Goal: Task Accomplishment & Management: Complete application form

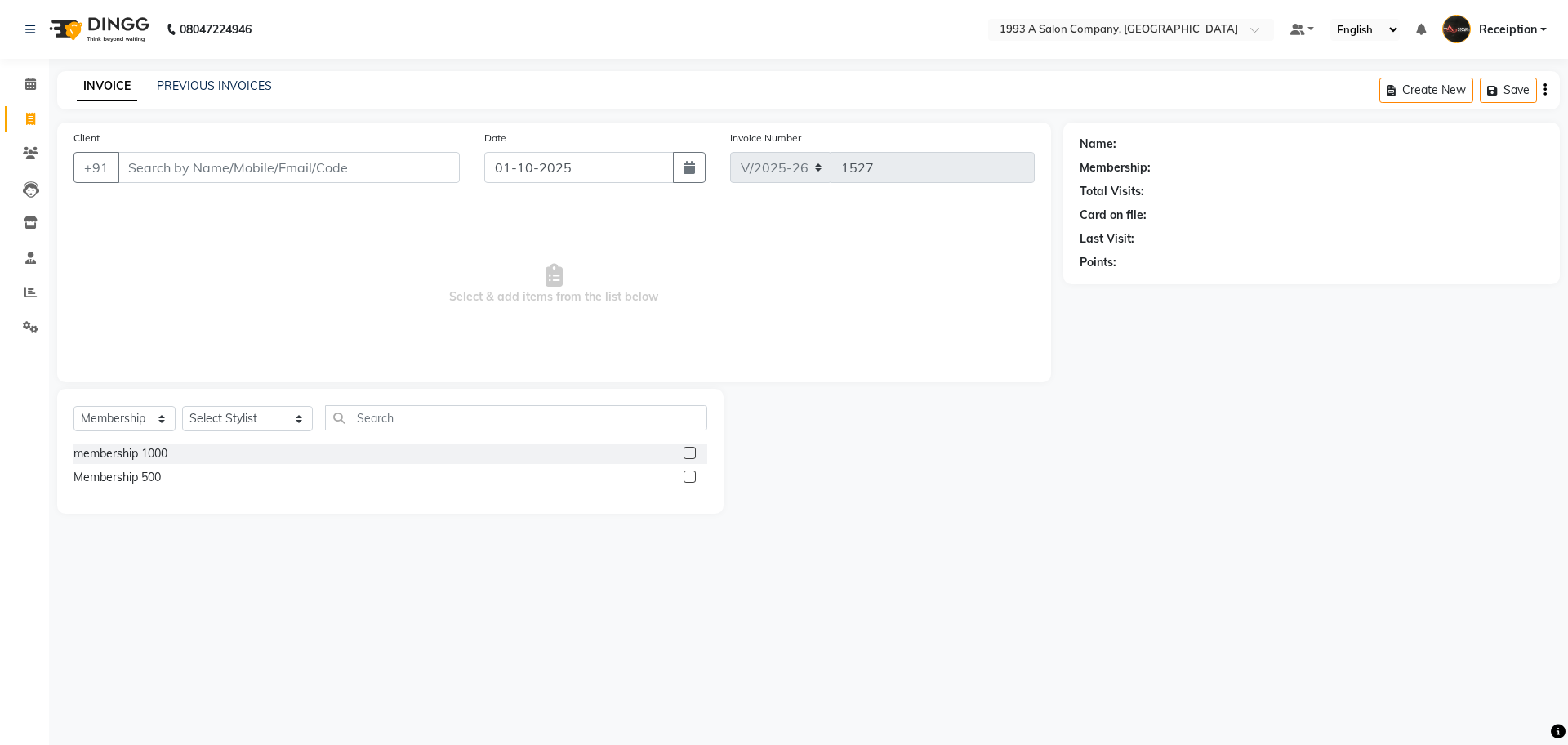
select select "688"
select select "membership"
click at [332, 163] on input "Client" at bounding box center [288, 167] width 342 height 31
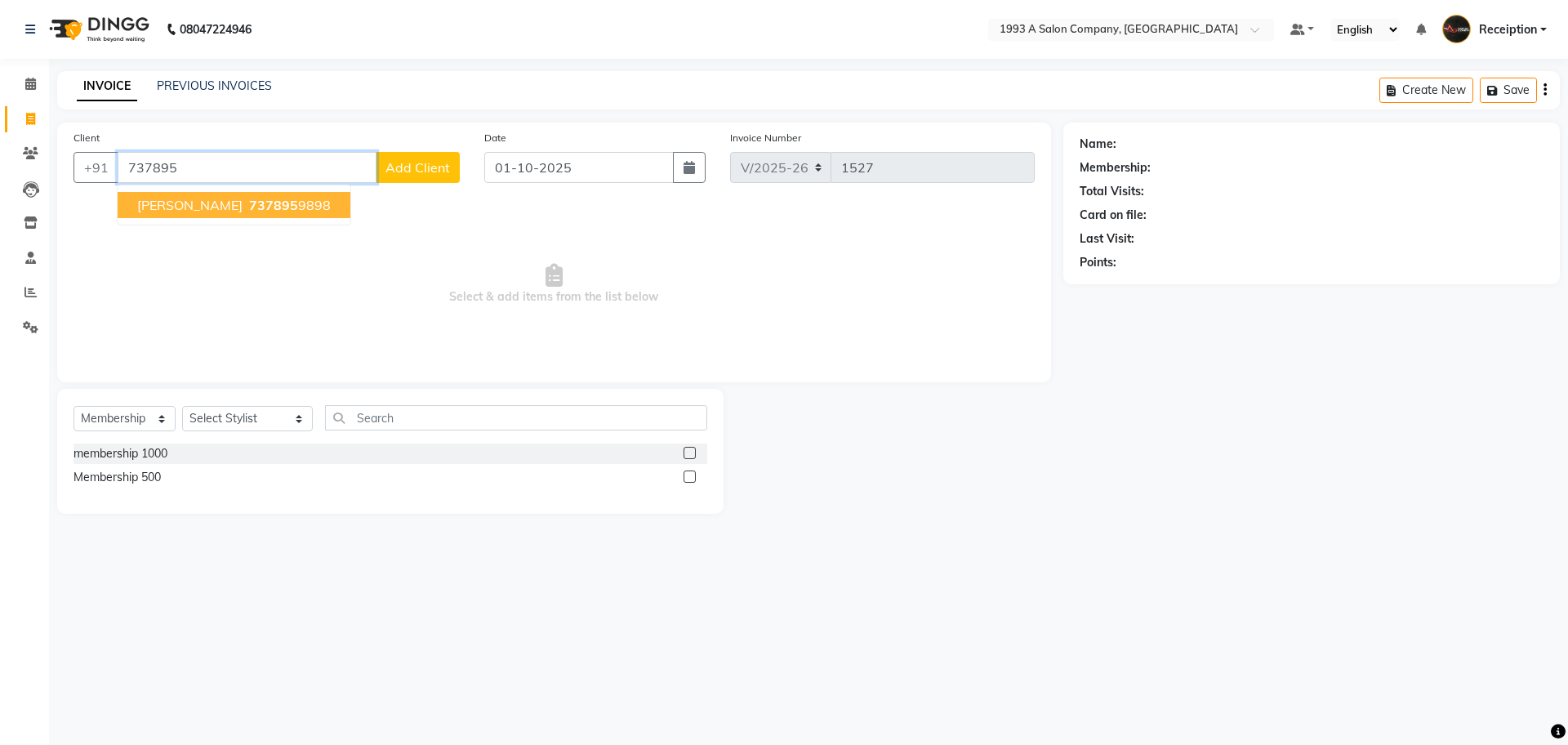
click at [252, 217] on button "[PERSON_NAME] 737895 9898" at bounding box center [234, 205] width 233 height 27
type input "7378959898"
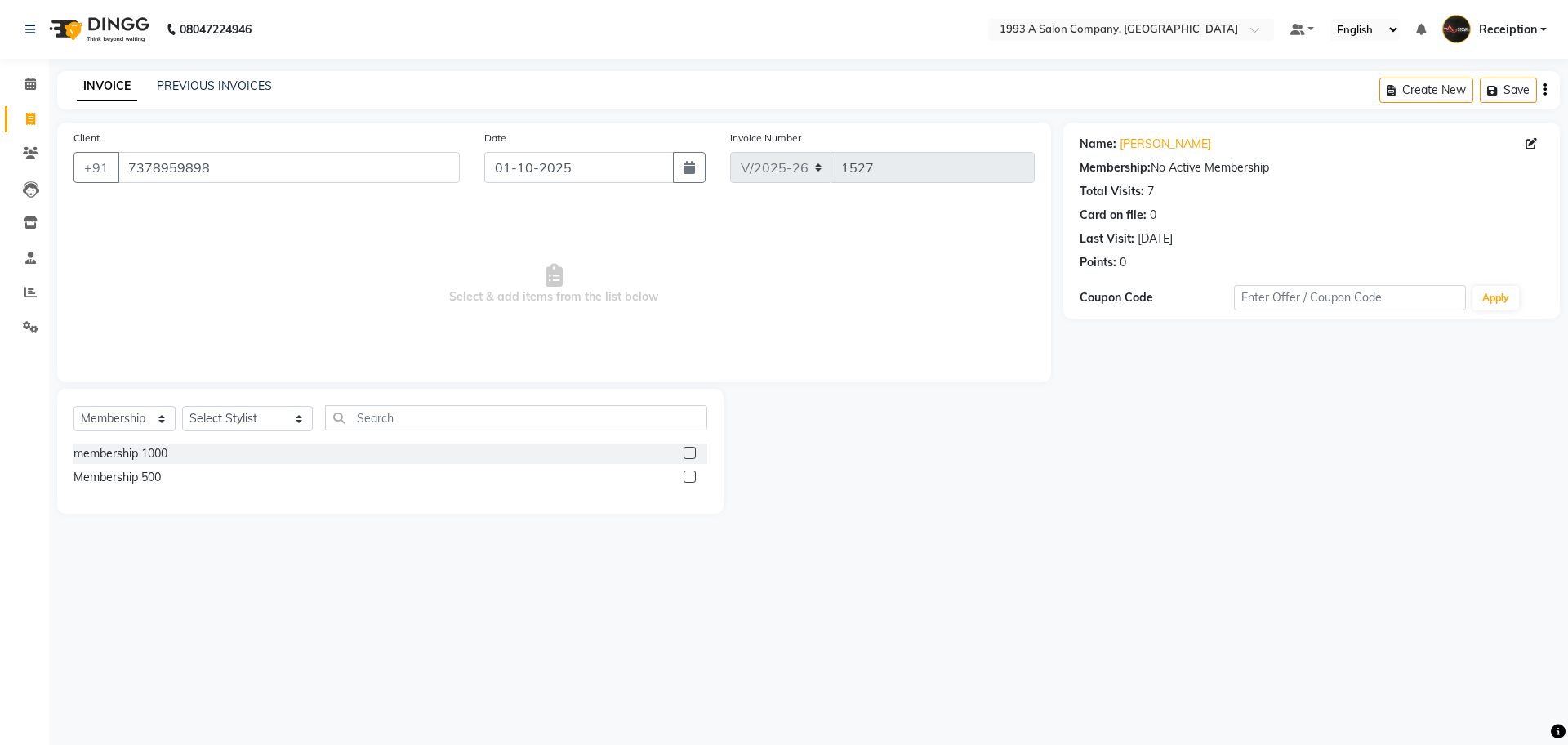
click at [133, 434] on div "Select Service Product Membership Package Voucher Prepaid Gift Card Select Styl…" at bounding box center [390, 424] width 634 height 39
click at [136, 424] on select "Select Service Product Membership Package Voucher Prepaid Gift Card" at bounding box center [124, 419] width 102 height 26
select select "service"
click at [74, 406] on select "Select Service Product Membership Package Voucher Prepaid Gift Card" at bounding box center [124, 419] width 102 height 26
click at [229, 421] on select "Select Stylist [PERSON_NAME] [PERSON_NAME] [PERSON_NAME] [MEDICAL_DATA][PERSON_…" at bounding box center [247, 419] width 131 height 26
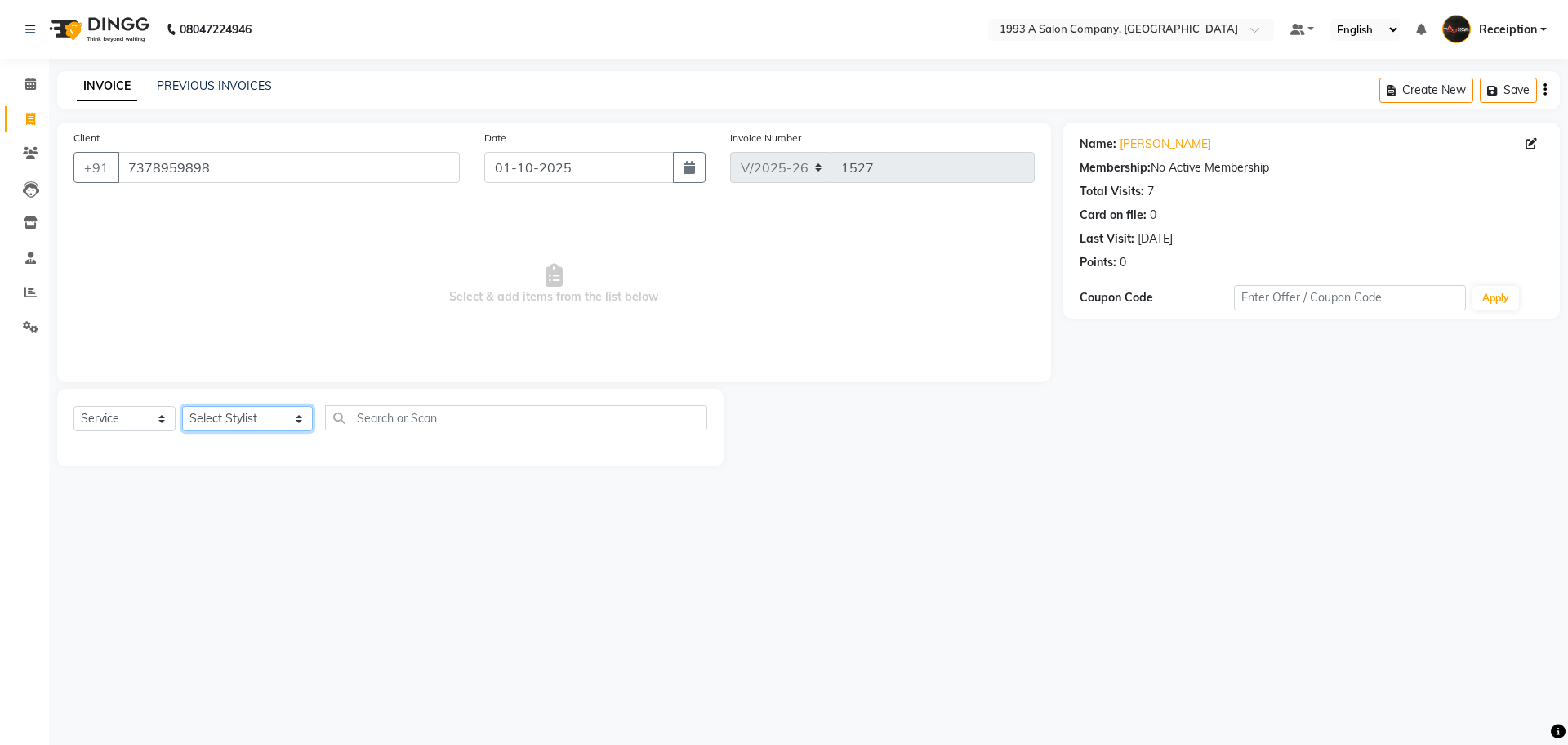
select select "85294"
click at [182, 406] on select "Select Stylist [PERSON_NAME] [PERSON_NAME] [PERSON_NAME] [MEDICAL_DATA][PERSON_…" at bounding box center [247, 419] width 131 height 26
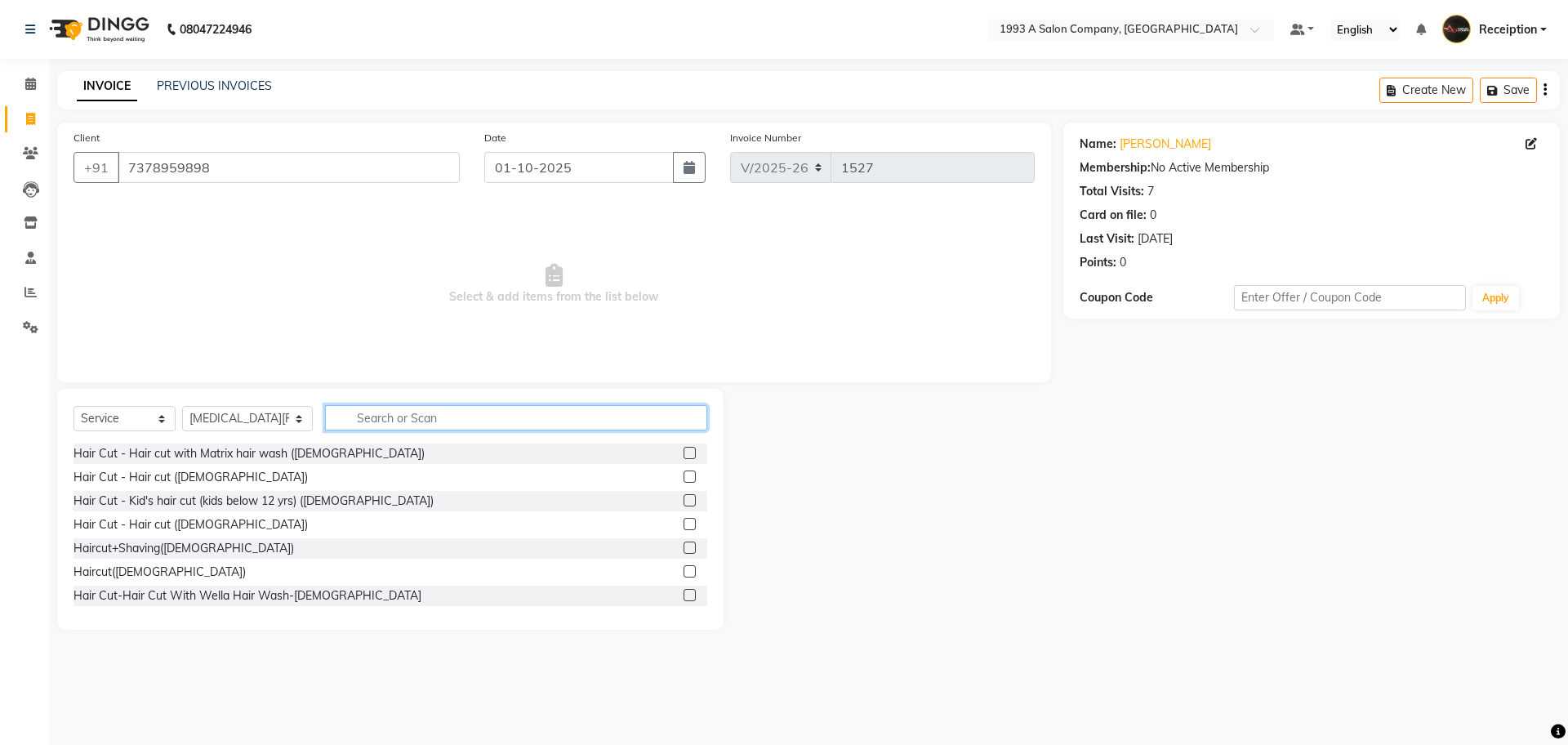
click at [378, 414] on input "text" at bounding box center [516, 418] width 383 height 26
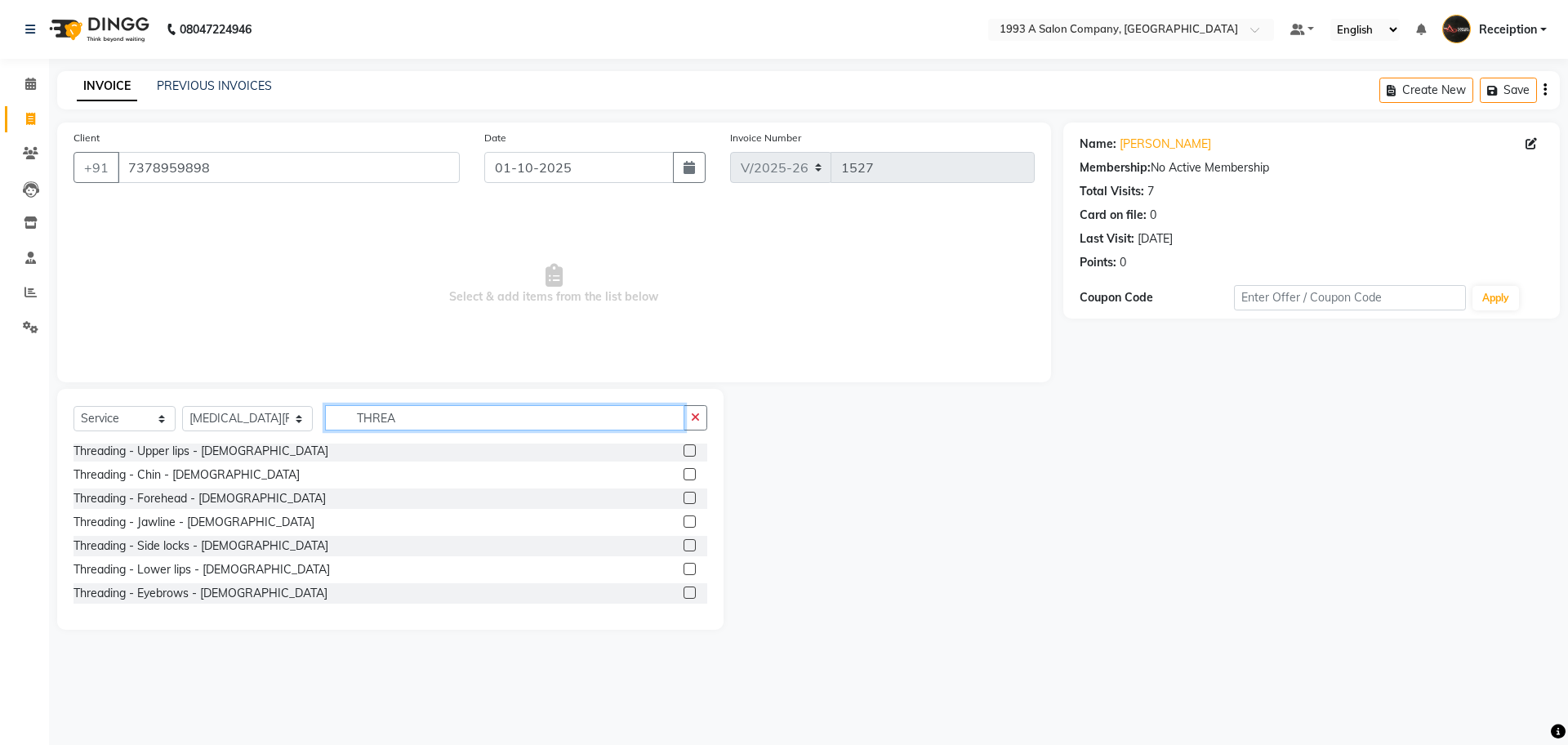
scroll to position [246, 0]
type input "THREA"
click at [684, 470] on label at bounding box center [690, 468] width 12 height 12
click at [684, 470] on input "checkbox" at bounding box center [689, 468] width 10 height 10
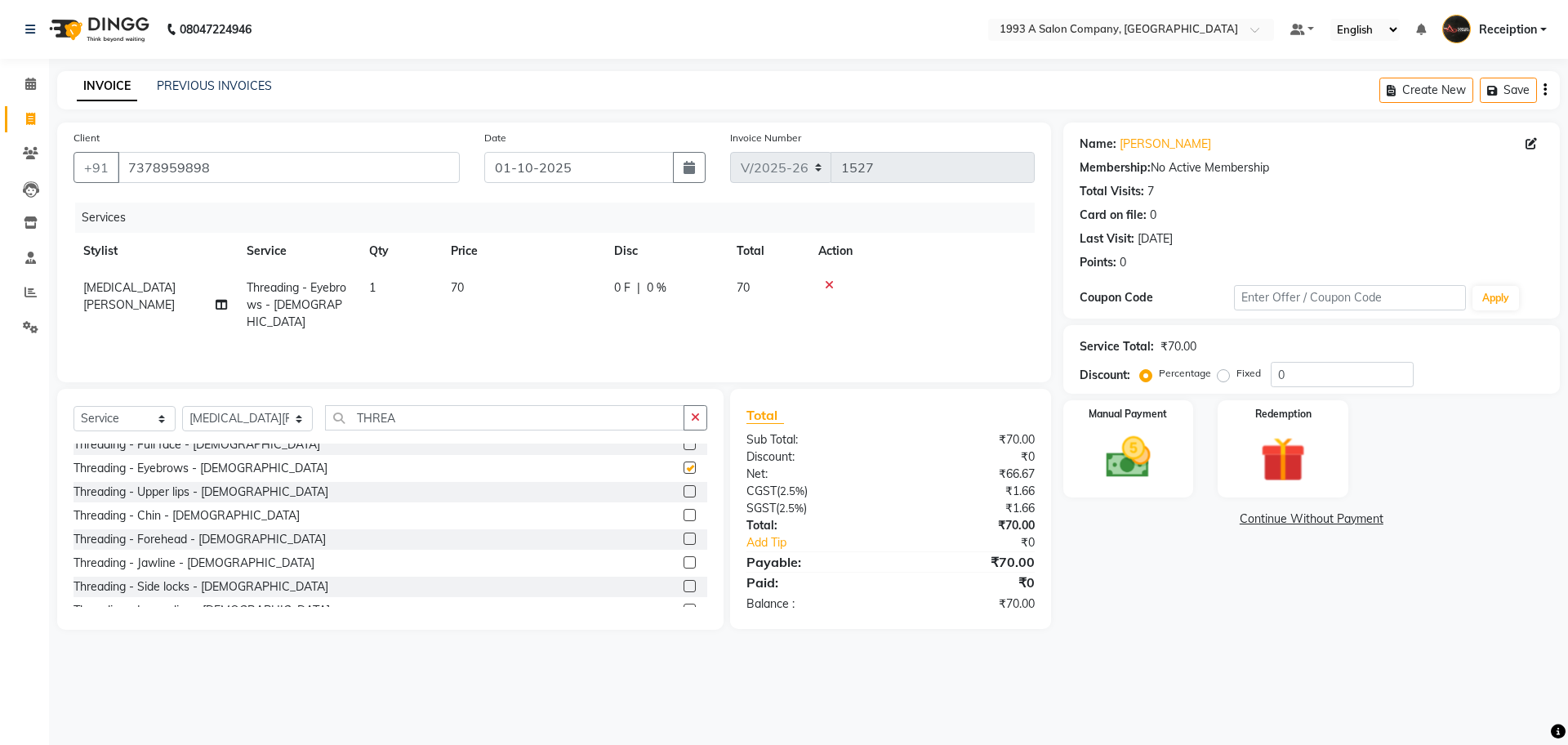
checkbox input "false"
click at [684, 539] on label at bounding box center [690, 539] width 12 height 12
click at [684, 539] on input "checkbox" at bounding box center [689, 539] width 10 height 10
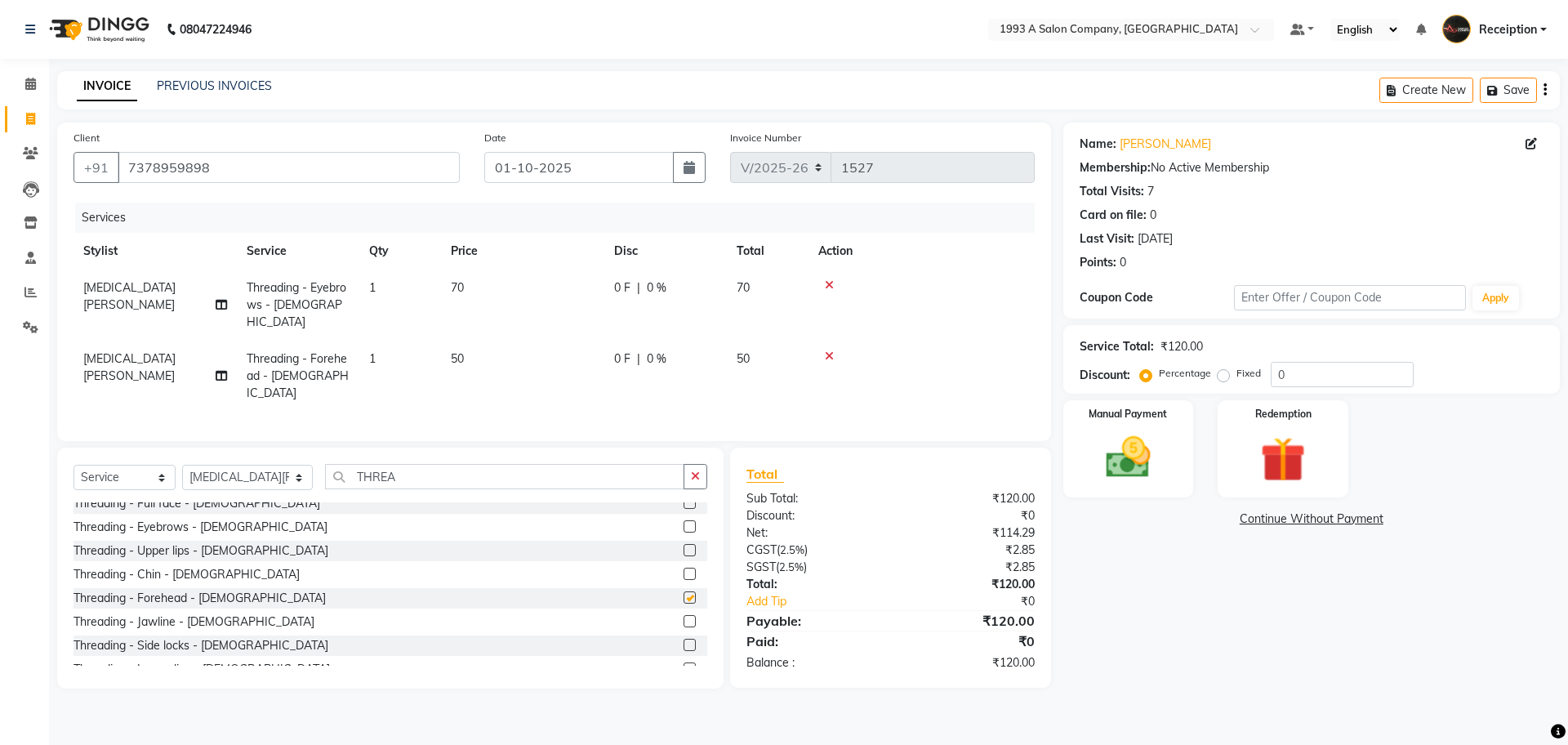
checkbox input "false"
click at [422, 464] on input "THREA" at bounding box center [505, 477] width 359 height 26
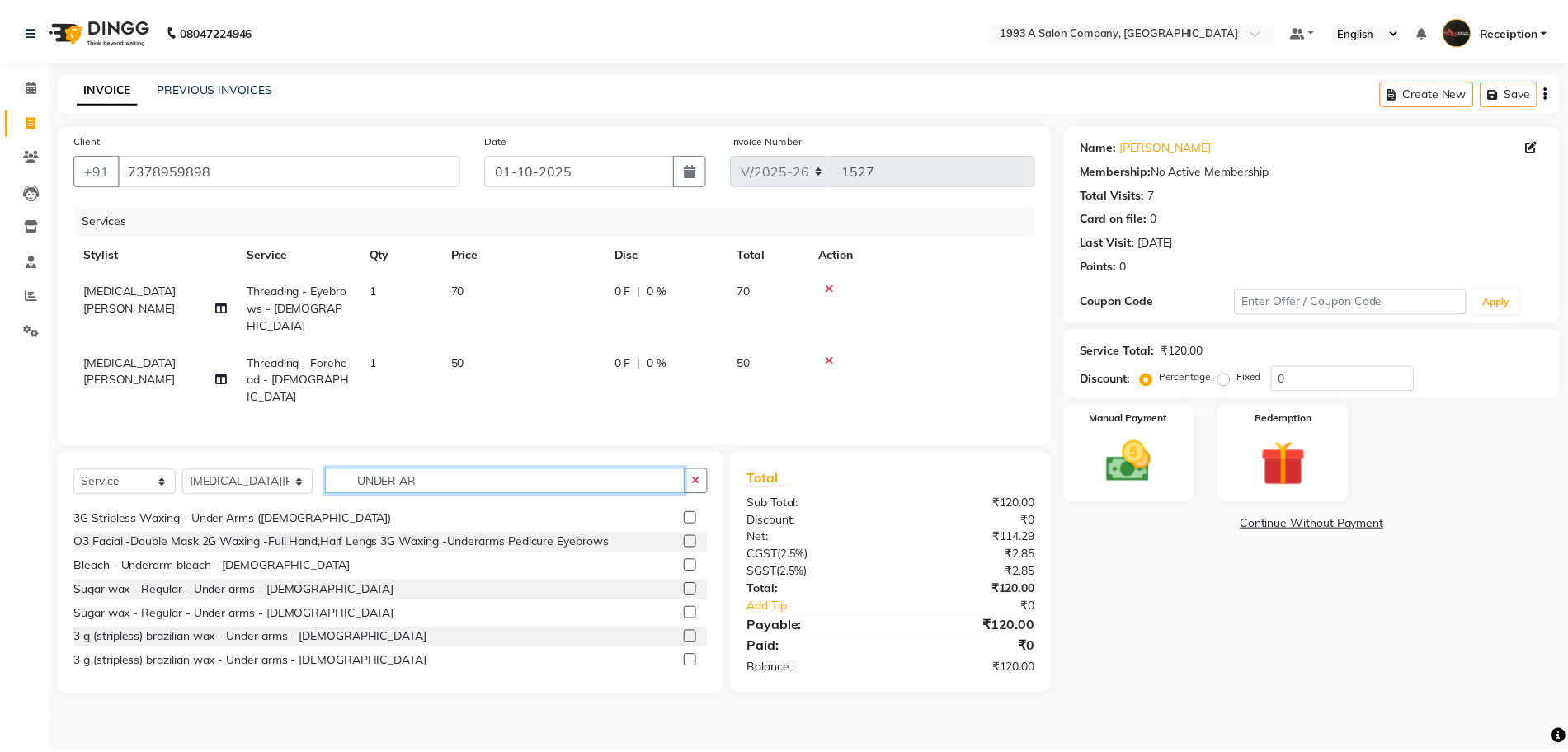
scroll to position [0, 0]
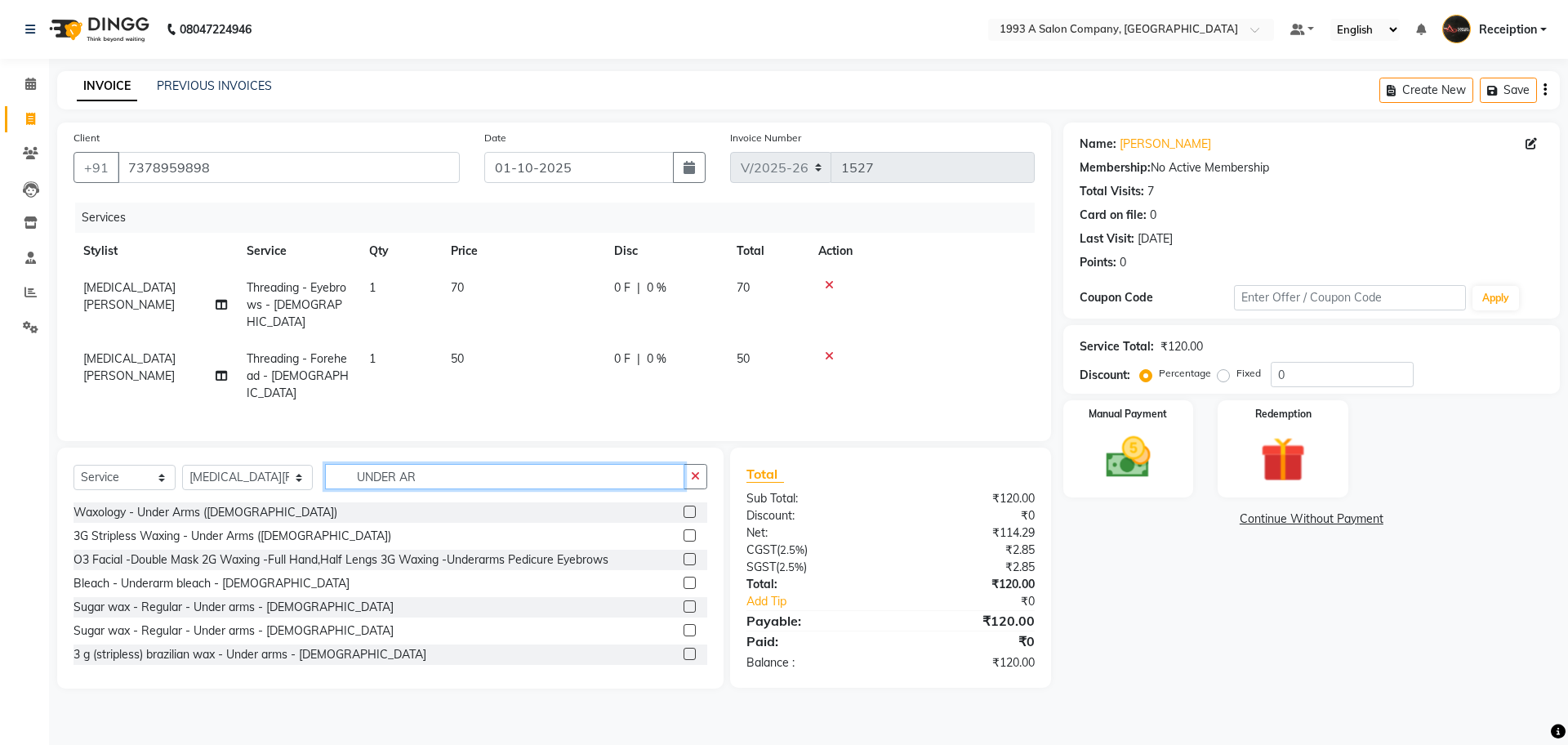
type input "UNDER AR"
click at [684, 529] on label at bounding box center [690, 535] width 12 height 12
click at [684, 531] on input "checkbox" at bounding box center [689, 536] width 10 height 10
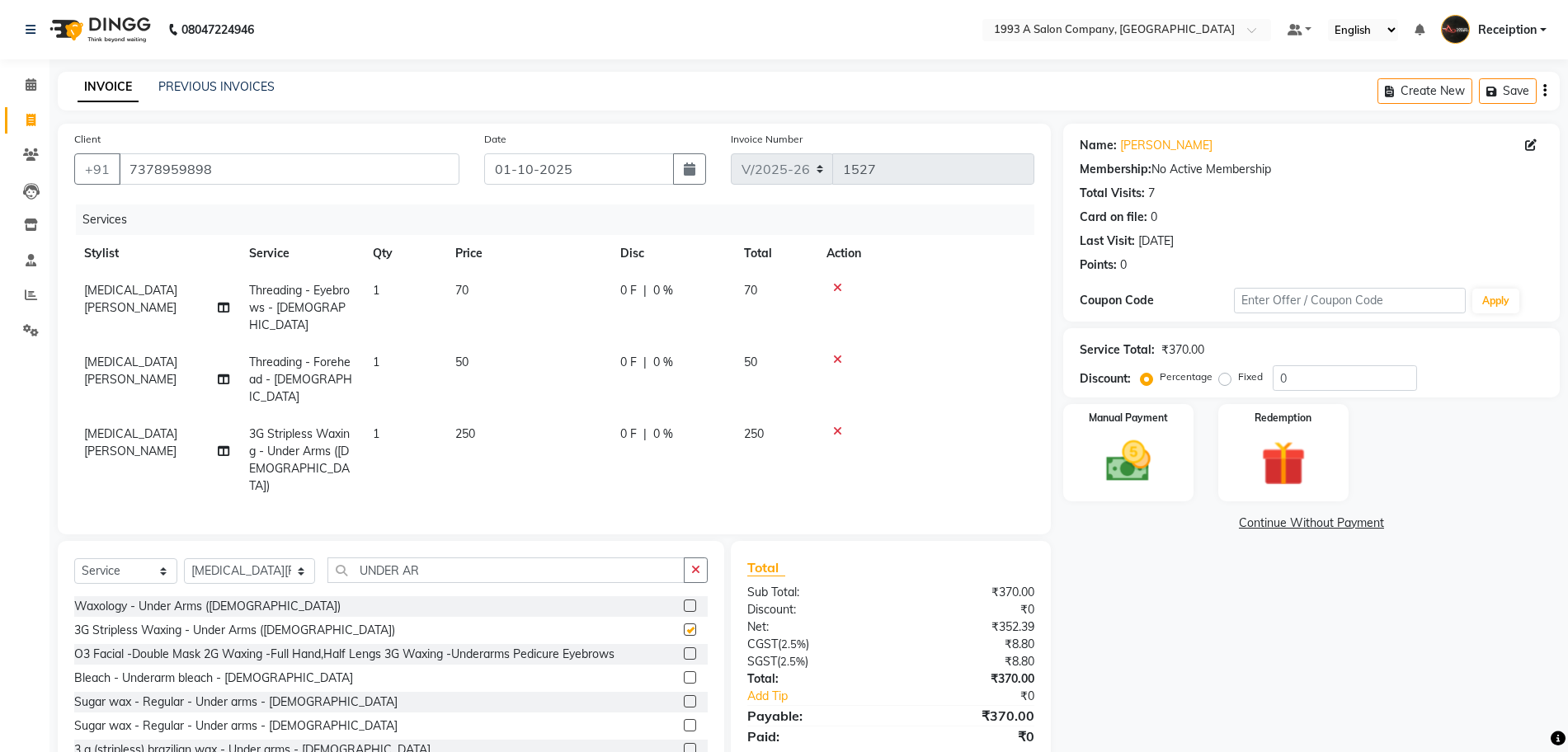
checkbox input "false"
click at [1147, 442] on img at bounding box center [1129, 462] width 76 height 54
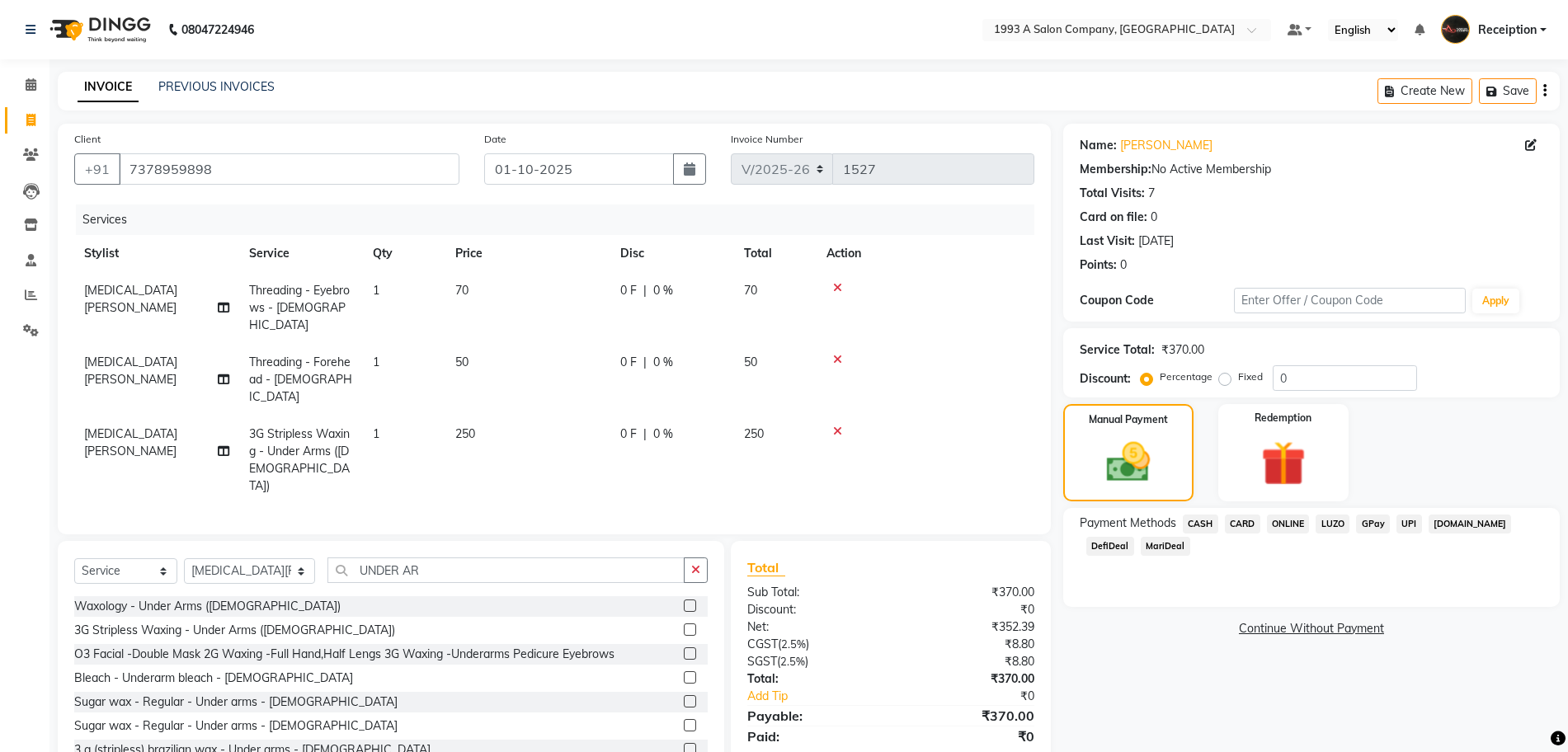
click at [1284, 522] on span "ONLINE" at bounding box center [1289, 524] width 43 height 19
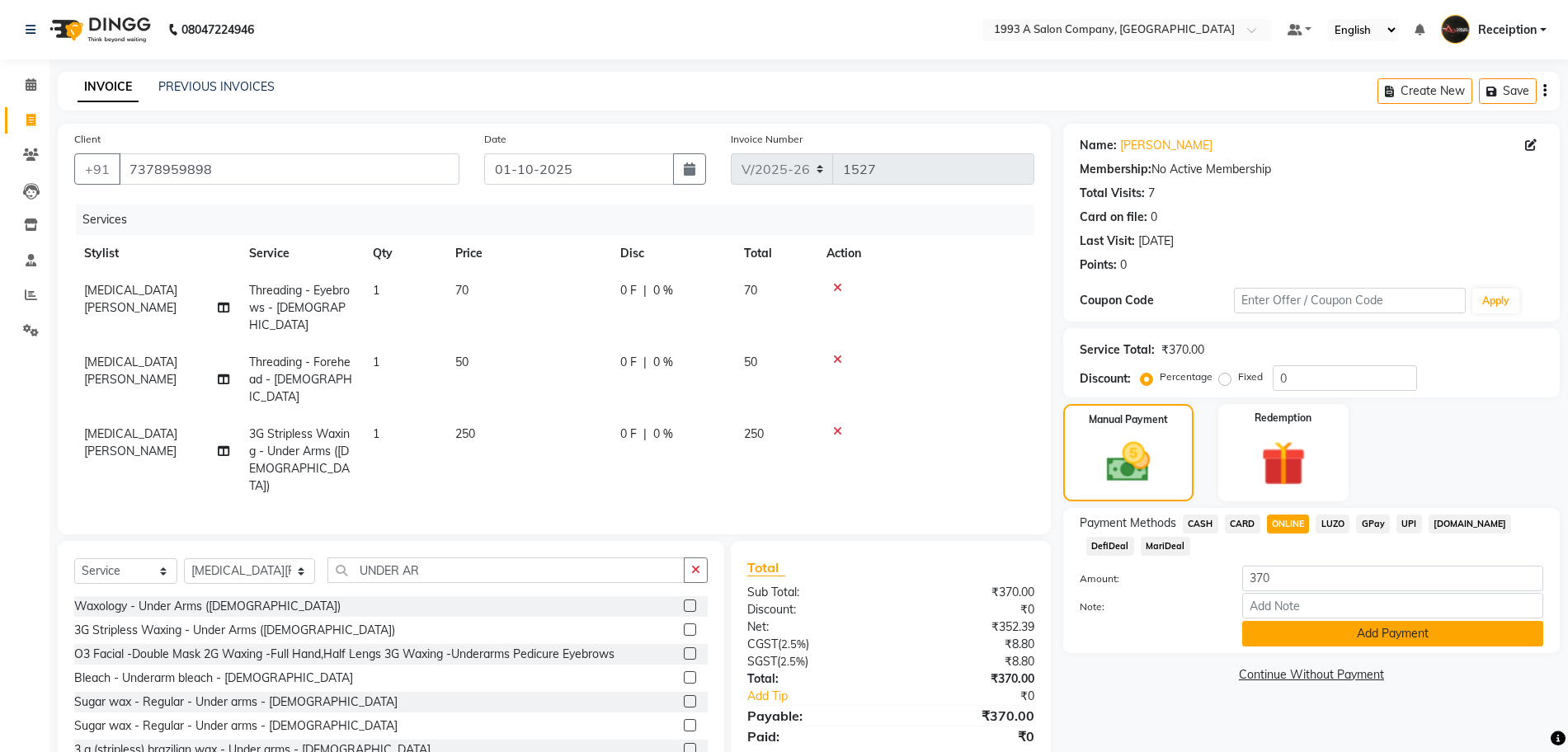
click at [1363, 639] on button "Add Payment" at bounding box center [1393, 634] width 301 height 26
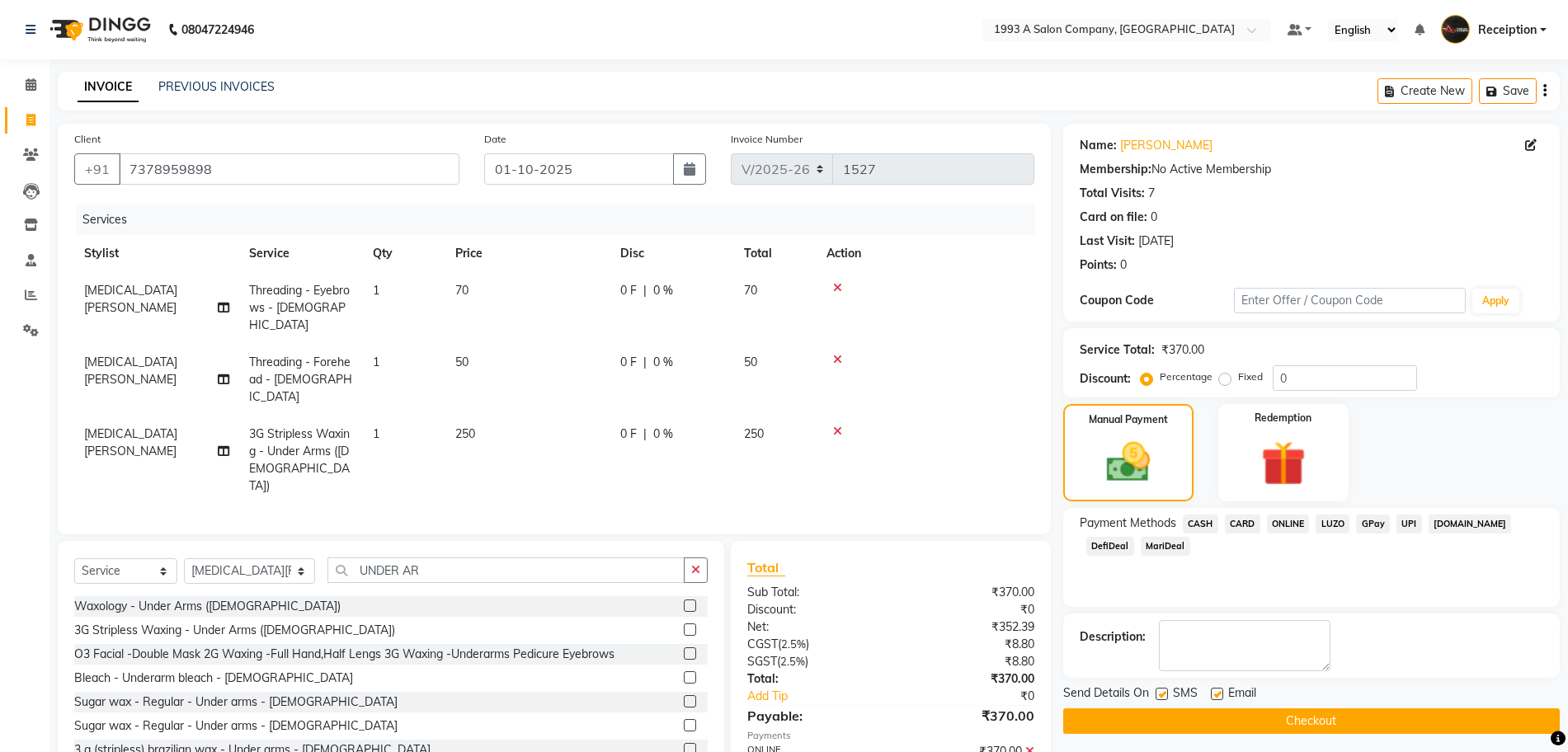
scroll to position [54, 0]
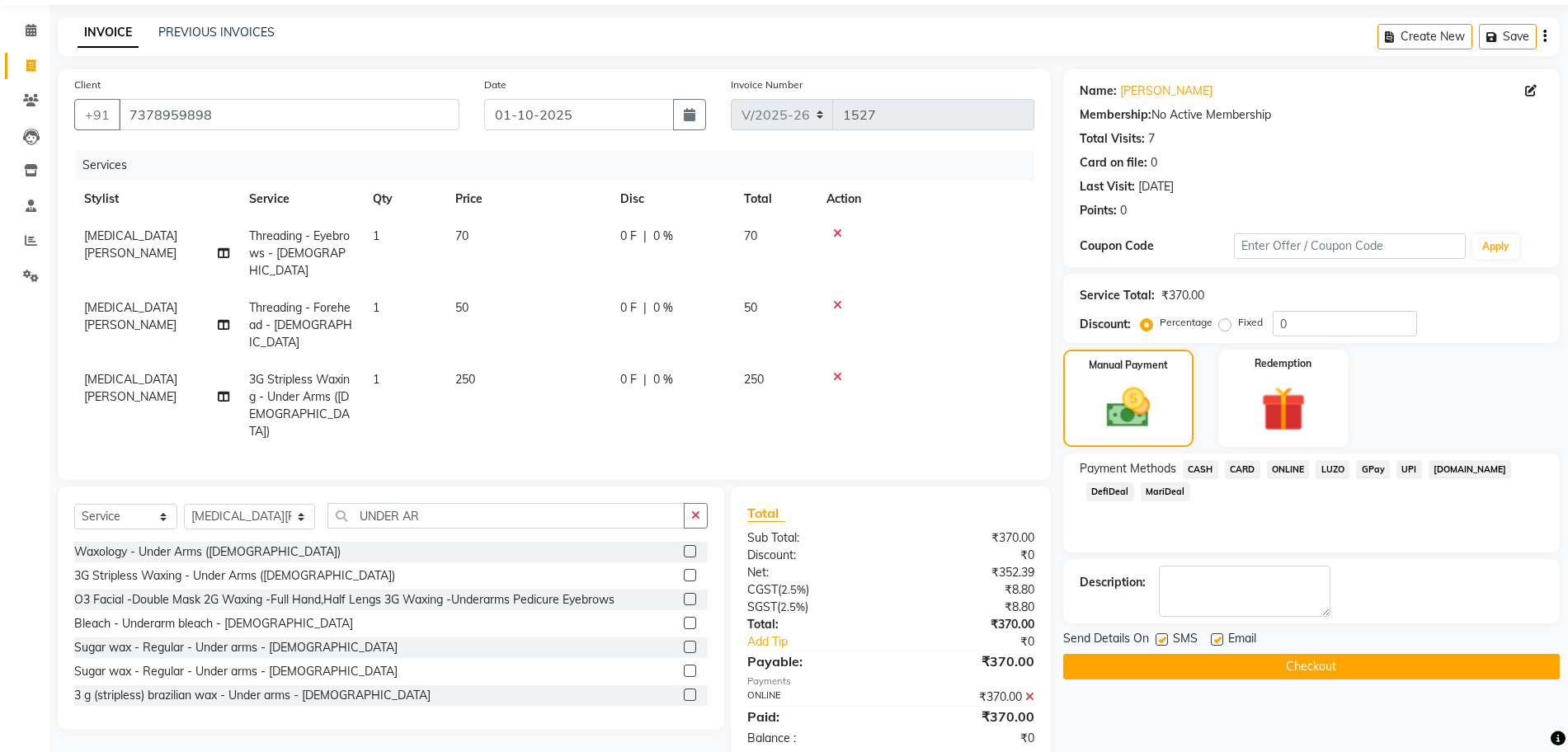
click at [1217, 643] on label at bounding box center [1217, 640] width 12 height 12
click at [1217, 643] on input "checkbox" at bounding box center [1216, 640] width 10 height 10
checkbox input "false"
click at [1167, 644] on label at bounding box center [1162, 640] width 12 height 12
click at [1166, 644] on input "checkbox" at bounding box center [1161, 640] width 10 height 10
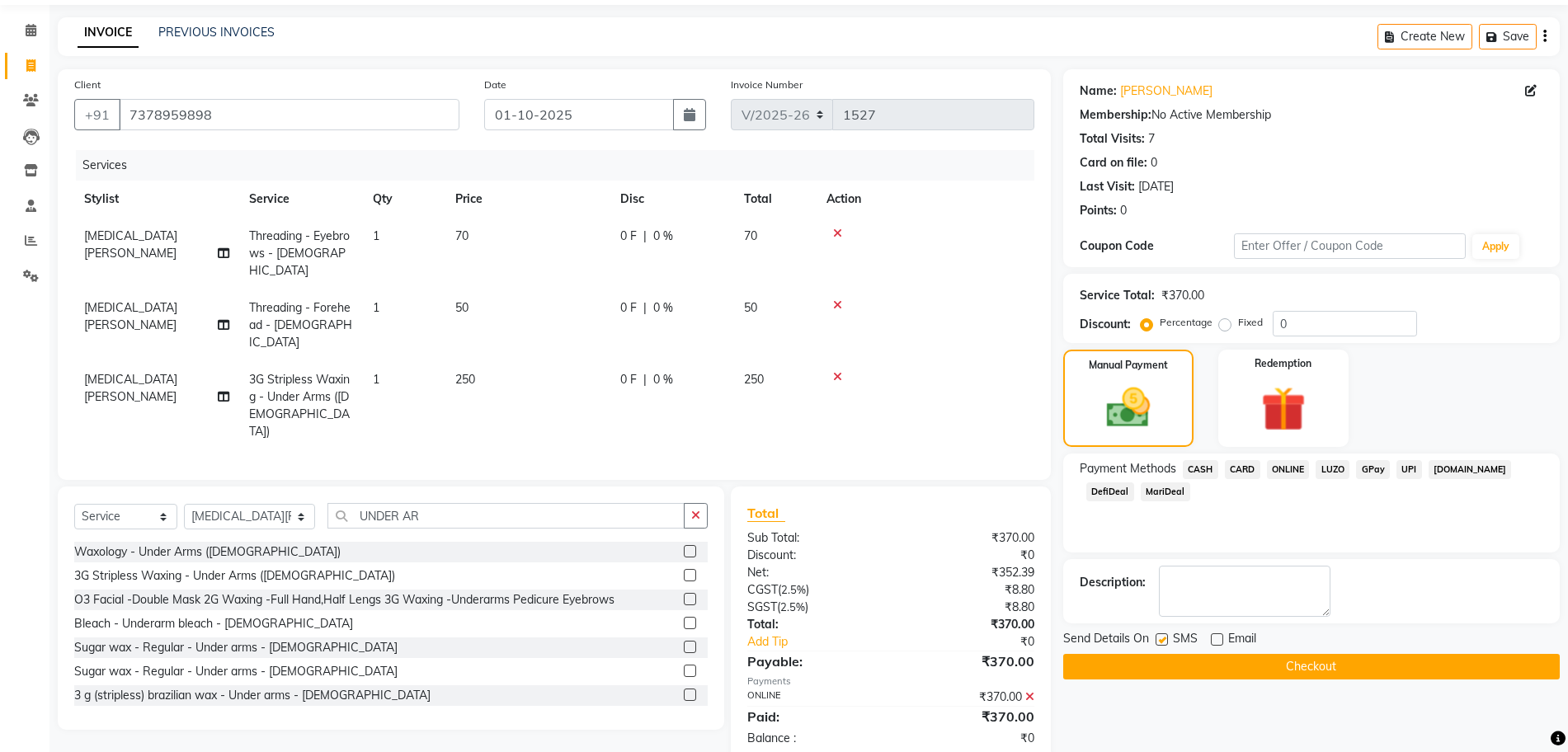
checkbox input "false"
click at [1259, 668] on button "Checkout" at bounding box center [1311, 667] width 496 height 26
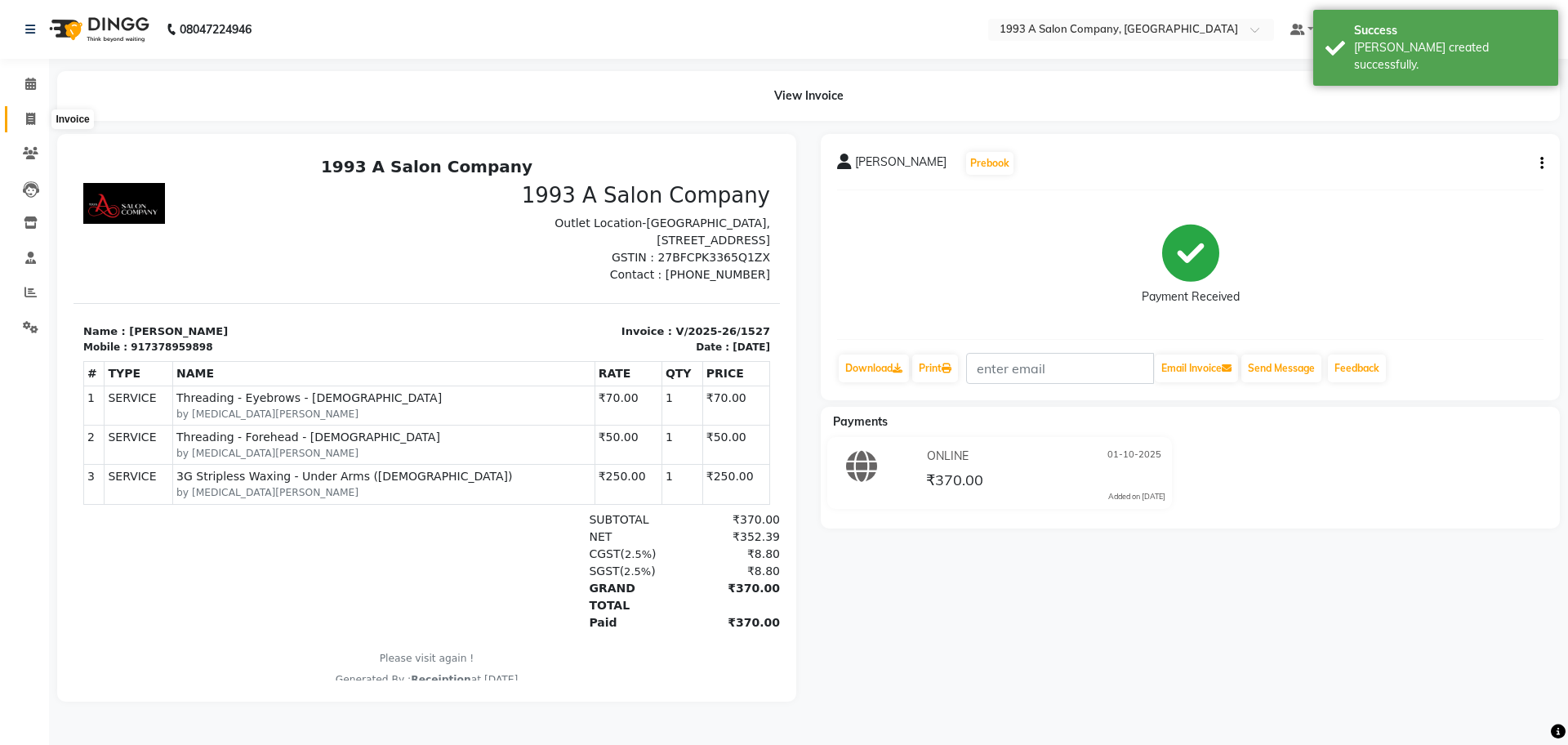
click at [35, 116] on icon at bounding box center [31, 119] width 9 height 12
select select "688"
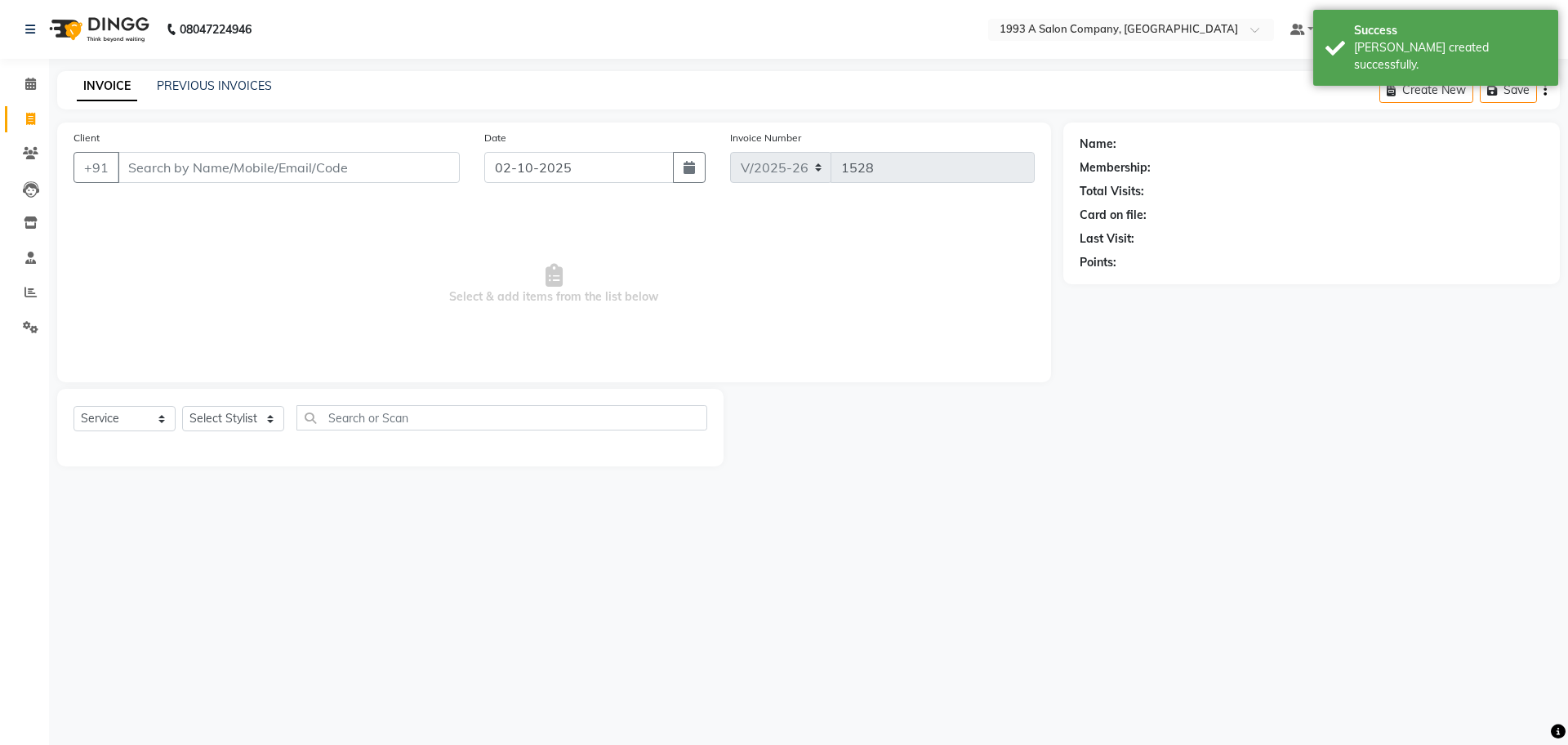
select select "membership"
click at [690, 173] on icon "button" at bounding box center [689, 167] width 11 height 13
select select "10"
select select "2025"
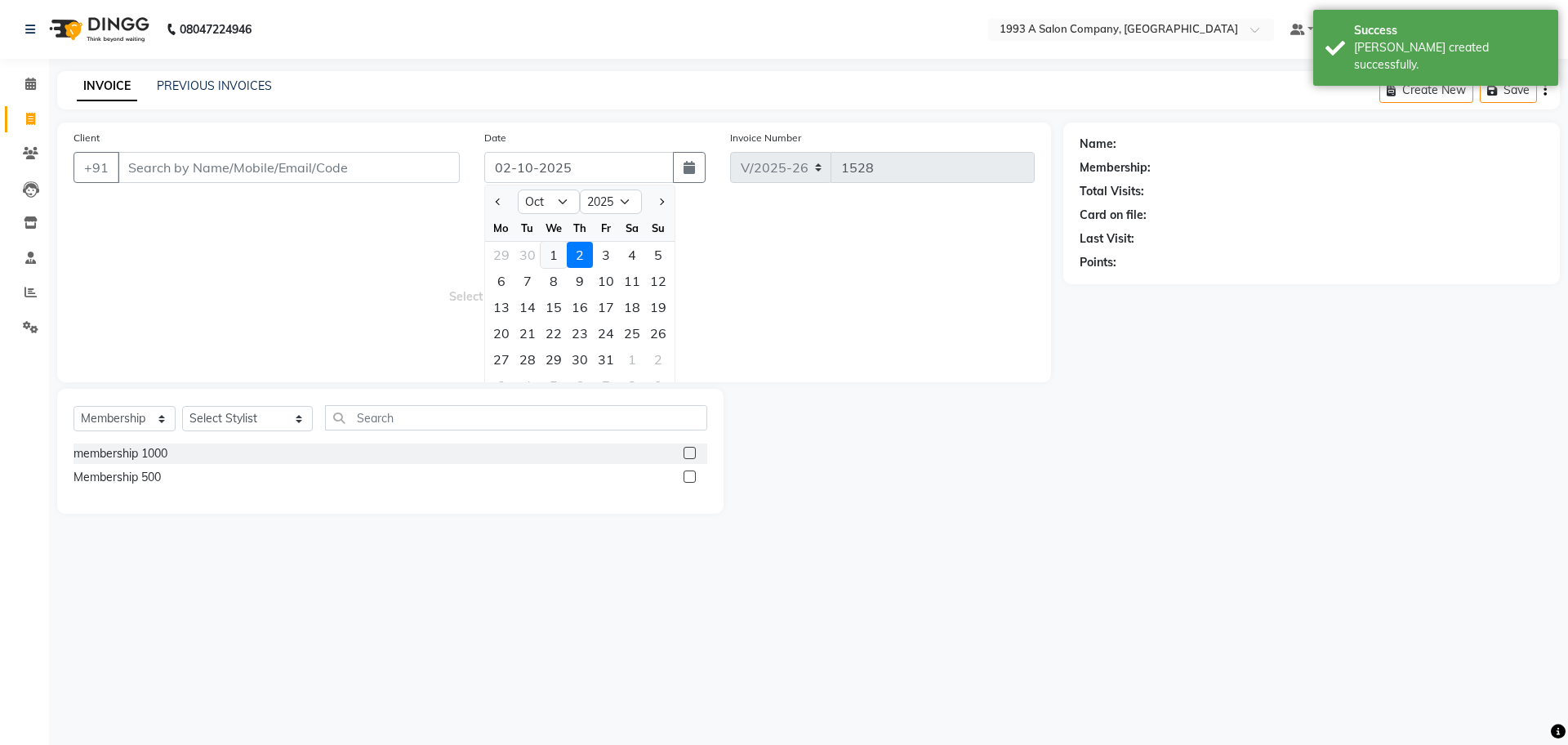
click at [544, 262] on div "1" at bounding box center [554, 254] width 27 height 27
type input "01-10-2025"
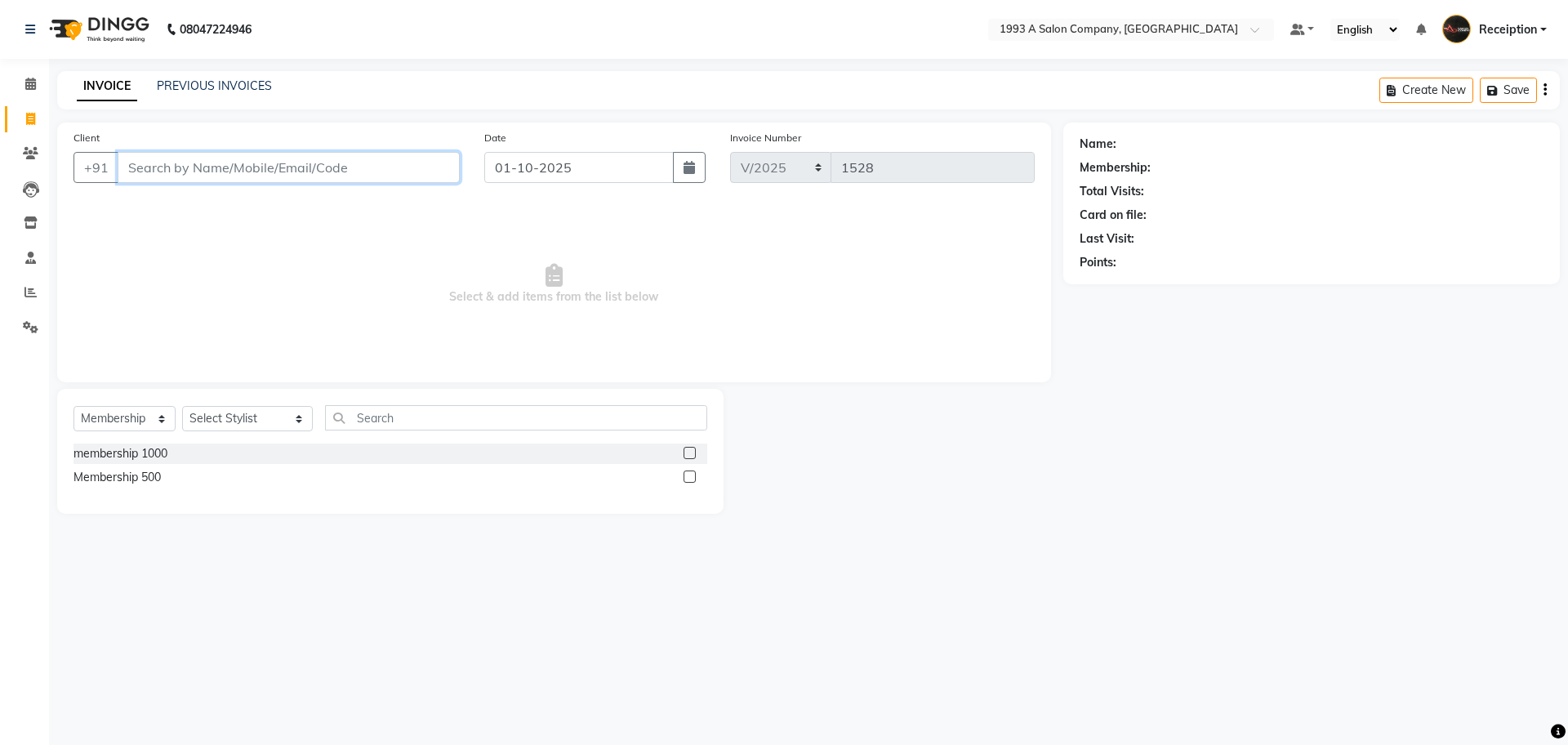
click at [339, 176] on input "Client" at bounding box center [288, 167] width 342 height 31
click at [306, 165] on input "Client" at bounding box center [288, 167] width 342 height 31
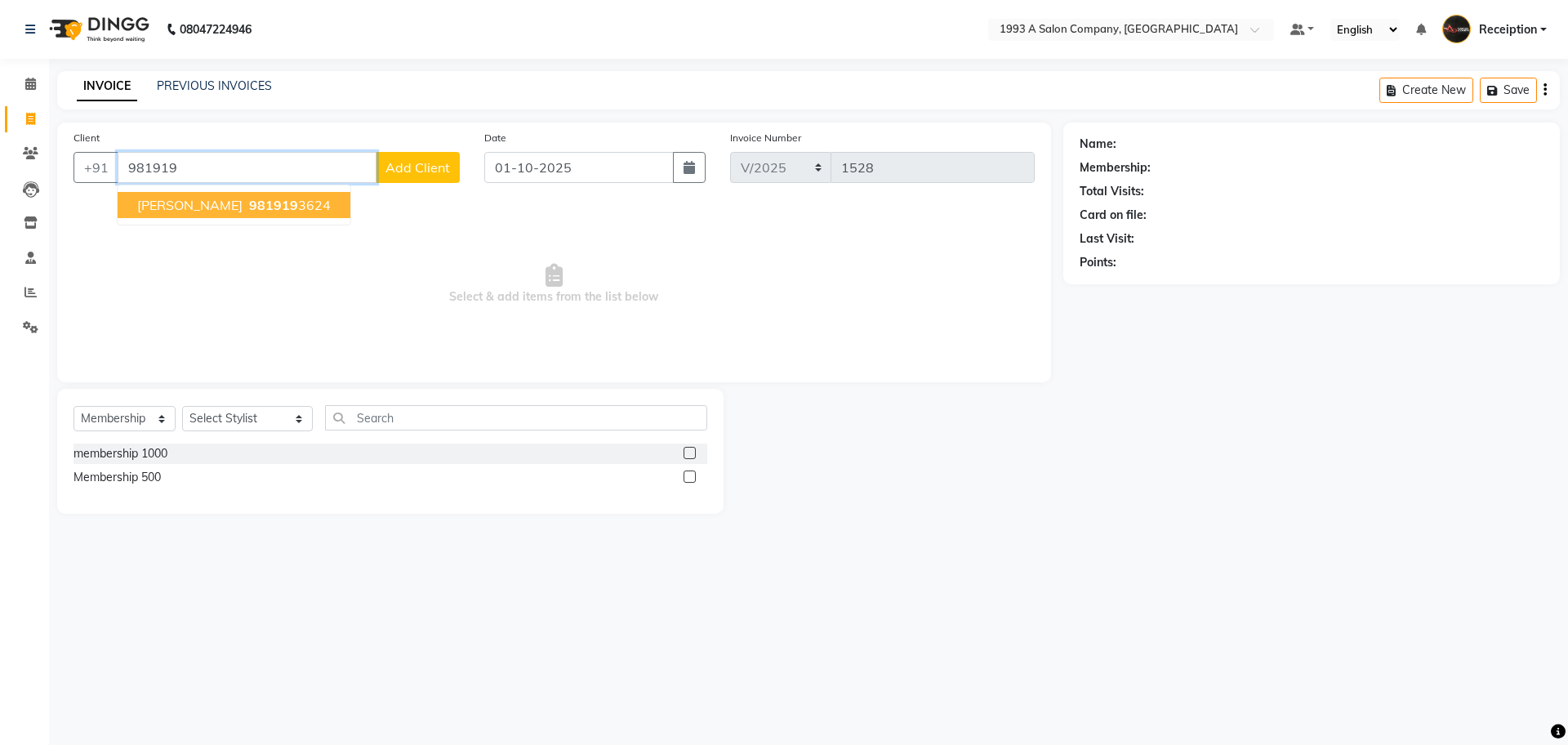
click at [249, 205] on ngb-highlight "981919 3624" at bounding box center [288, 205] width 85 height 16
type input "9819193624"
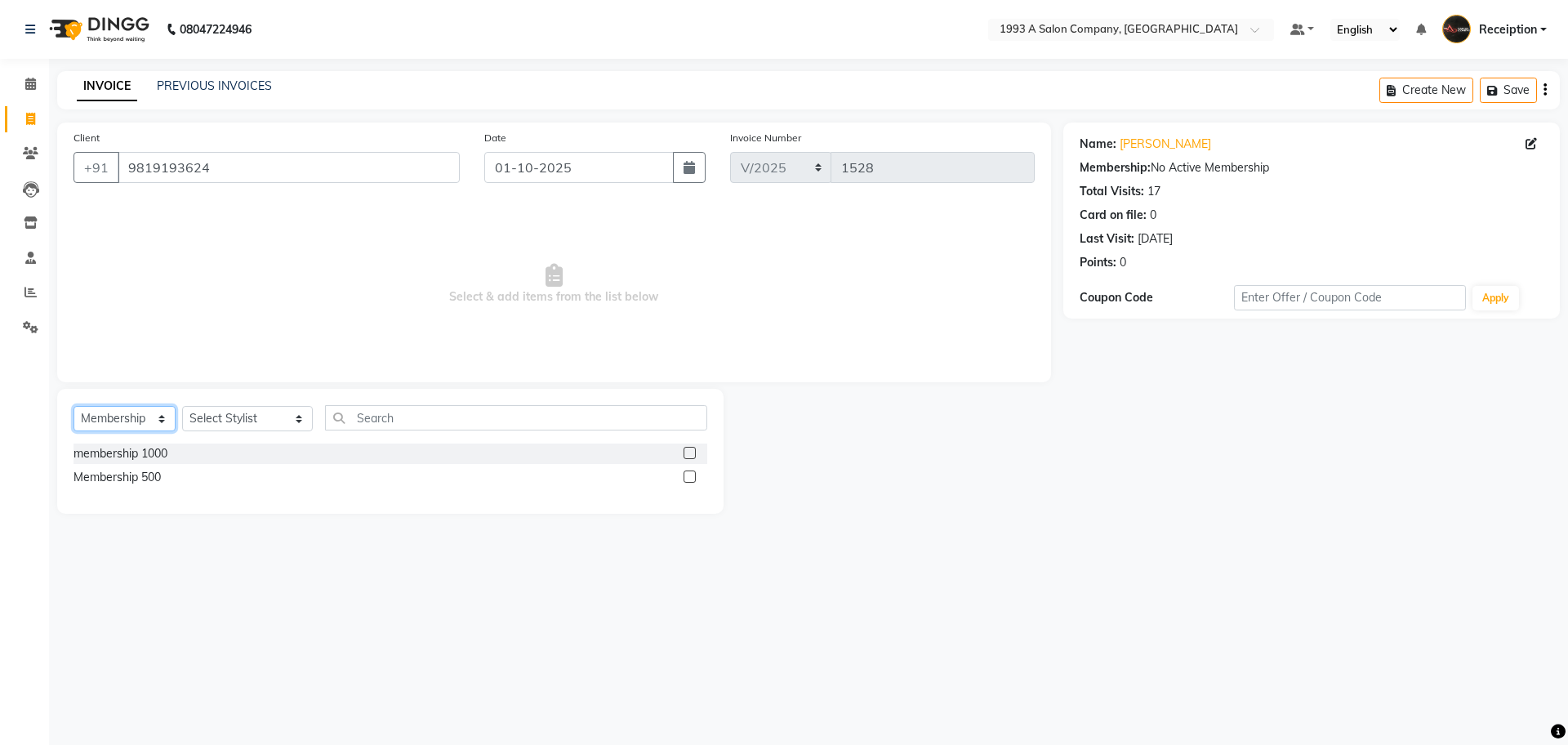
click at [163, 421] on select "Select Service Product Membership Package Voucher Prepaid Gift Card" at bounding box center [124, 419] width 102 height 26
select select "service"
click at [74, 406] on select "Select Service Product Membership Package Voucher Prepaid Gift Card" at bounding box center [124, 419] width 102 height 26
click at [258, 432] on div "Select Service Product Membership Package Voucher Prepaid Gift Card Select Styl…" at bounding box center [390, 424] width 634 height 39
click at [255, 428] on select "Select Stylist [PERSON_NAME] [PERSON_NAME] [PERSON_NAME] [MEDICAL_DATA][PERSON_…" at bounding box center [247, 419] width 131 height 26
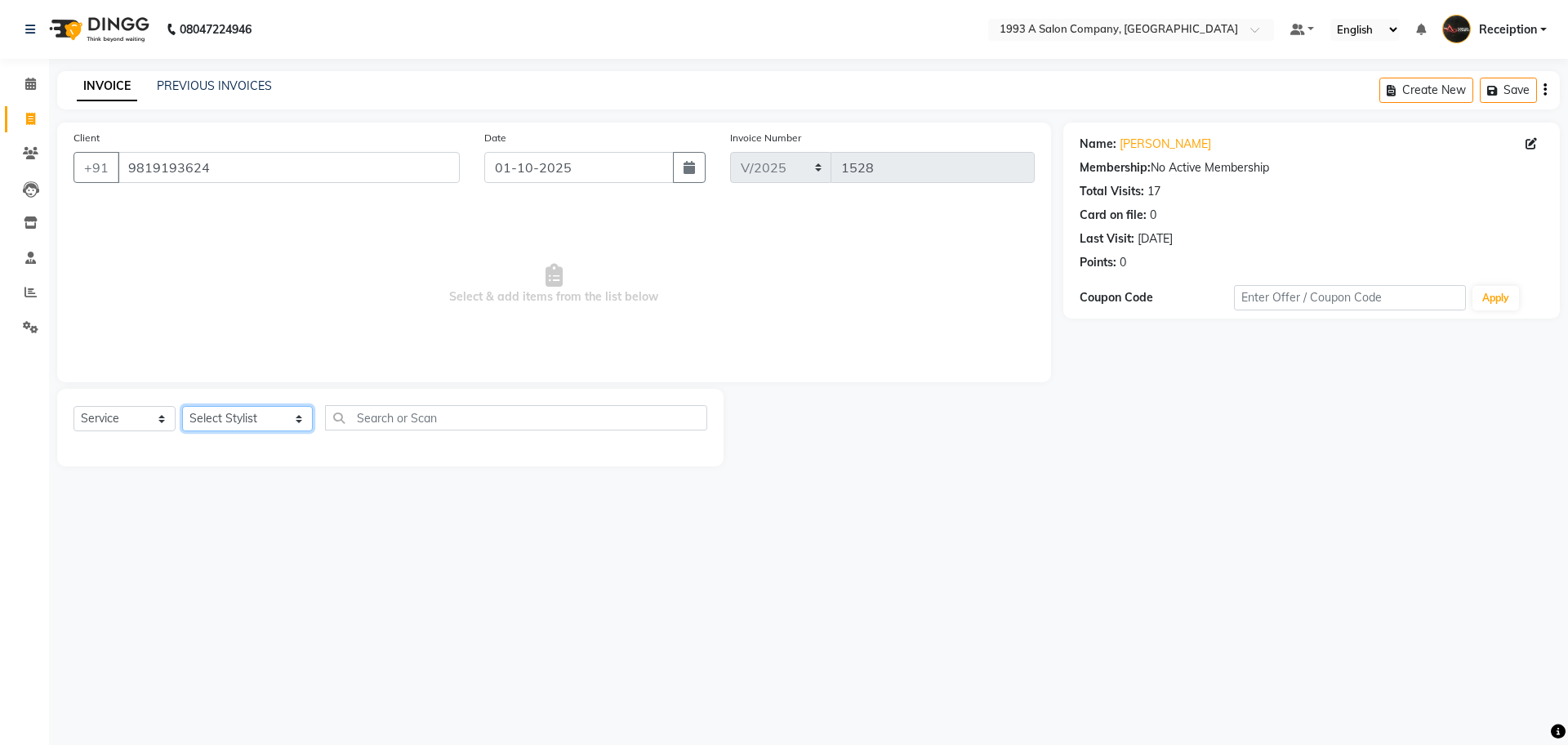
select select "85295"
click at [182, 406] on select "Select Stylist [PERSON_NAME] [PERSON_NAME] [PERSON_NAME] [MEDICAL_DATA][PERSON_…" at bounding box center [247, 419] width 131 height 26
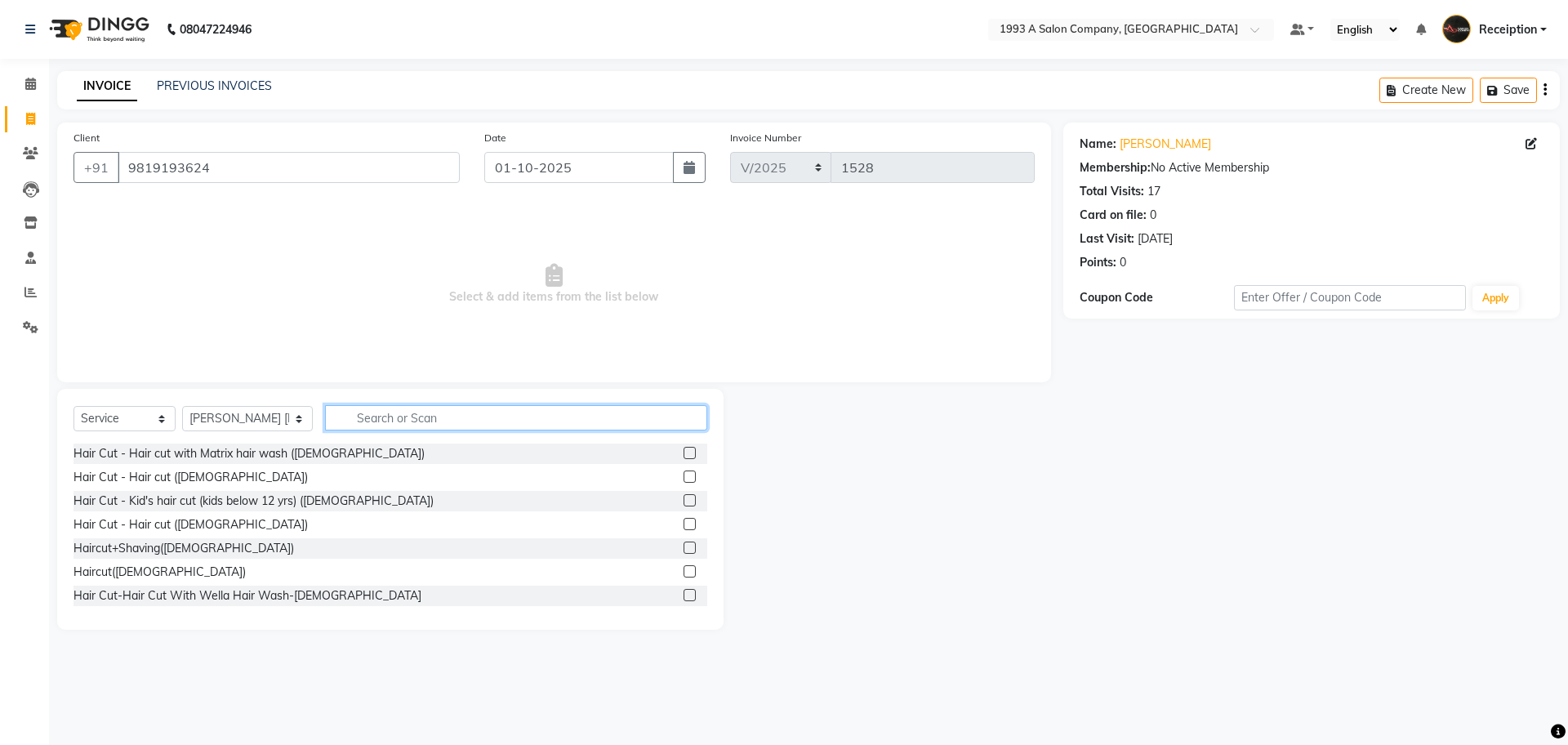
click at [438, 413] on input "text" at bounding box center [516, 418] width 383 height 26
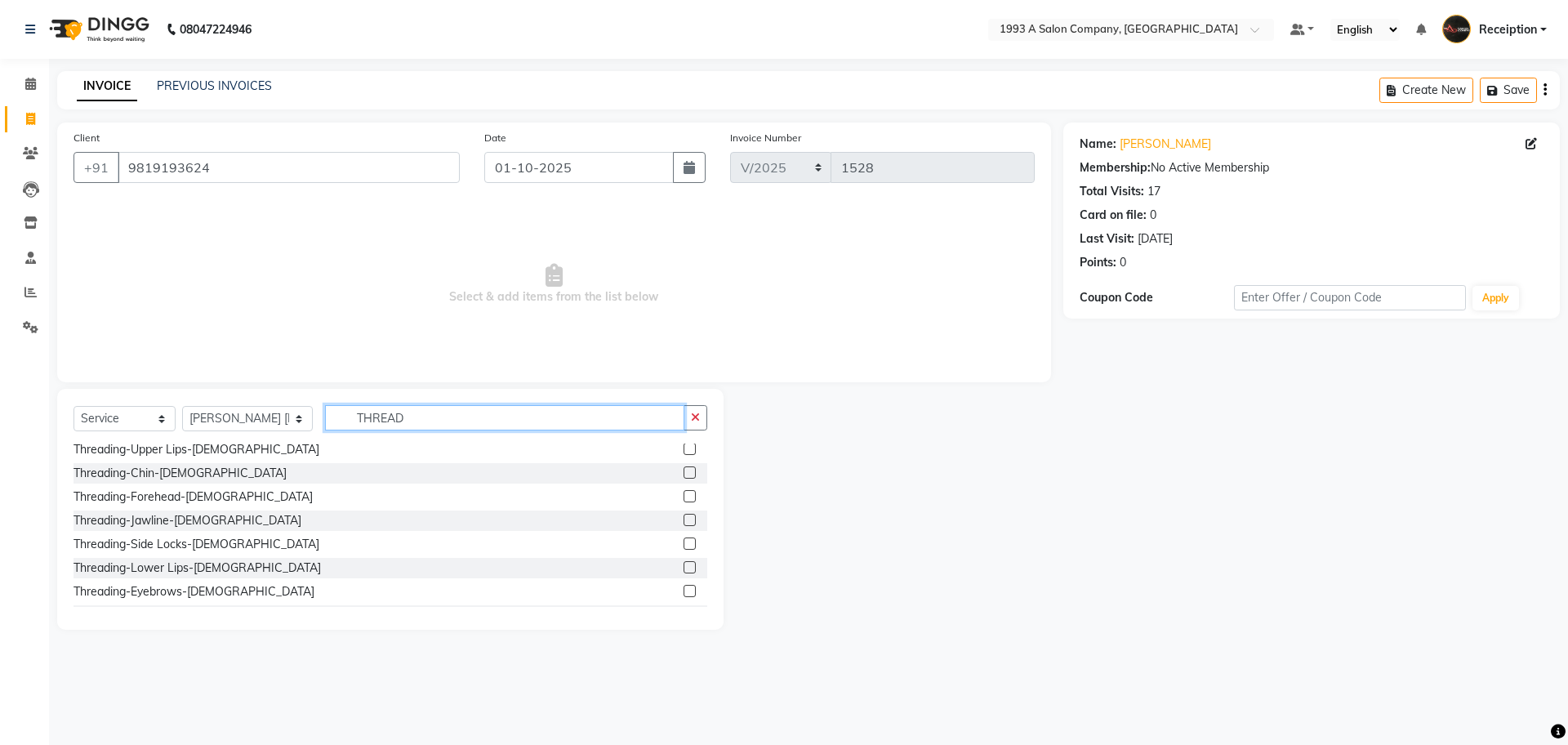
scroll to position [81, 0]
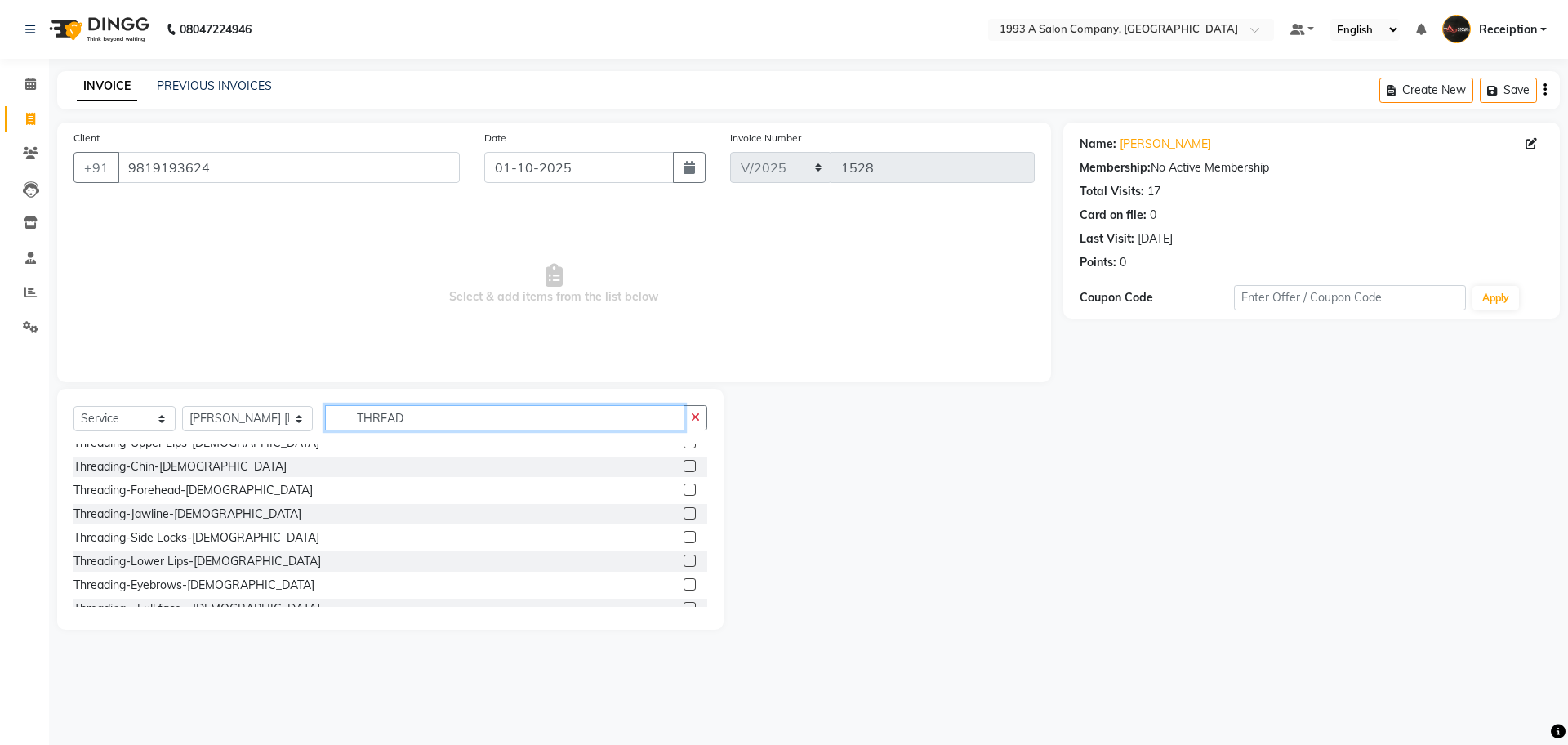
type input "THREAD"
click at [684, 492] on label at bounding box center [690, 490] width 12 height 12
click at [684, 492] on input "checkbox" at bounding box center [689, 491] width 10 height 10
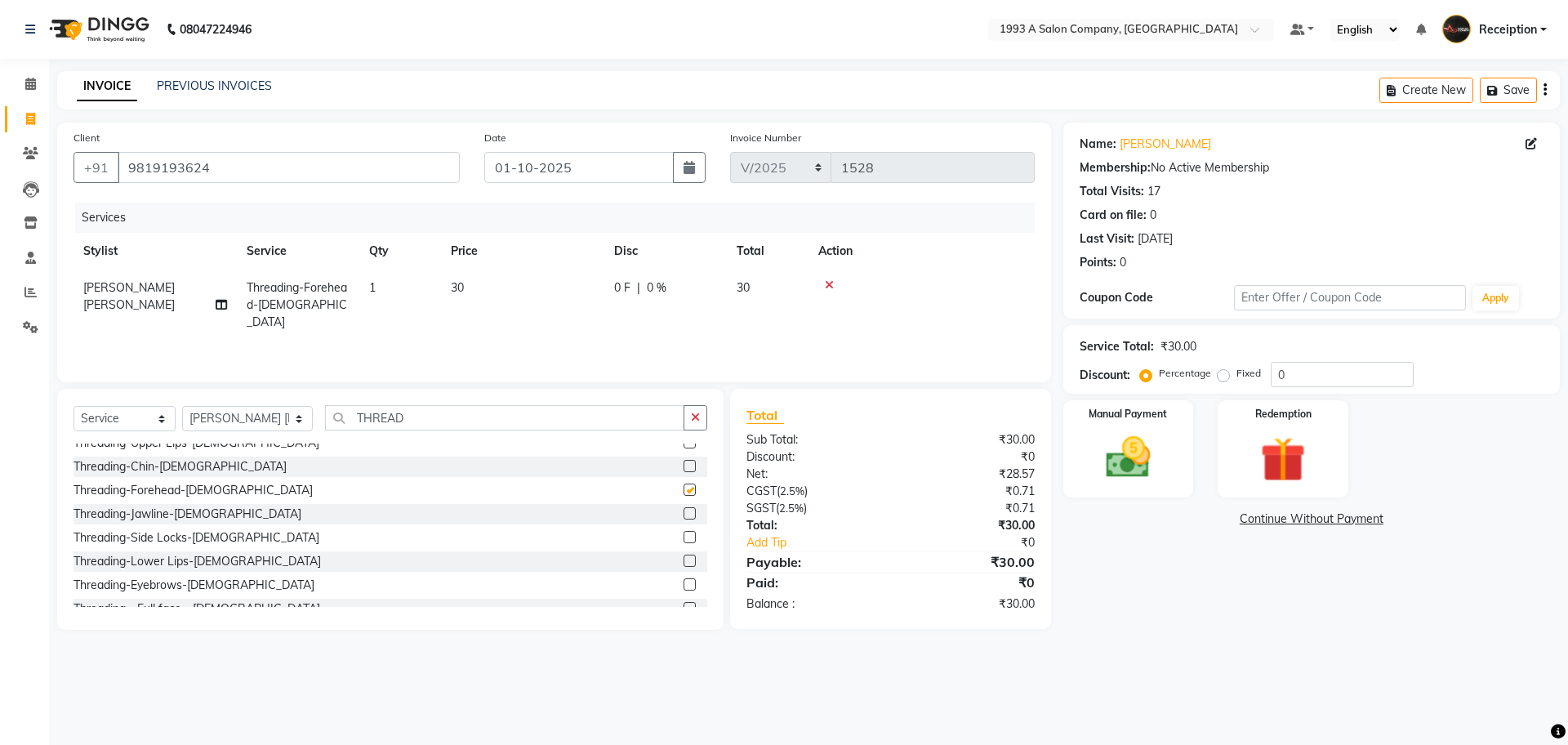
checkbox input "false"
click at [684, 465] on label at bounding box center [690, 460] width 12 height 12
click at [684, 465] on input "checkbox" at bounding box center [689, 461] width 10 height 10
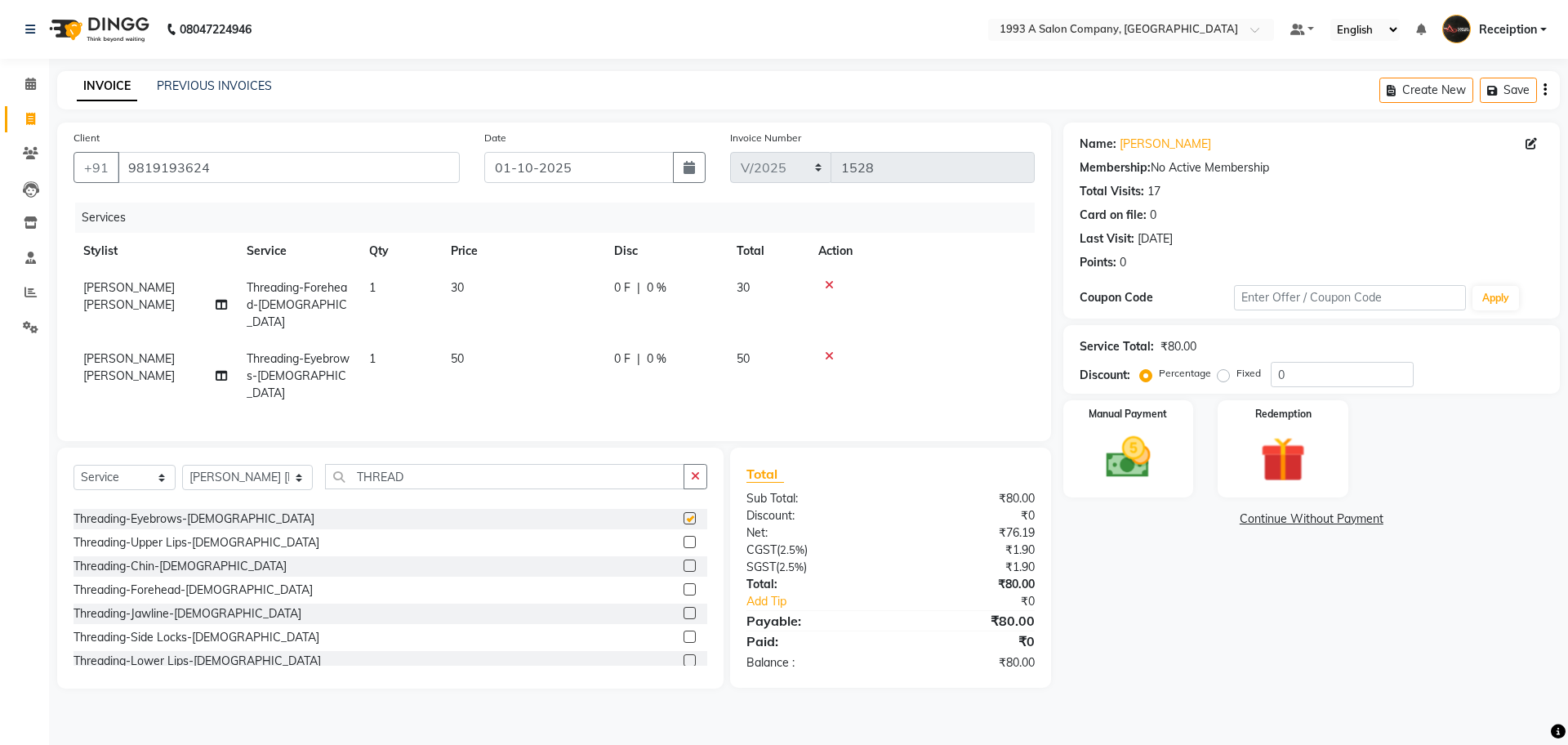
checkbox input "false"
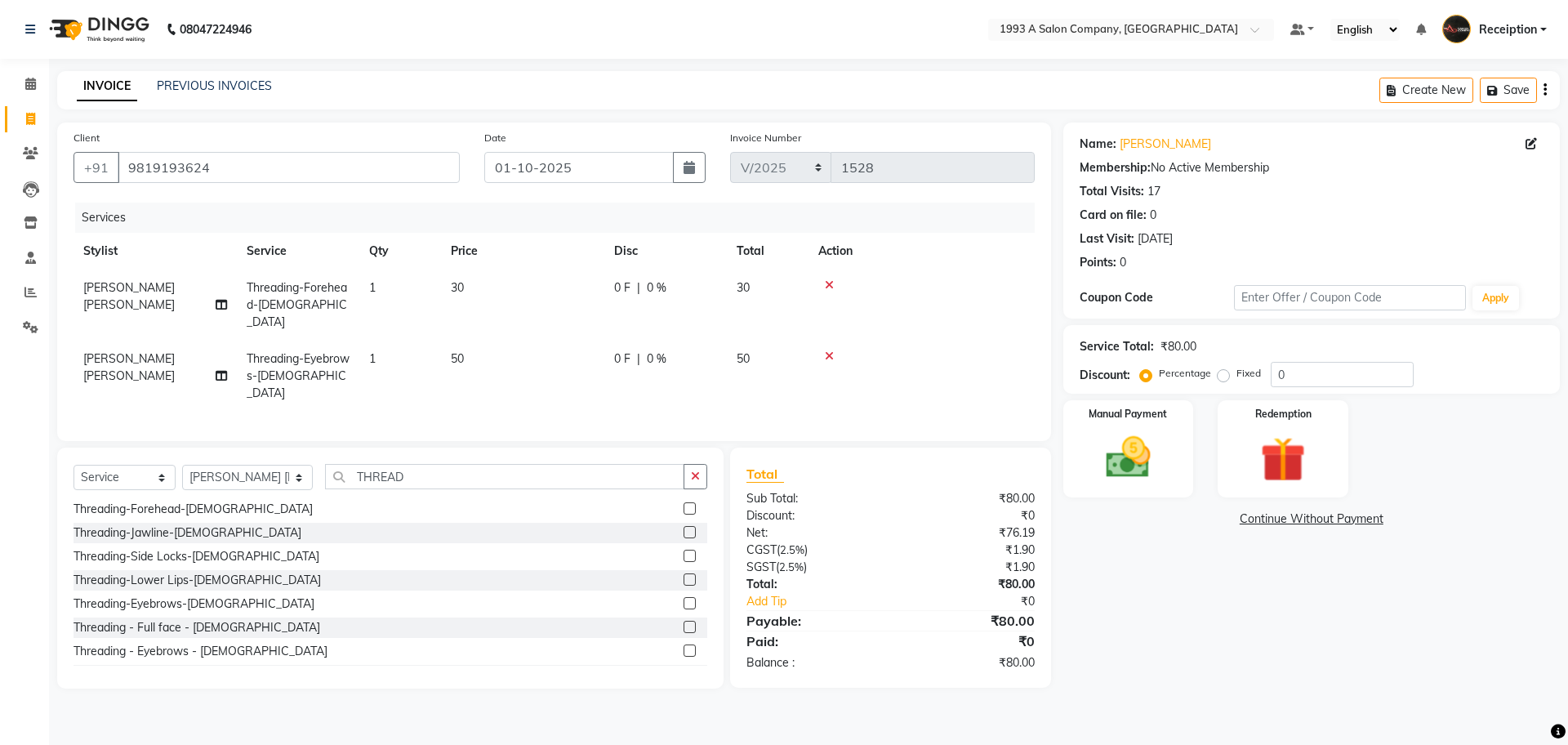
scroll to position [164, 0]
click at [684, 603] on label at bounding box center [690, 609] width 12 height 12
click at [684, 605] on input "checkbox" at bounding box center [689, 610] width 10 height 10
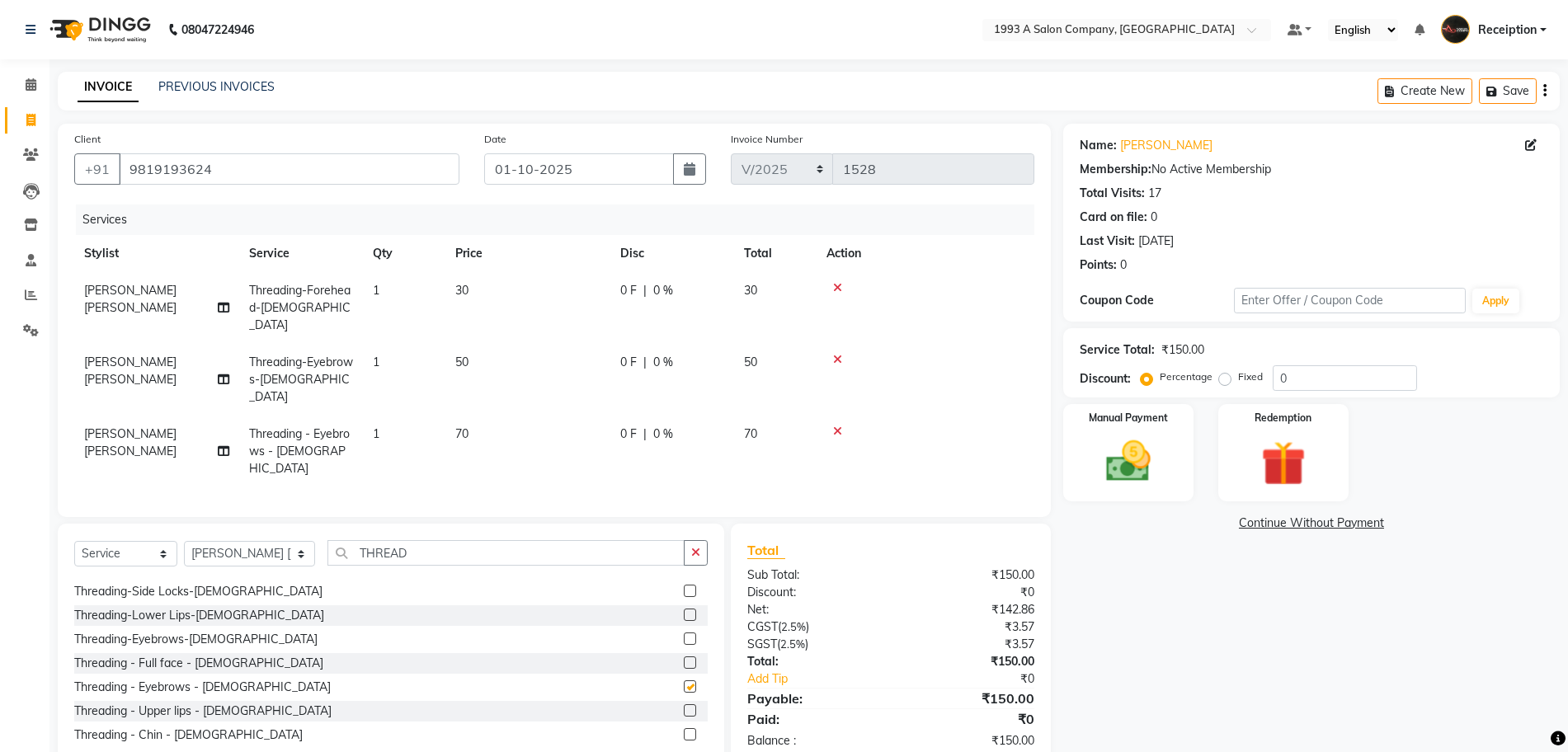
checkbox input "false"
click at [838, 354] on icon at bounding box center [838, 359] width 9 height 11
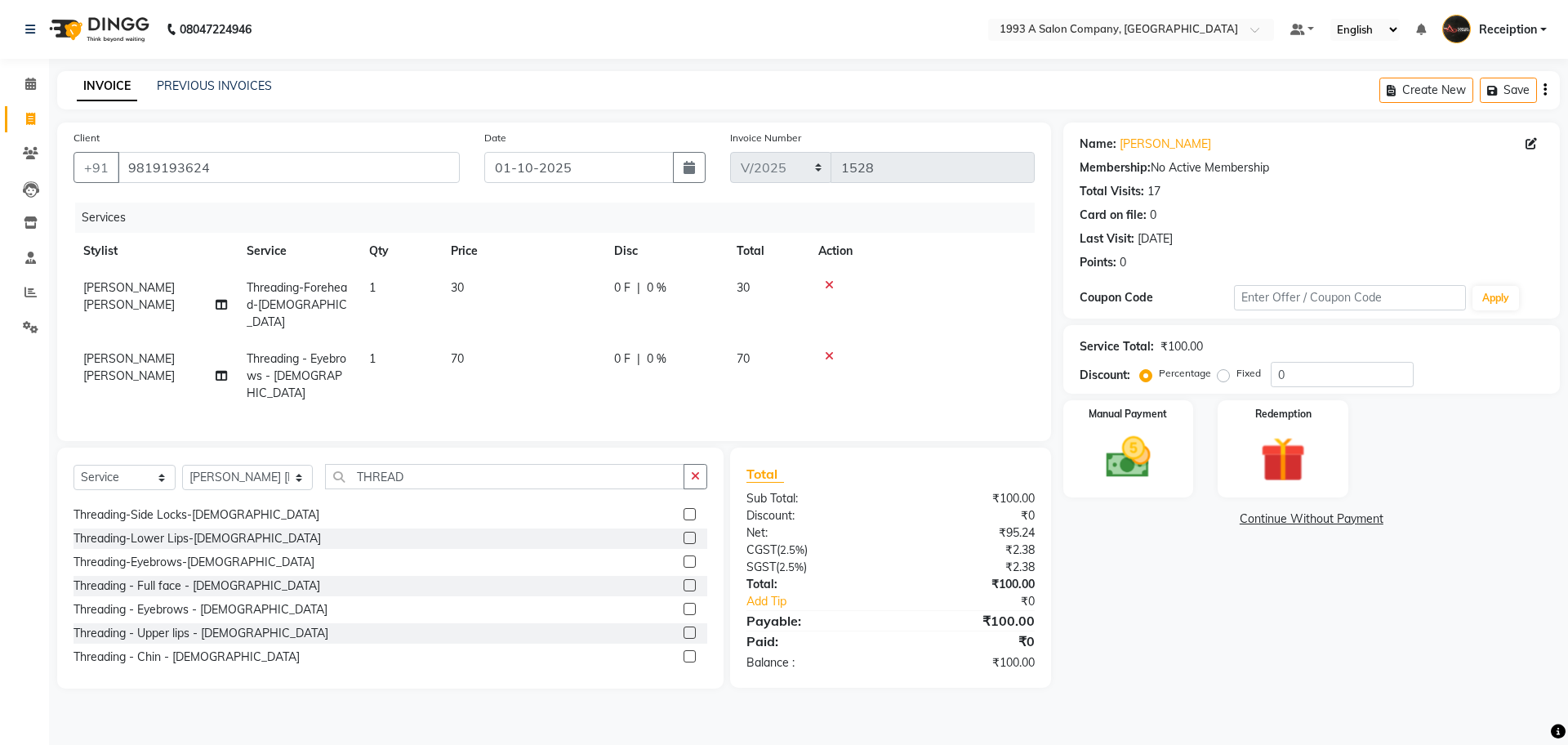
click at [828, 286] on icon at bounding box center [829, 284] width 9 height 11
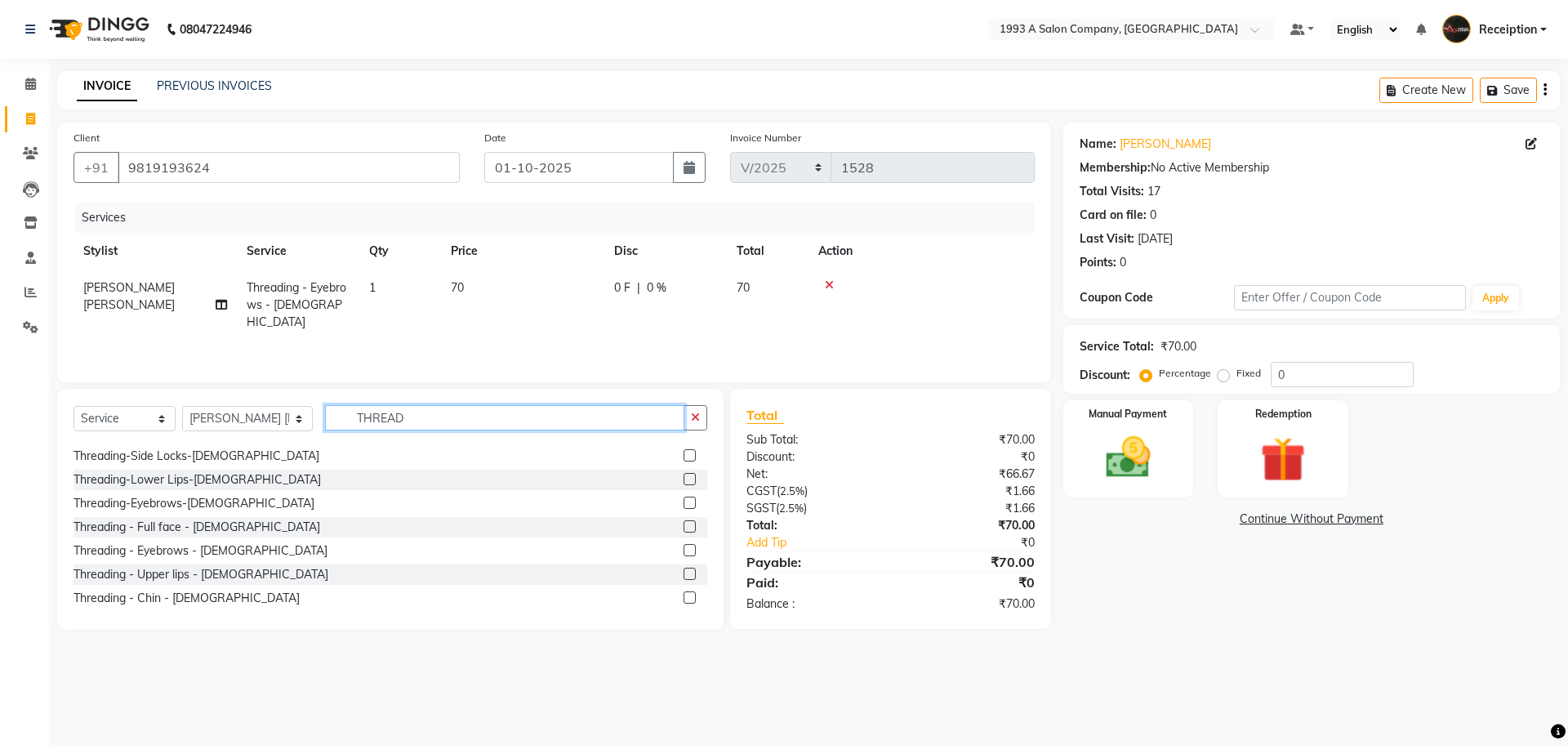
click at [437, 414] on input "THREAD" at bounding box center [505, 418] width 359 height 26
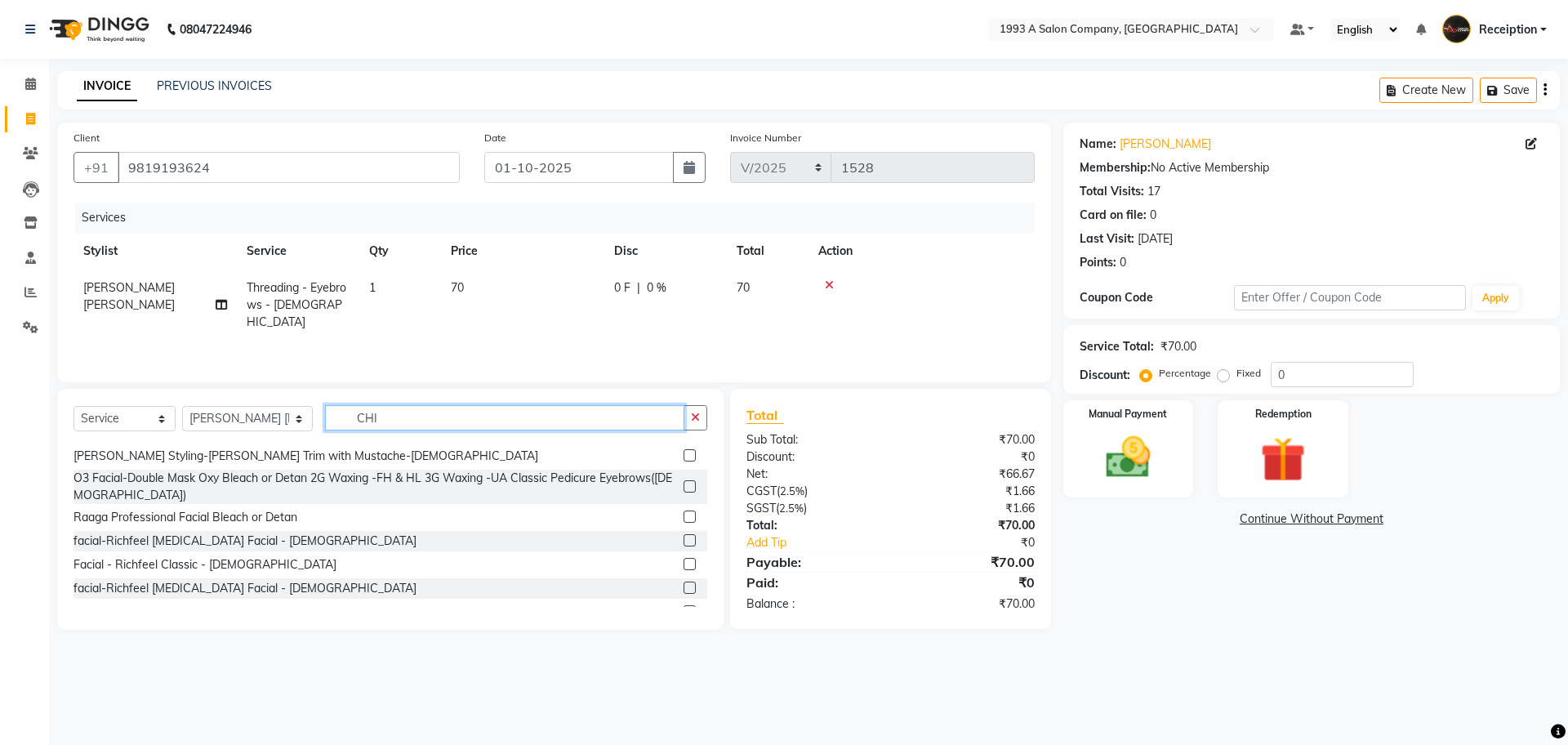
scroll to position [0, 0]
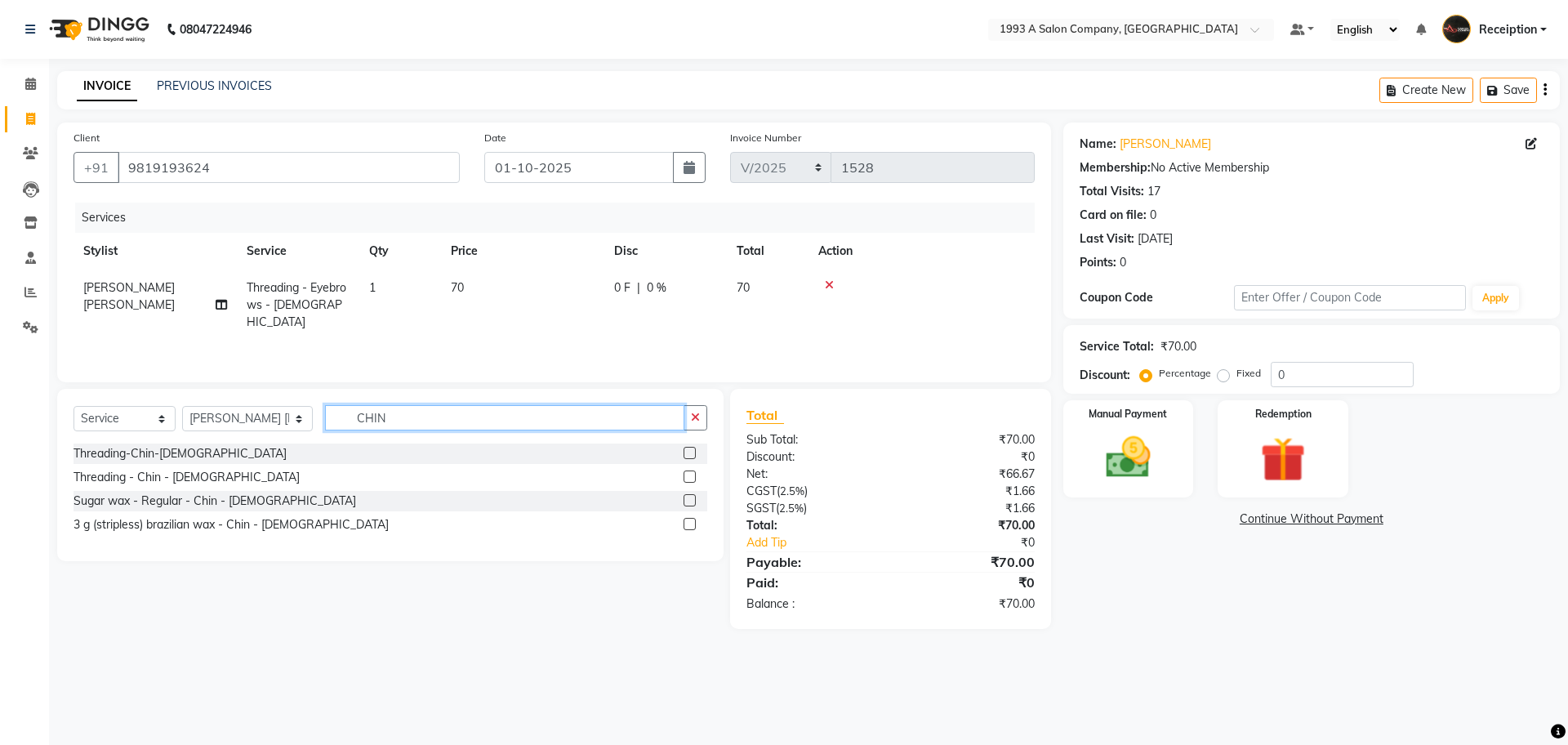
type input "CHIN"
click at [686, 475] on label at bounding box center [690, 477] width 12 height 12
click at [686, 475] on input "checkbox" at bounding box center [689, 478] width 10 height 10
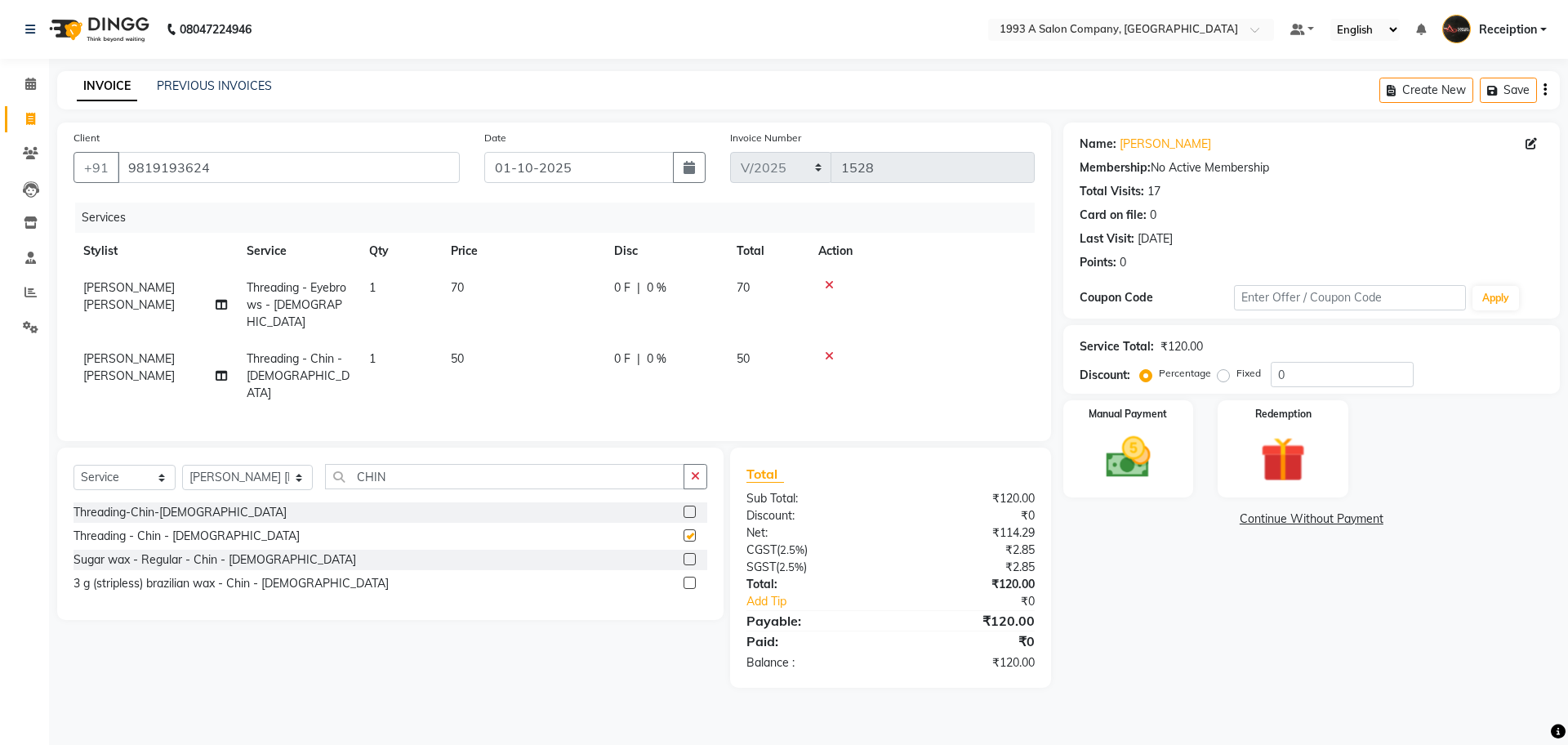
checkbox input "false"
click at [426, 467] on input "CHIN" at bounding box center [505, 477] width 359 height 26
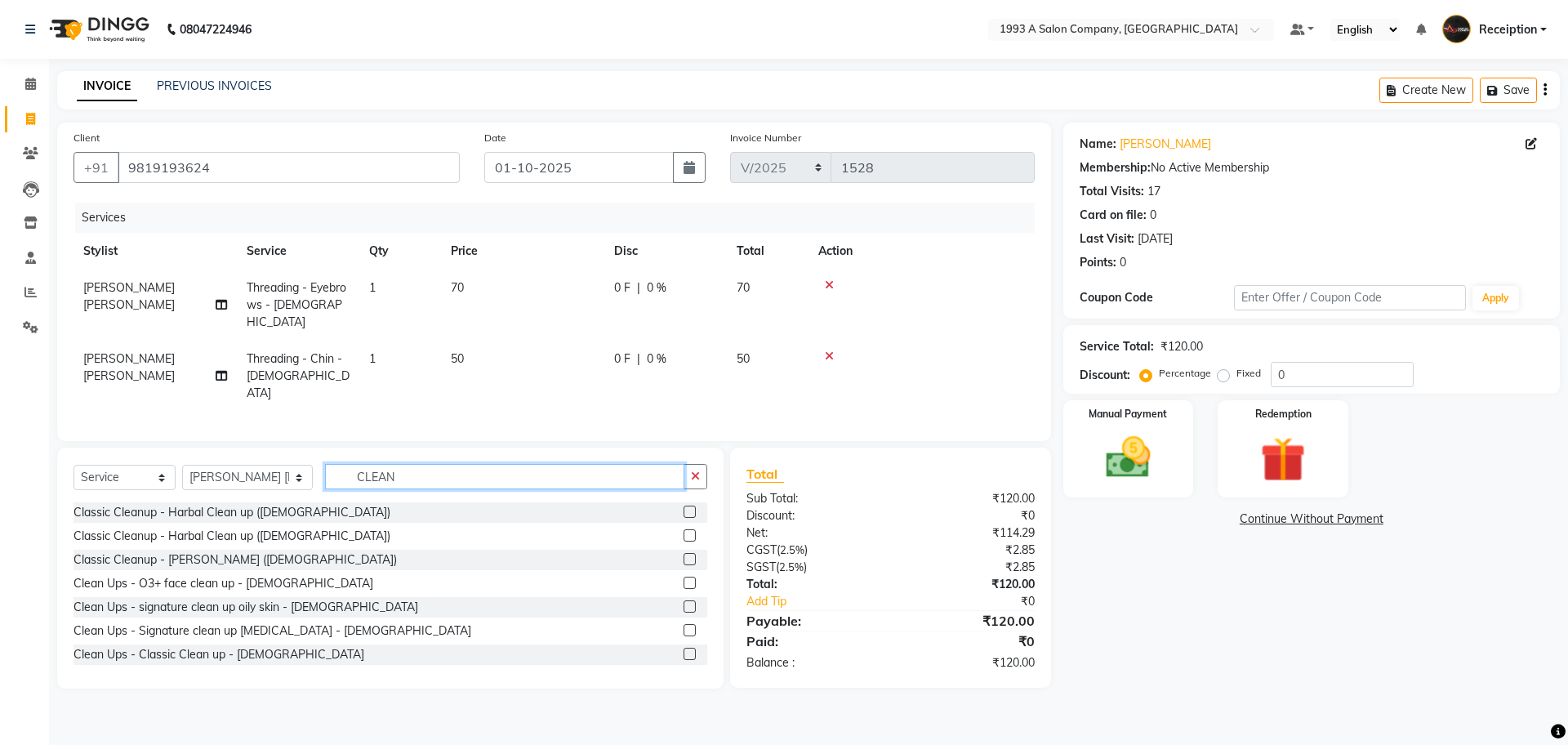
type input "CLEAN"
click at [684, 506] on label at bounding box center [690, 512] width 12 height 12
click at [684, 508] on input "checkbox" at bounding box center [689, 513] width 10 height 10
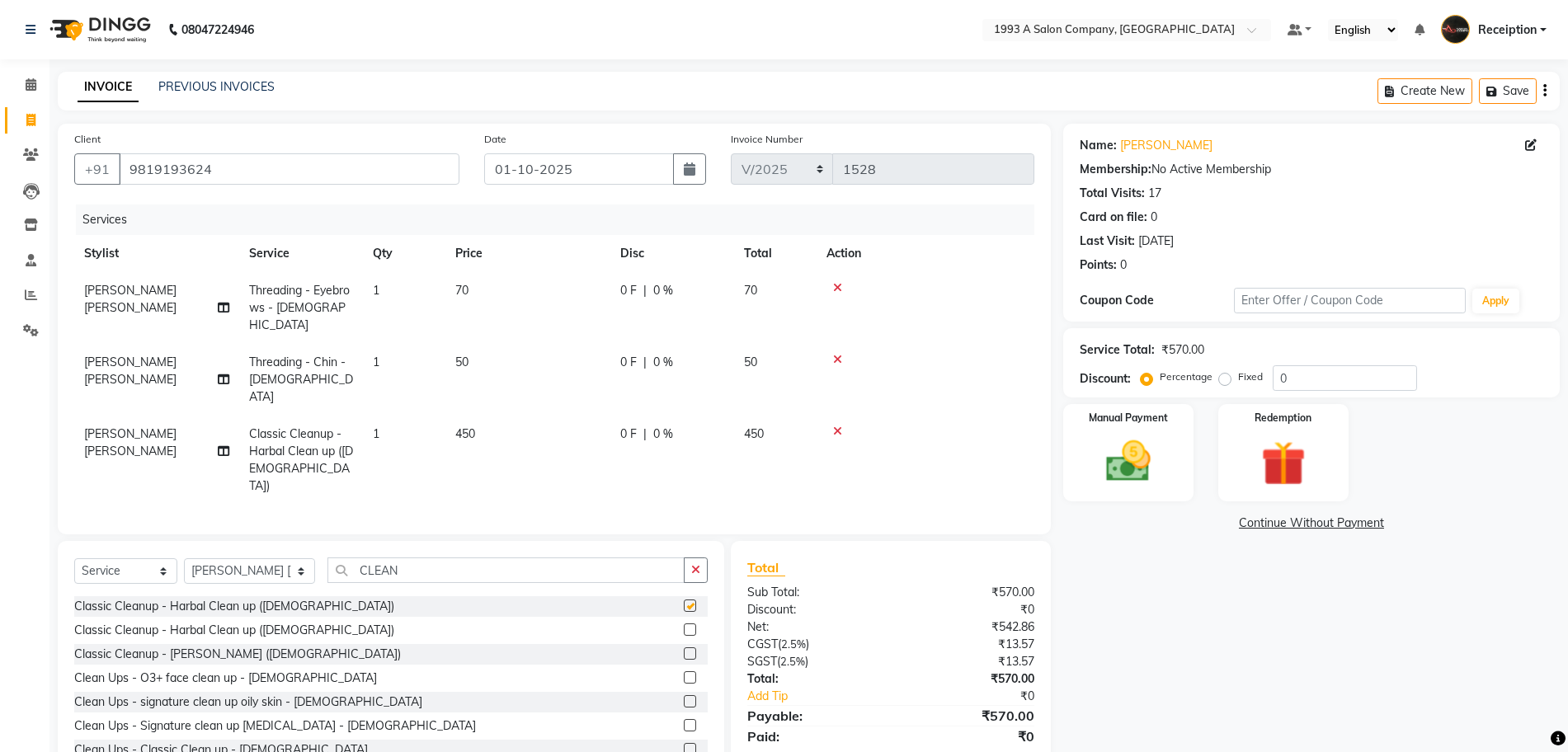
checkbox input "false"
click at [838, 425] on icon at bounding box center [838, 430] width 9 height 11
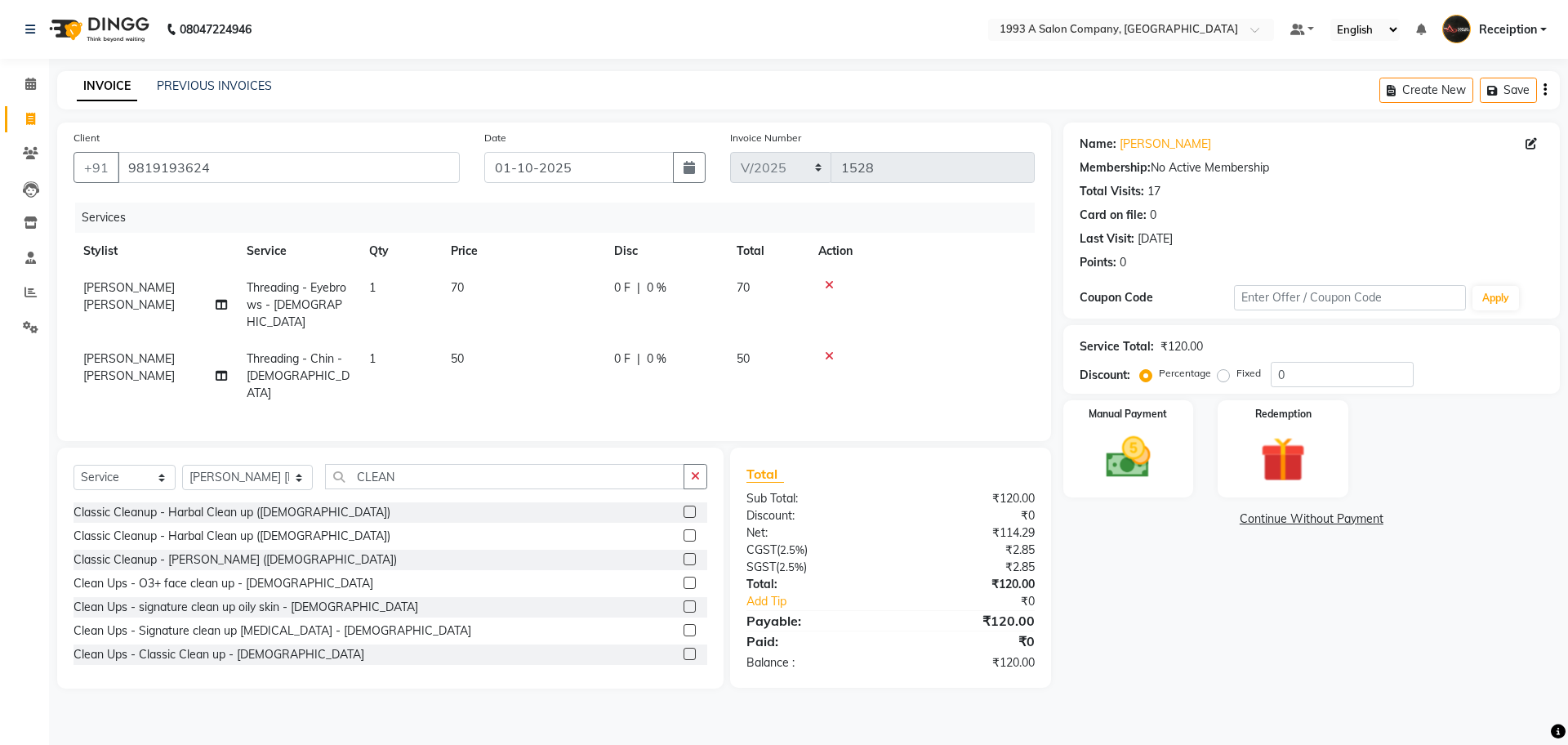
click at [684, 648] on label at bounding box center [690, 654] width 12 height 12
click at [684, 650] on input "checkbox" at bounding box center [689, 655] width 10 height 10
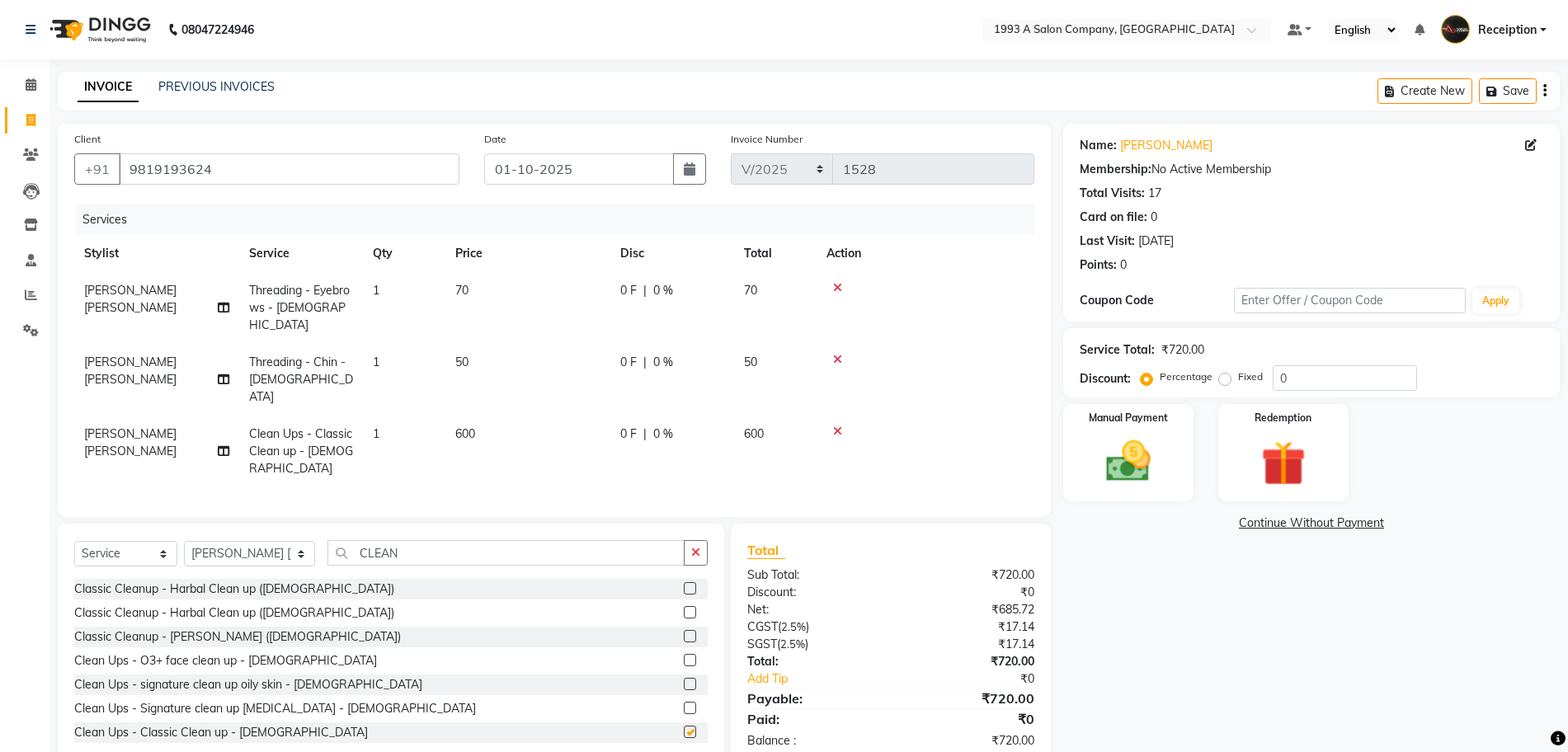
checkbox input "false"
click at [1123, 468] on img at bounding box center [1129, 462] width 76 height 54
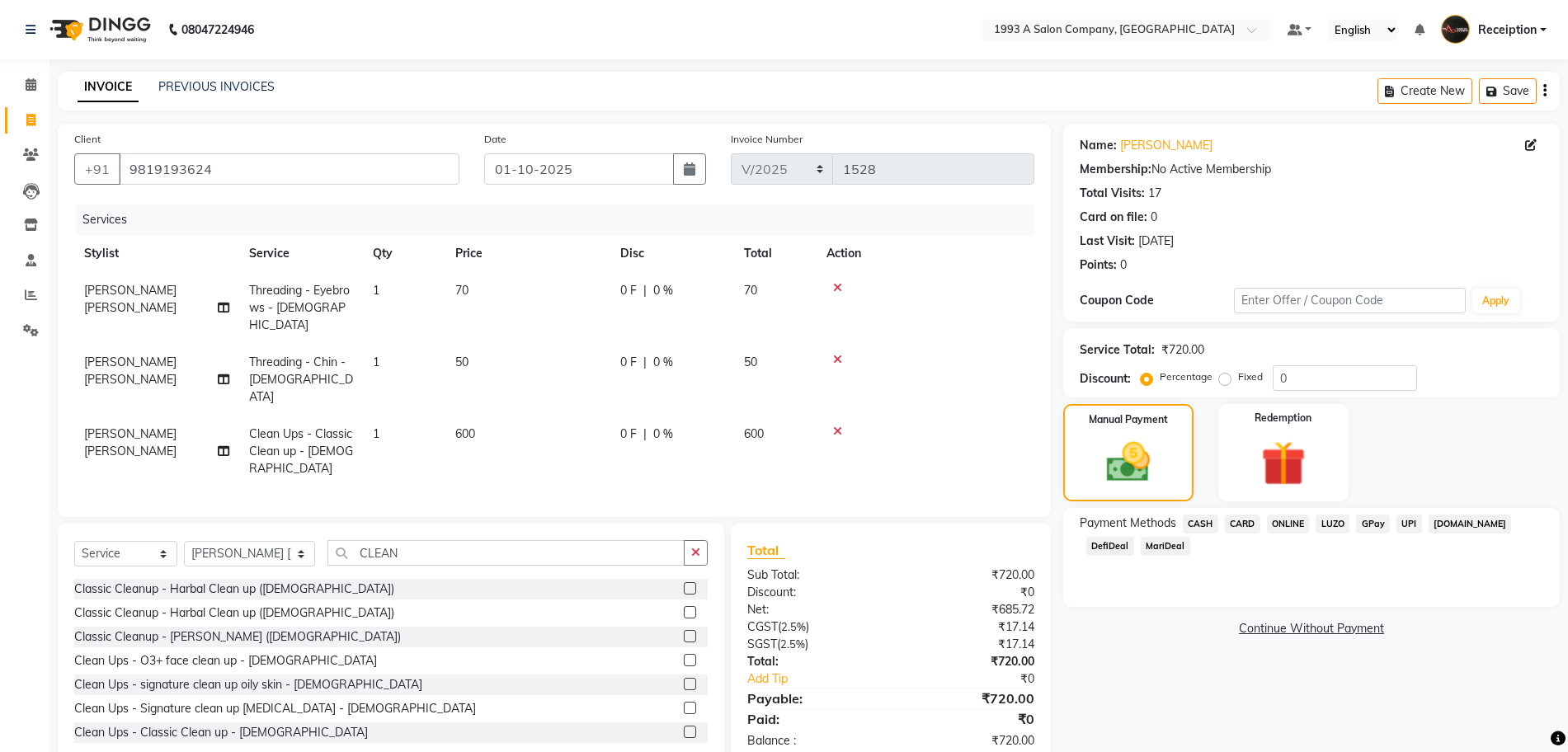
click at [1208, 524] on span "CASH" at bounding box center [1200, 524] width 35 height 19
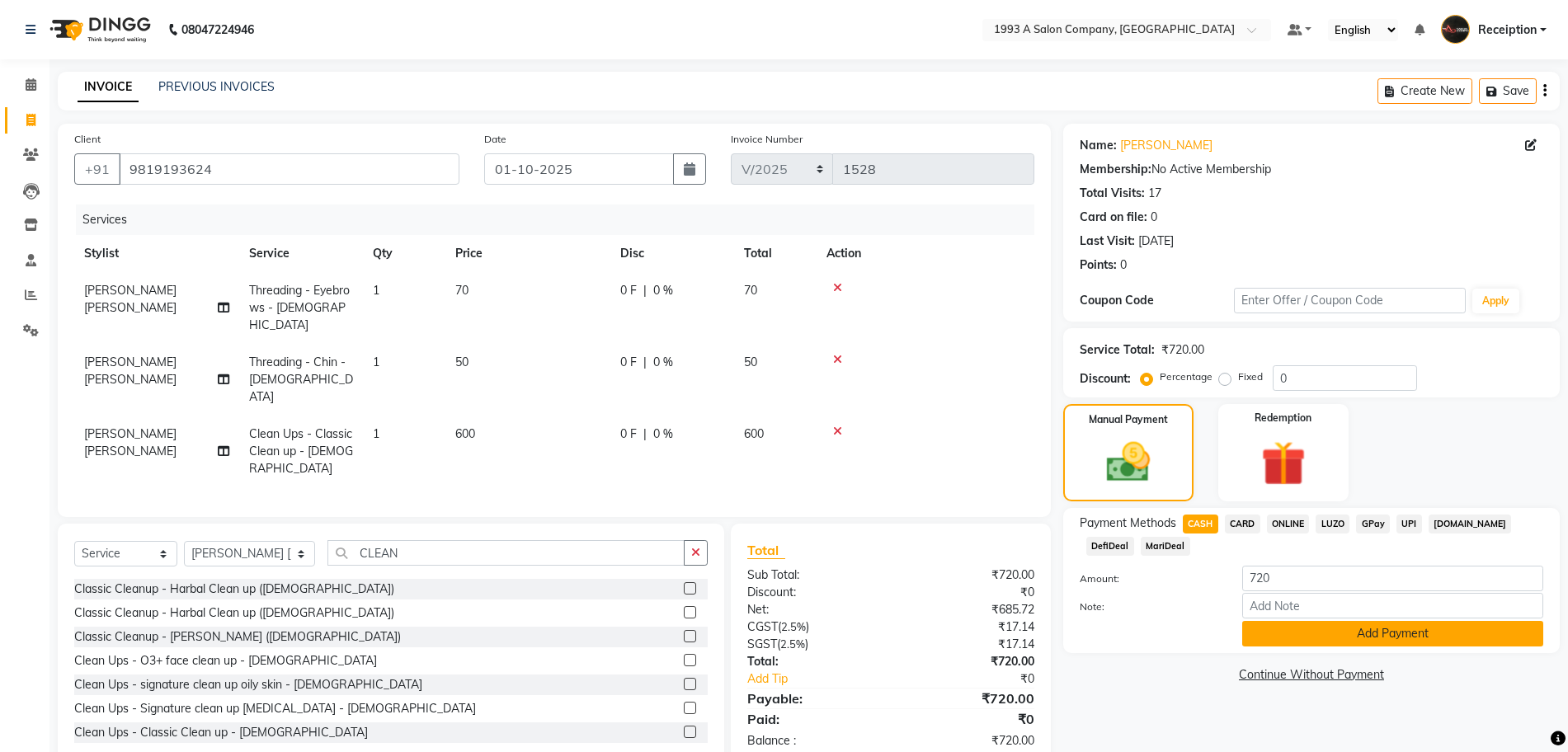
click at [1333, 635] on button "Add Payment" at bounding box center [1393, 634] width 301 height 26
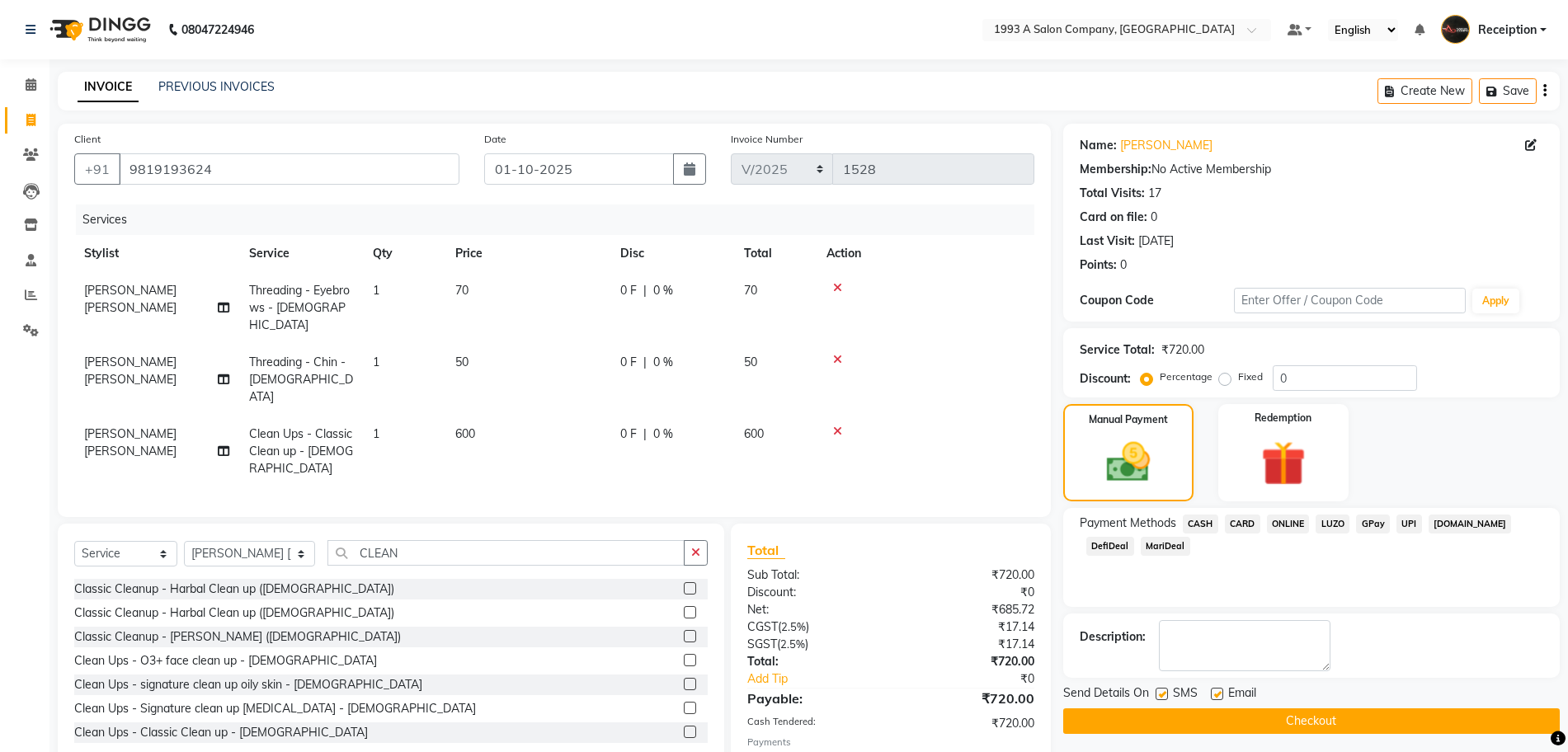
click at [1212, 698] on label at bounding box center [1217, 694] width 12 height 12
click at [1212, 698] on input "checkbox" at bounding box center [1216, 695] width 10 height 10
checkbox input "false"
click at [1163, 699] on label at bounding box center [1162, 694] width 12 height 12
click at [1163, 699] on input "checkbox" at bounding box center [1161, 695] width 10 height 10
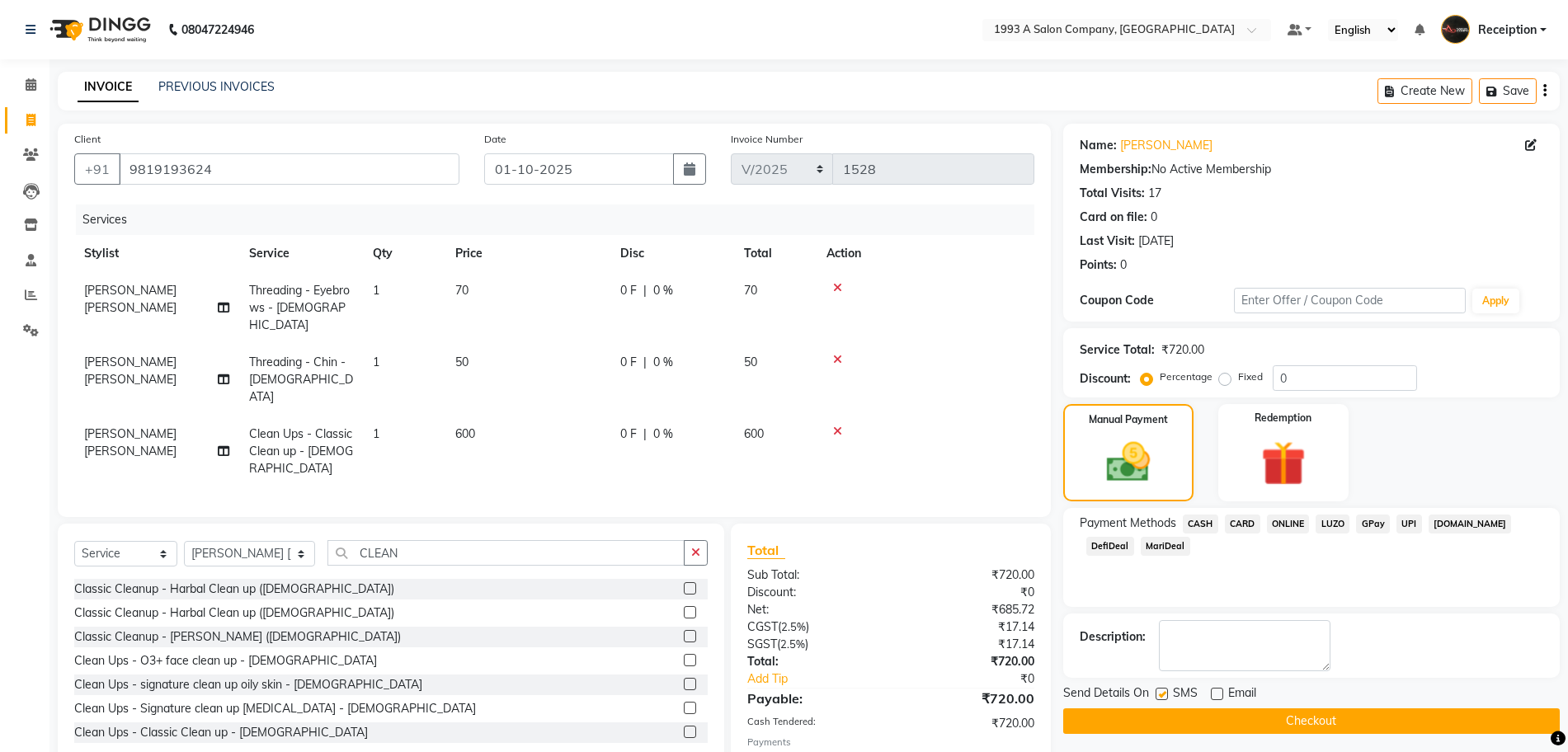
checkbox input "false"
click at [1312, 725] on button "Checkout" at bounding box center [1311, 722] width 496 height 26
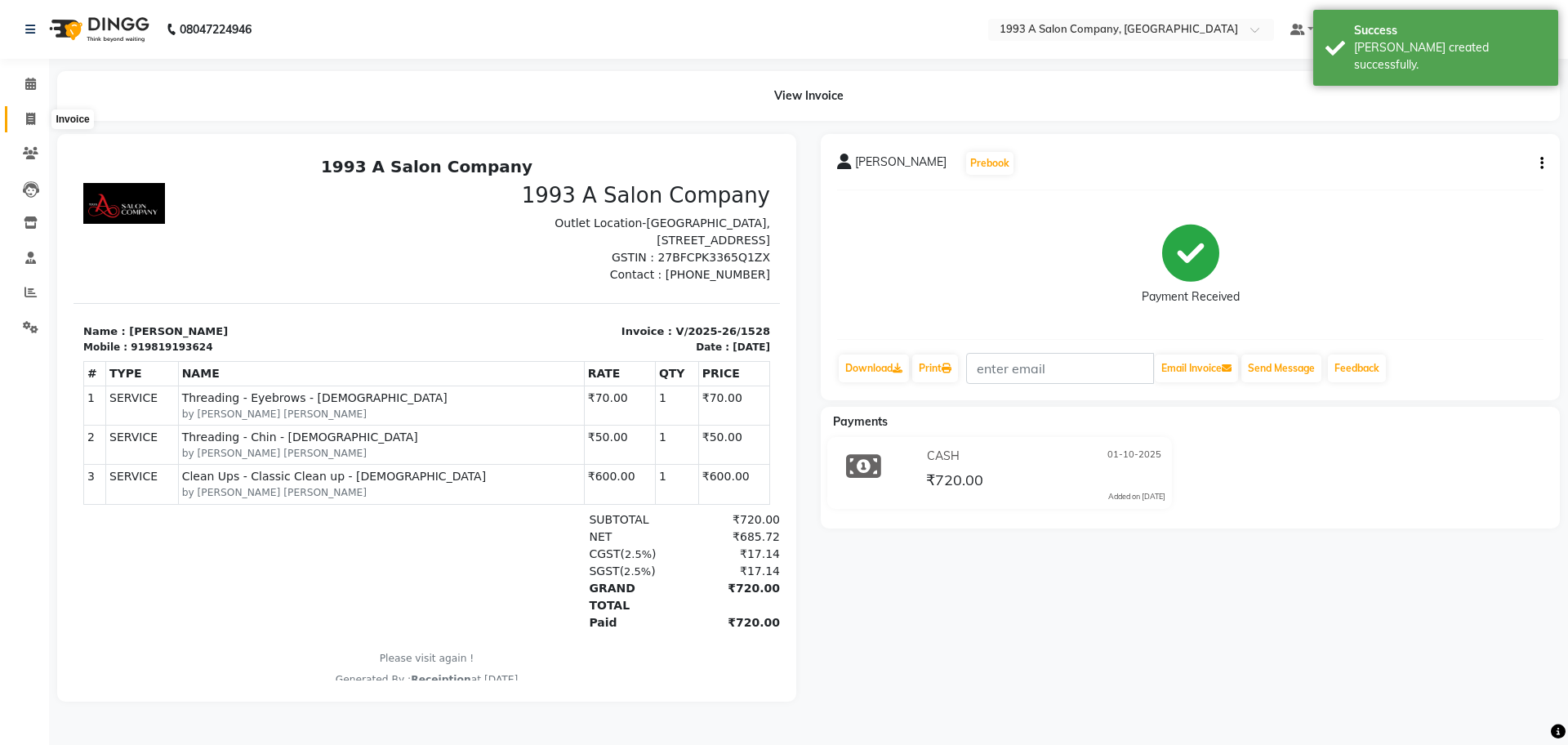
click at [39, 122] on span at bounding box center [30, 120] width 28 height 19
select select "688"
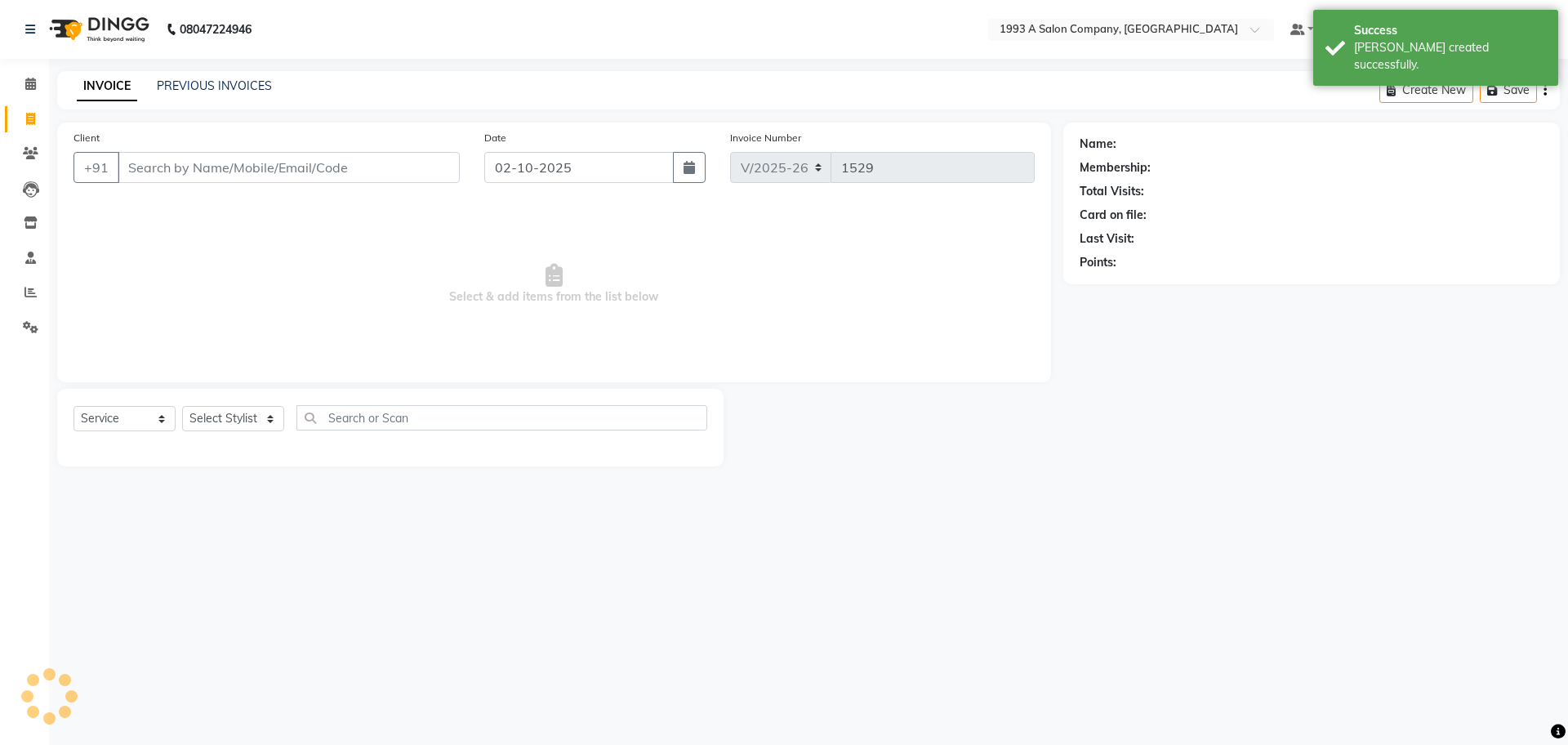
select select "membership"
click at [686, 167] on icon "button" at bounding box center [689, 167] width 11 height 13
select select "10"
select select "2025"
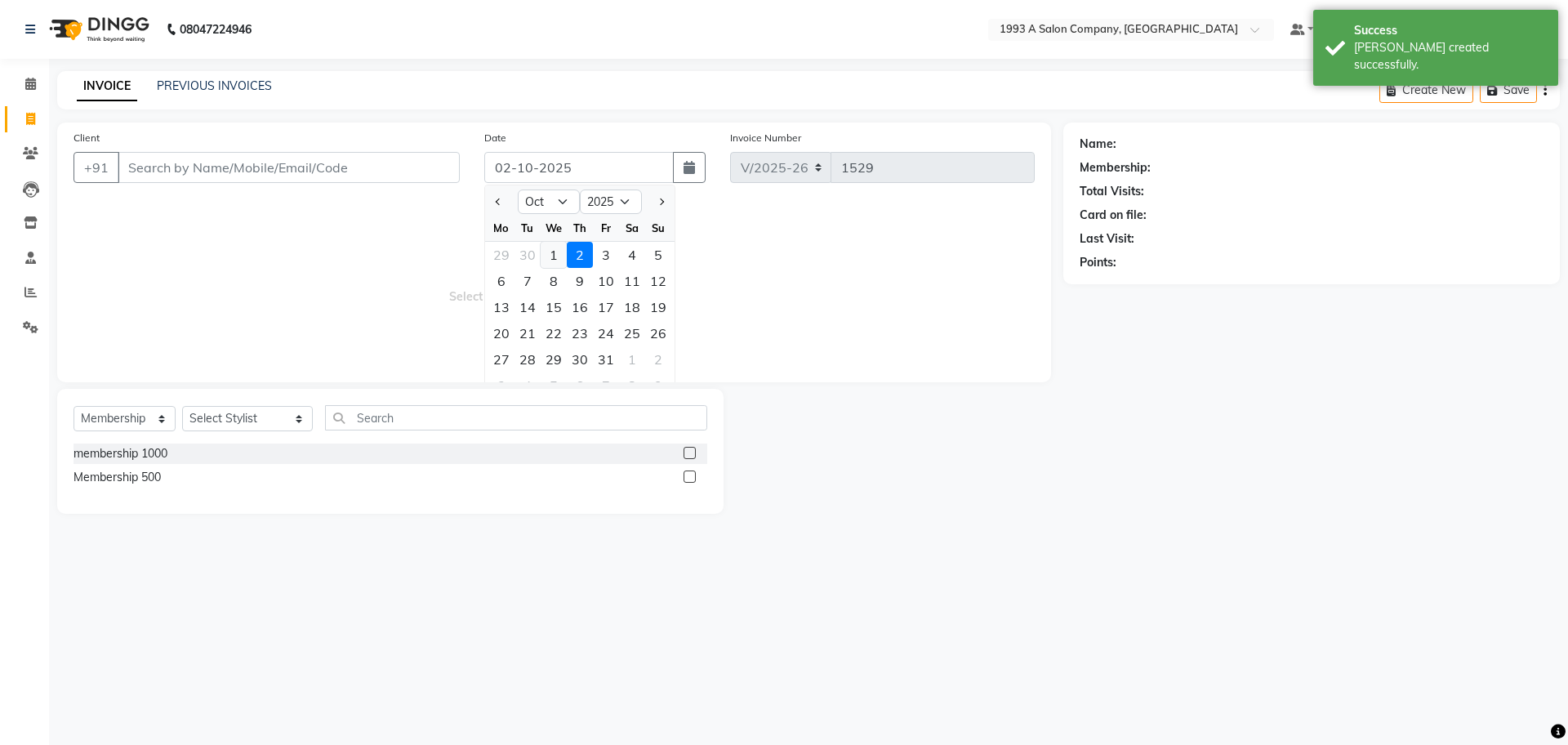
click at [548, 248] on div "1" at bounding box center [554, 254] width 27 height 27
type input "01-10-2025"
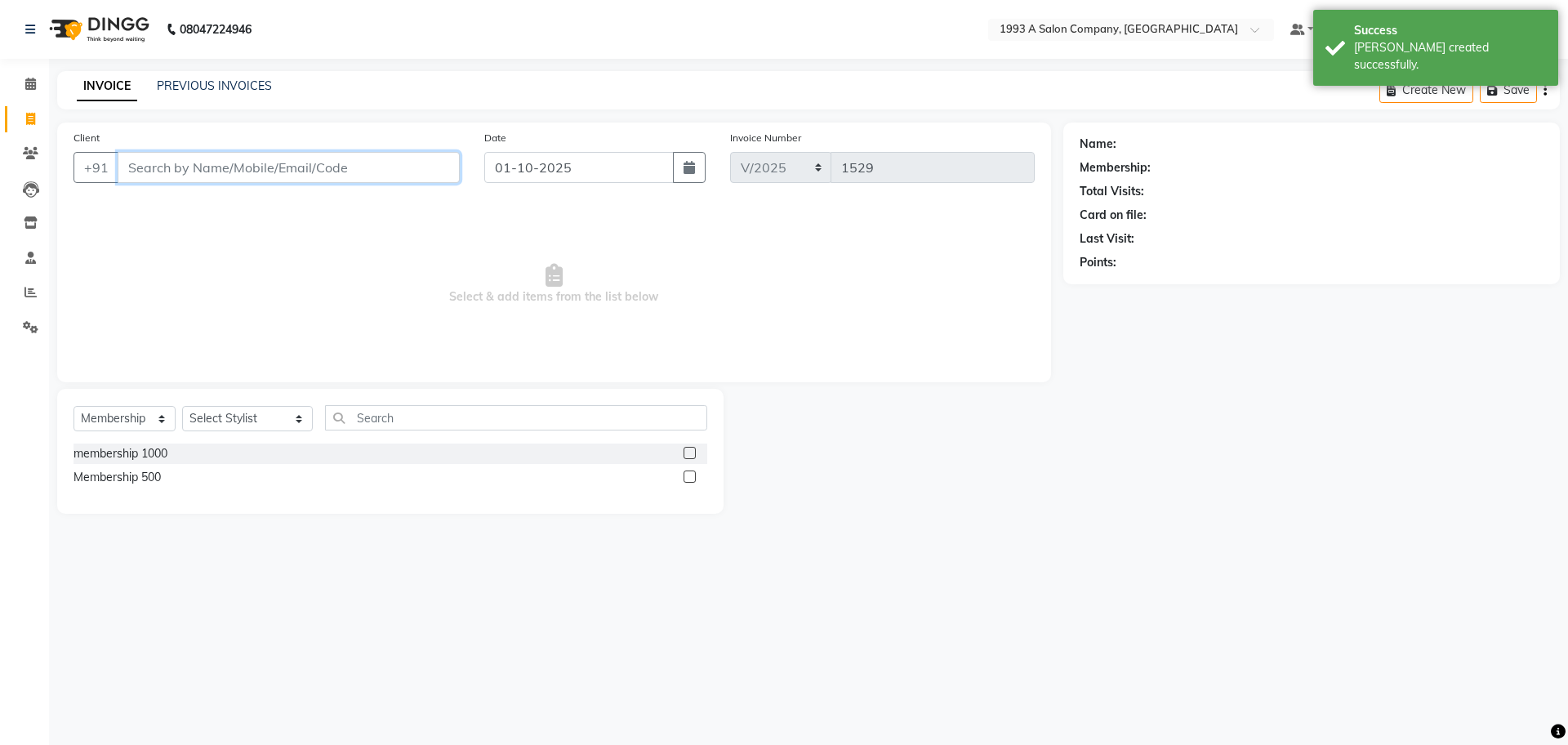
click at [300, 171] on input "Client" at bounding box center [288, 167] width 342 height 31
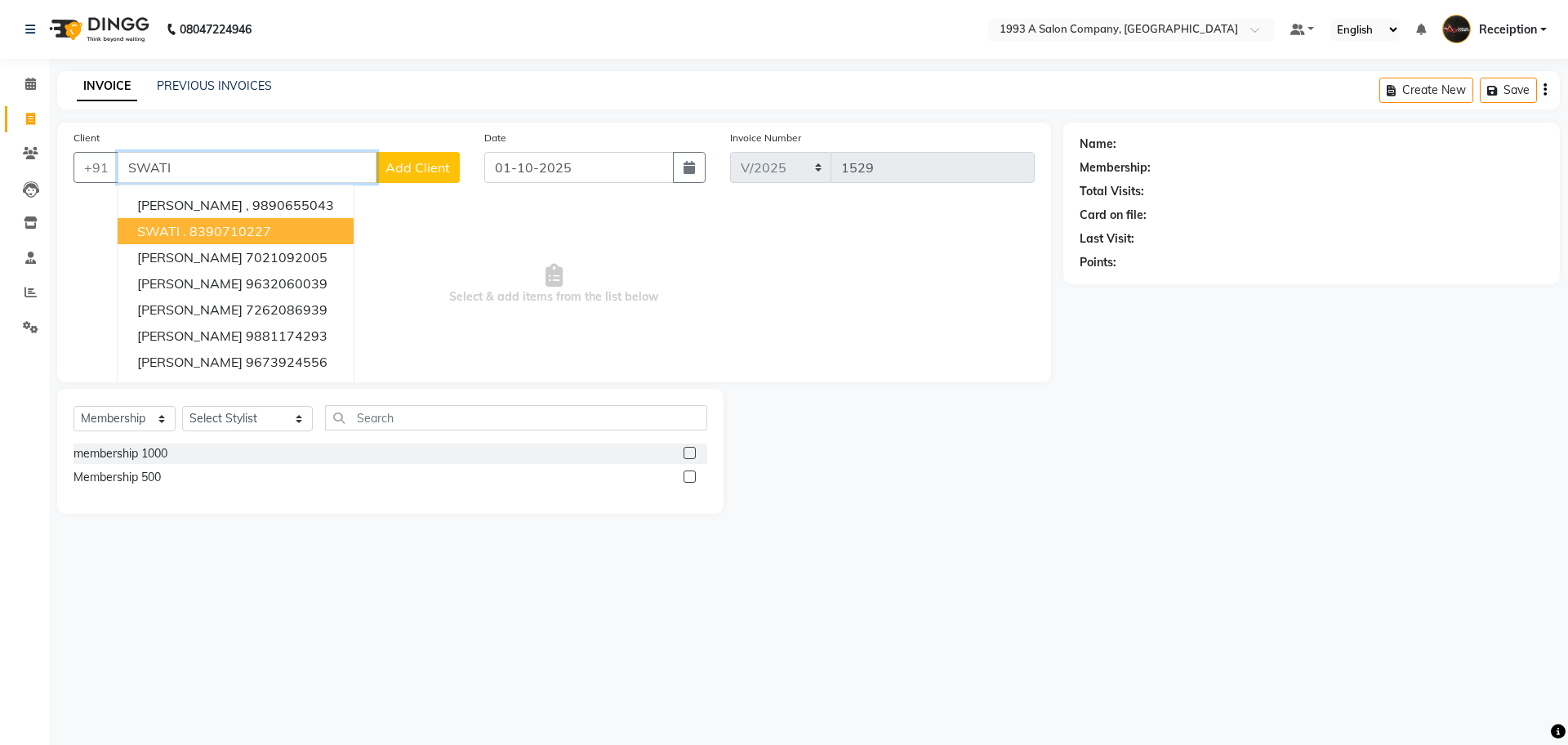
click at [220, 226] on ngb-highlight "8390710227" at bounding box center [229, 231] width 81 height 16
type input "8390710227"
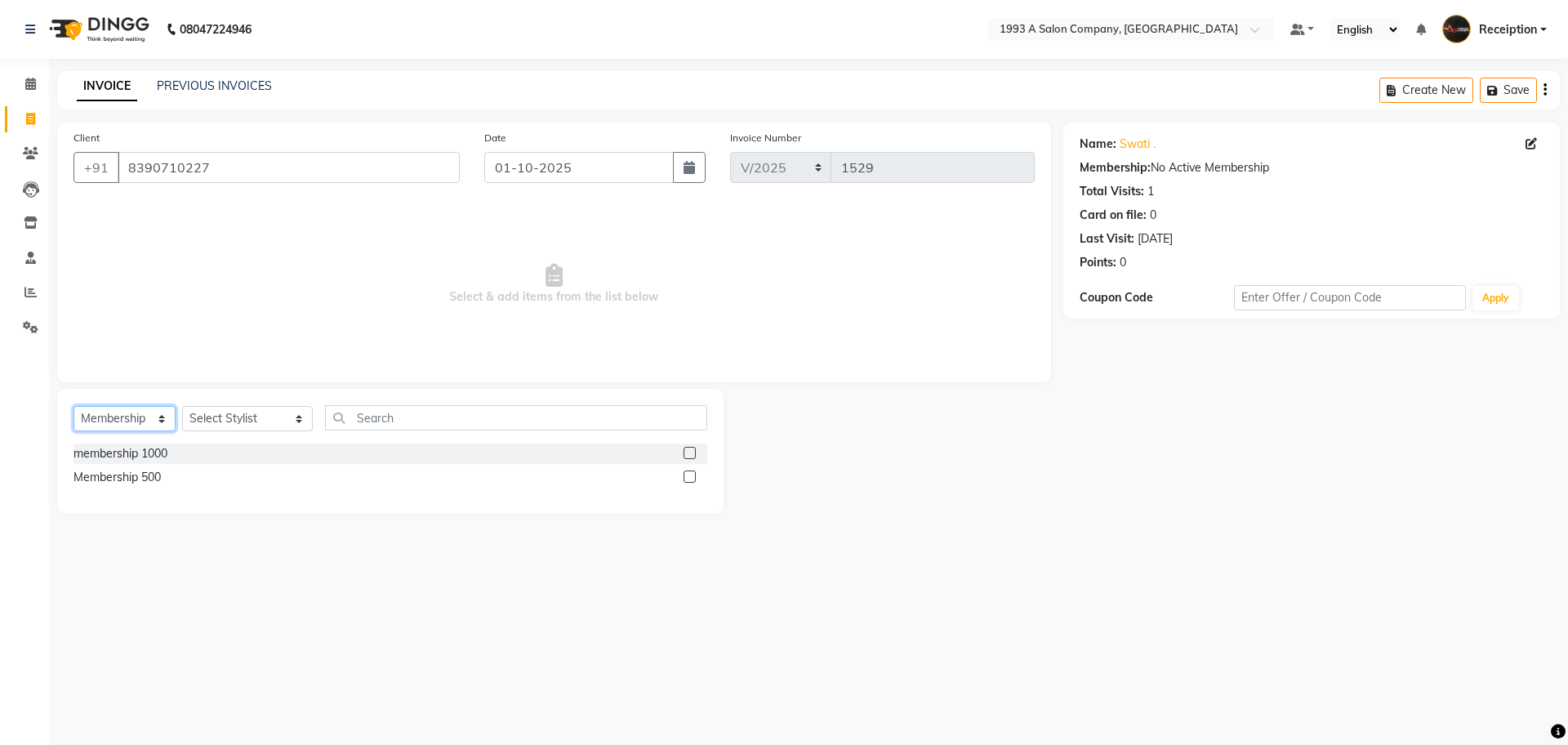
click at [151, 422] on select "Select Service Product Membership Package Voucher Prepaid Gift Card" at bounding box center [124, 419] width 102 height 26
select select "service"
click at [74, 406] on select "Select Service Product Membership Package Voucher Prepaid Gift Card" at bounding box center [124, 419] width 102 height 26
click at [230, 453] on div "Select Service Product Membership Package Voucher Prepaid Gift Card Select Styl…" at bounding box center [390, 427] width 667 height 78
click at [240, 422] on select "Select Stylist [PERSON_NAME] [PERSON_NAME] [PERSON_NAME] [MEDICAL_DATA][PERSON_…" at bounding box center [247, 419] width 131 height 26
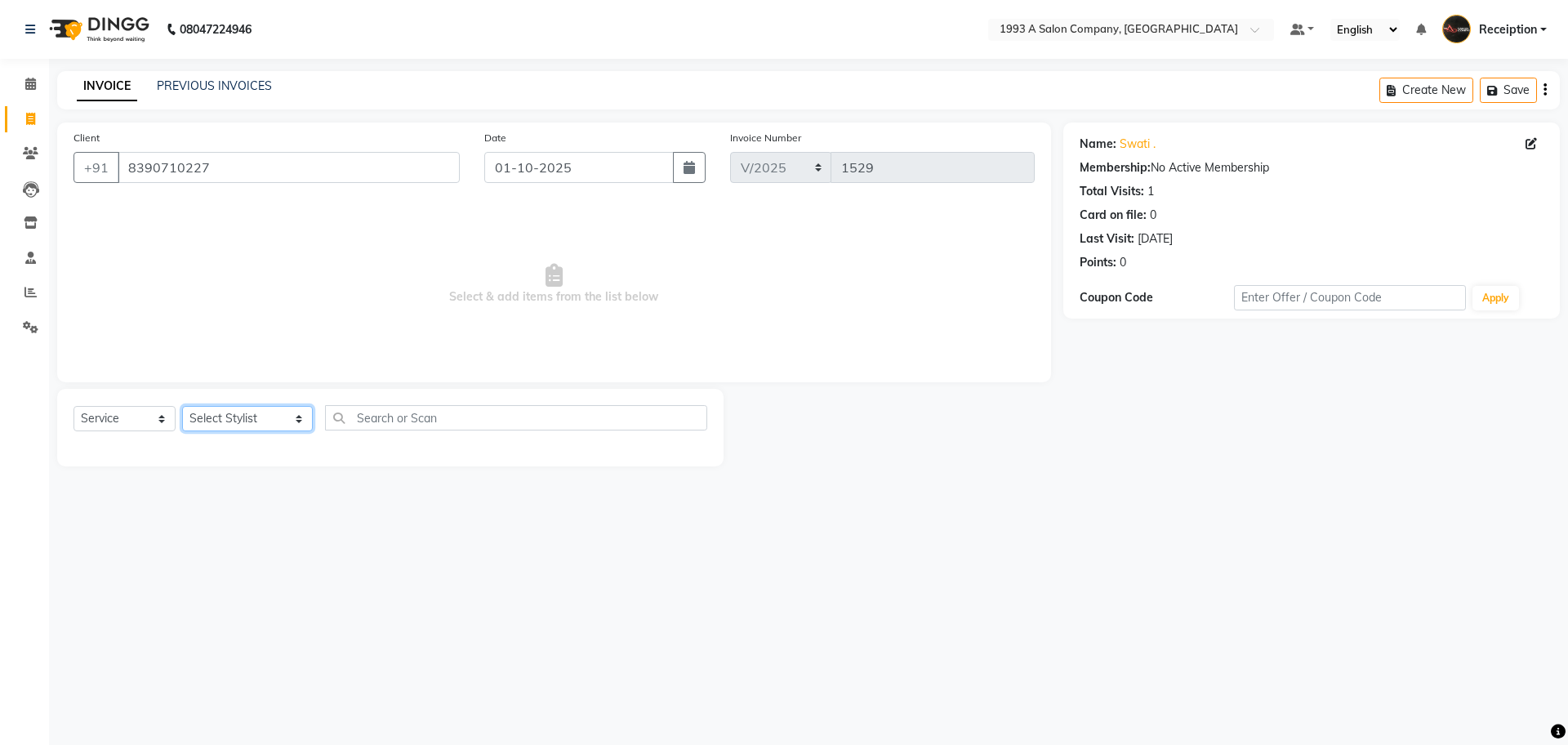
select select "85294"
click at [182, 406] on select "Select Stylist [PERSON_NAME] [PERSON_NAME] [PERSON_NAME] [MEDICAL_DATA][PERSON_…" at bounding box center [247, 419] width 131 height 26
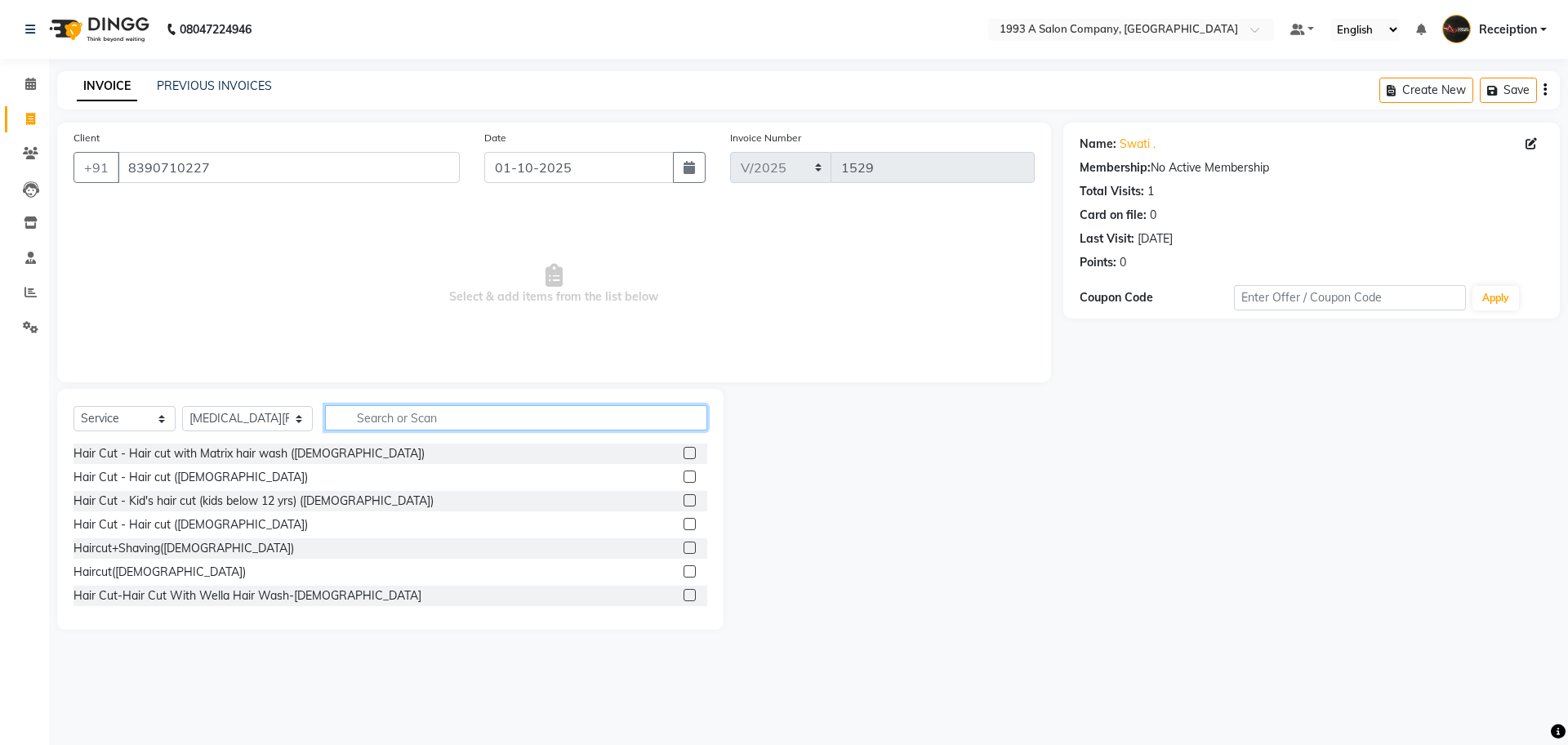
click at [382, 412] on input "text" at bounding box center [516, 418] width 383 height 26
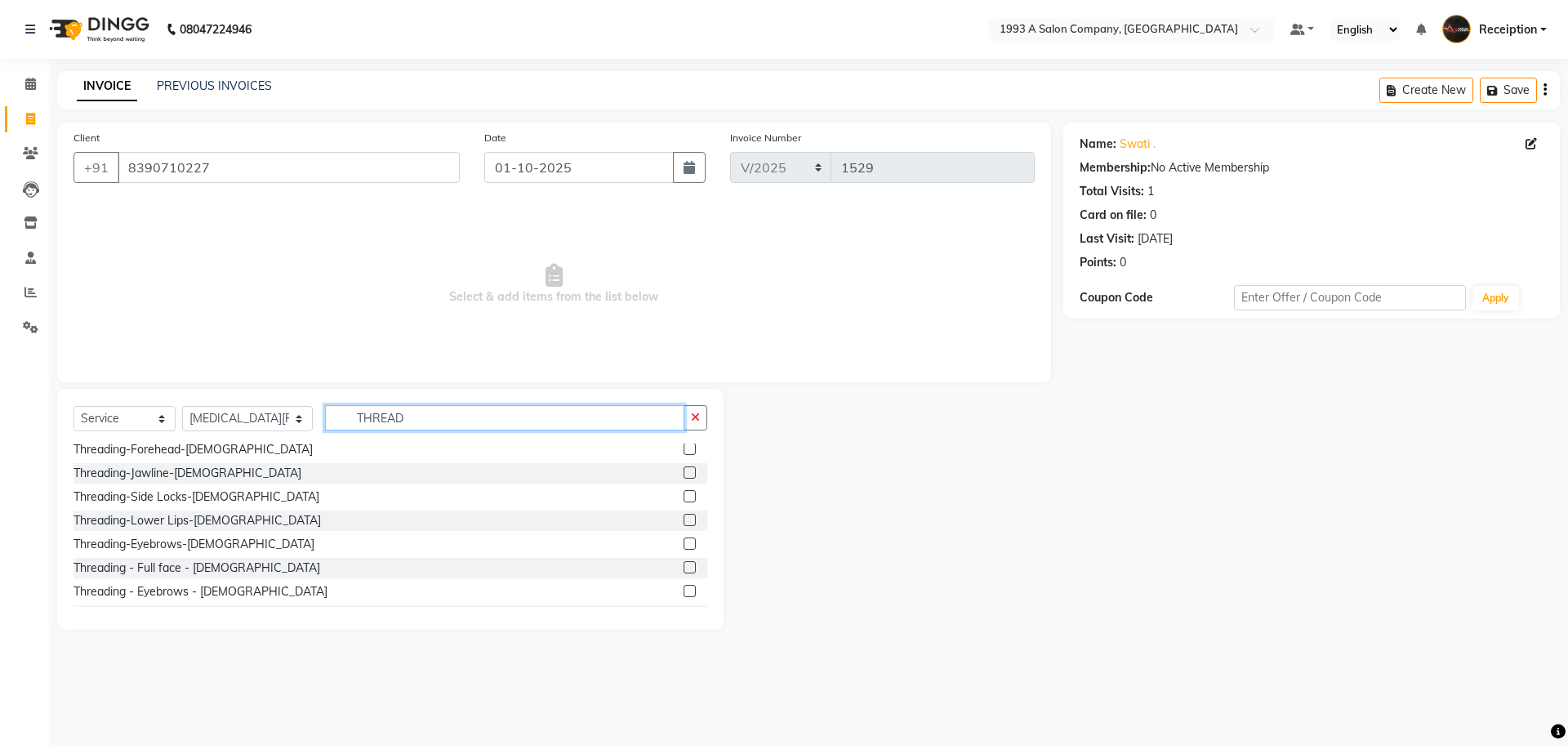
scroll to position [164, 0]
type input "THREAD"
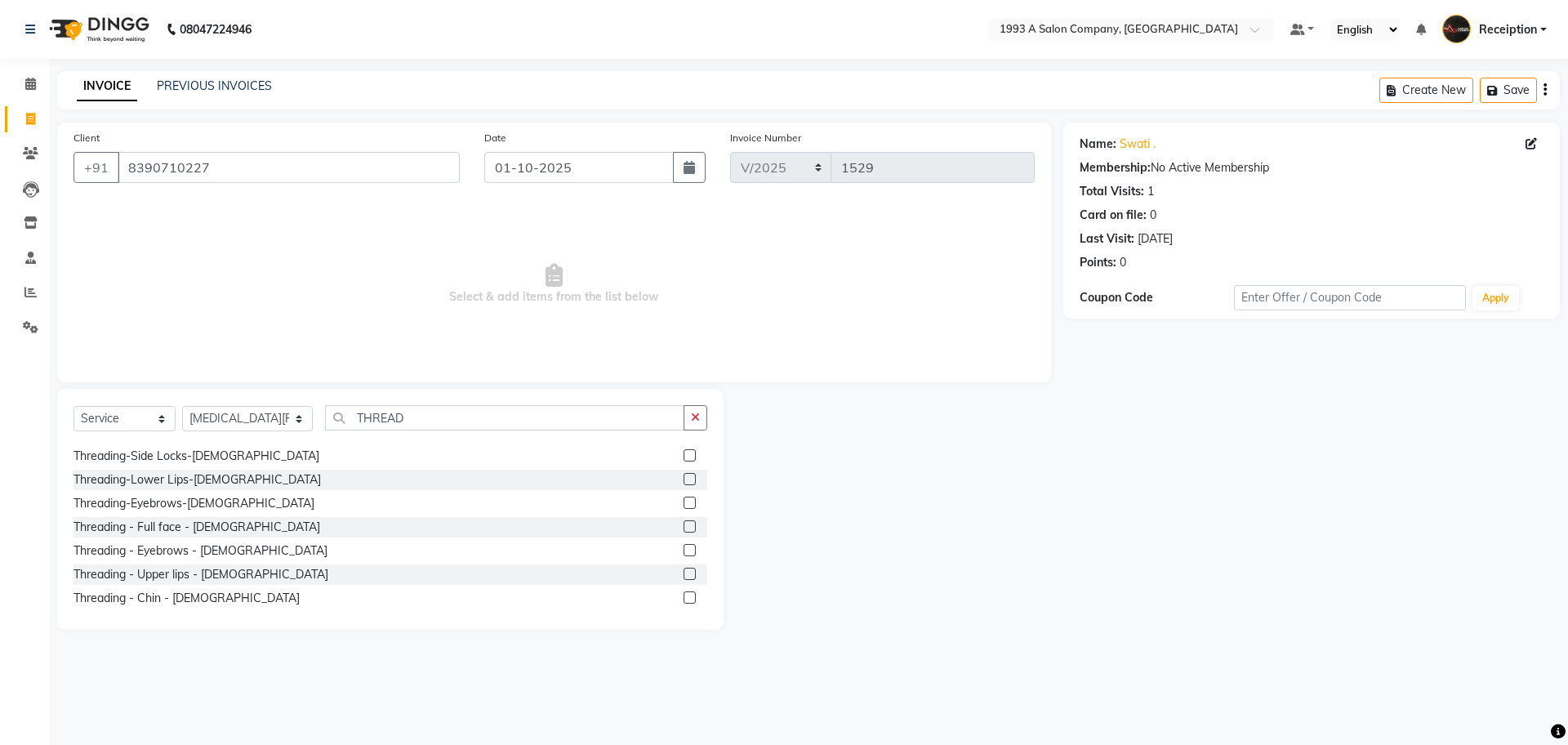
click at [684, 551] on label at bounding box center [690, 551] width 12 height 12
click at [684, 551] on input "checkbox" at bounding box center [689, 551] width 10 height 10
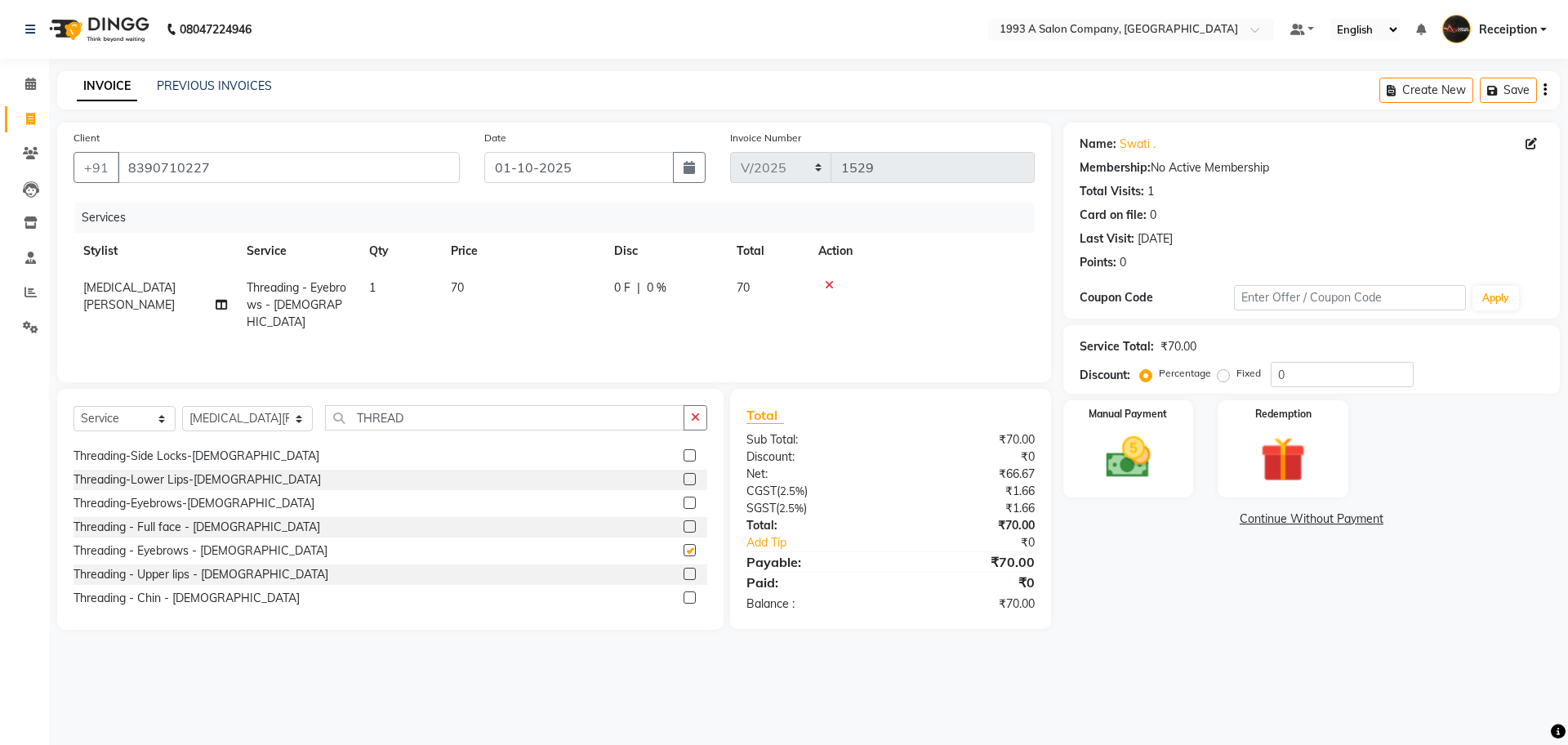
checkbox input "false"
click at [1081, 629] on div "Name: [PERSON_NAME] . Membership: No Active Membership Total Visits: 1 Card on …" at bounding box center [1317, 376] width 509 height 508
click at [1142, 444] on img at bounding box center [1128, 457] width 76 height 54
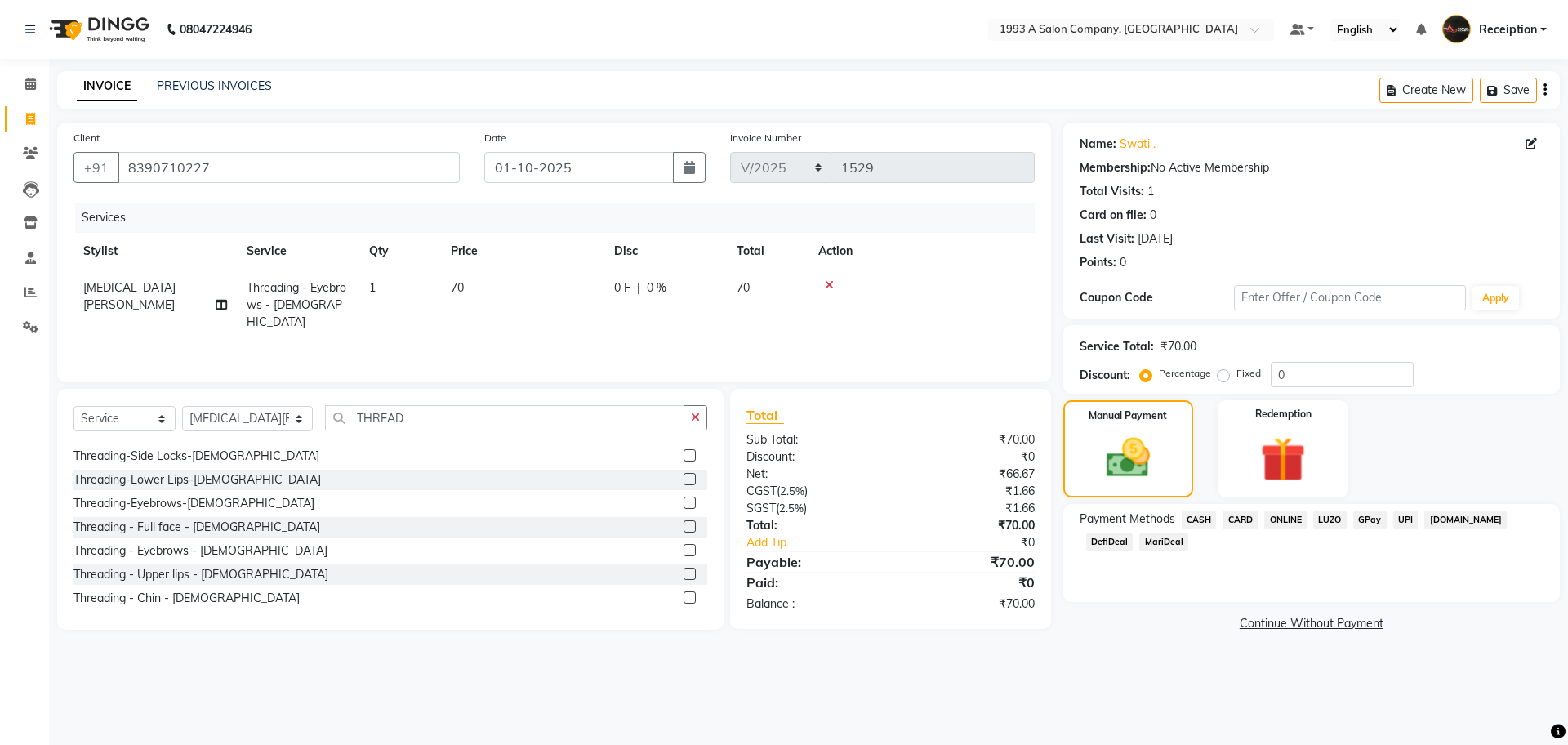
click at [1285, 522] on span "ONLINE" at bounding box center [1286, 520] width 43 height 19
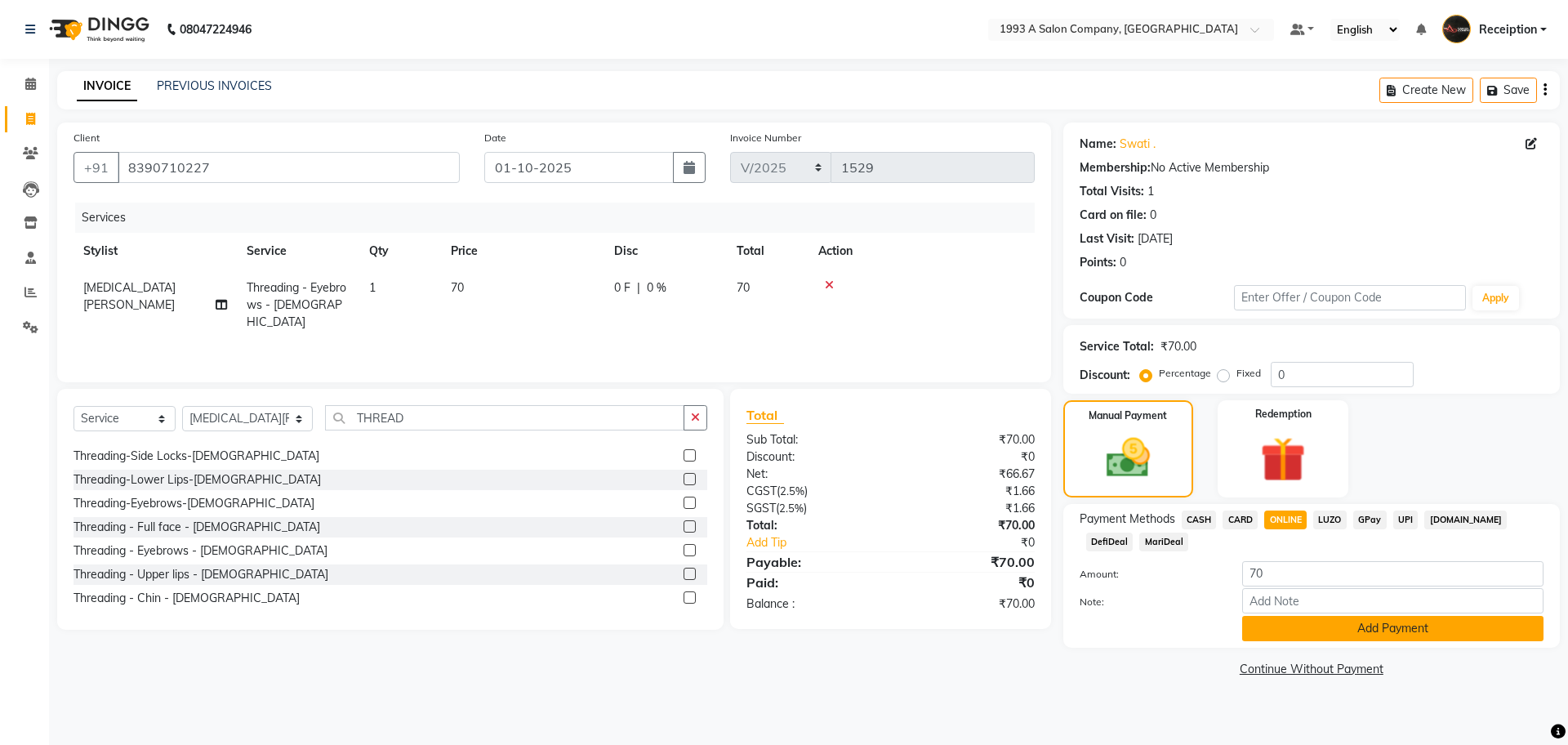
click at [1357, 628] on button "Add Payment" at bounding box center [1393, 629] width 301 height 26
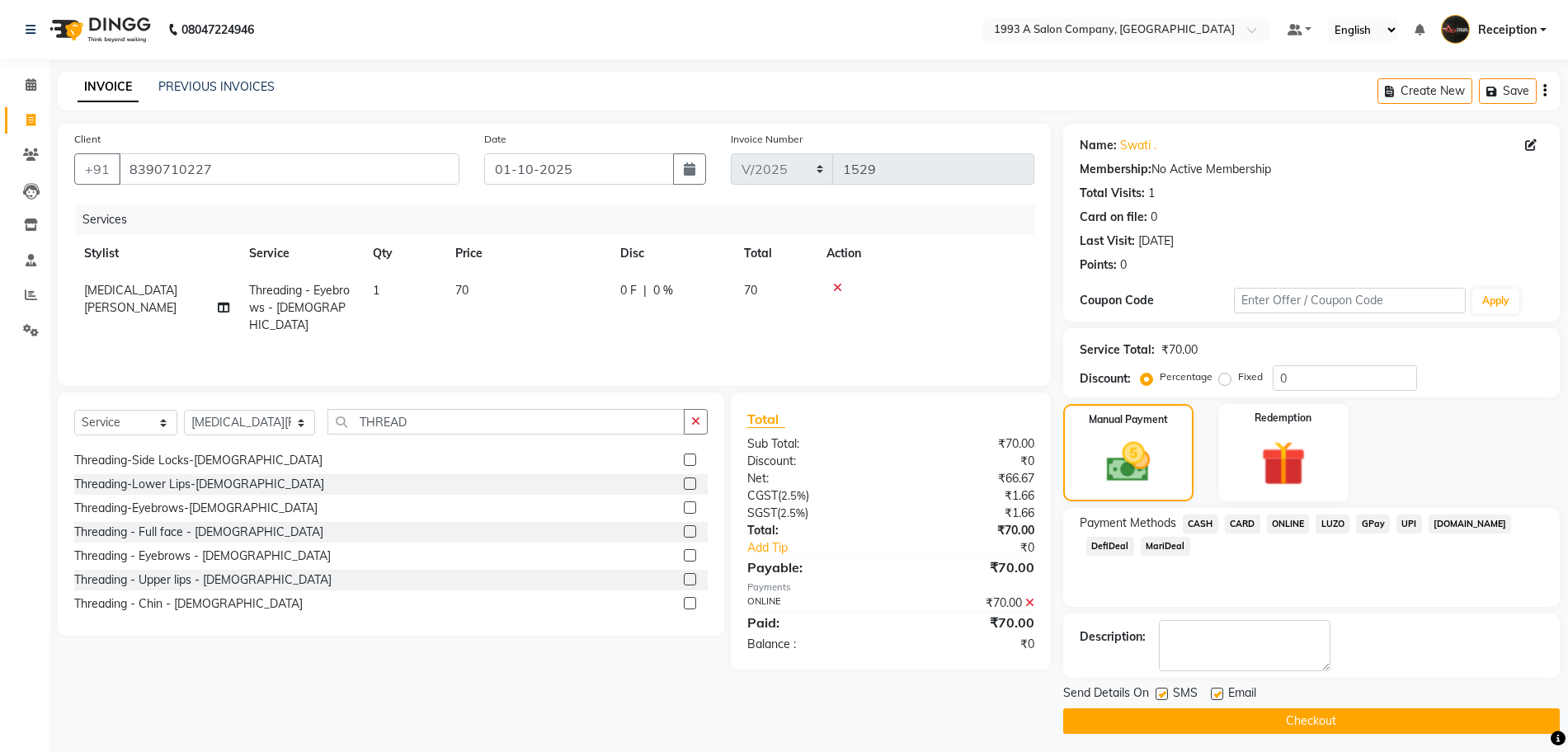
click at [1216, 692] on label at bounding box center [1217, 694] width 12 height 12
click at [1216, 692] on input "checkbox" at bounding box center [1216, 695] width 10 height 10
checkbox input "false"
click at [1157, 698] on label at bounding box center [1162, 694] width 12 height 12
click at [1157, 698] on input "checkbox" at bounding box center [1161, 695] width 10 height 10
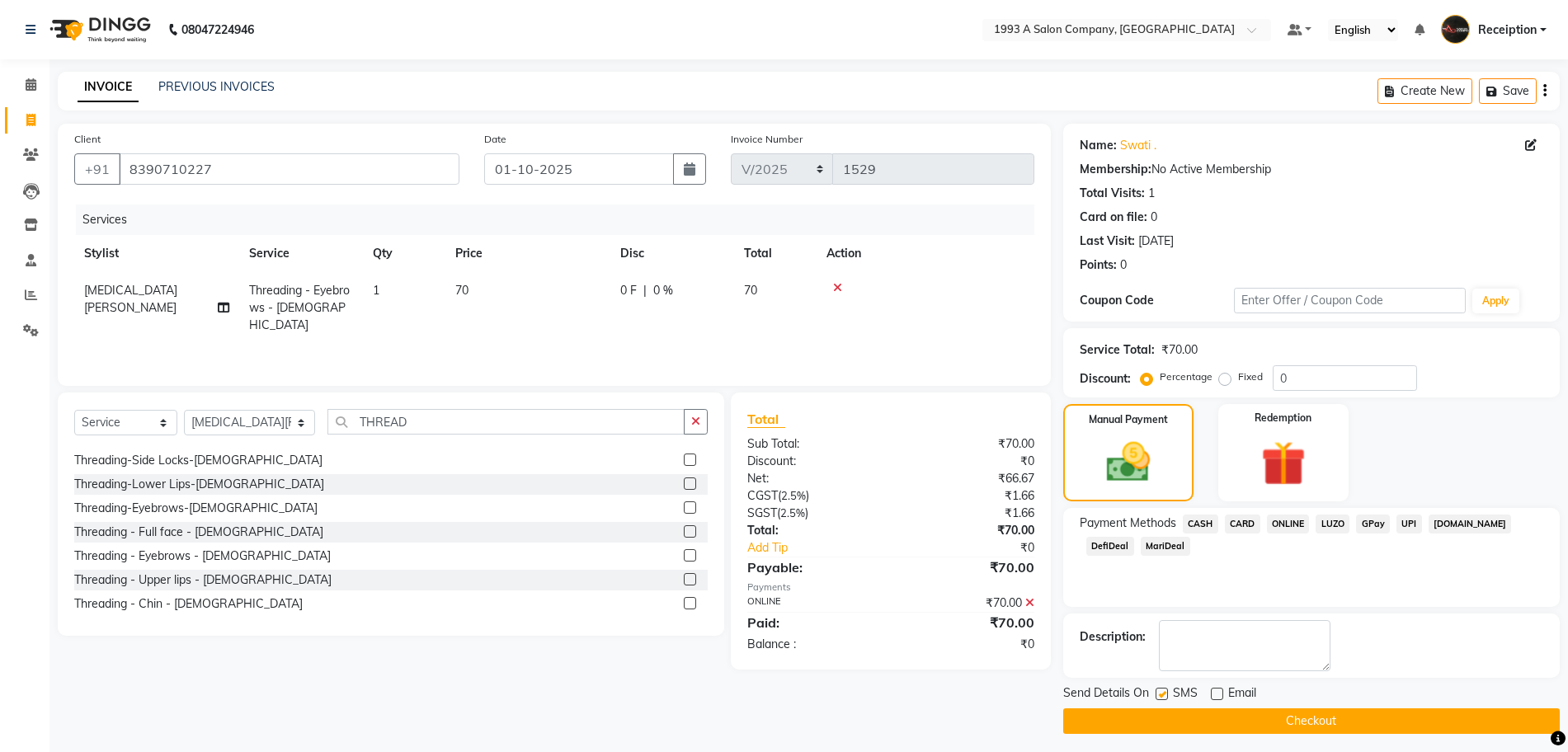
checkbox input "false"
click at [1244, 723] on button "Checkout" at bounding box center [1311, 722] width 496 height 26
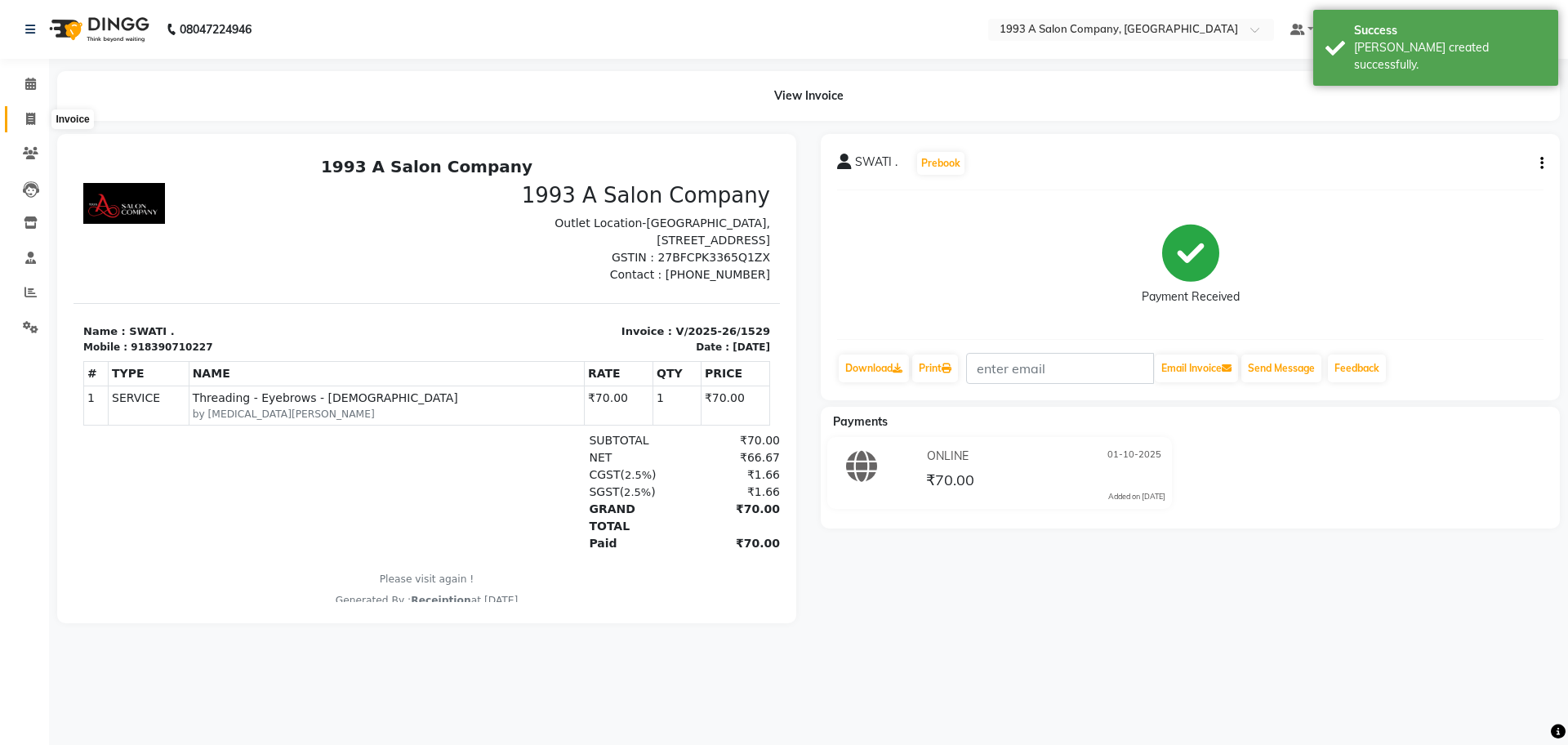
drag, startPoint x: 32, startPoint y: 118, endPoint x: 61, endPoint y: 126, distance: 30.1
click at [32, 118] on icon at bounding box center [31, 119] width 9 height 12
select select "688"
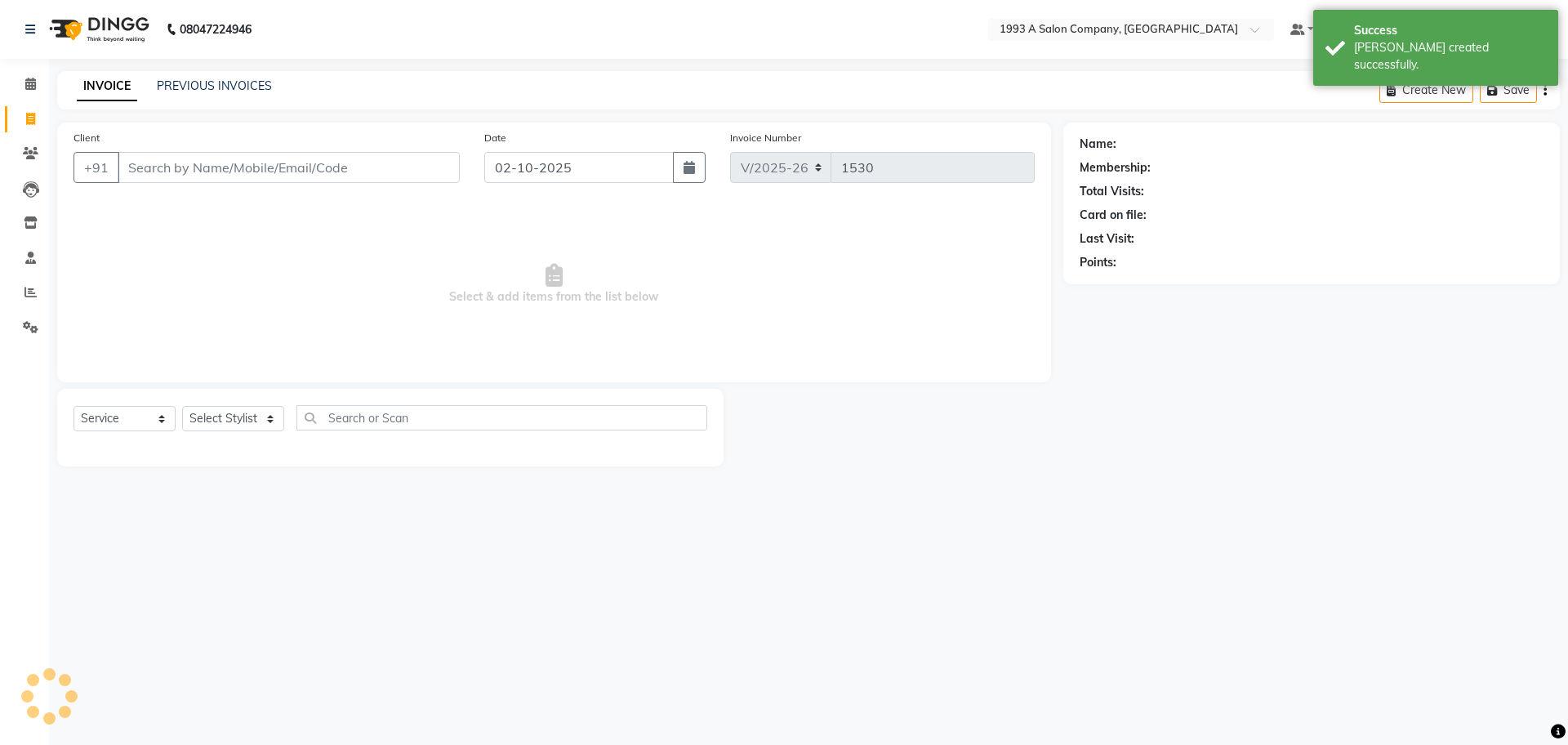
select select "membership"
click at [691, 170] on icon "button" at bounding box center [689, 167] width 11 height 13
select select "10"
select select "2025"
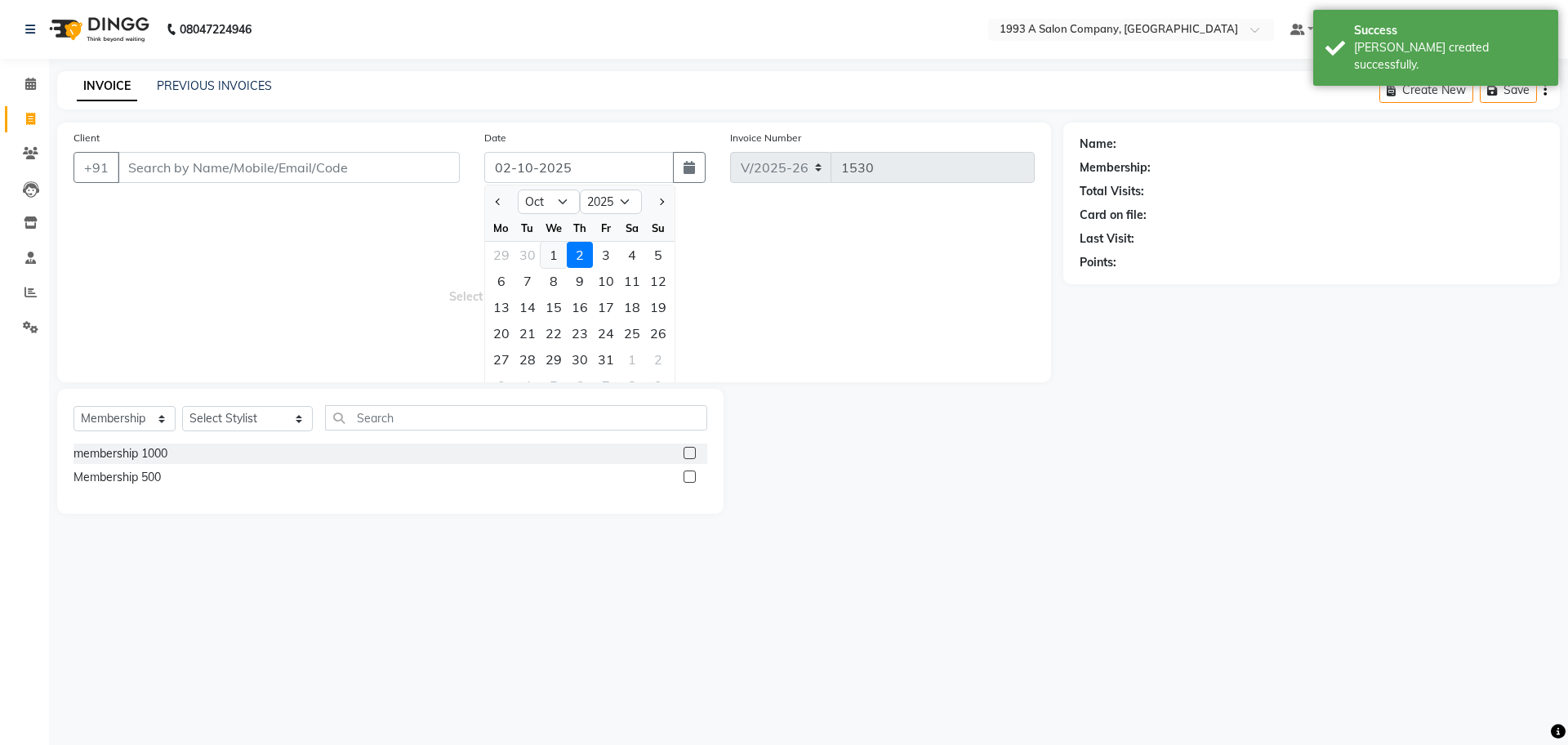
click at [553, 252] on div "1" at bounding box center [554, 254] width 27 height 27
type input "01-10-2025"
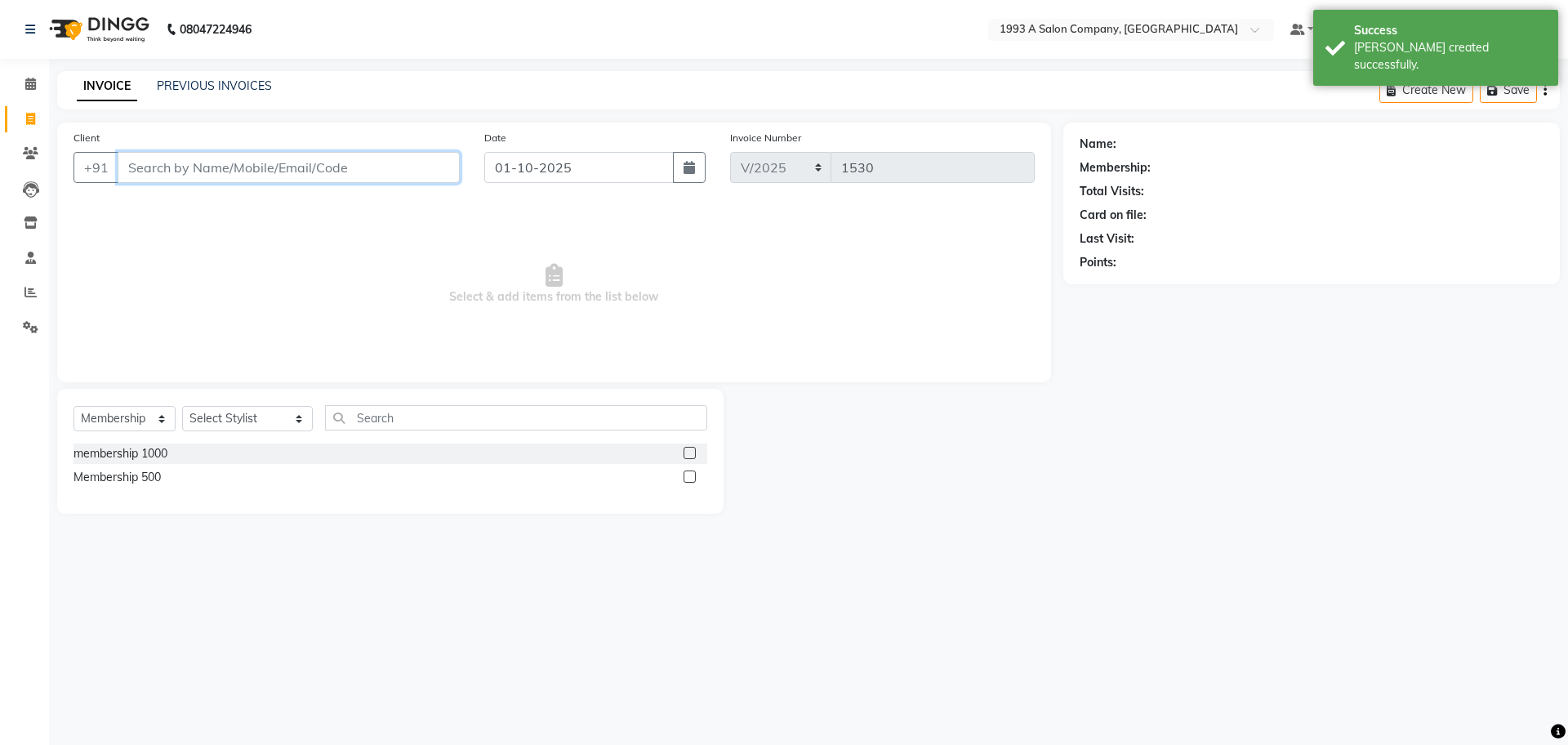
click at [353, 173] on input "Client" at bounding box center [288, 167] width 342 height 31
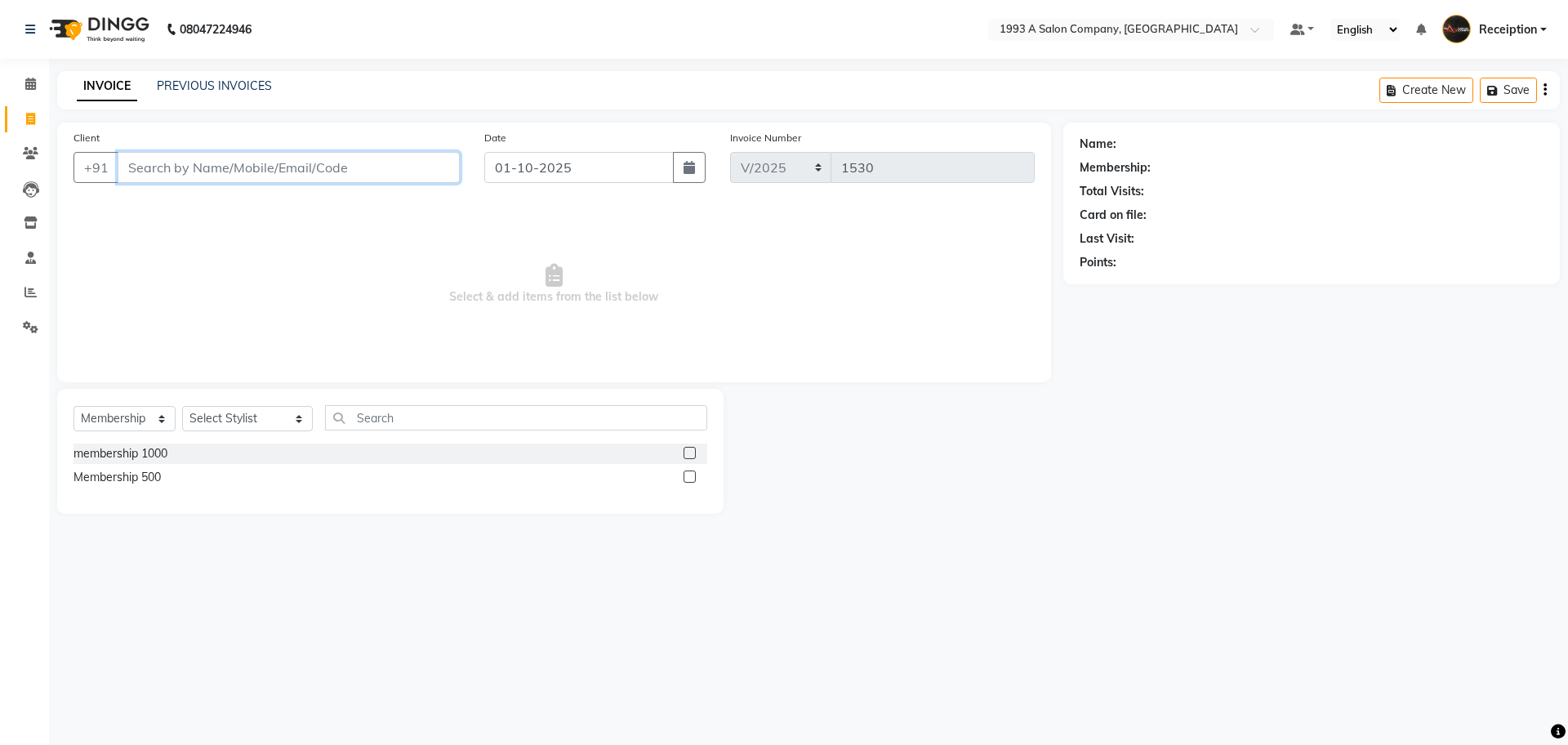
click at [288, 170] on input "Client" at bounding box center [288, 167] width 342 height 31
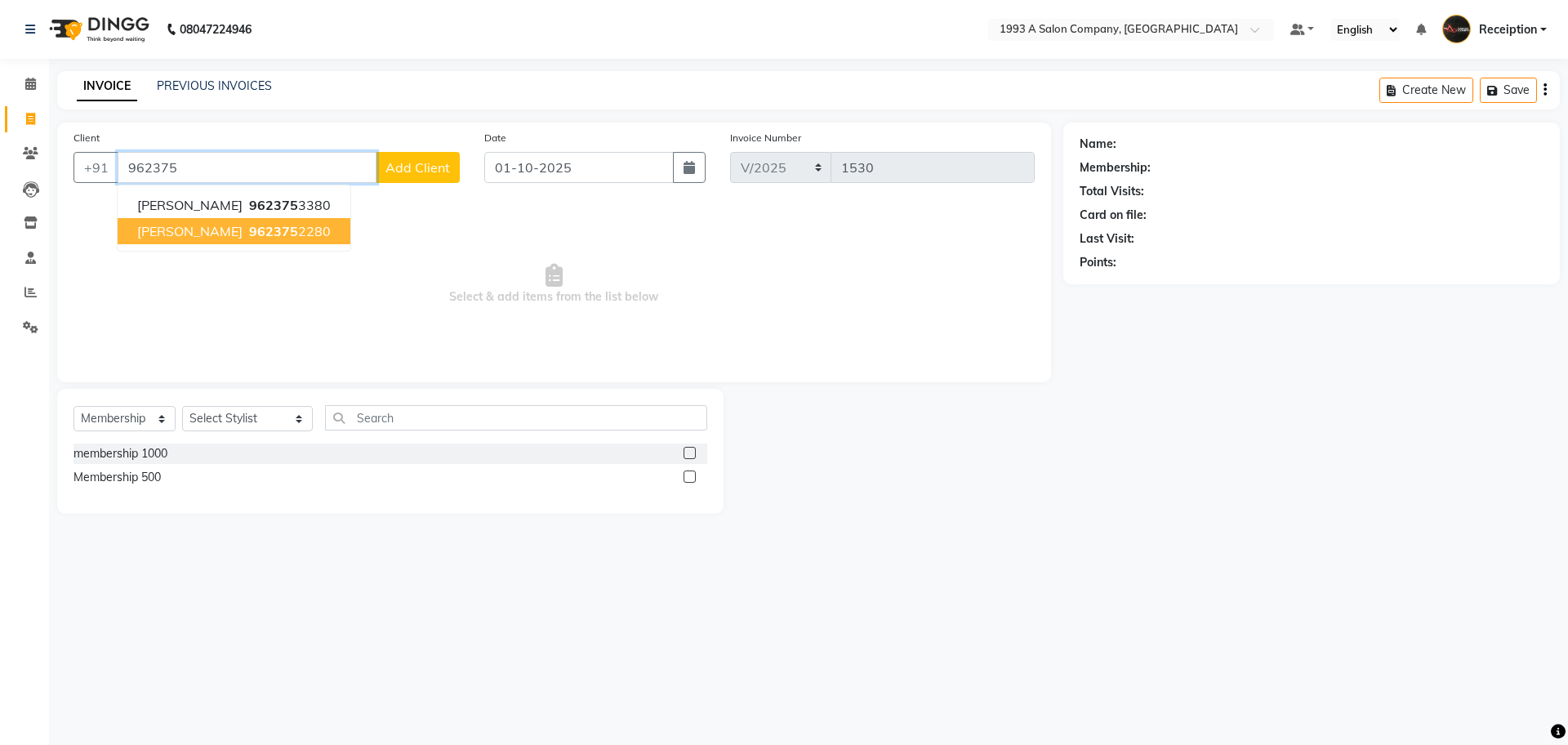
click at [246, 233] on ngb-highlight "962375 2280" at bounding box center [288, 231] width 85 height 16
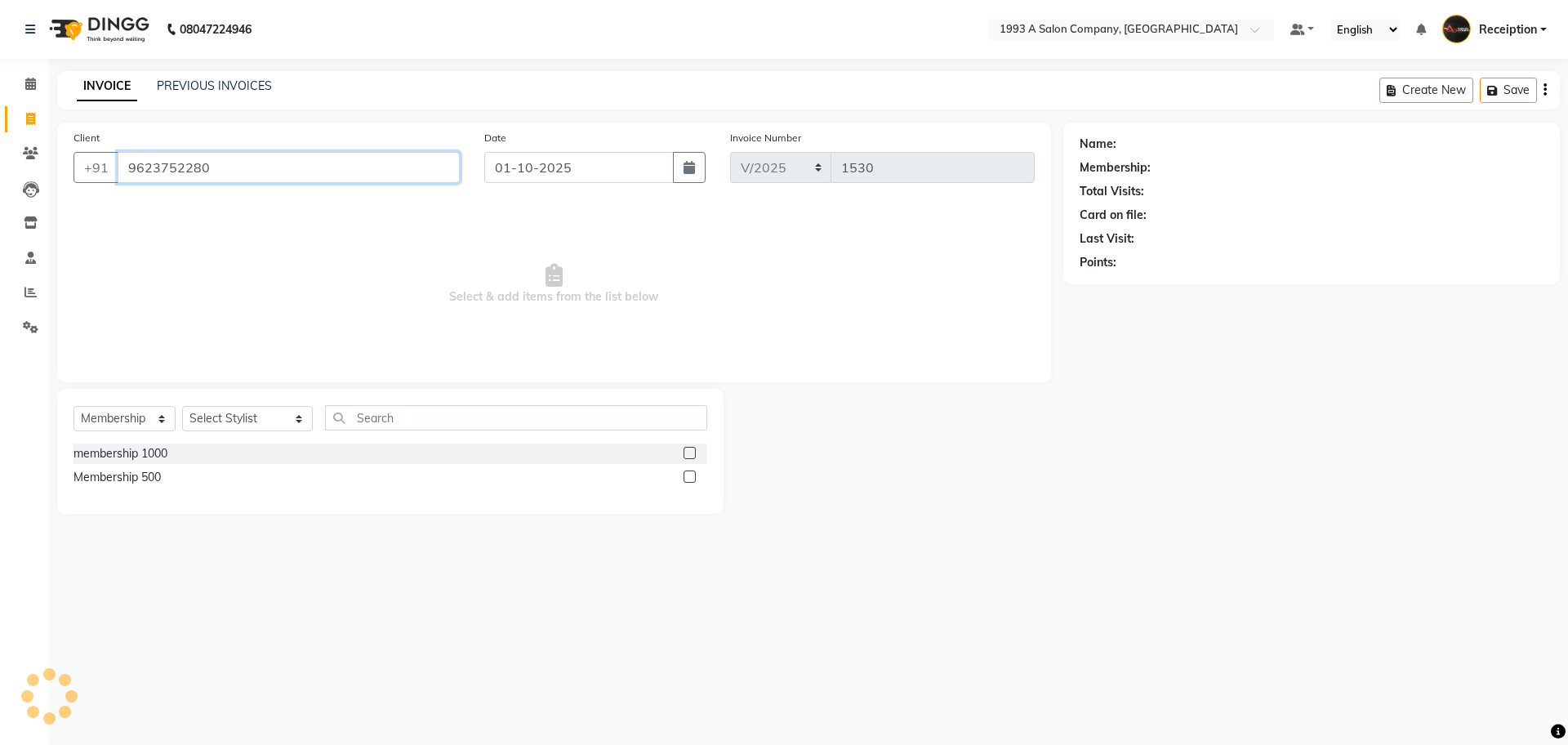
type input "9623752280"
select select "1: Object"
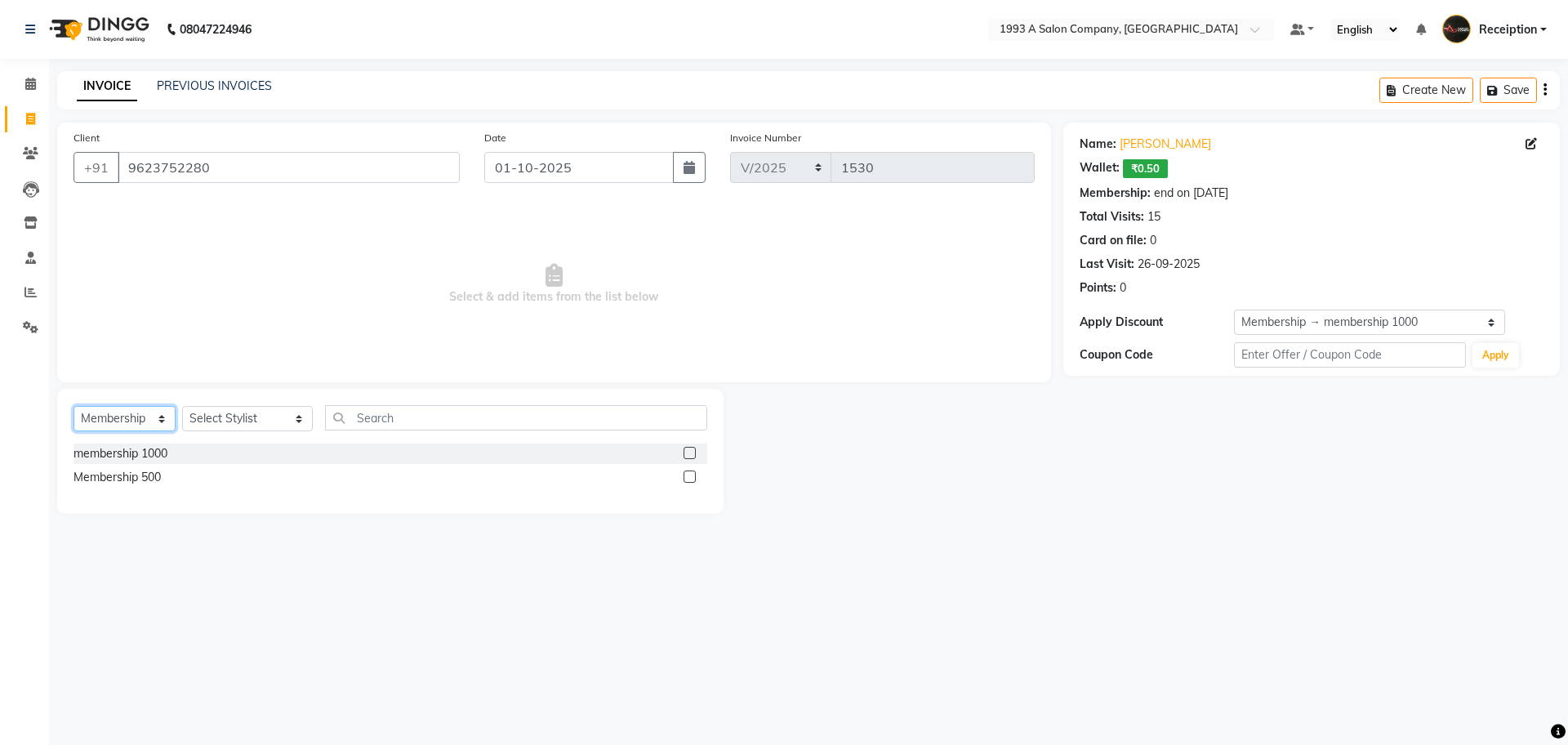
drag, startPoint x: 135, startPoint y: 416, endPoint x: 133, endPoint y: 429, distance: 13.2
click at [135, 416] on select "Select Service Product Membership Package Voucher Prepaid Gift Card" at bounding box center [124, 419] width 102 height 26
select select "service"
click at [74, 406] on select "Select Service Product Membership Package Voucher Prepaid Gift Card" at bounding box center [124, 419] width 102 height 26
click at [255, 423] on select "Select Stylist [PERSON_NAME] [PERSON_NAME] [PERSON_NAME] [MEDICAL_DATA][PERSON_…" at bounding box center [247, 419] width 131 height 26
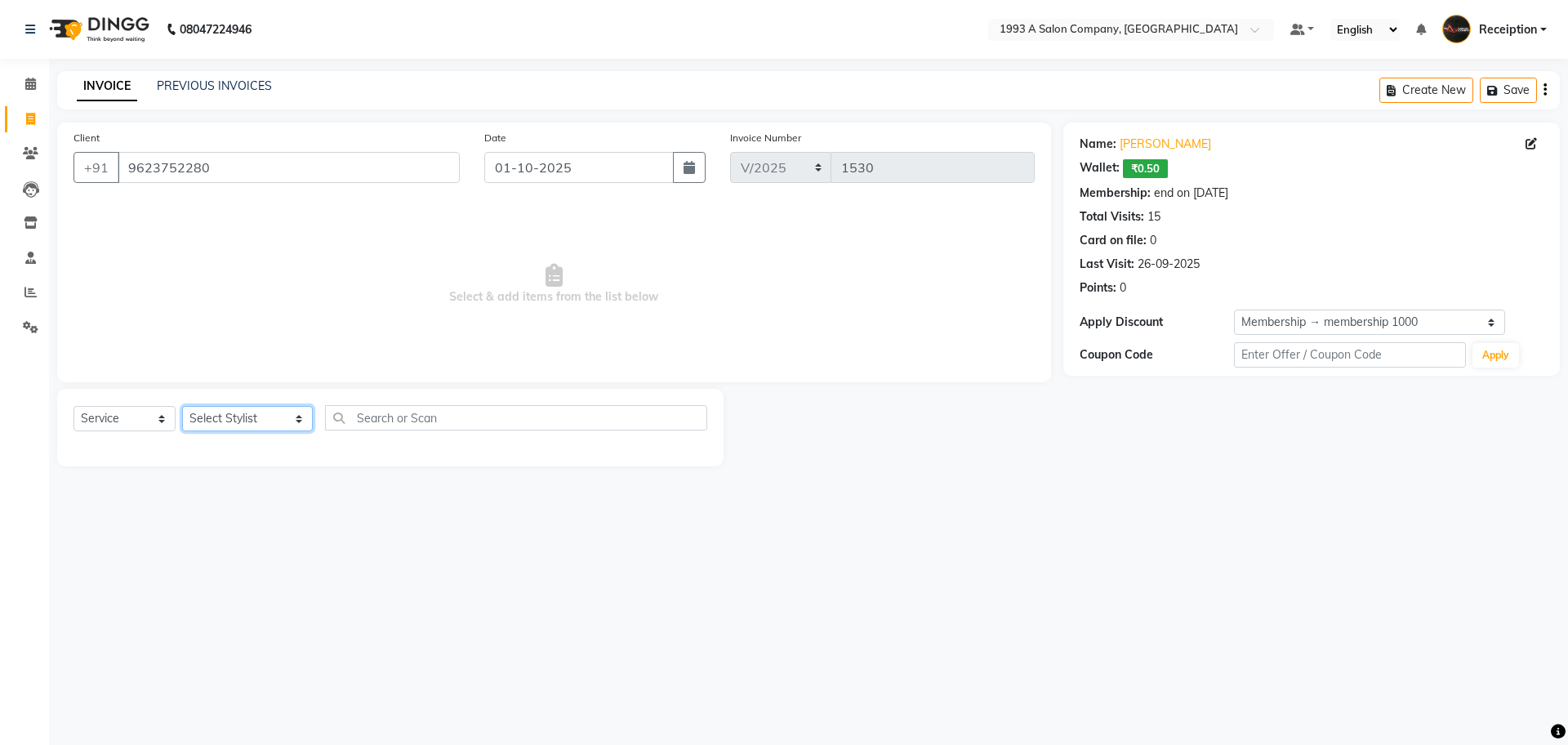
select select "93413"
click at [182, 406] on select "Select Stylist [PERSON_NAME] [PERSON_NAME] [PERSON_NAME] [MEDICAL_DATA][PERSON_…" at bounding box center [247, 419] width 131 height 26
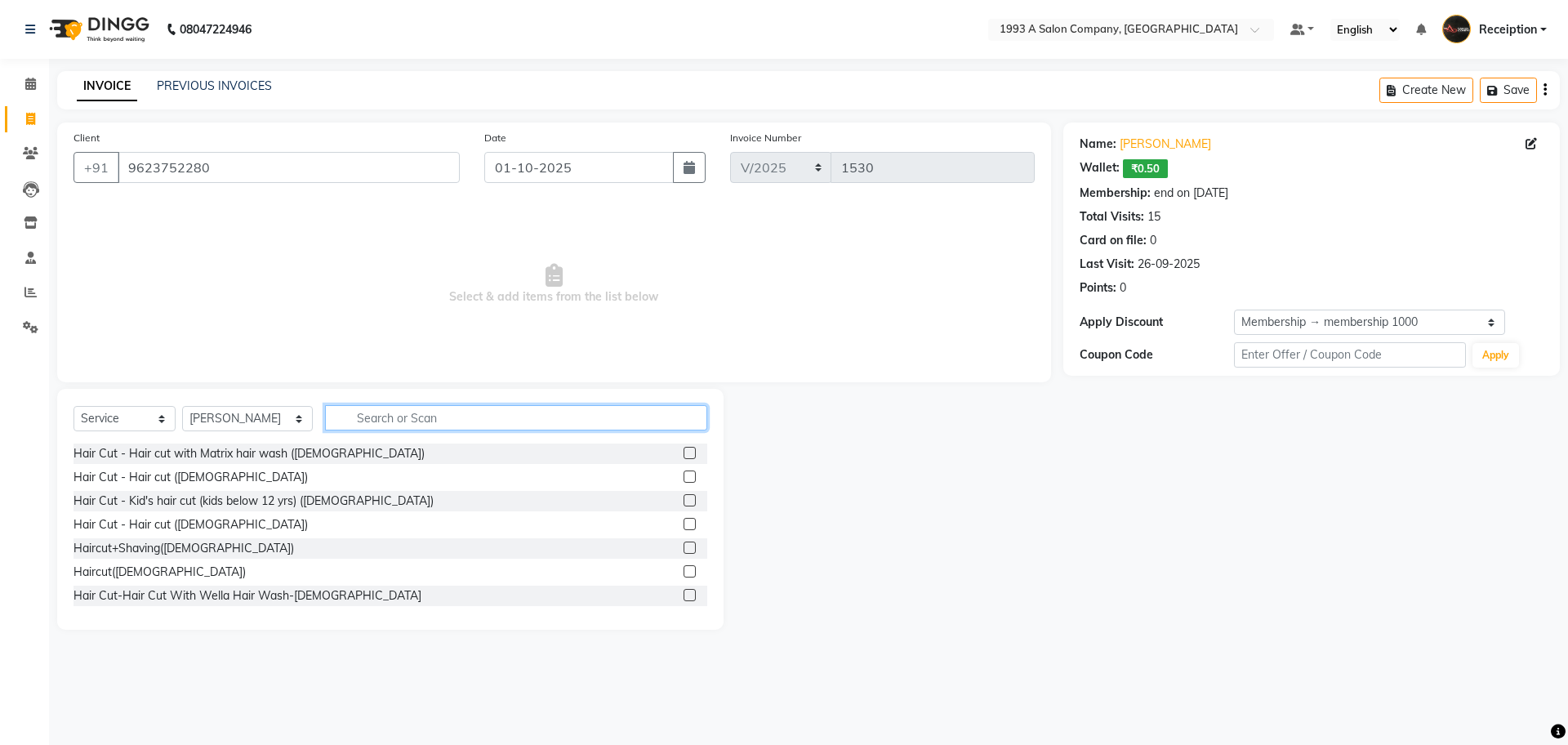
click at [413, 414] on input "text" at bounding box center [516, 418] width 383 height 26
type input "WASH"
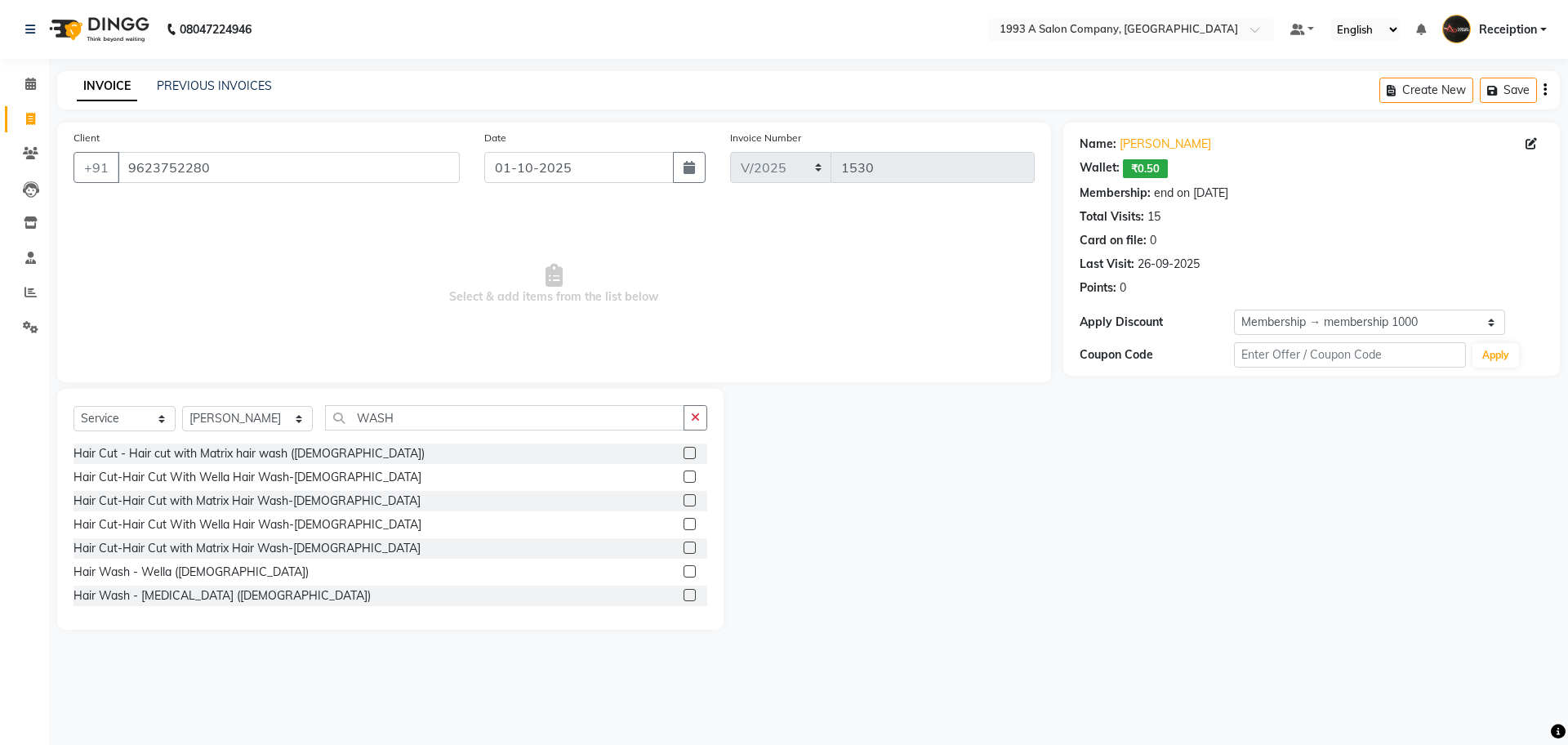
click at [684, 575] on label at bounding box center [690, 571] width 12 height 12
click at [684, 575] on input "checkbox" at bounding box center [689, 572] width 10 height 10
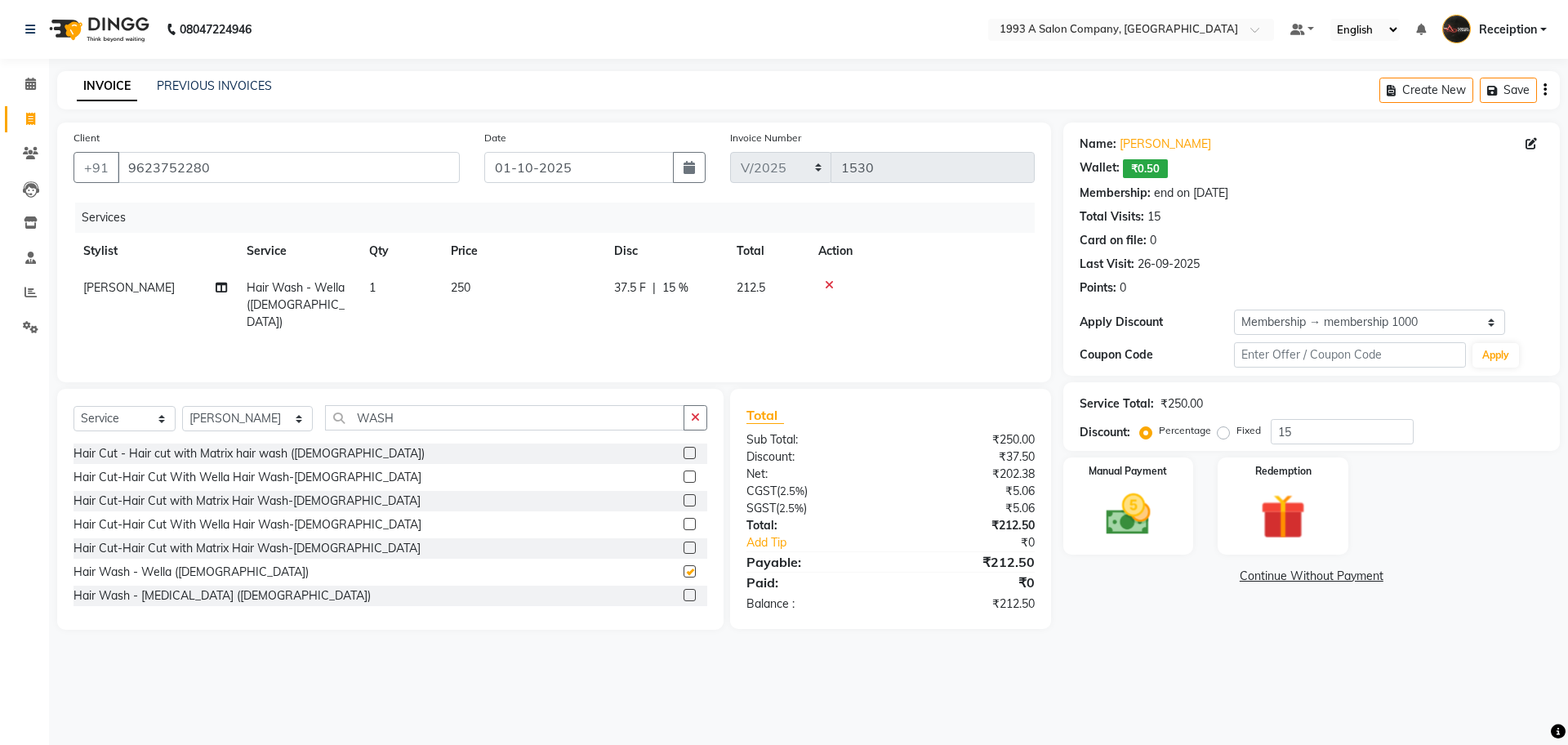
checkbox input "false"
click at [832, 284] on icon at bounding box center [829, 284] width 9 height 11
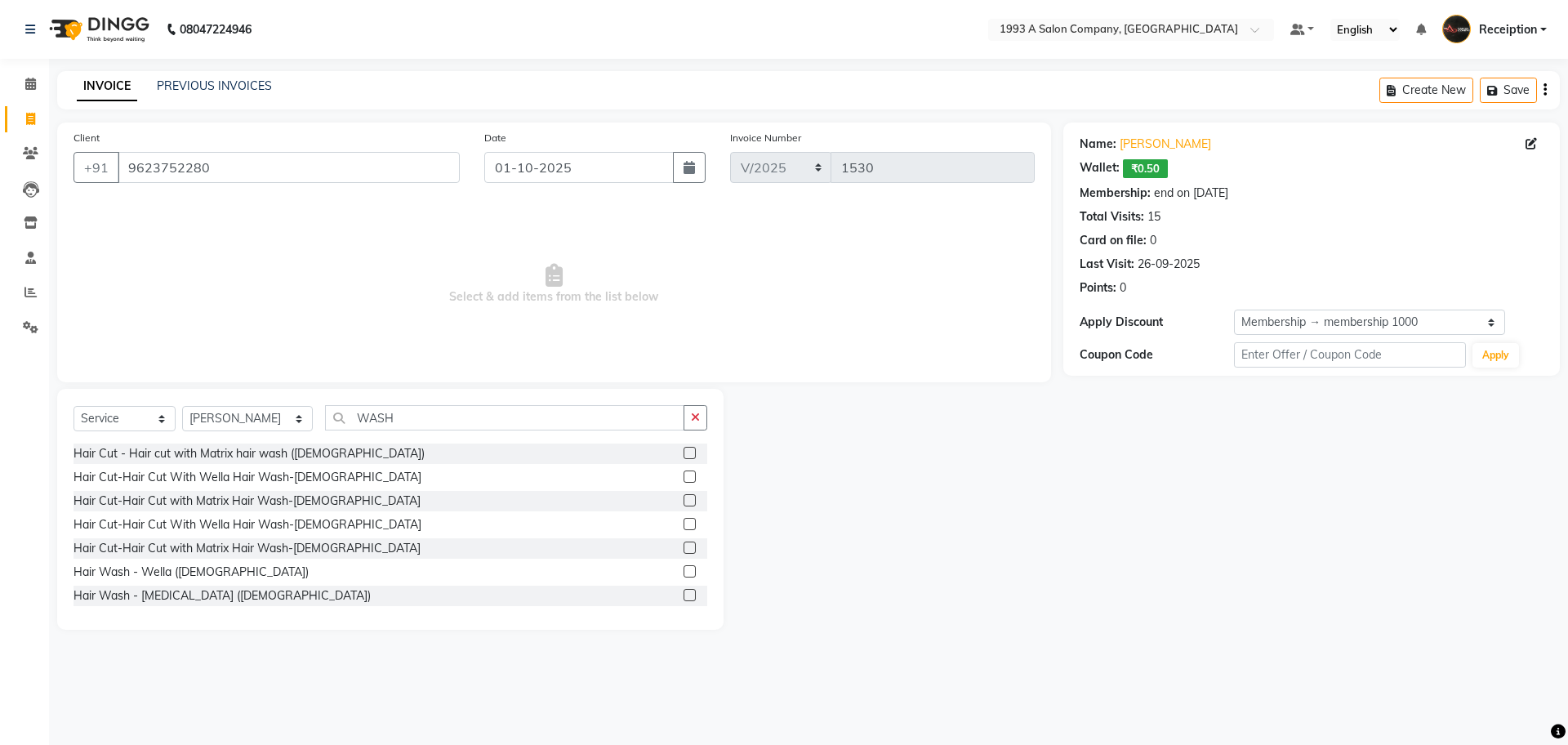
click at [684, 456] on label at bounding box center [690, 453] width 12 height 12
click at [684, 456] on input "checkbox" at bounding box center [689, 454] width 10 height 10
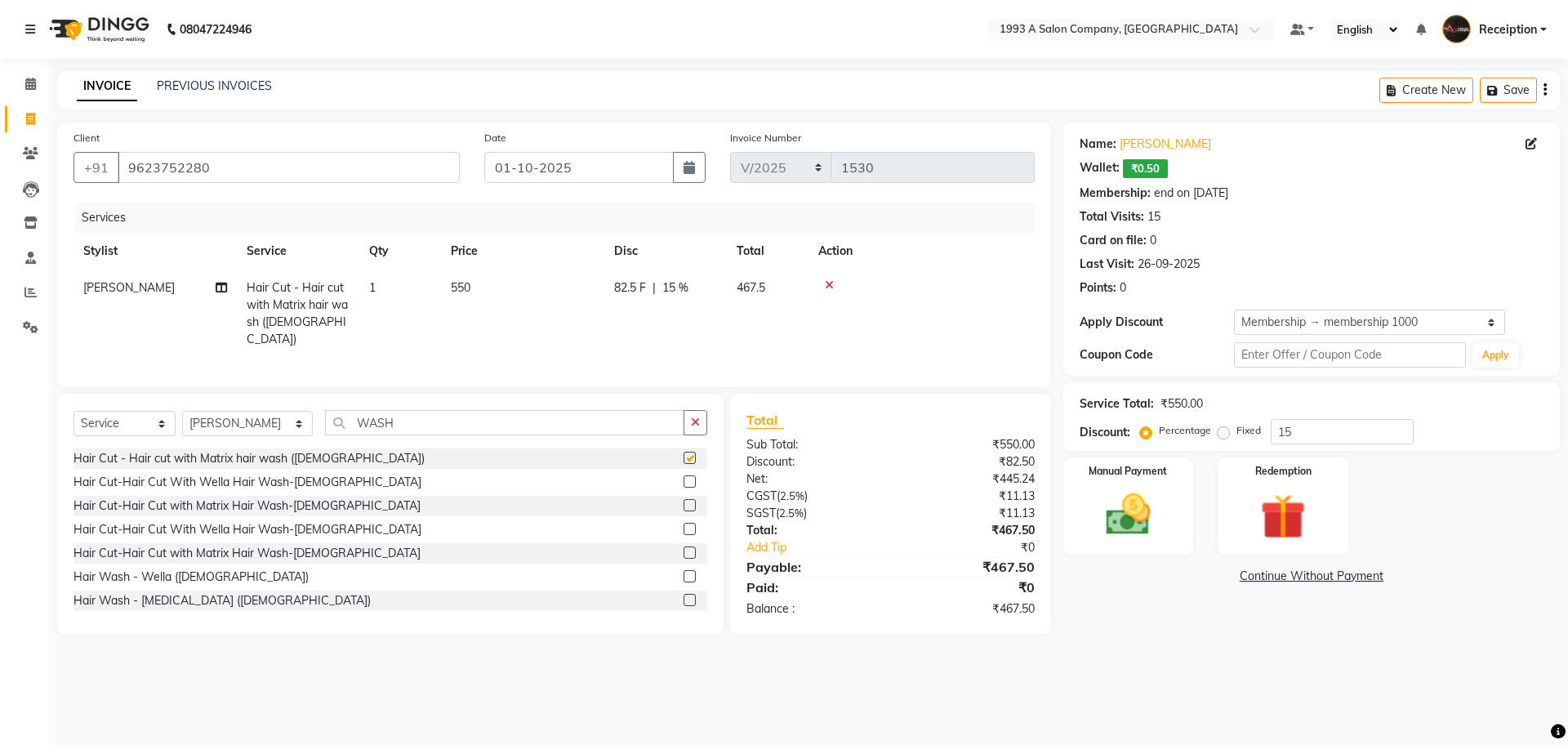
checkbox input "false"
click at [684, 505] on label at bounding box center [690, 505] width 12 height 12
click at [684, 505] on input "checkbox" at bounding box center [689, 506] width 10 height 10
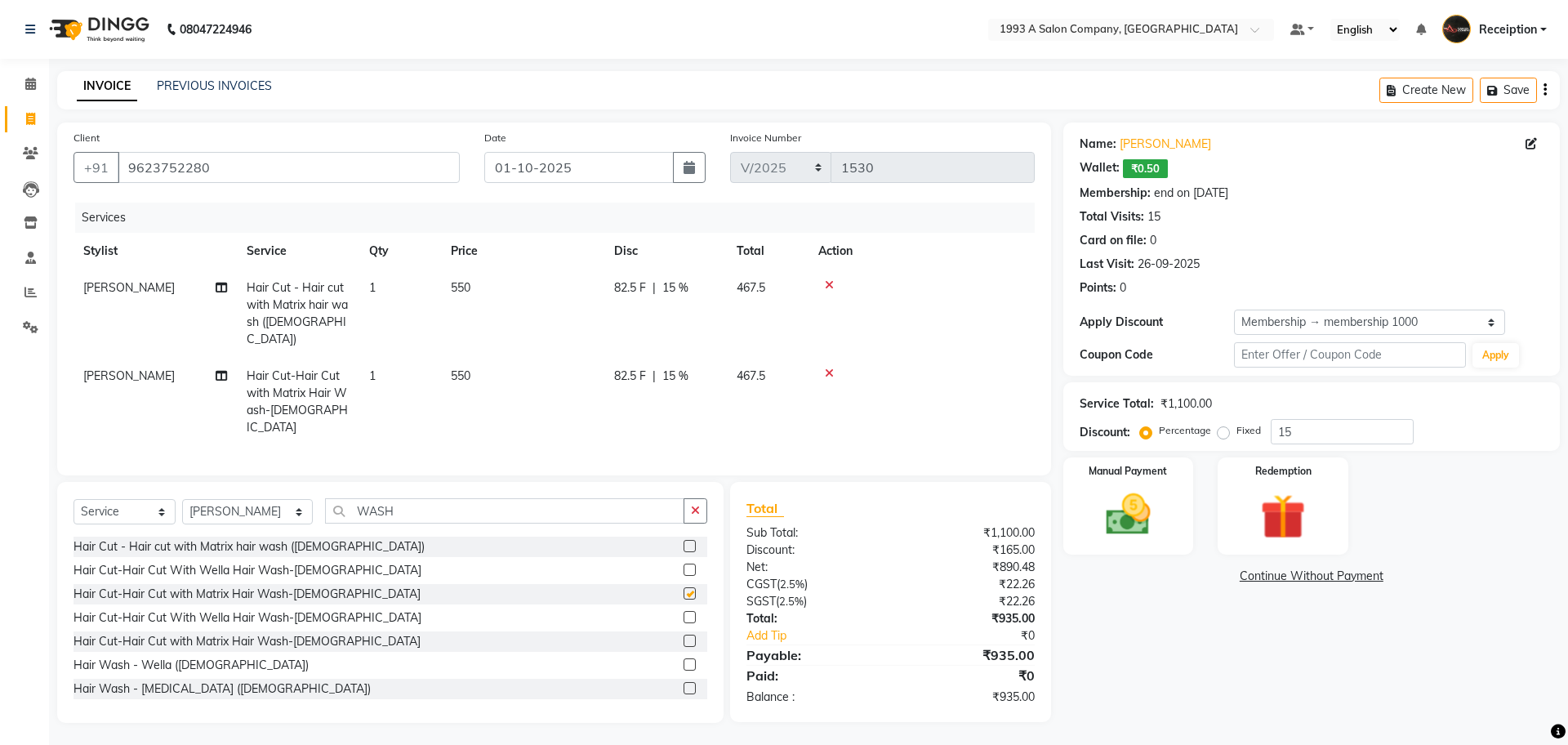
checkbox input "false"
click at [829, 287] on icon at bounding box center [829, 284] width 9 height 11
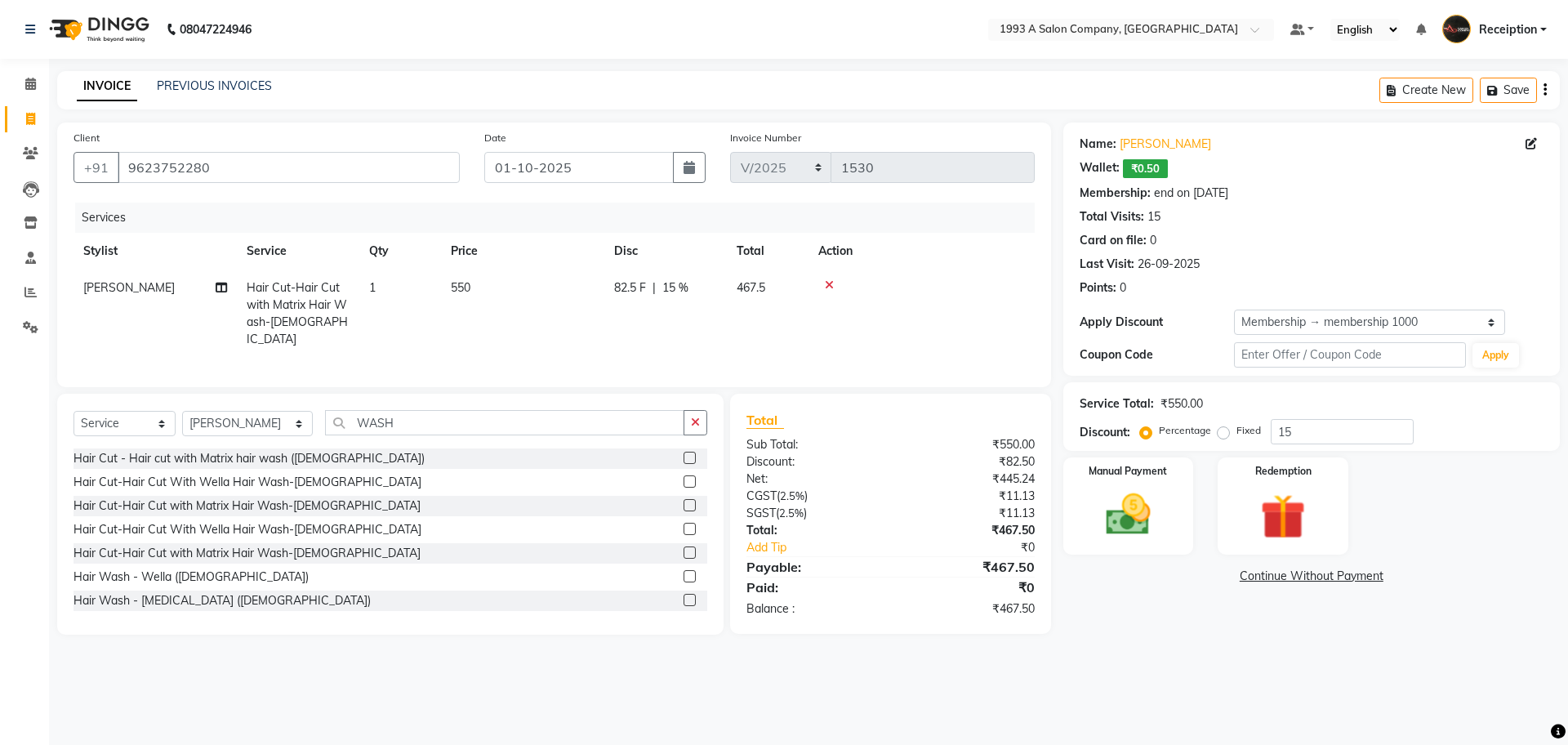
click at [829, 287] on icon at bounding box center [829, 284] width 9 height 11
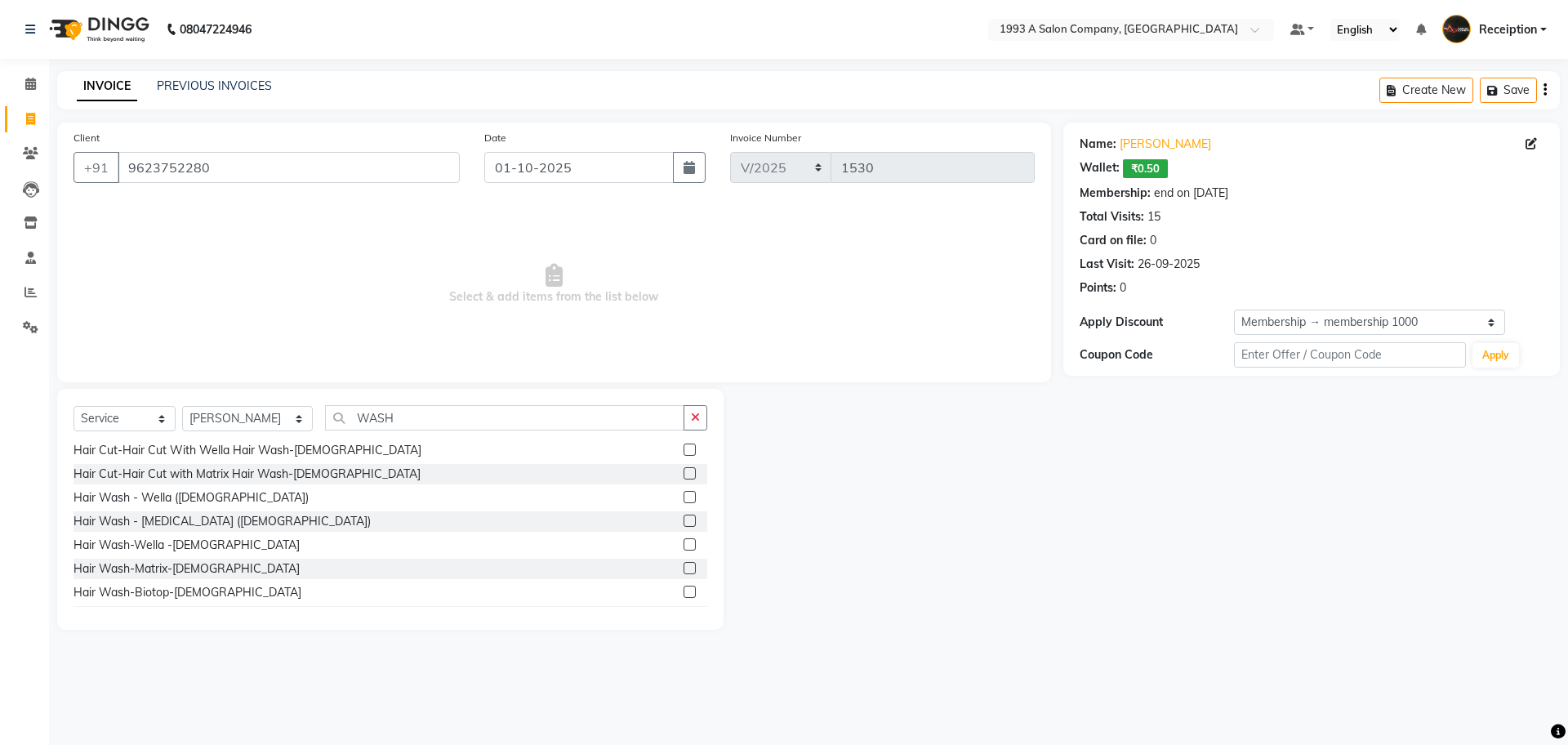
scroll to position [81, 0]
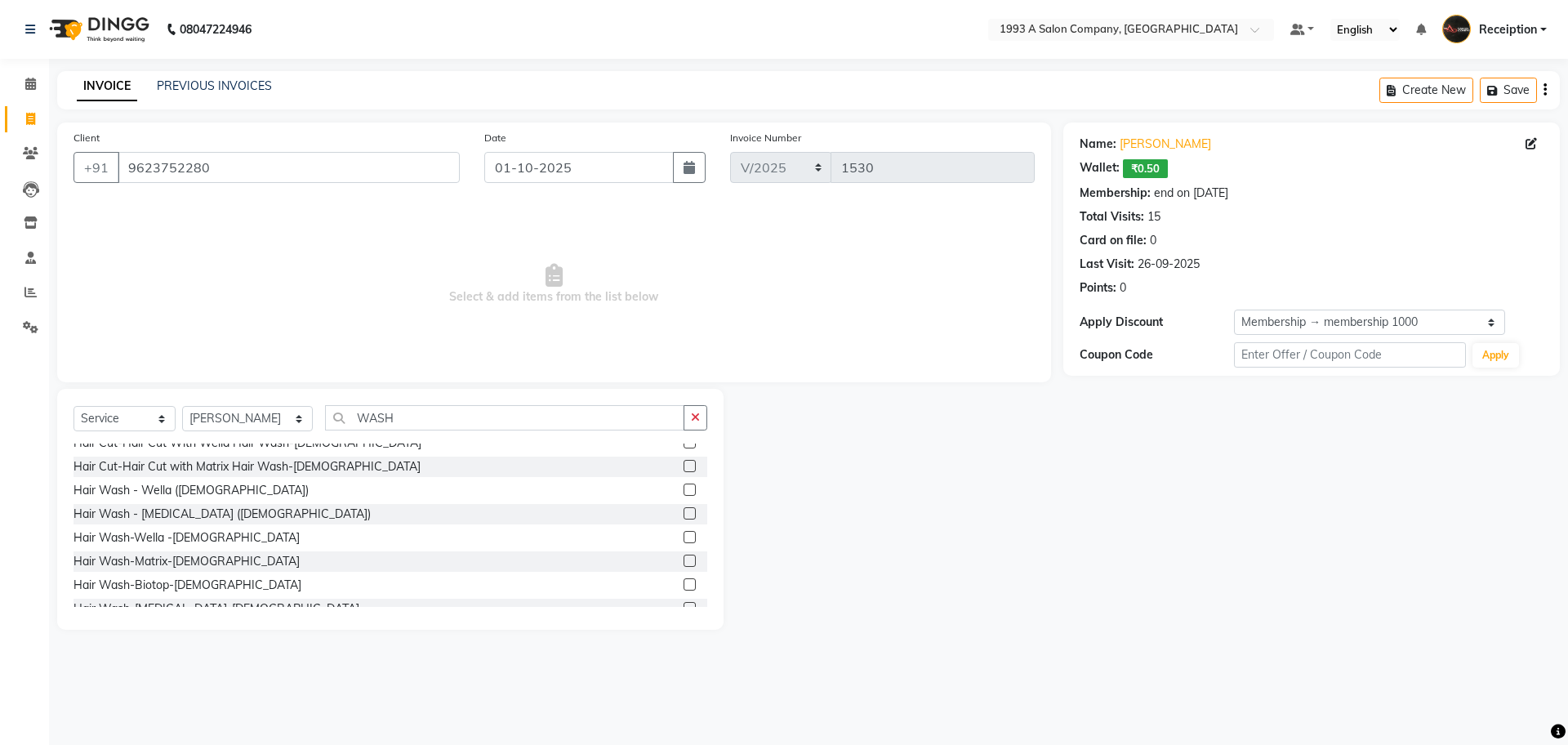
click at [684, 585] on label at bounding box center [690, 585] width 12 height 12
click at [684, 585] on input "checkbox" at bounding box center [689, 586] width 10 height 10
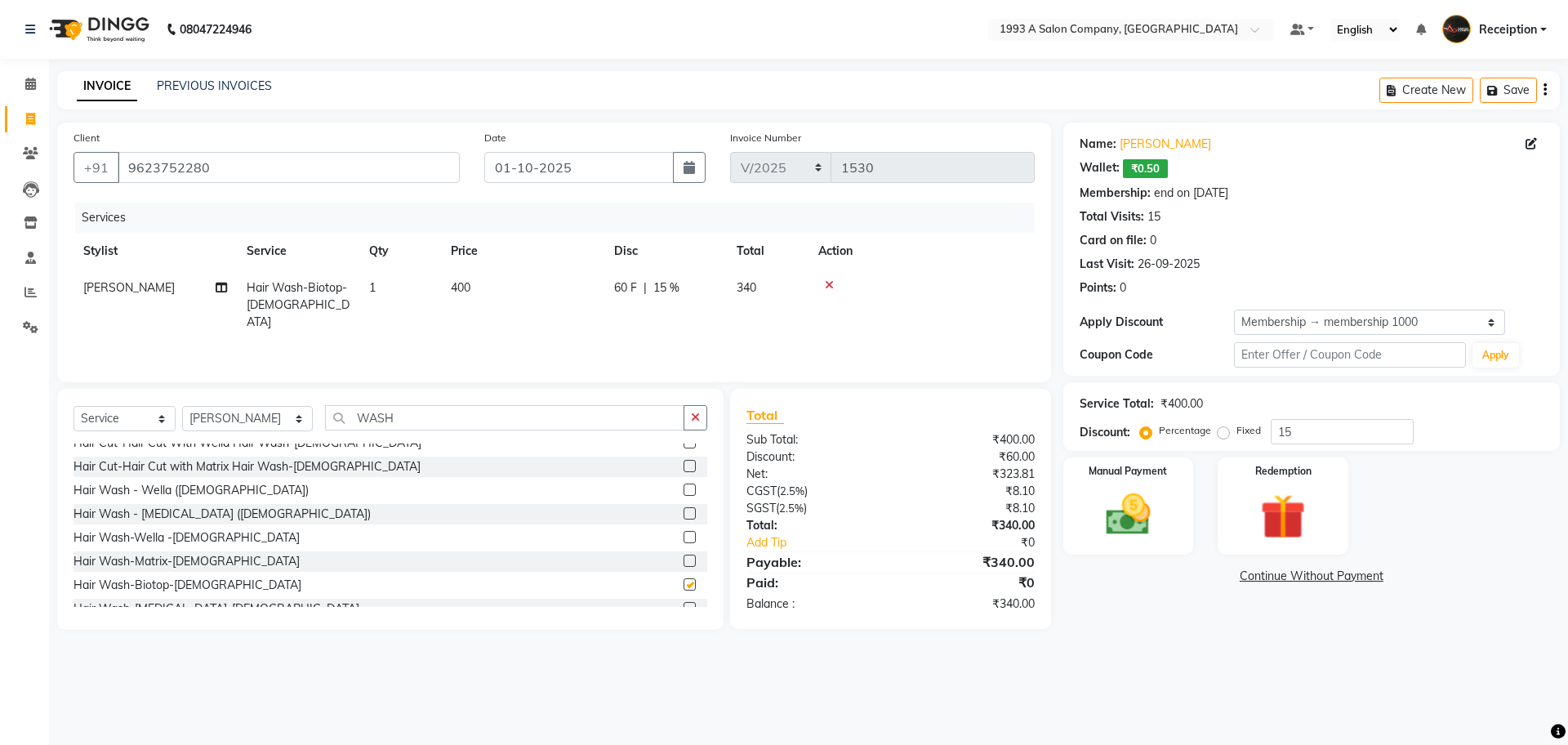
checkbox input "false"
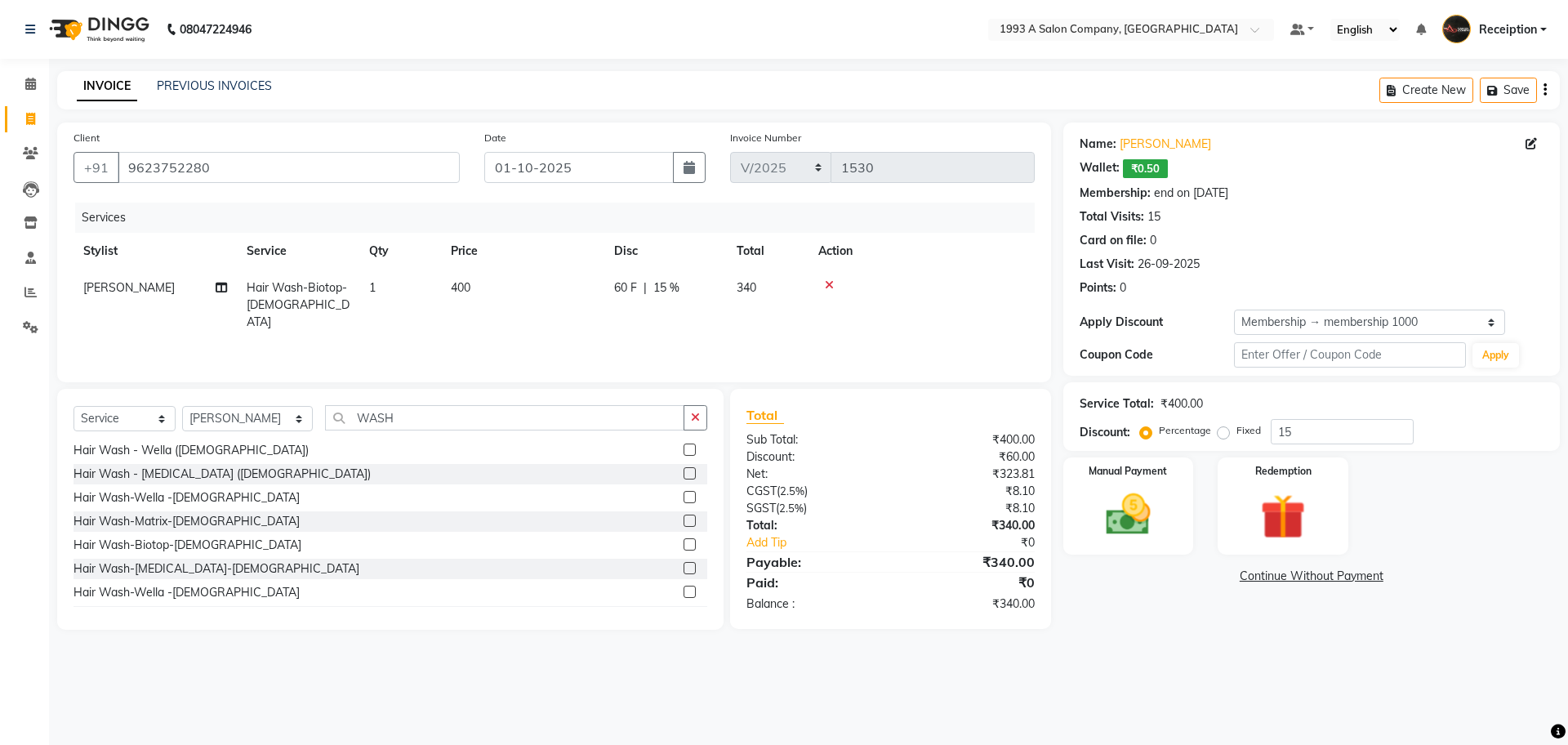
scroll to position [122, 0]
click at [684, 570] on label at bounding box center [690, 568] width 12 height 12
click at [684, 570] on input "checkbox" at bounding box center [689, 569] width 10 height 10
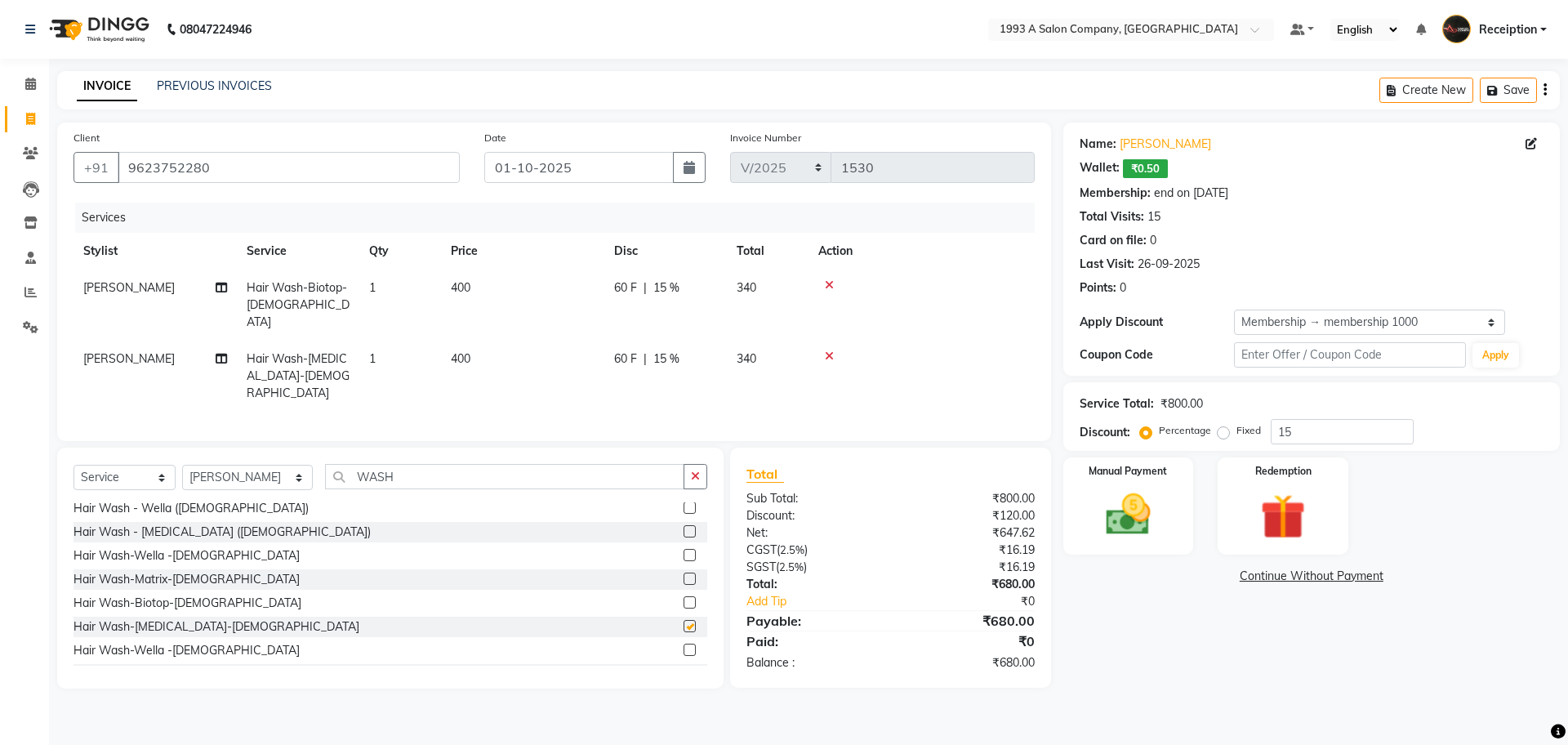
checkbox input "false"
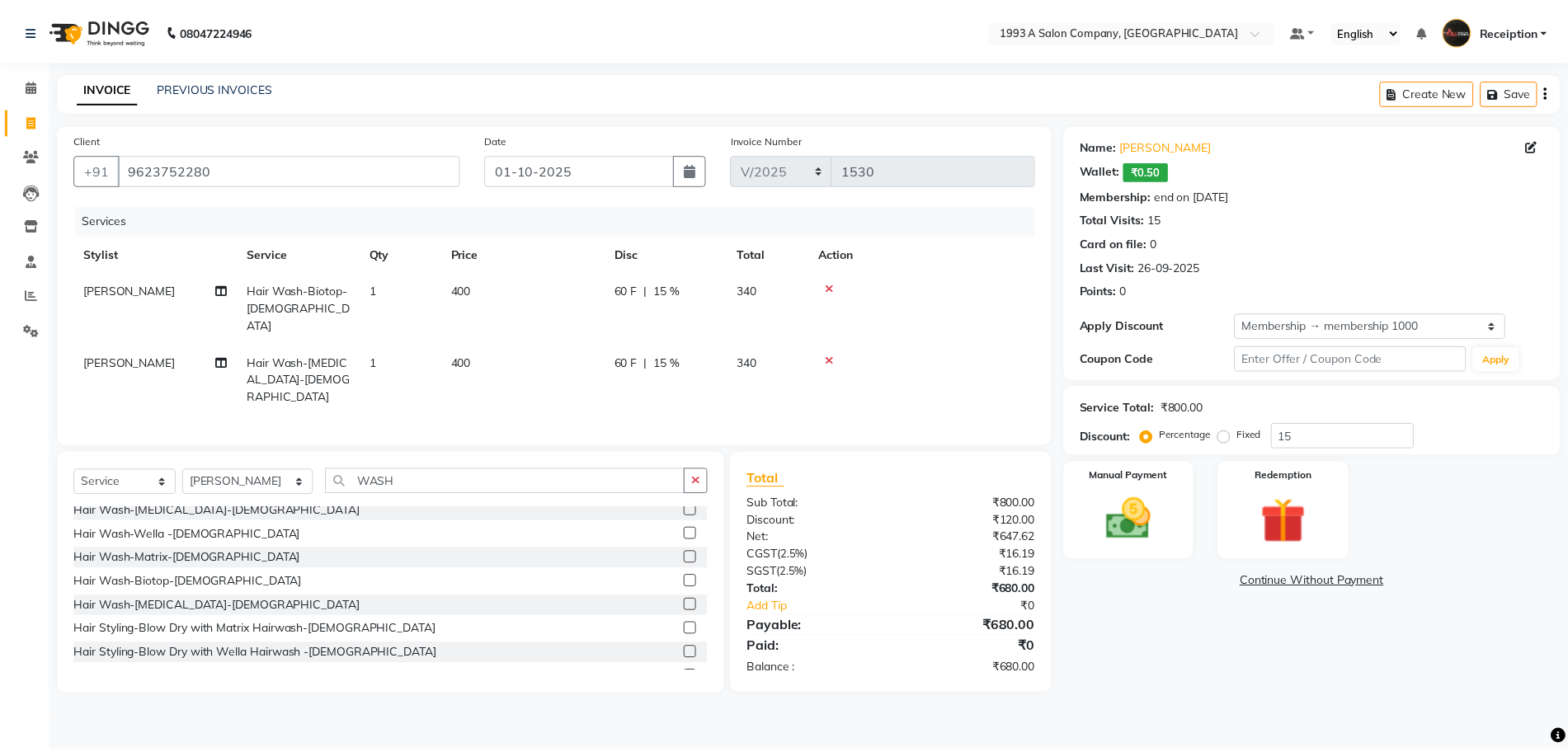
scroll to position [247, 0]
click at [691, 622] on label at bounding box center [697, 628] width 12 height 12
click at [691, 623] on input "checkbox" at bounding box center [696, 628] width 10 height 10
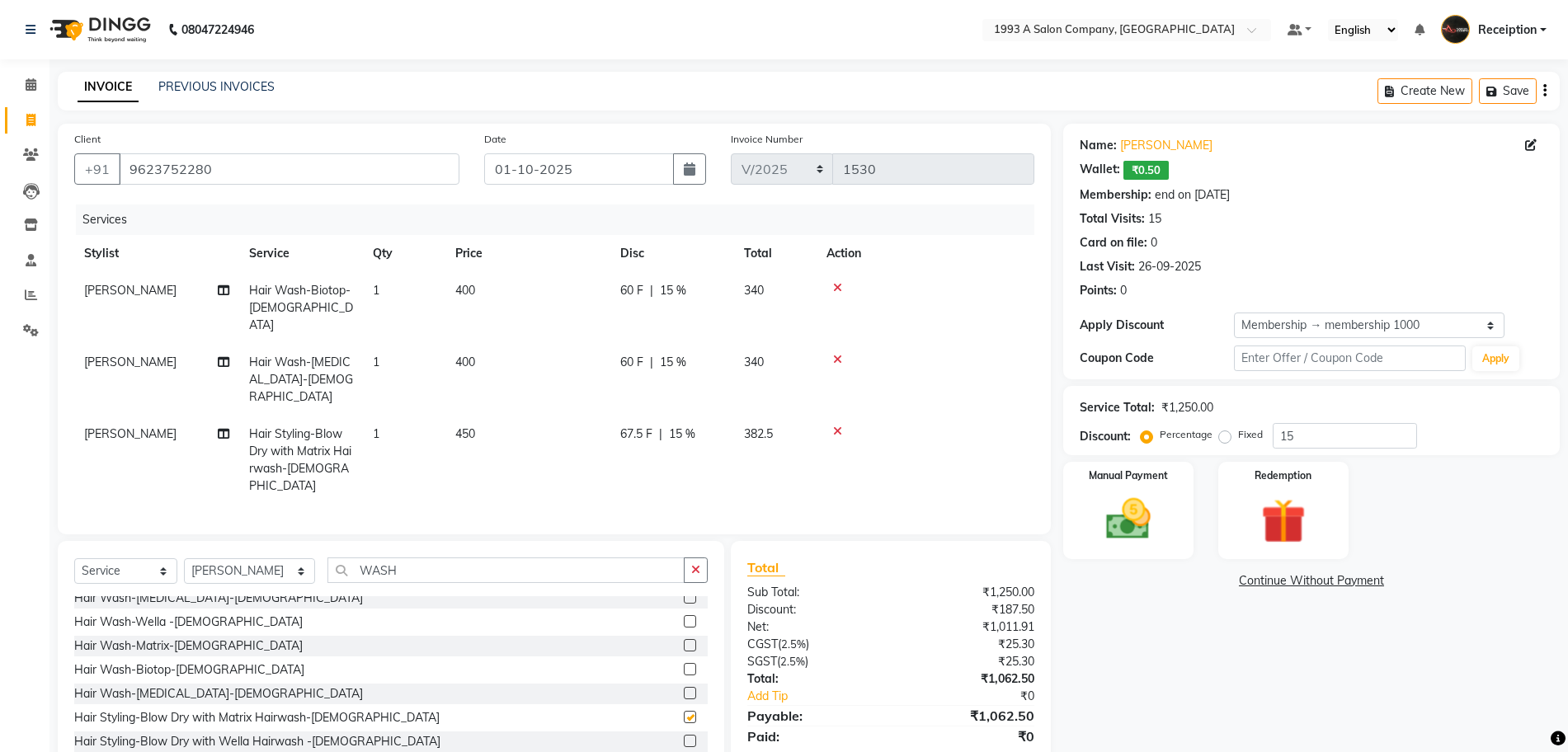
checkbox input "false"
click at [834, 354] on icon at bounding box center [838, 359] width 9 height 11
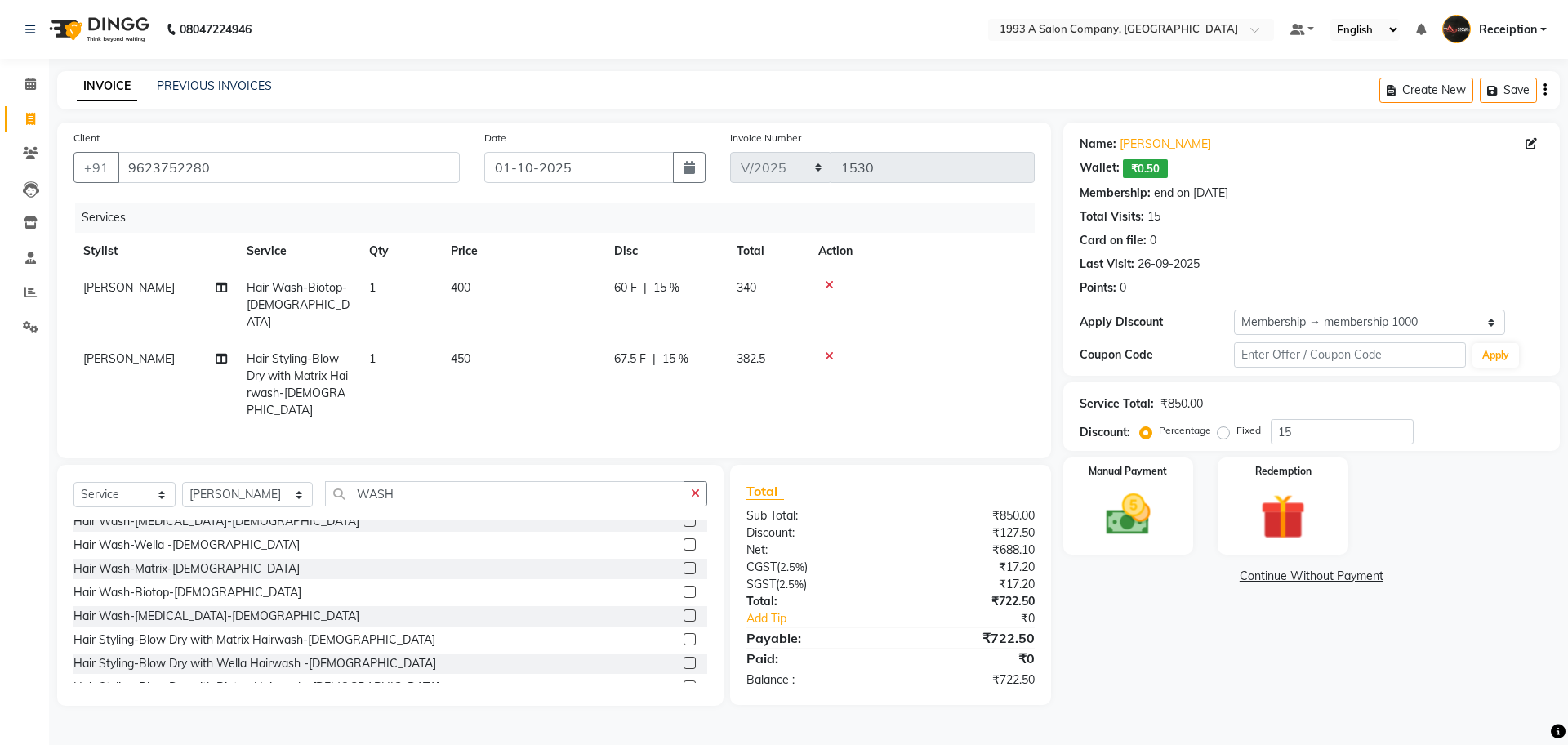
click at [833, 282] on icon at bounding box center [829, 284] width 9 height 11
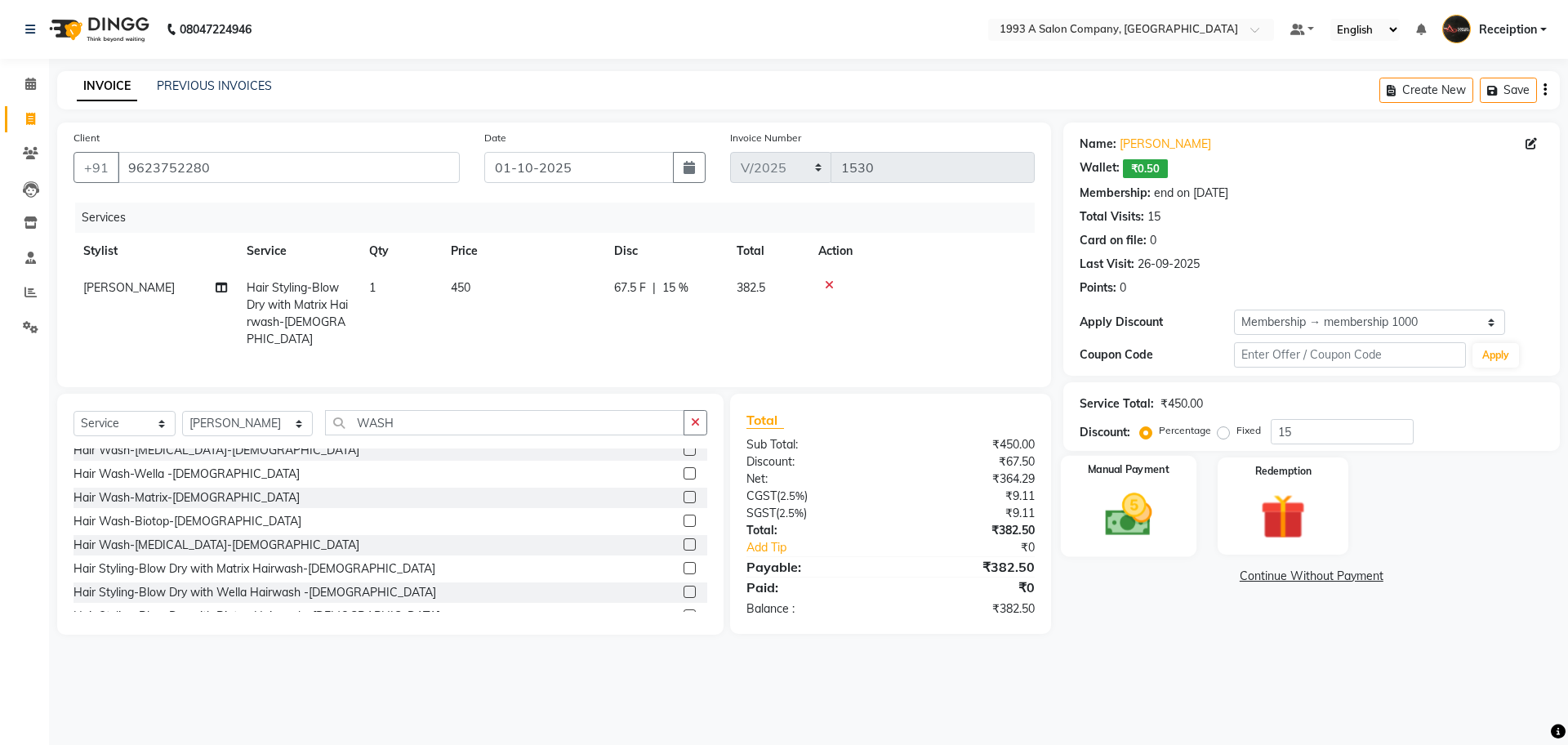
click at [1162, 497] on img at bounding box center [1128, 515] width 76 height 54
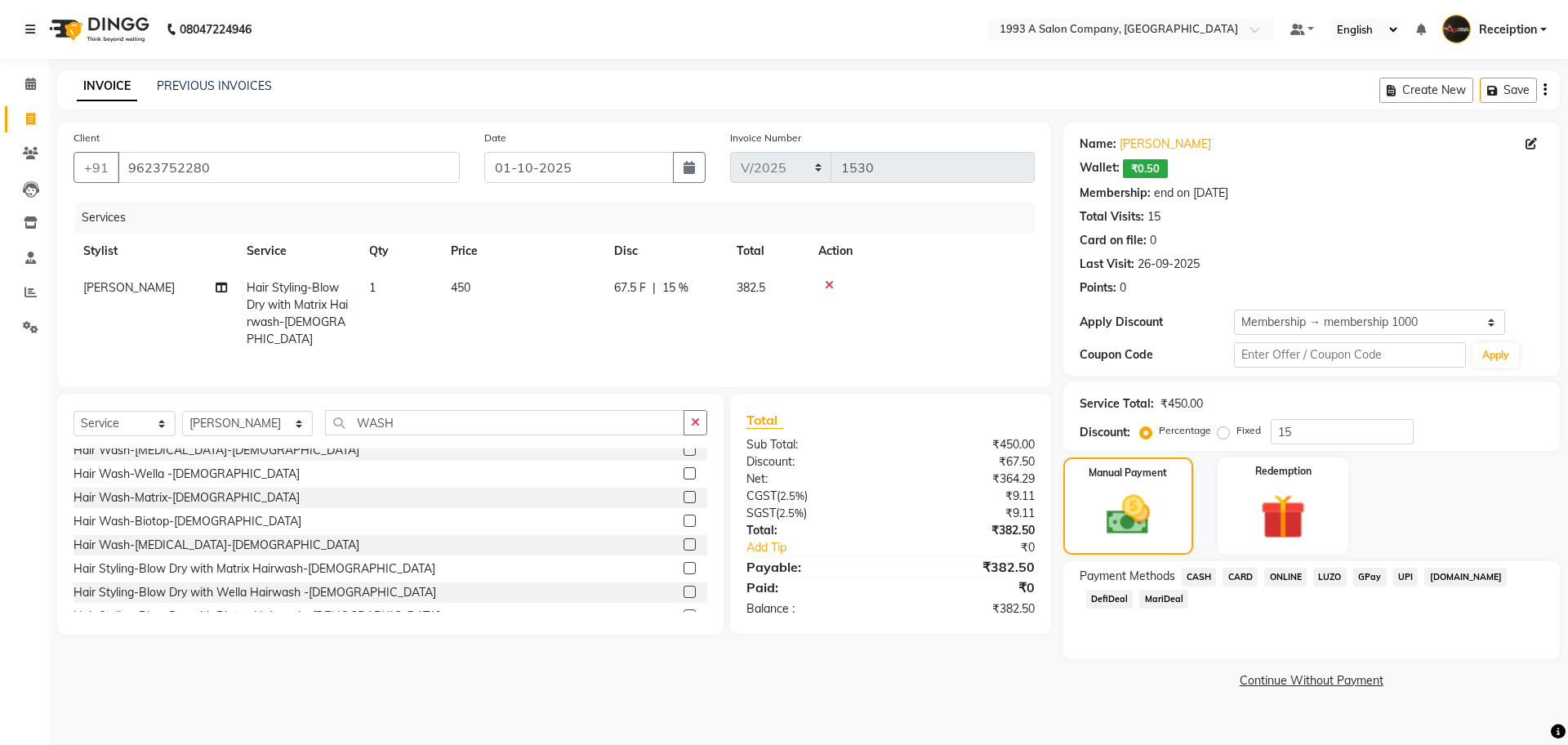
click at [1283, 581] on span "ONLINE" at bounding box center [1286, 577] width 43 height 19
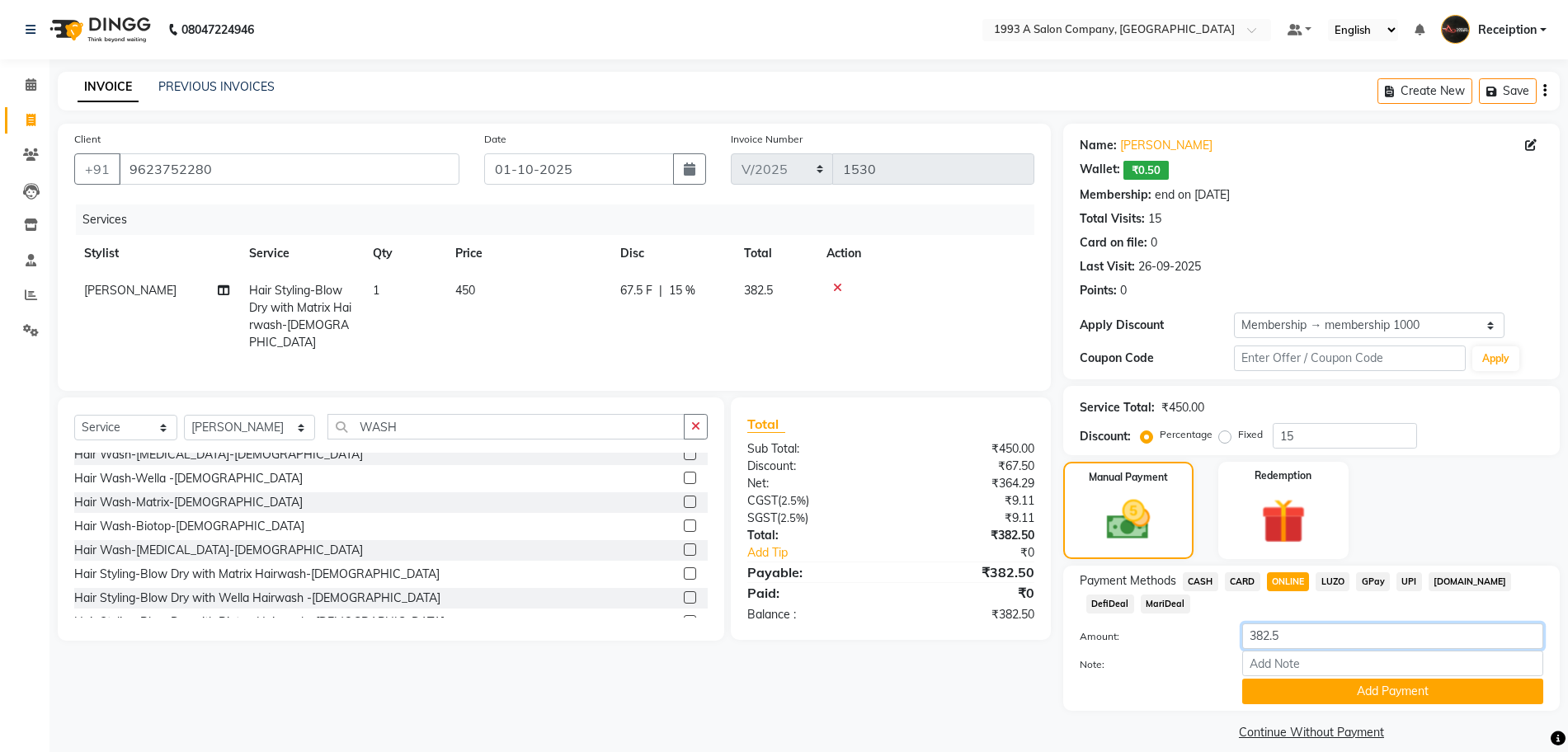
click at [1293, 640] on input "382.5" at bounding box center [1393, 636] width 301 height 26
type input "383"
click at [1358, 687] on button "Add Payment" at bounding box center [1393, 691] width 301 height 26
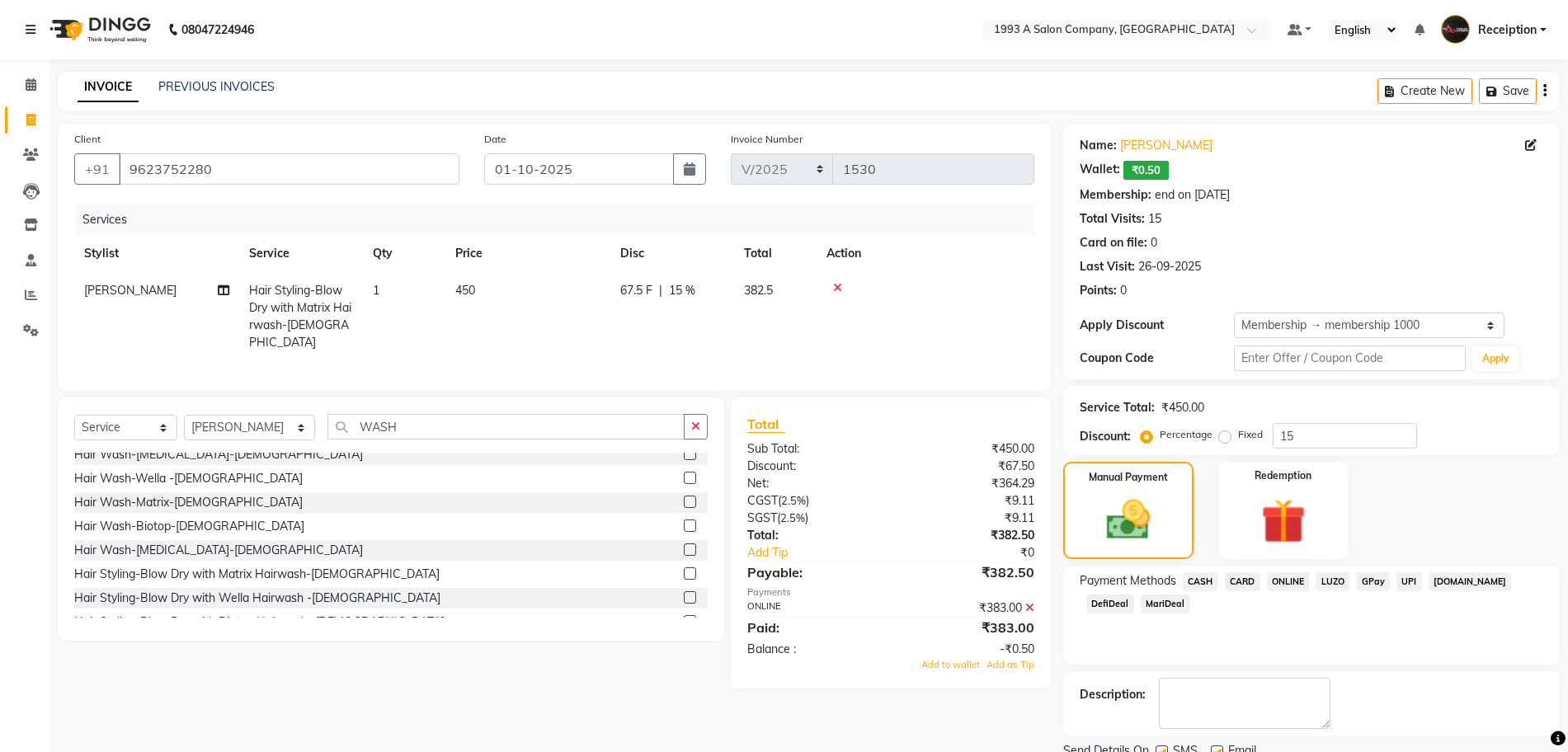
click at [1383, 692] on div "Description:" at bounding box center [1311, 703] width 463 height 51
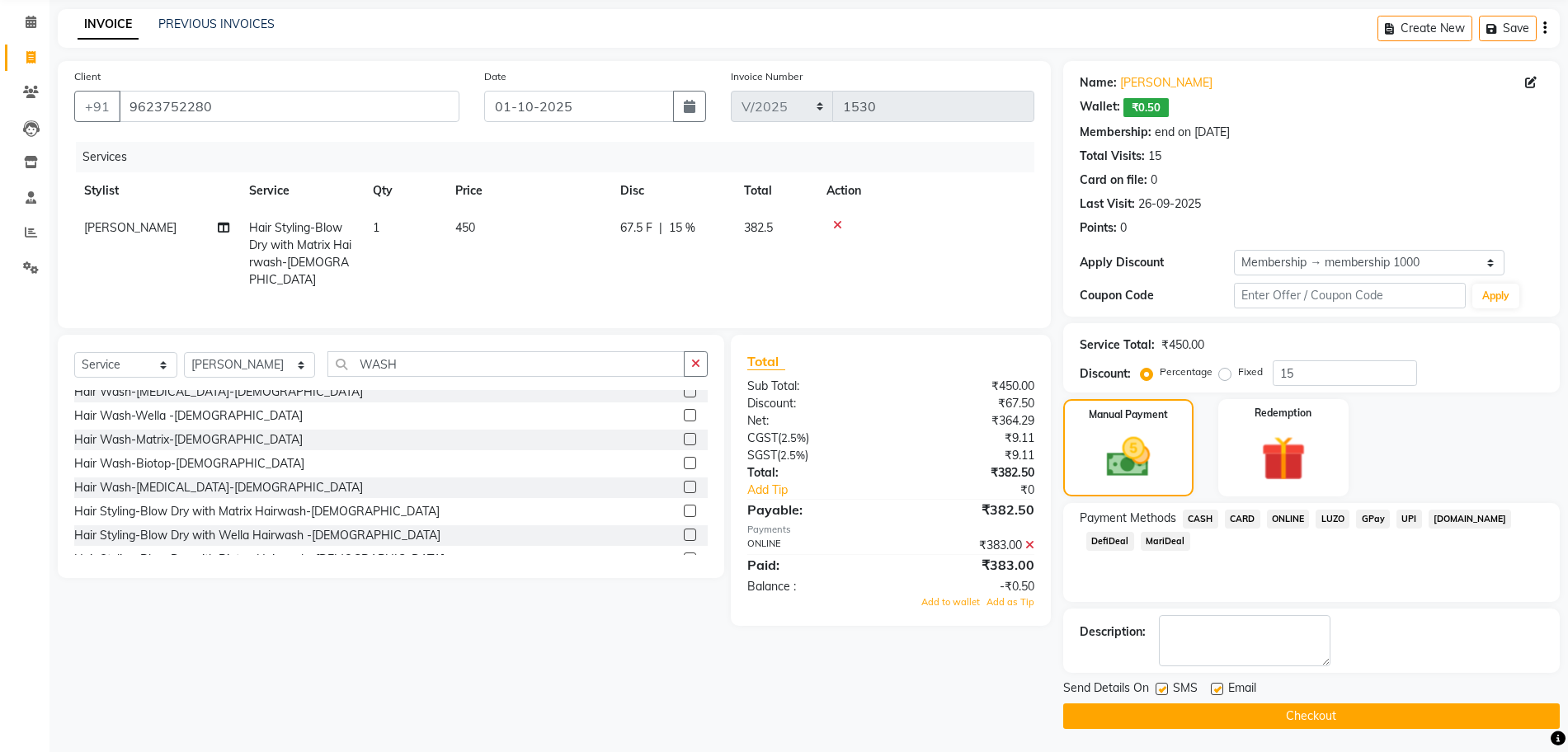
click at [1223, 688] on div "Email" at bounding box center [1240, 690] width 59 height 21
click at [1222, 690] on label at bounding box center [1217, 689] width 12 height 12
click at [1221, 690] on input "checkbox" at bounding box center [1216, 690] width 10 height 10
checkbox input "false"
click at [1157, 689] on label at bounding box center [1162, 689] width 12 height 12
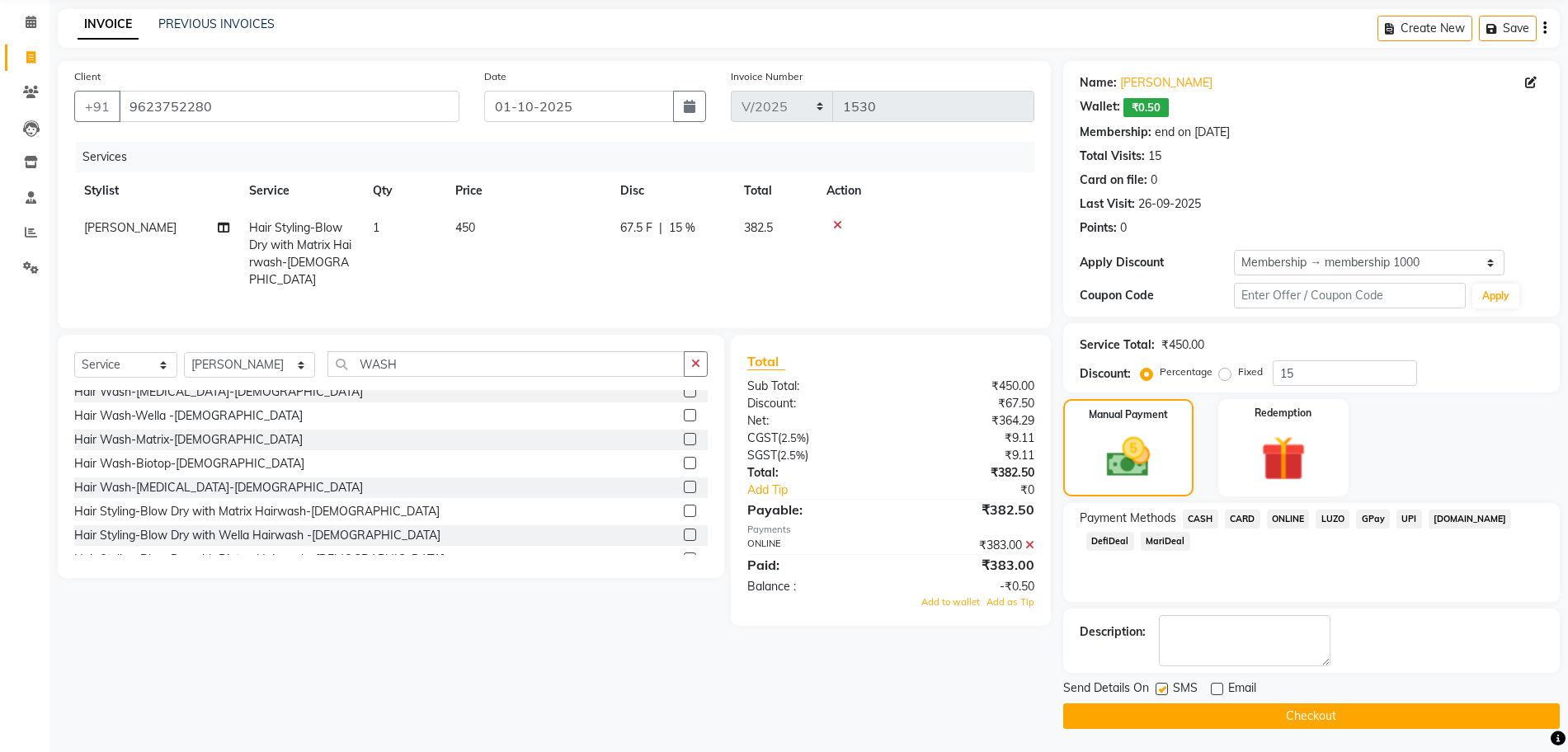
click at [1157, 689] on input "checkbox" at bounding box center [1161, 690] width 10 height 10
checkbox input "false"
click at [959, 604] on span "Add to wallet" at bounding box center [951, 602] width 59 height 11
click at [1254, 716] on button "Checkout" at bounding box center [1311, 717] width 496 height 26
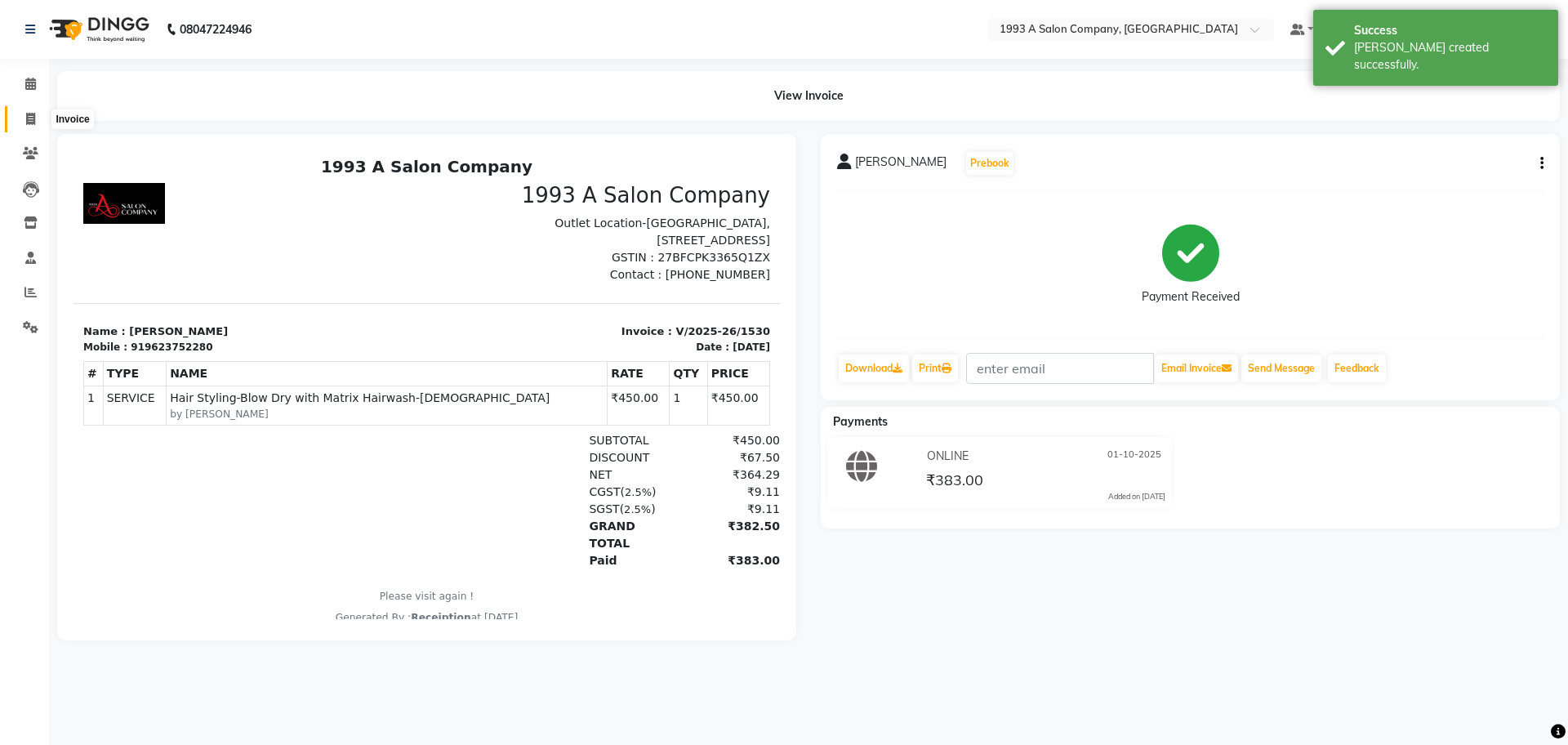
click at [27, 121] on icon at bounding box center [31, 119] width 9 height 12
select select "688"
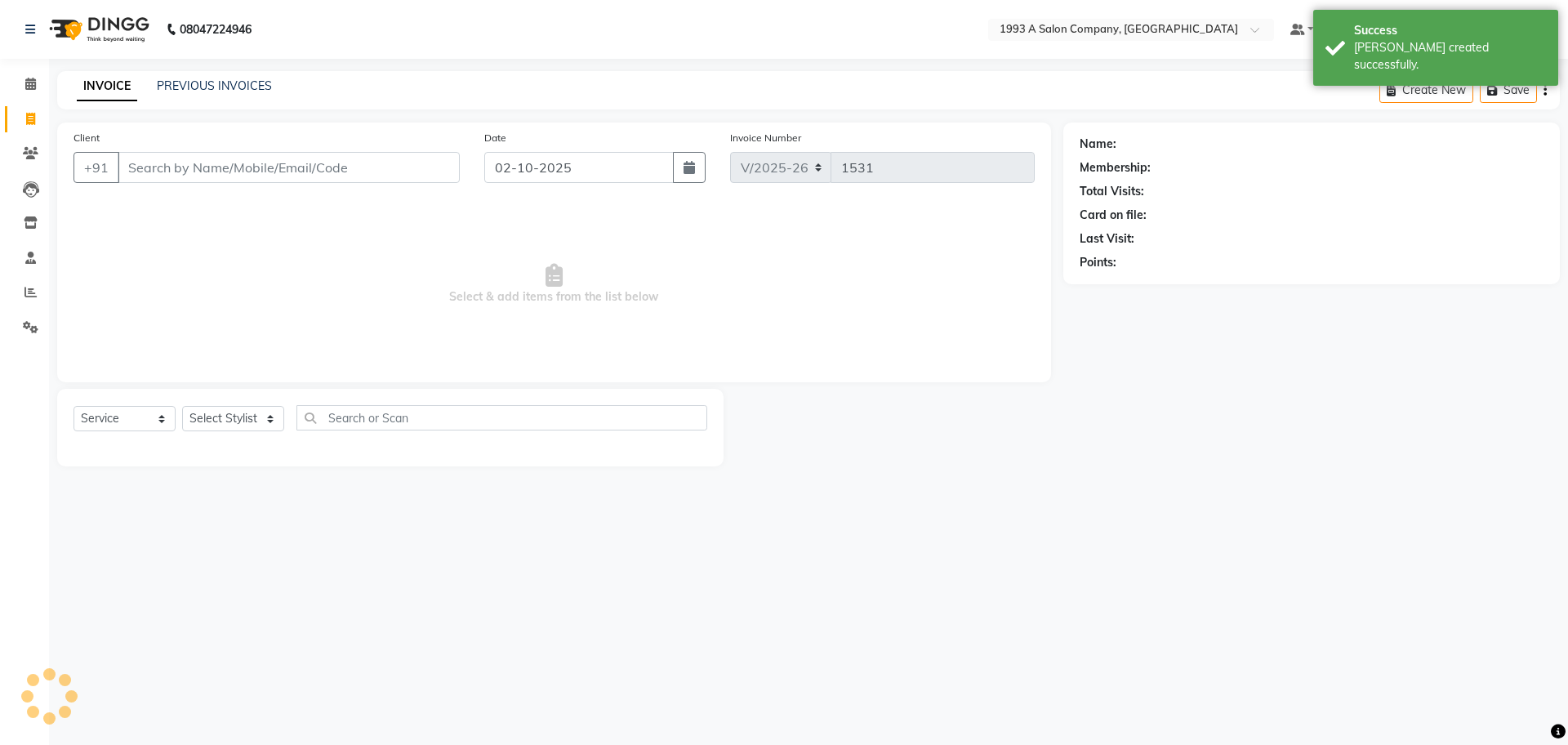
select select "membership"
click at [691, 167] on icon "button" at bounding box center [689, 167] width 11 height 13
select select "10"
select select "2025"
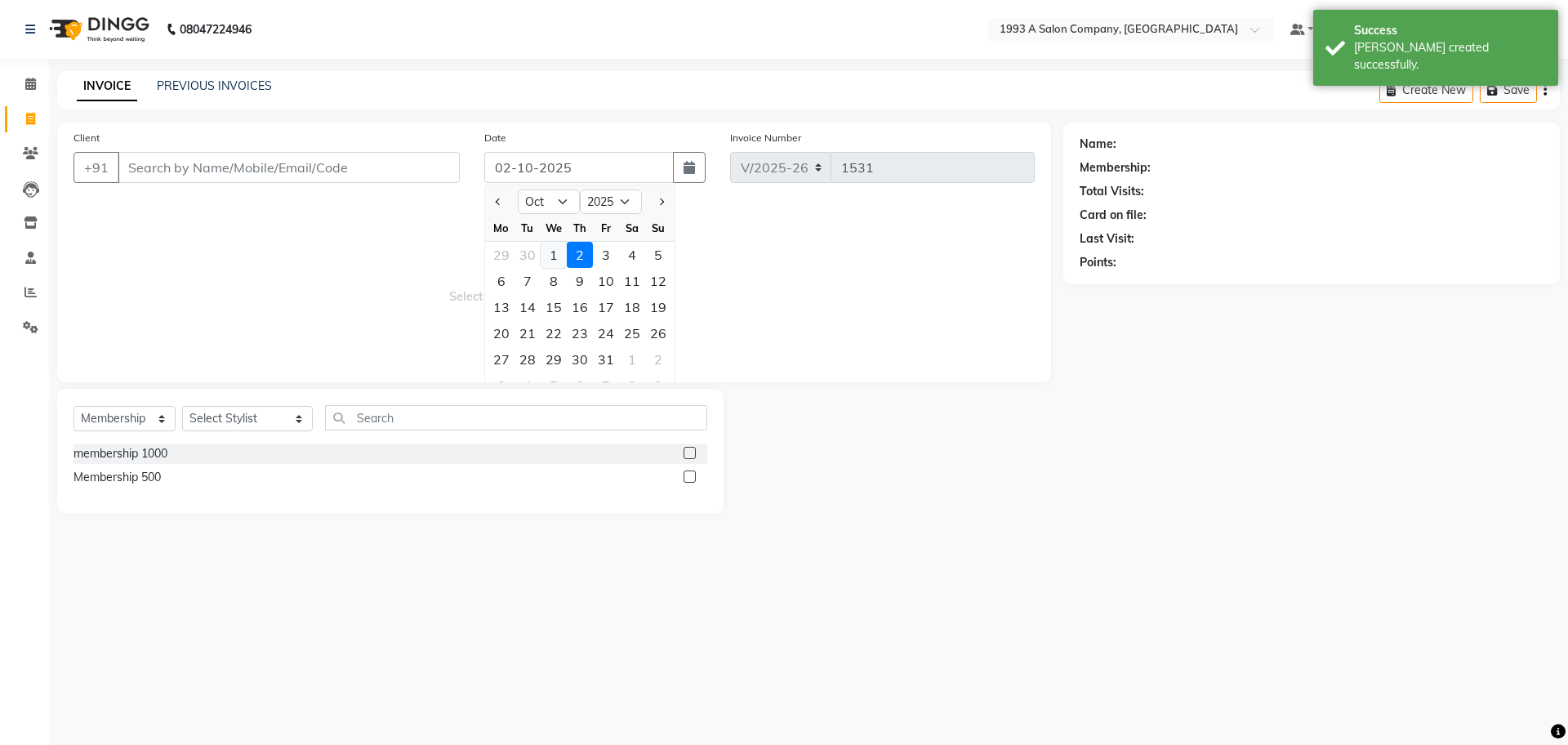
click at [559, 256] on div "1" at bounding box center [554, 254] width 27 height 27
type input "01-10-2025"
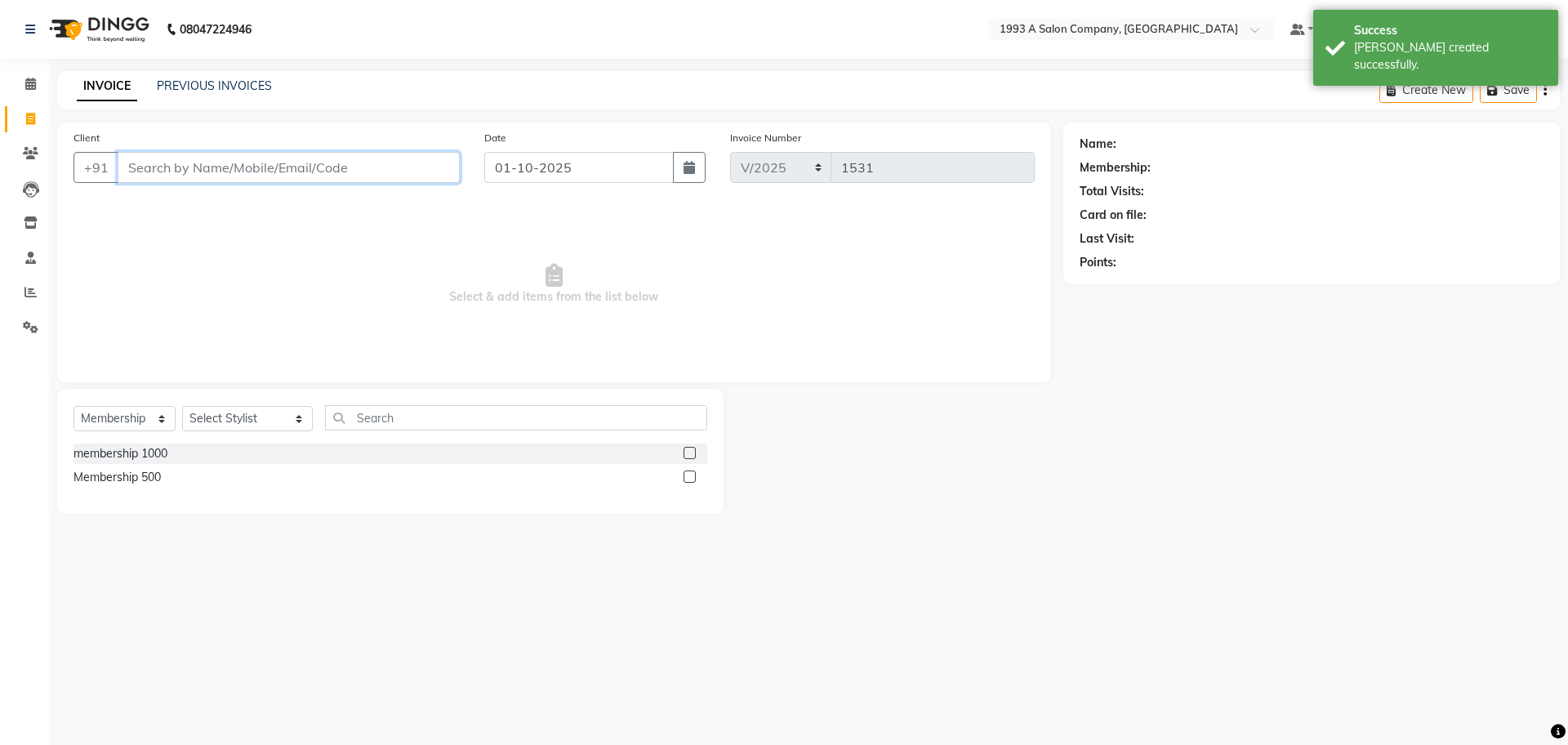
click at [343, 176] on input "Client" at bounding box center [288, 167] width 342 height 31
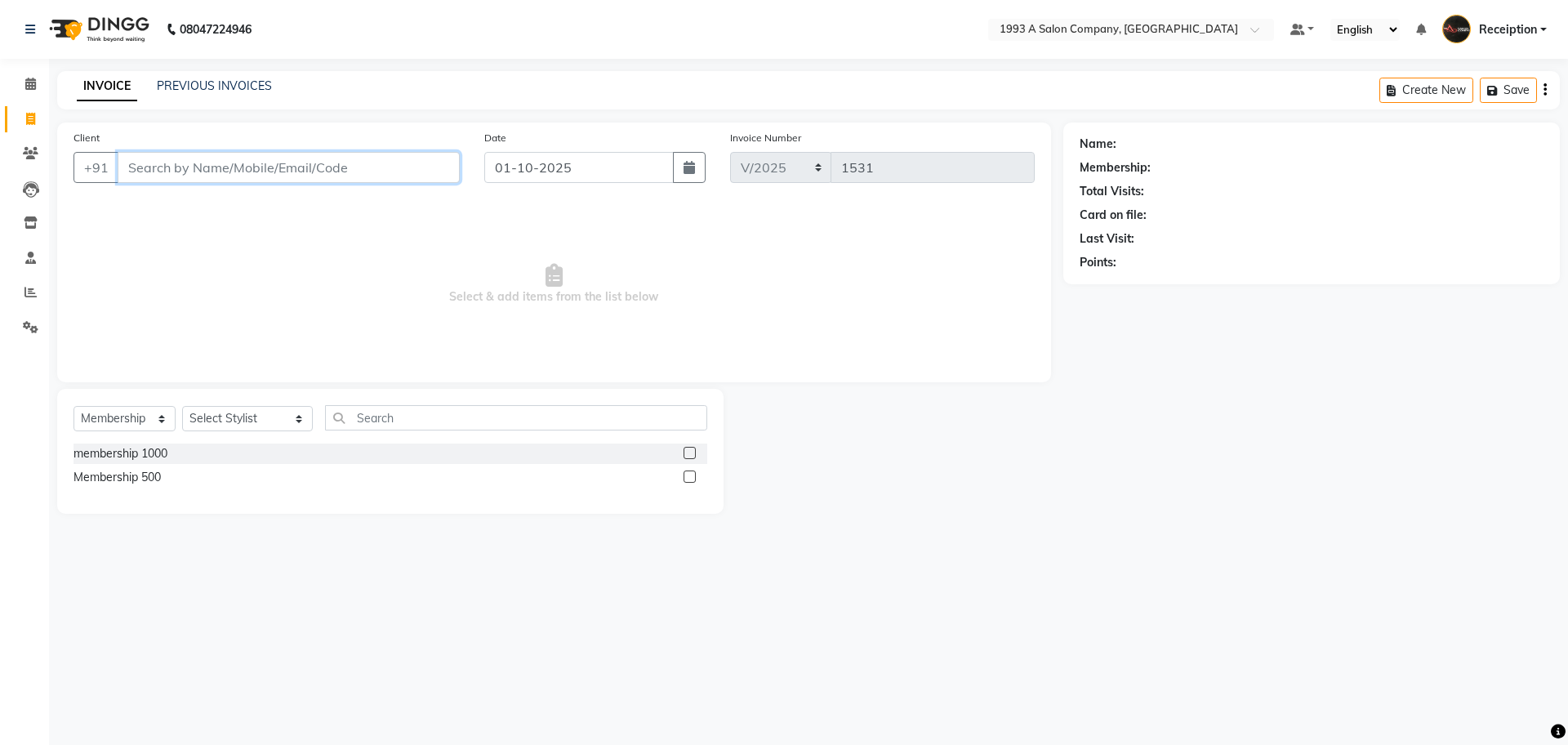
click at [176, 160] on input "Client" at bounding box center [288, 167] width 342 height 31
type input "9928016149"
click at [407, 172] on span "Add Client" at bounding box center [417, 167] width 64 height 16
select select "22"
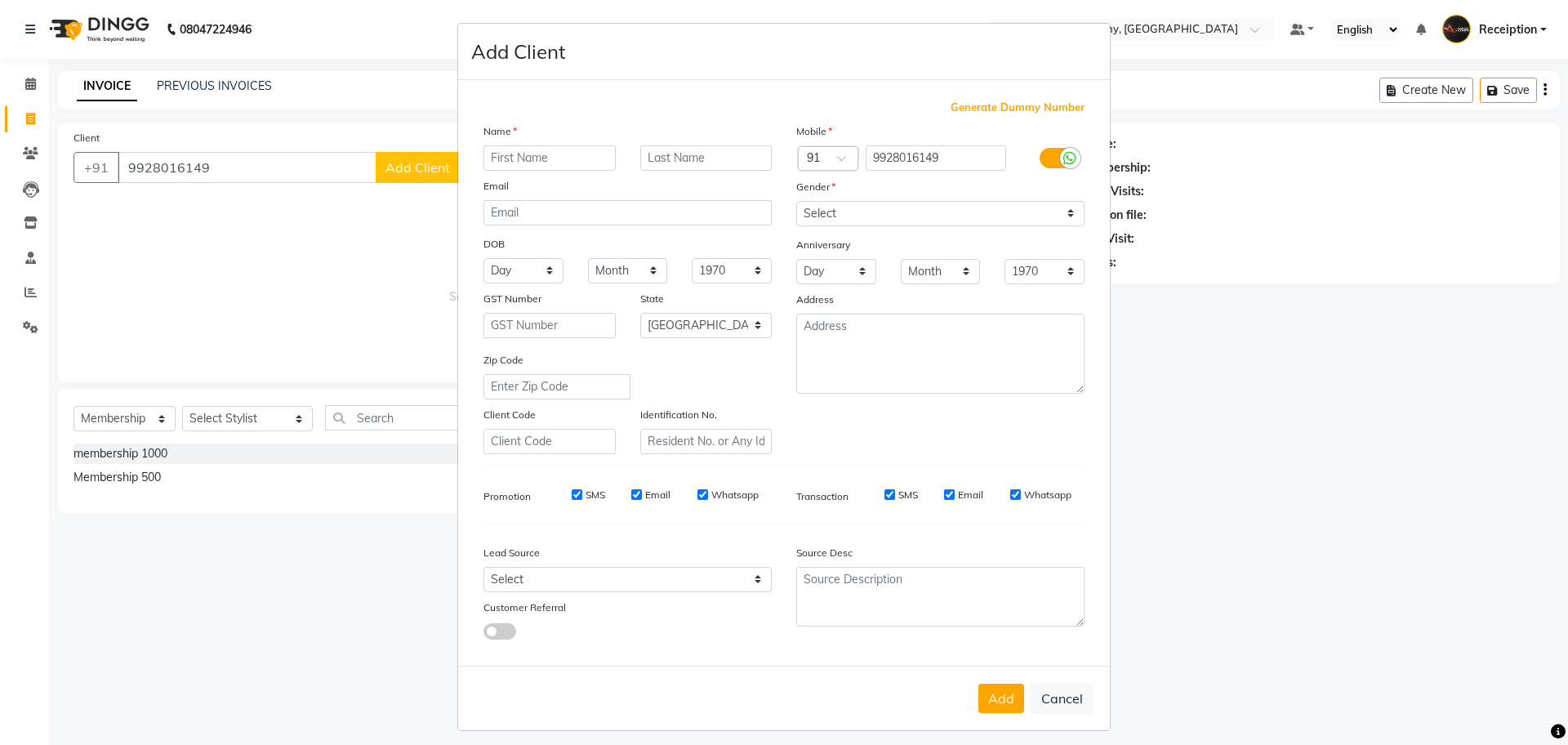
click at [507, 160] on input "text" at bounding box center [549, 158] width 133 height 26
type input "[PERSON_NAME]"
click at [828, 224] on select "Select [DEMOGRAPHIC_DATA] [DEMOGRAPHIC_DATA] Other Prefer Not To Say" at bounding box center [940, 214] width 288 height 26
select select "[DEMOGRAPHIC_DATA]"
click at [796, 201] on select "Select [DEMOGRAPHIC_DATA] [DEMOGRAPHIC_DATA] Other Prefer Not To Say" at bounding box center [940, 214] width 288 height 26
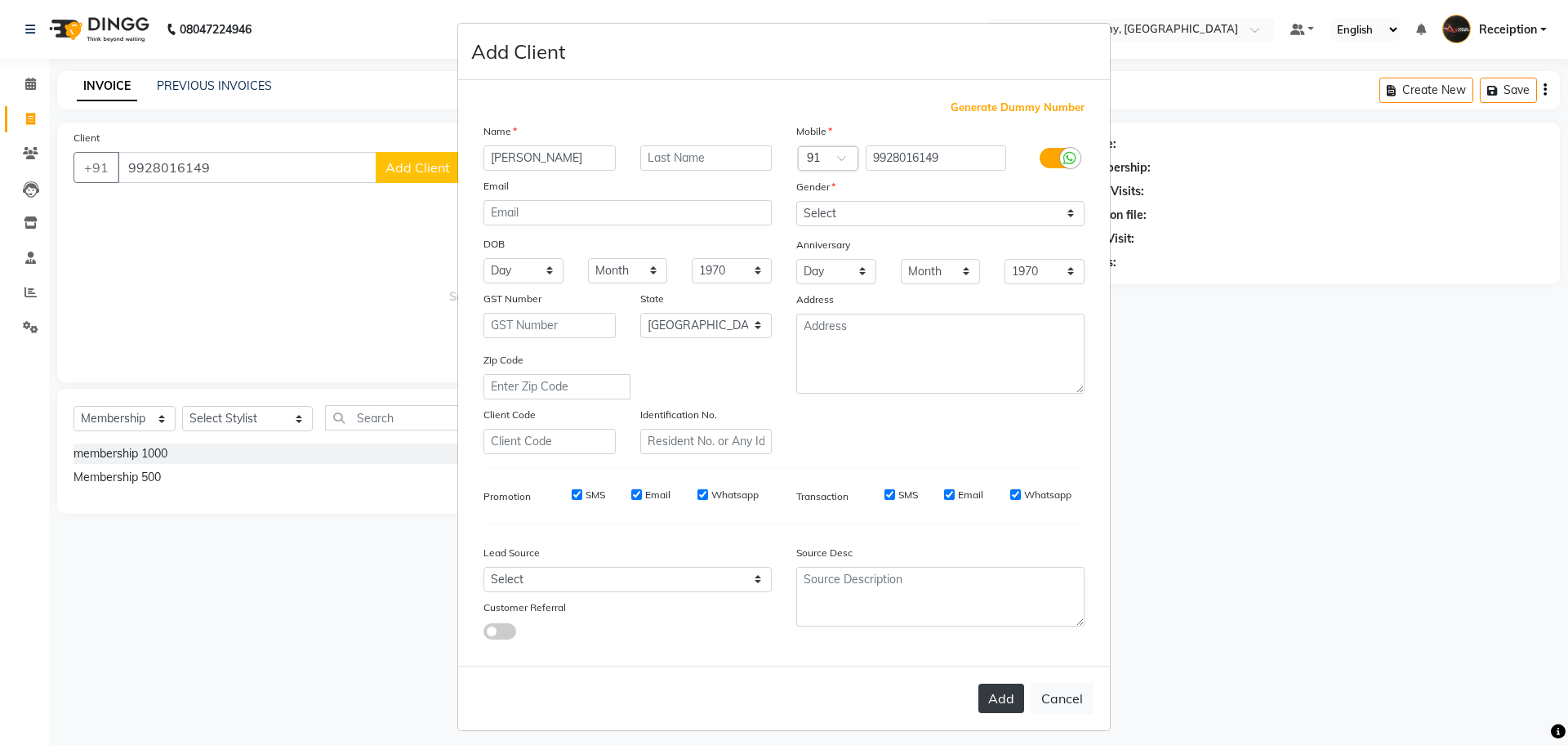
click at [992, 700] on button "Add" at bounding box center [1001, 699] width 45 height 29
select select
select select "null"
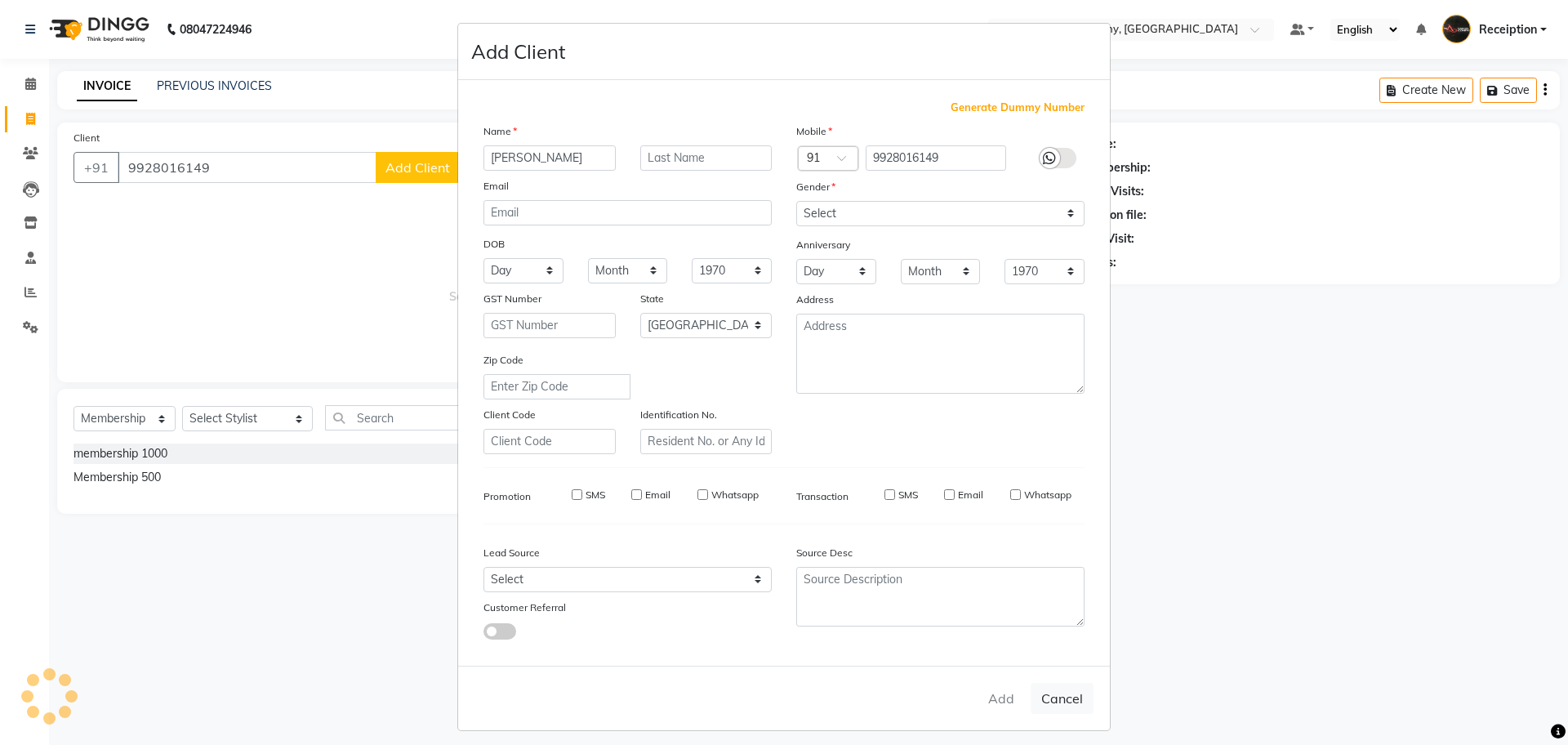
select select
checkbox input "false"
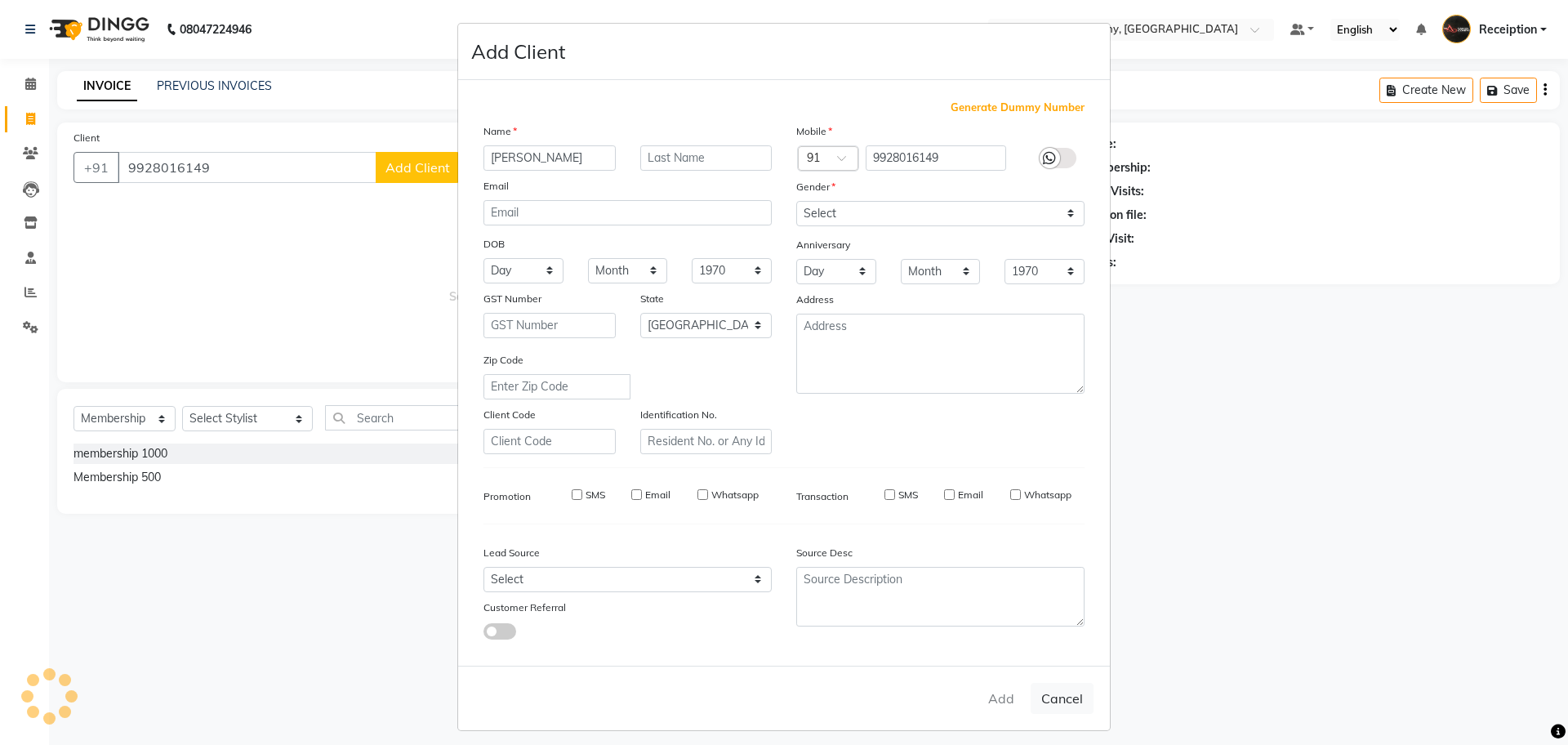
checkbox input "false"
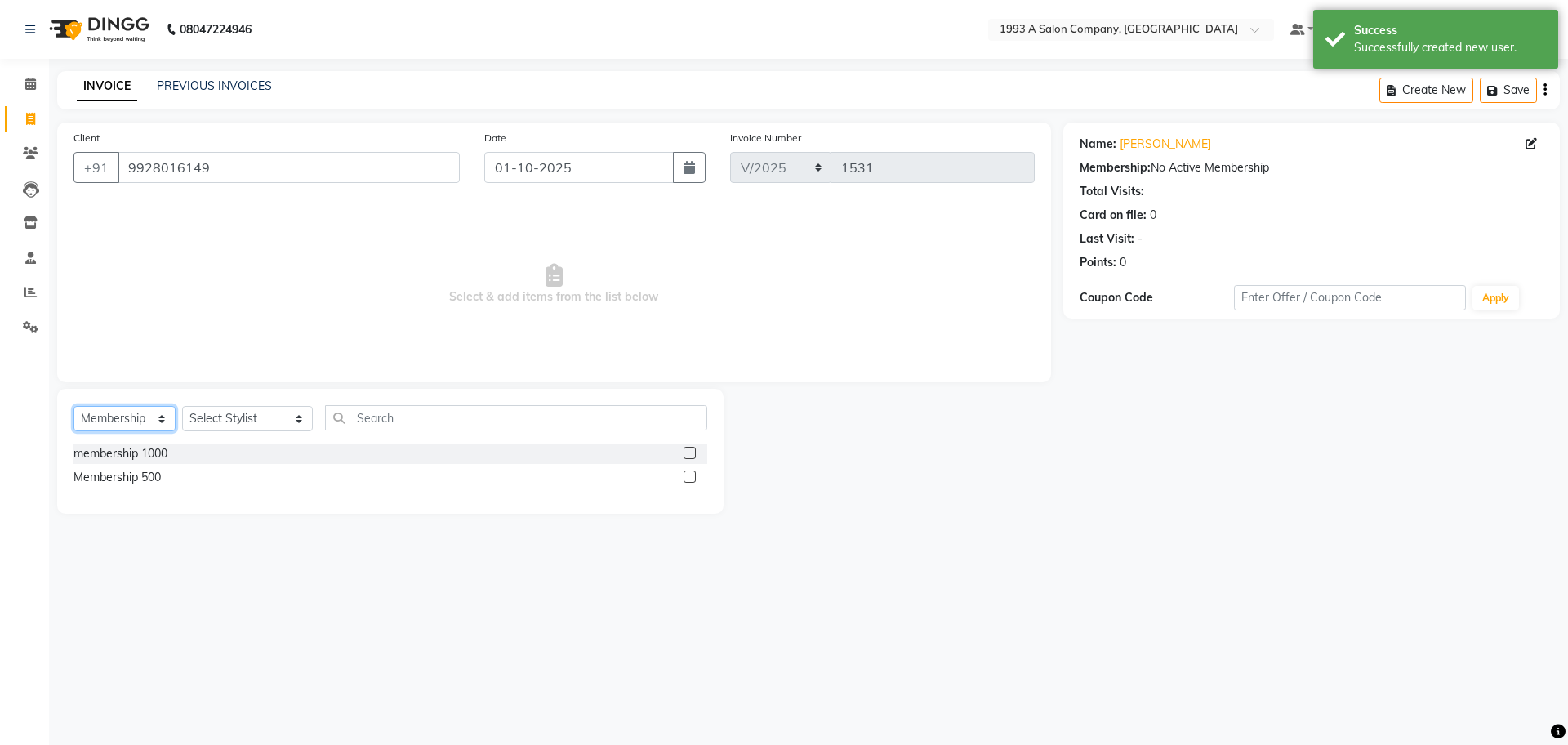
click at [140, 420] on select "Select Service Product Membership Package Voucher Prepaid Gift Card" at bounding box center [124, 419] width 102 height 26
select select "service"
click at [74, 406] on select "Select Service Product Membership Package Voucher Prepaid Gift Card" at bounding box center [124, 419] width 102 height 26
click at [263, 430] on select "Select Stylist [PERSON_NAME] [PERSON_NAME] [PERSON_NAME] [MEDICAL_DATA][PERSON_…" at bounding box center [247, 419] width 131 height 26
select select "93413"
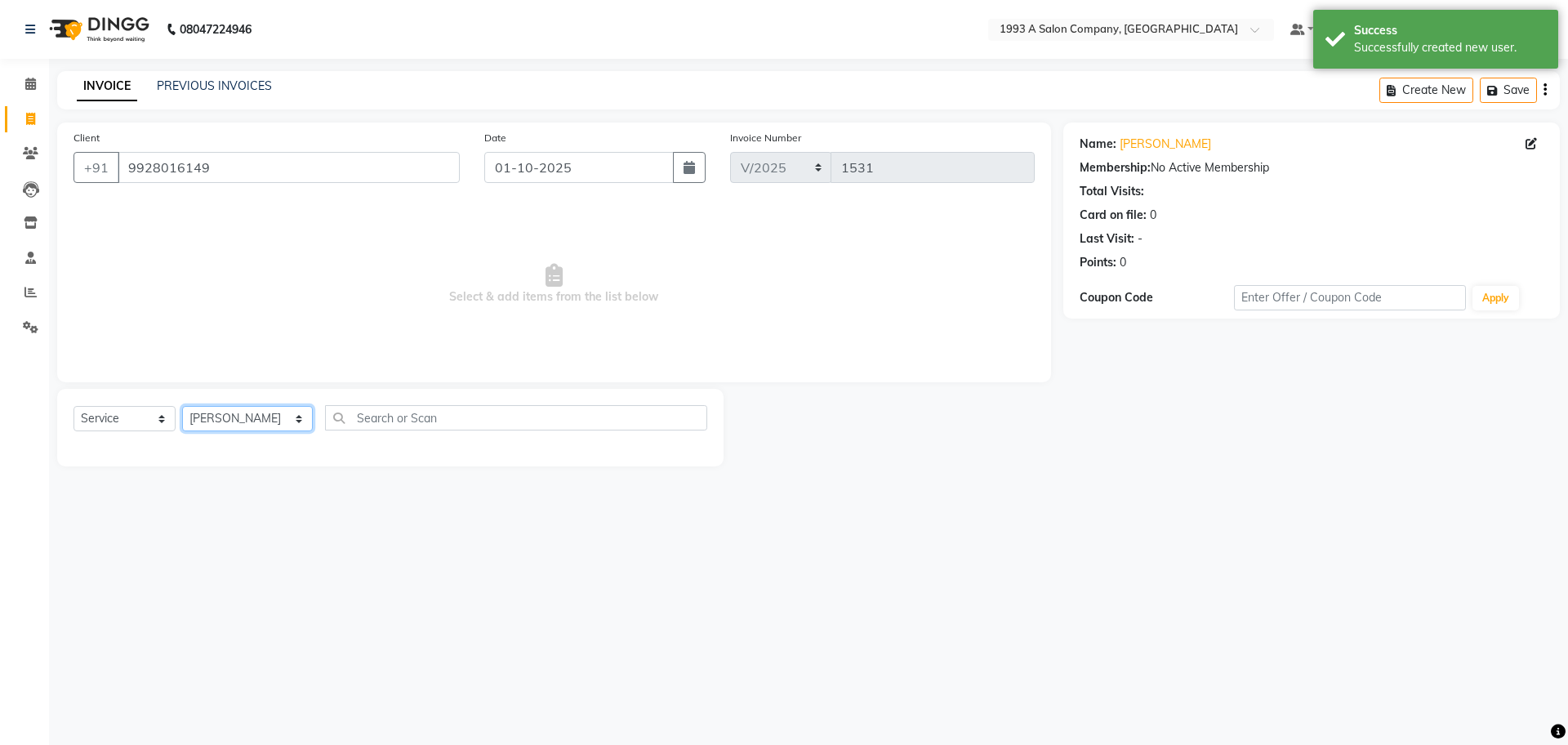
click at [182, 406] on select "Select Stylist [PERSON_NAME] [PERSON_NAME] [PERSON_NAME] [MEDICAL_DATA][PERSON_…" at bounding box center [247, 419] width 131 height 26
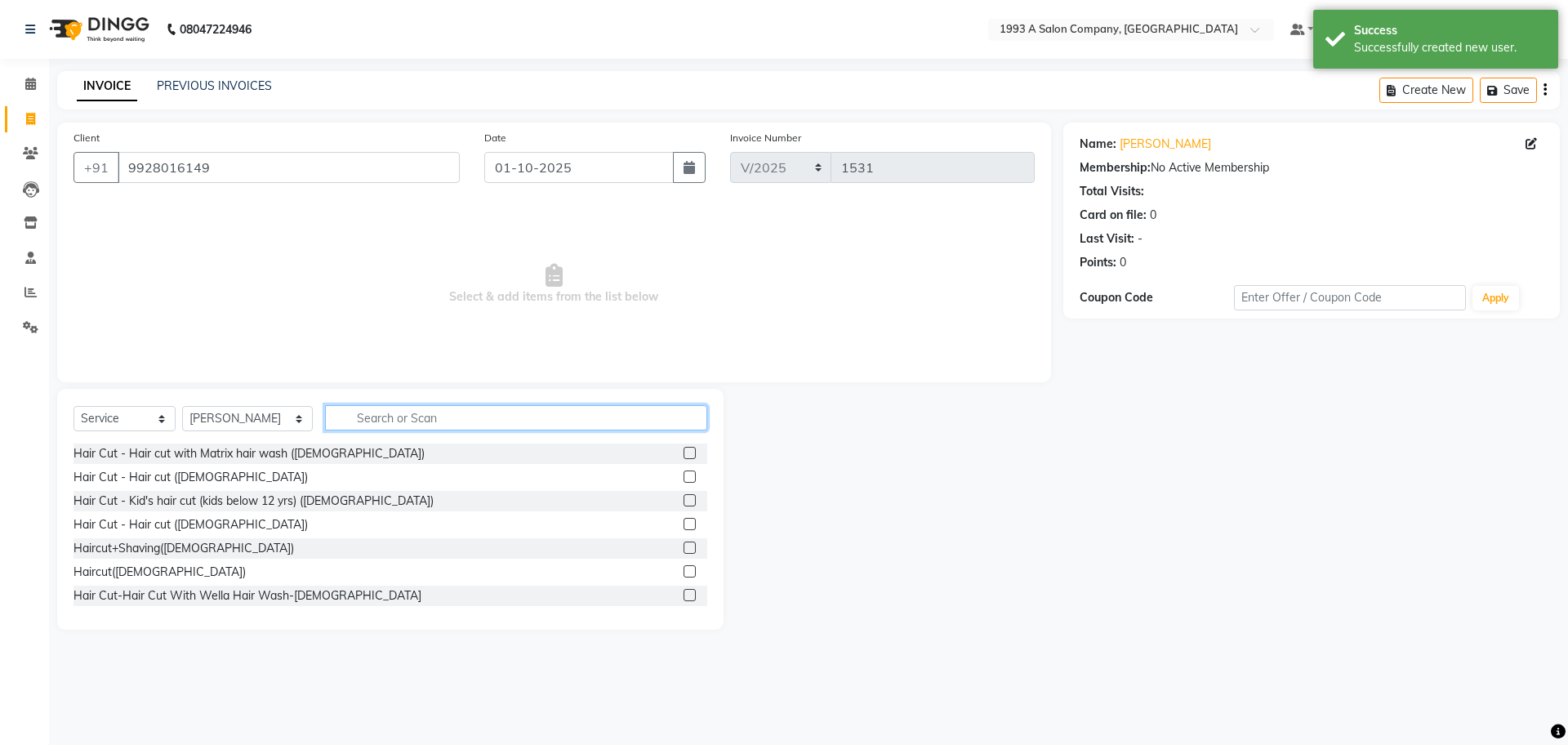
click at [431, 415] on input "text" at bounding box center [516, 418] width 383 height 26
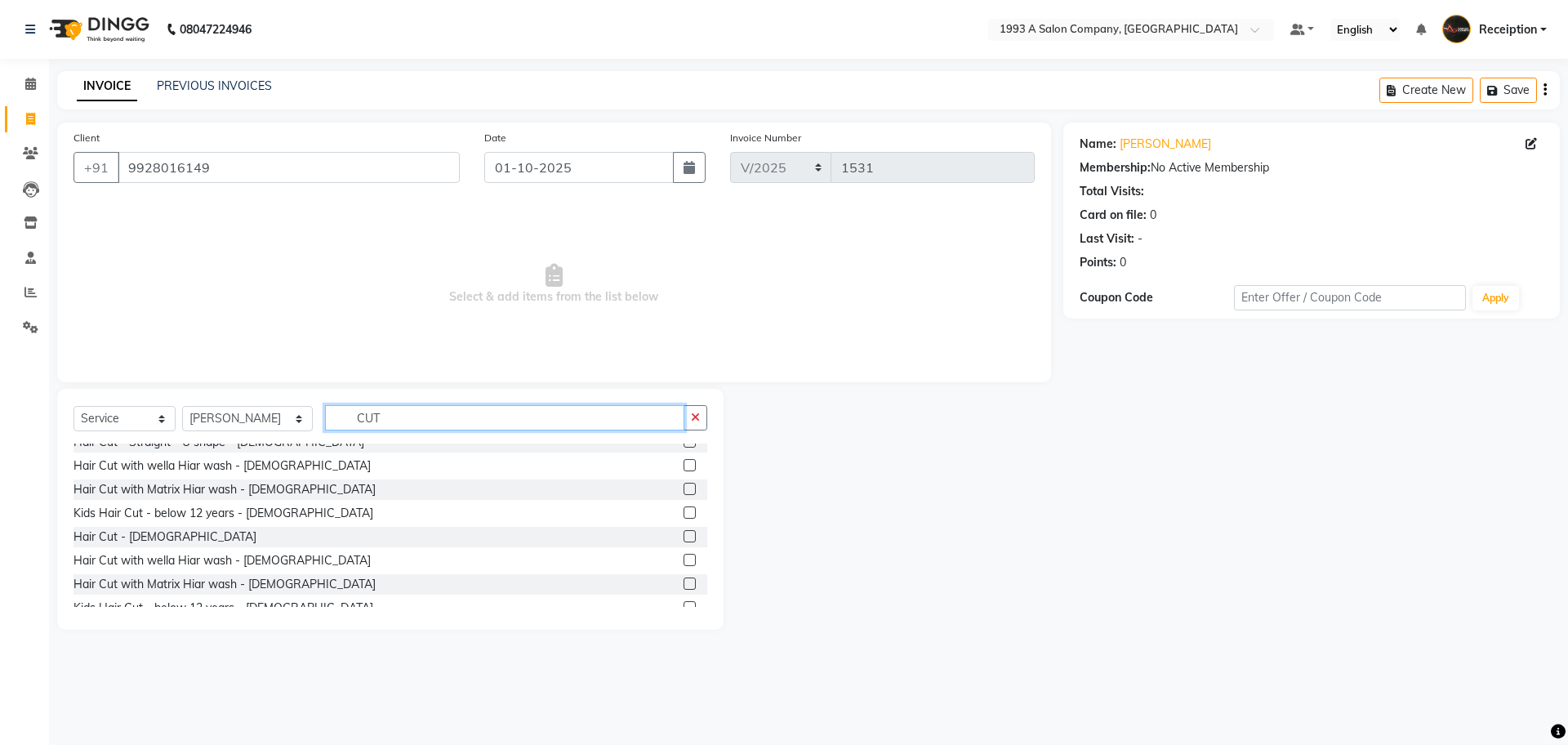
scroll to position [463, 0]
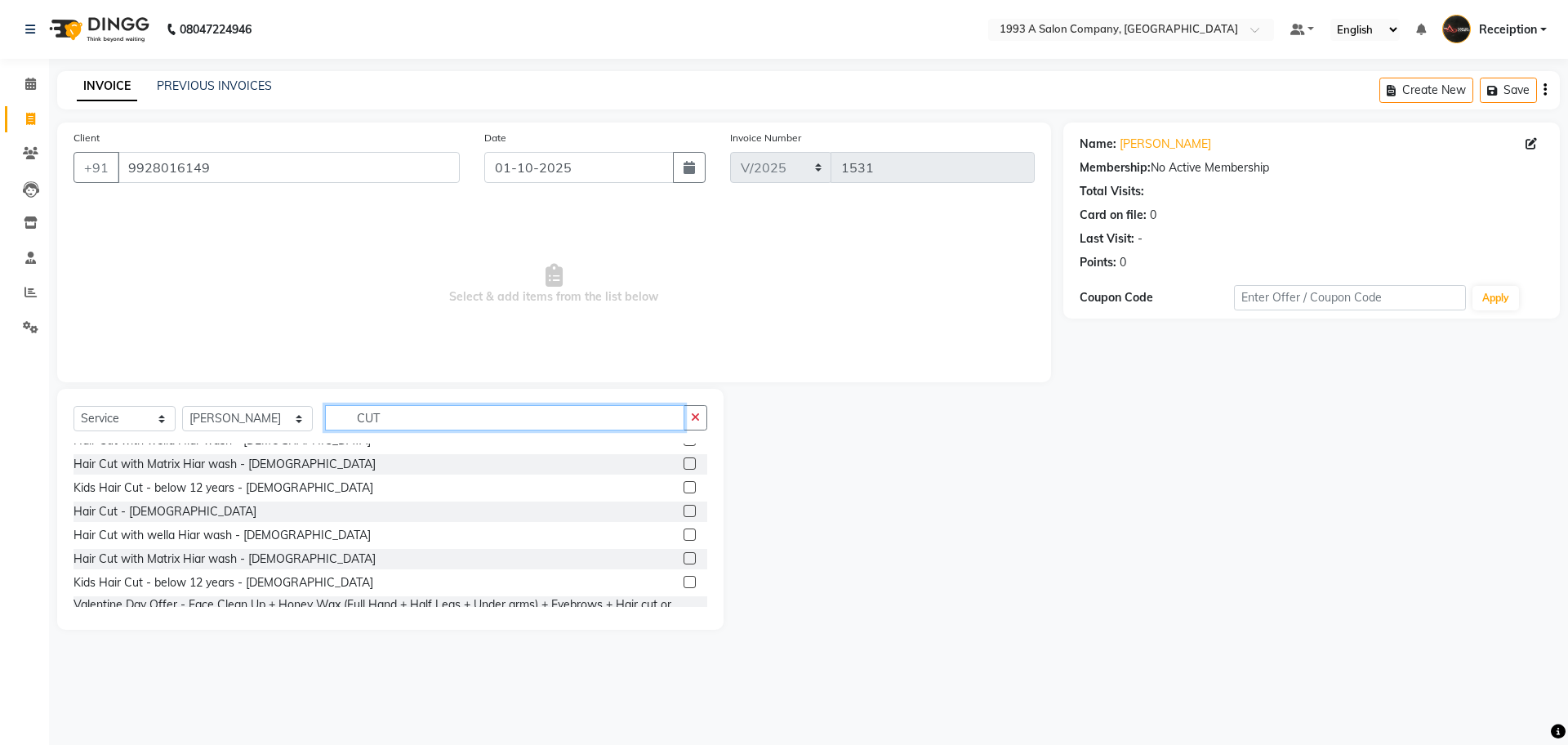
type input "CUT"
click at [684, 515] on label at bounding box center [690, 511] width 12 height 12
click at [684, 515] on input "checkbox" at bounding box center [689, 512] width 10 height 10
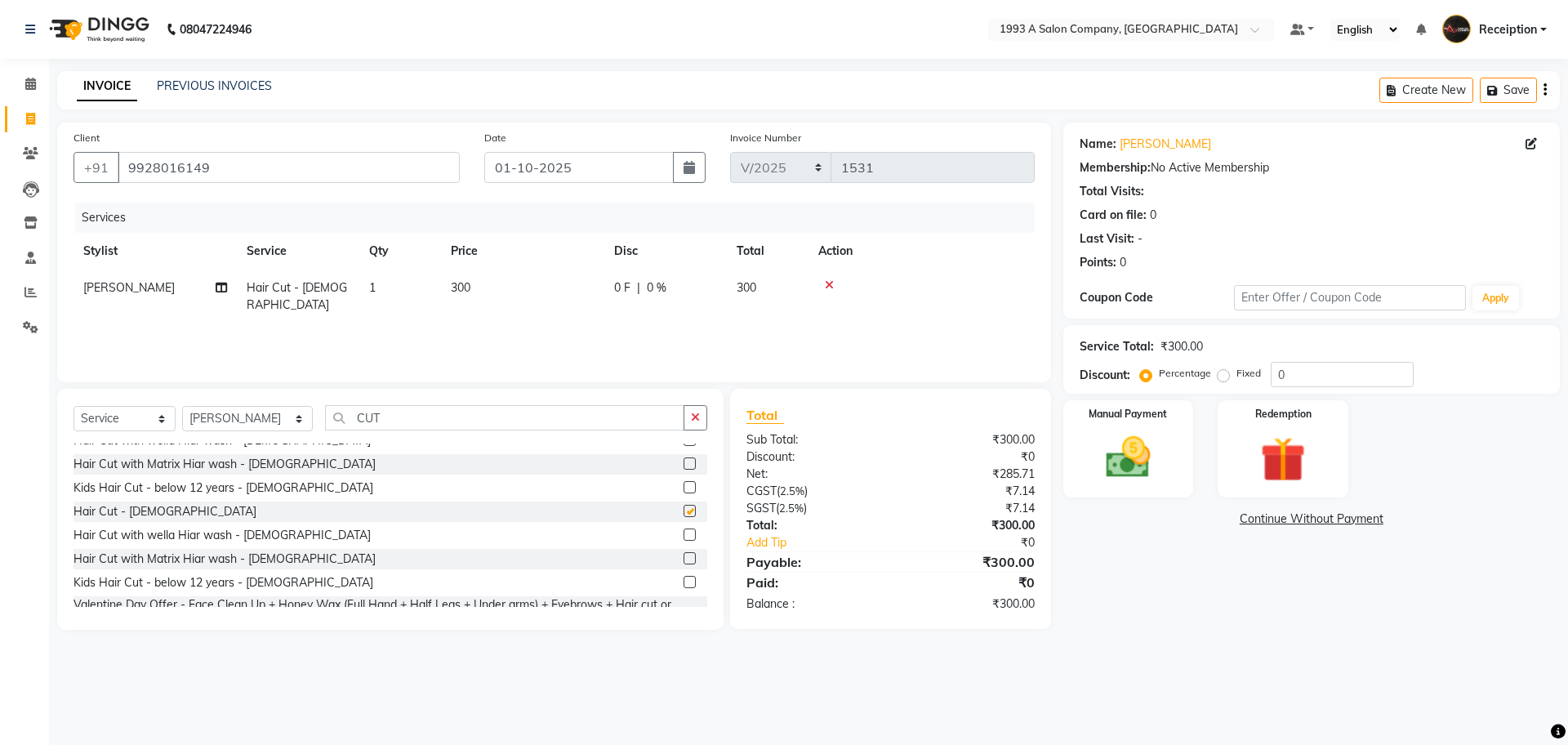
checkbox input "false"
click at [1121, 435] on img at bounding box center [1128, 457] width 76 height 54
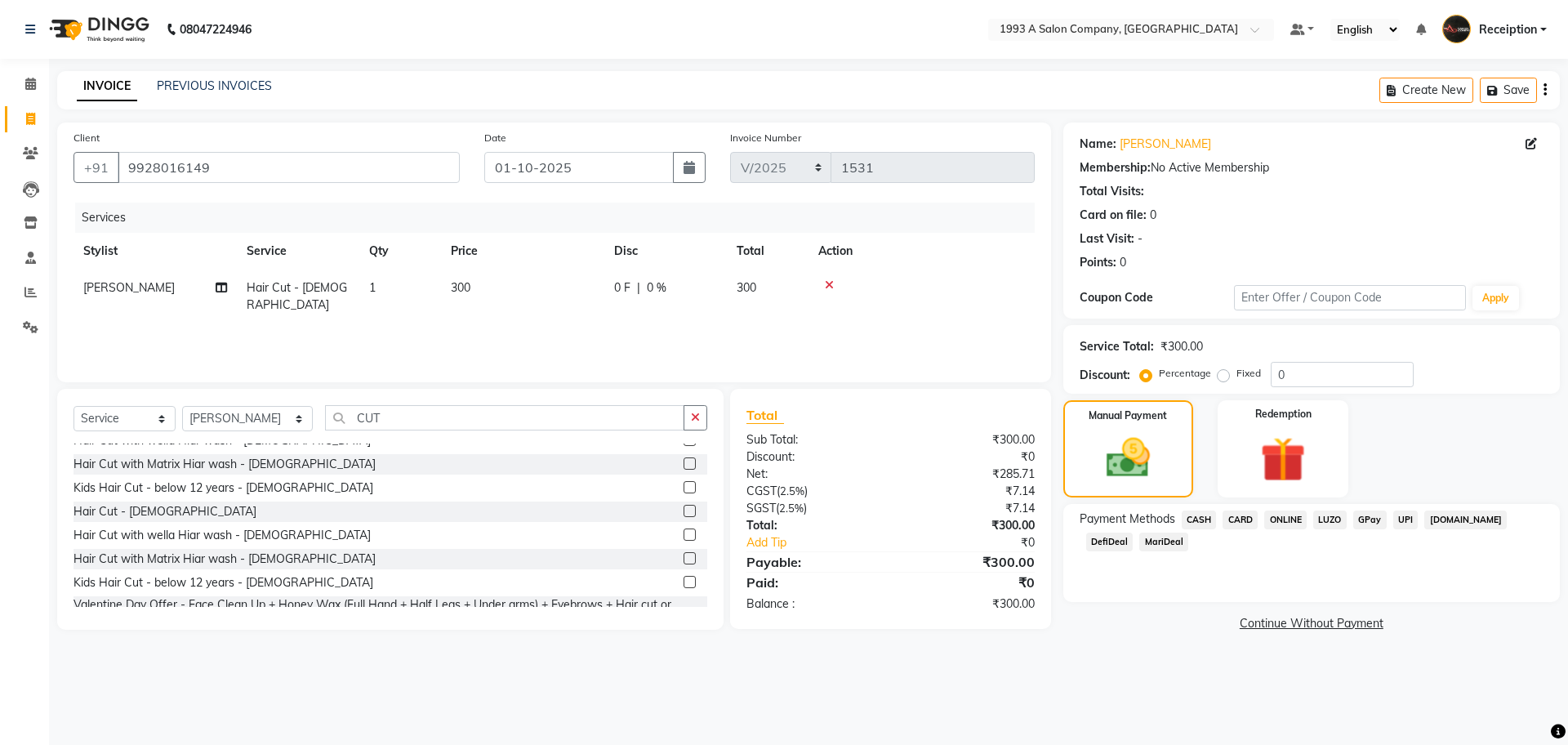
click at [1289, 521] on span "ONLINE" at bounding box center [1286, 520] width 43 height 19
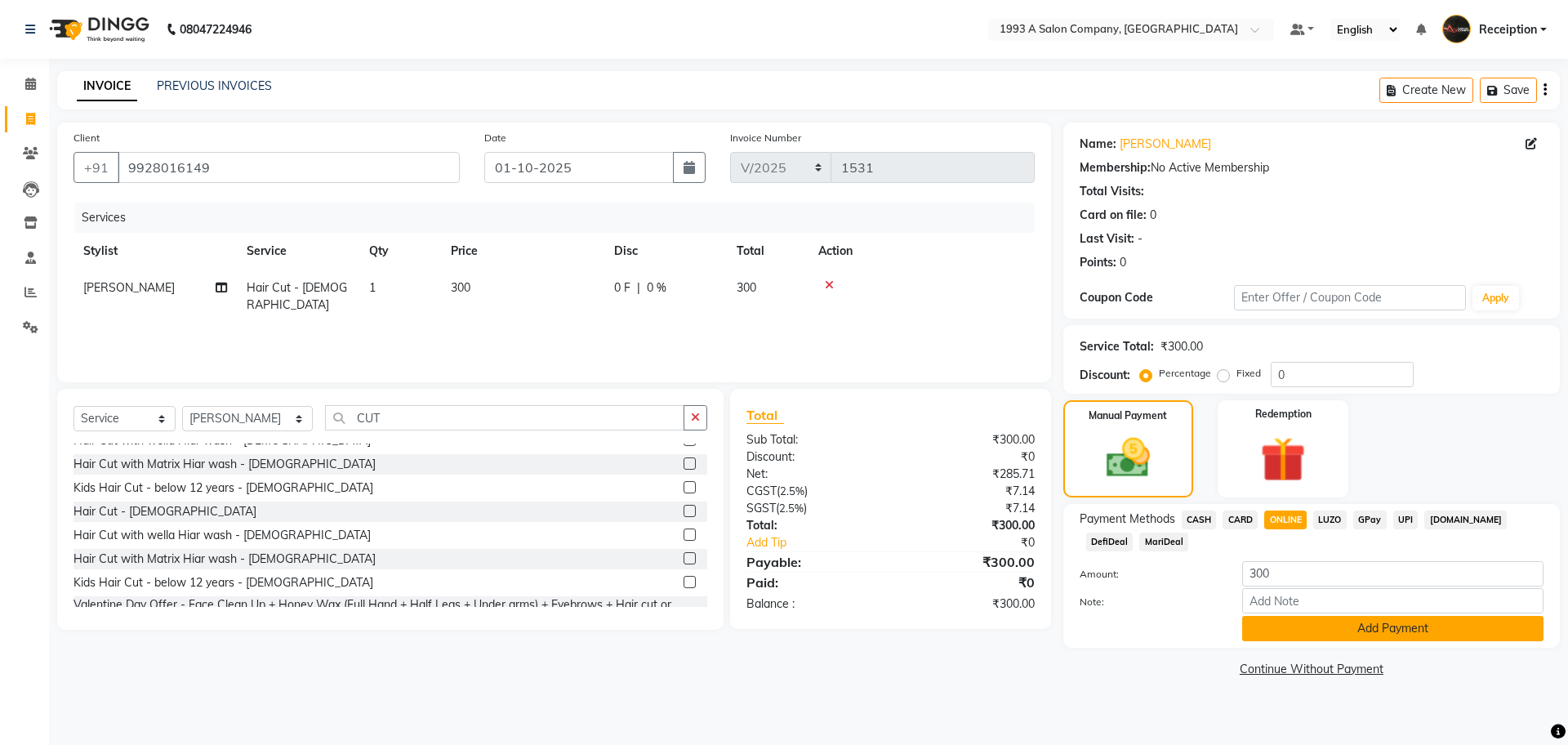
click at [1298, 637] on button "Add Payment" at bounding box center [1393, 629] width 301 height 26
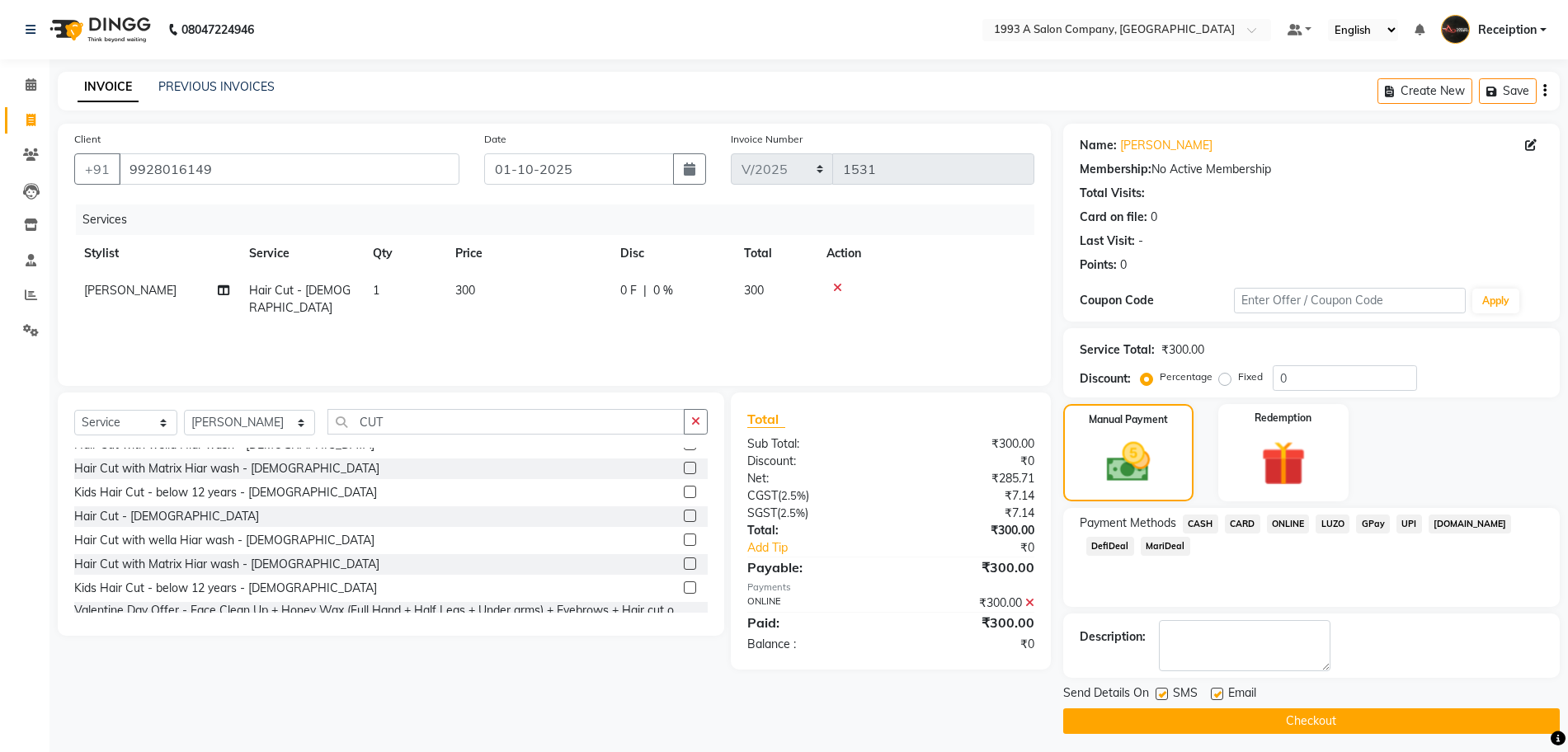
click at [1218, 697] on label at bounding box center [1217, 694] width 12 height 12
click at [1218, 697] on input "checkbox" at bounding box center [1216, 695] width 10 height 10
checkbox input "false"
click at [1162, 695] on label at bounding box center [1162, 694] width 12 height 12
click at [1162, 695] on input "checkbox" at bounding box center [1161, 695] width 10 height 10
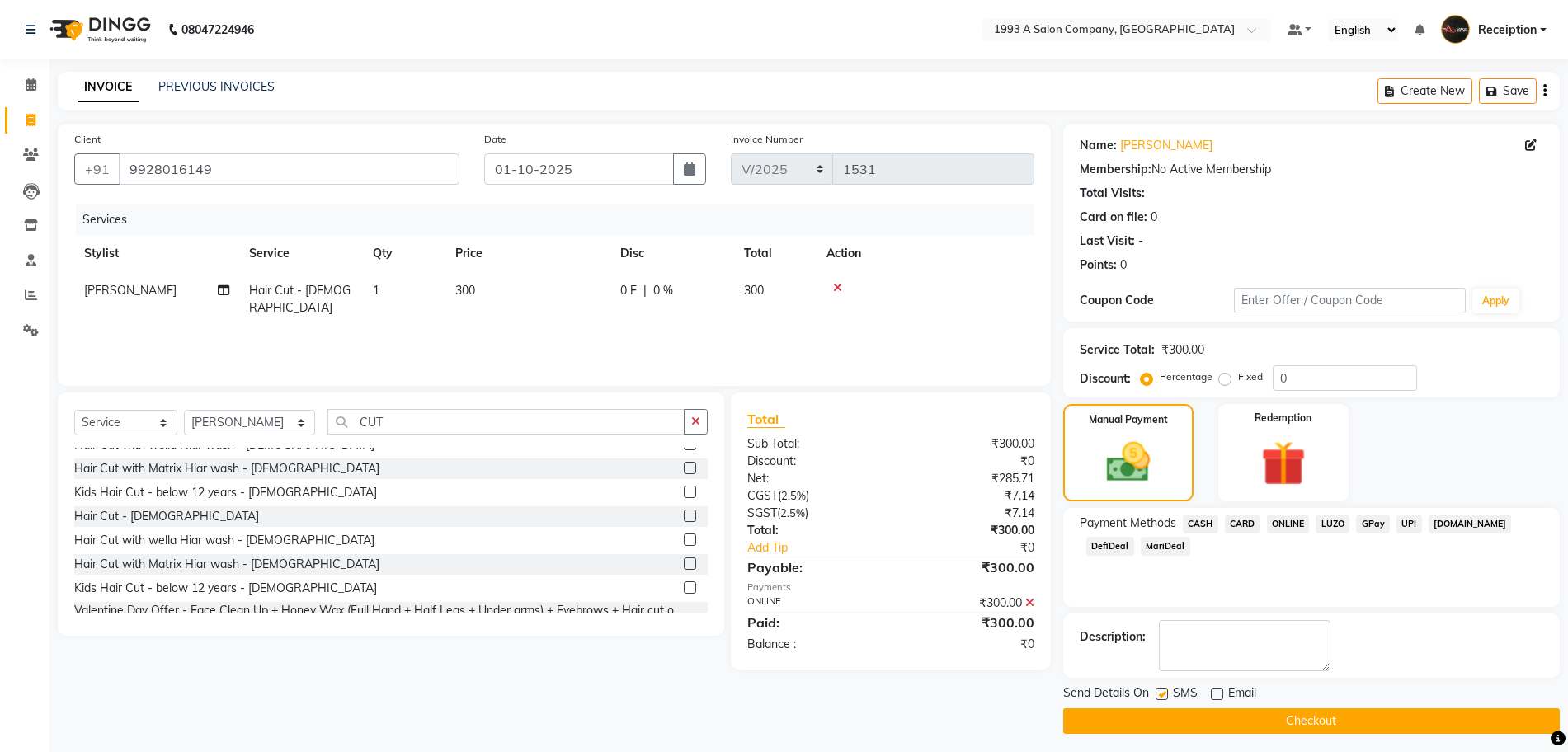
checkbox input "false"
click at [1281, 724] on button "Checkout" at bounding box center [1311, 722] width 496 height 26
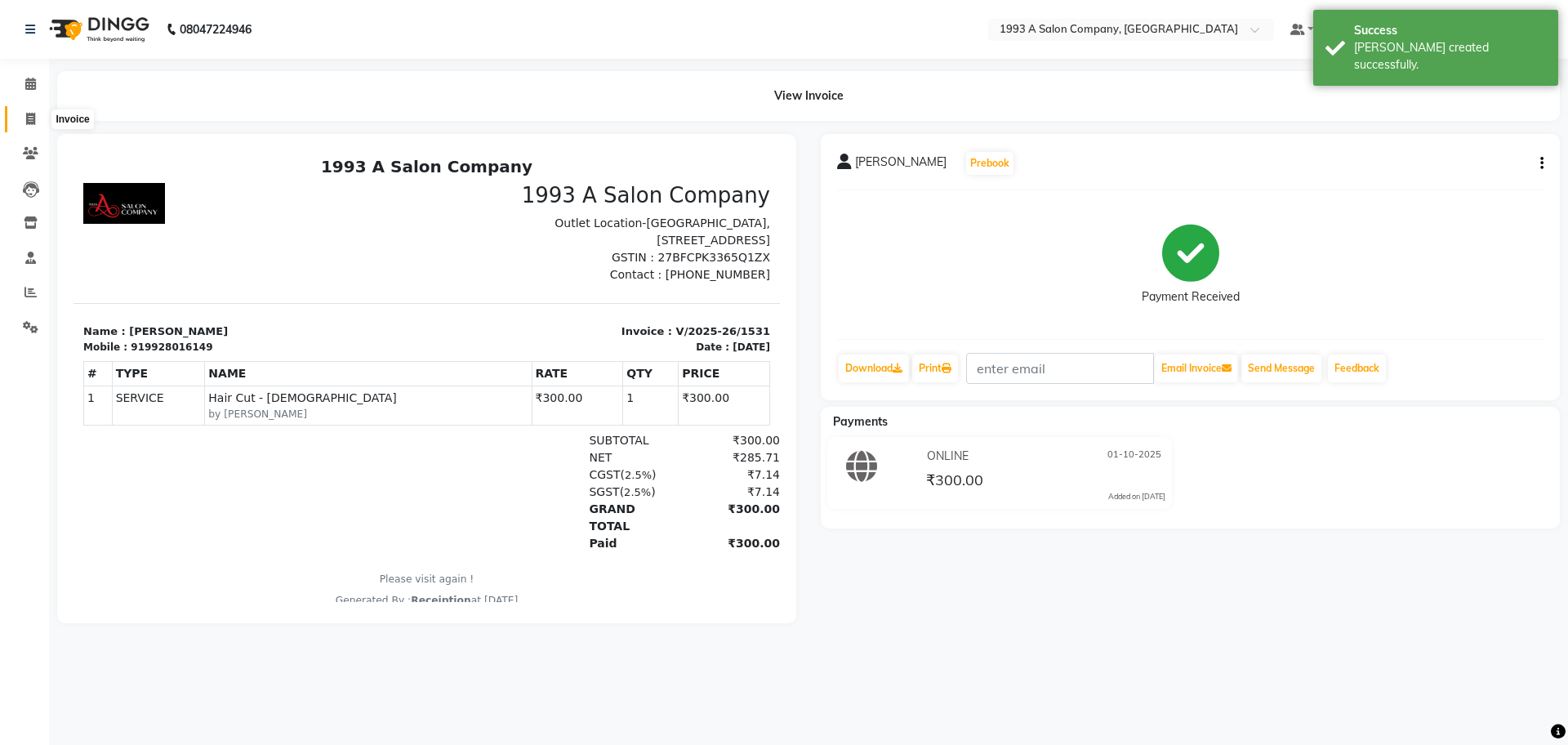
click at [30, 120] on icon at bounding box center [31, 119] width 9 height 12
select select "688"
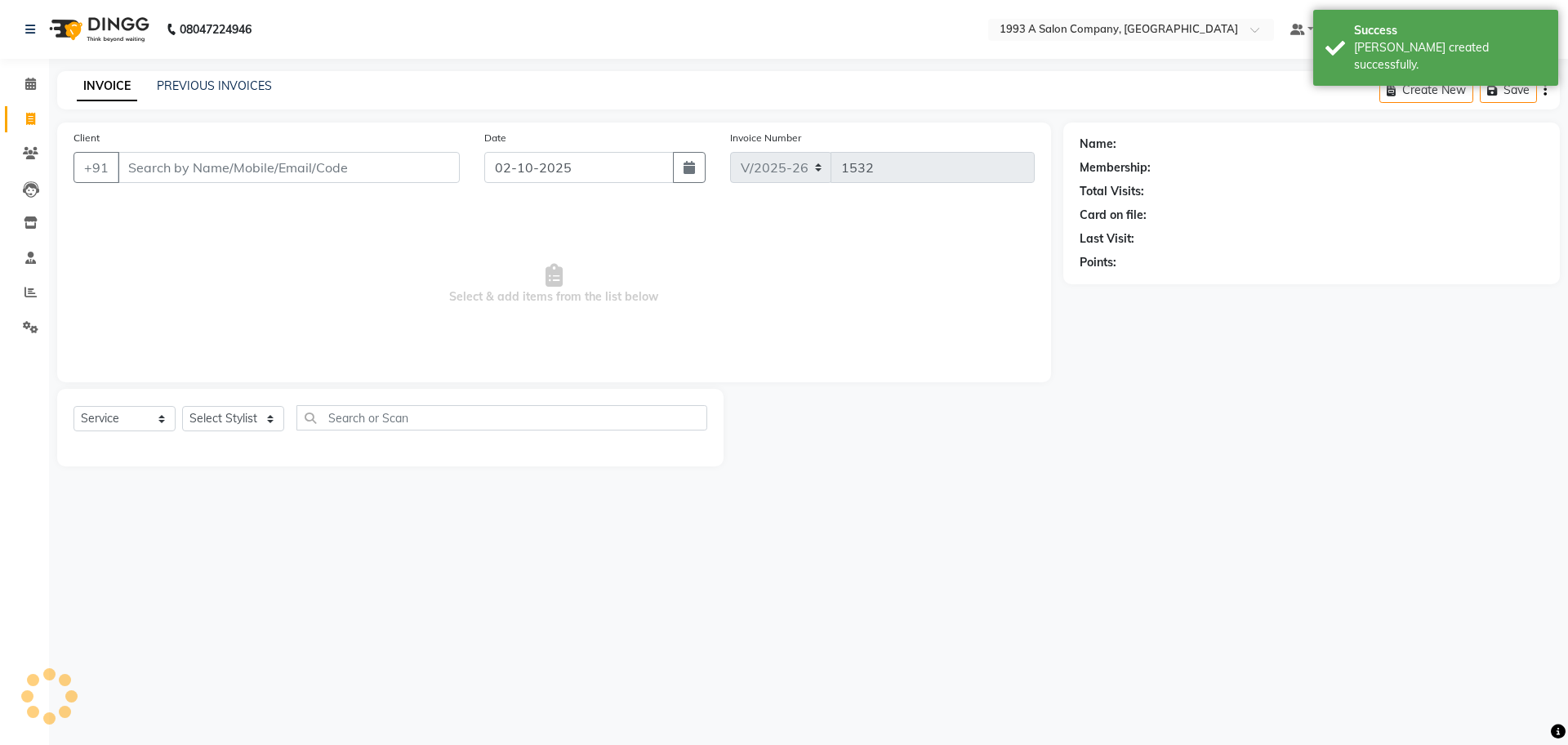
select select "membership"
click at [693, 174] on button "button" at bounding box center [689, 167] width 33 height 31
select select "10"
select select "2025"
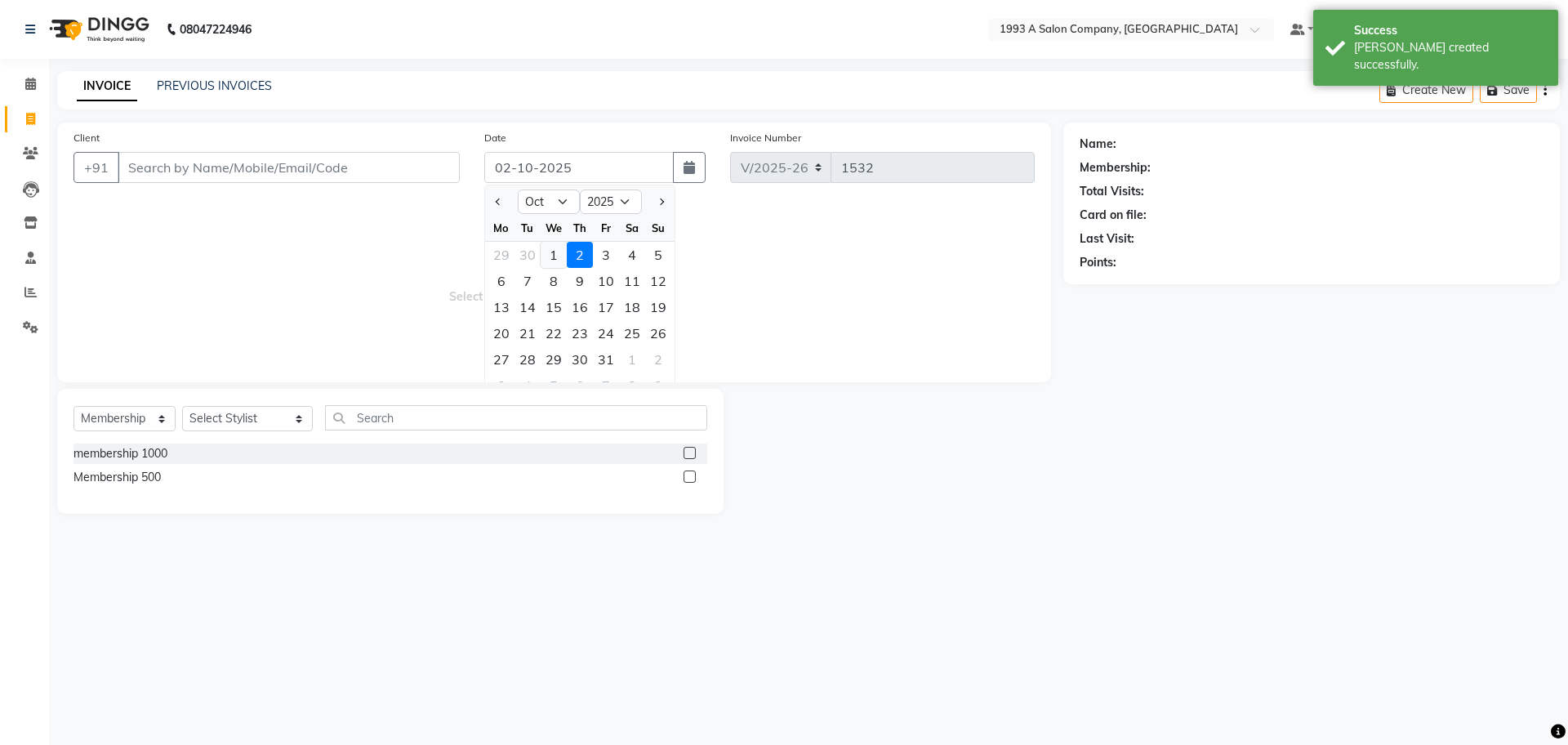
click at [561, 258] on div "1" at bounding box center [554, 254] width 27 height 27
type input "01-10-2025"
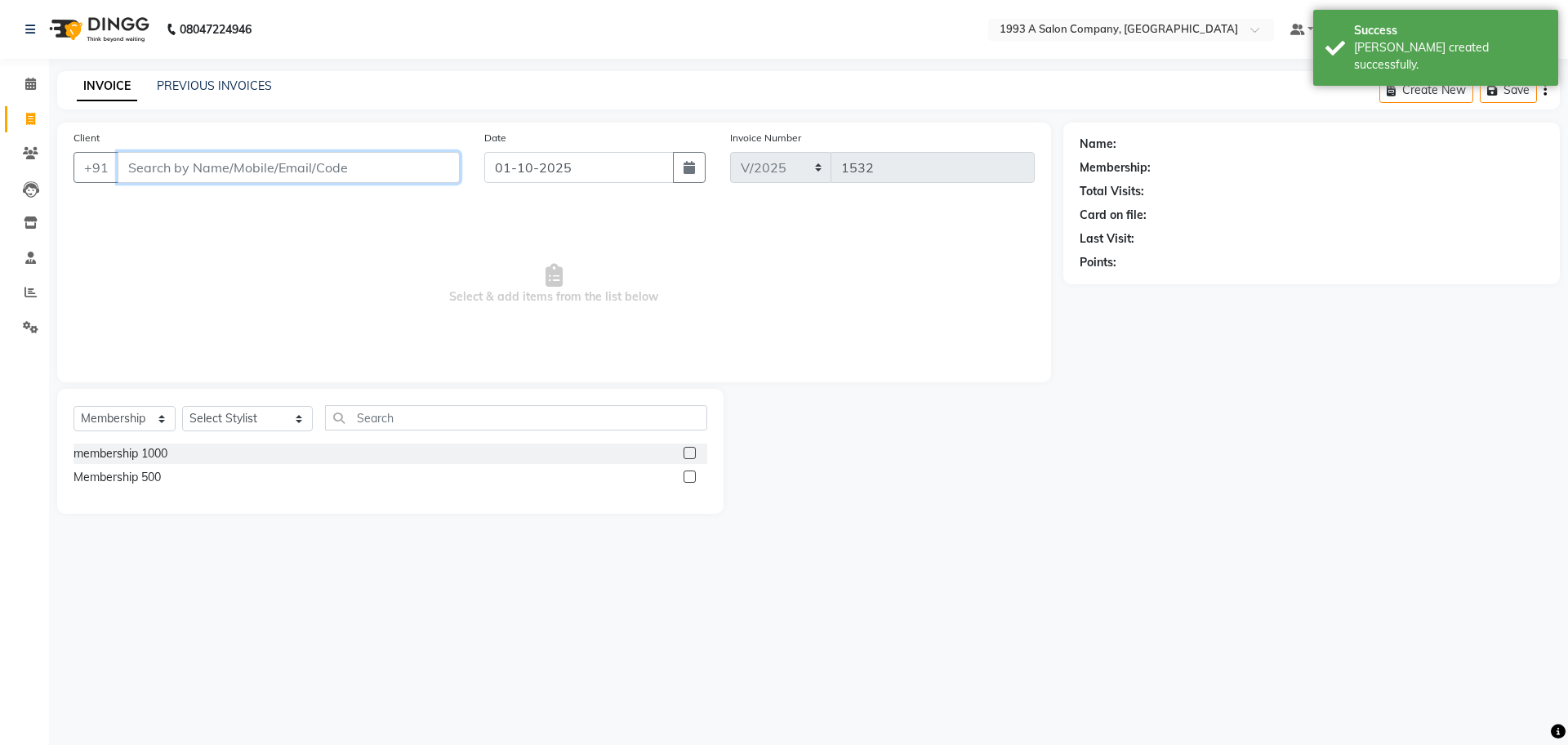
click at [353, 178] on input "Client" at bounding box center [288, 167] width 342 height 31
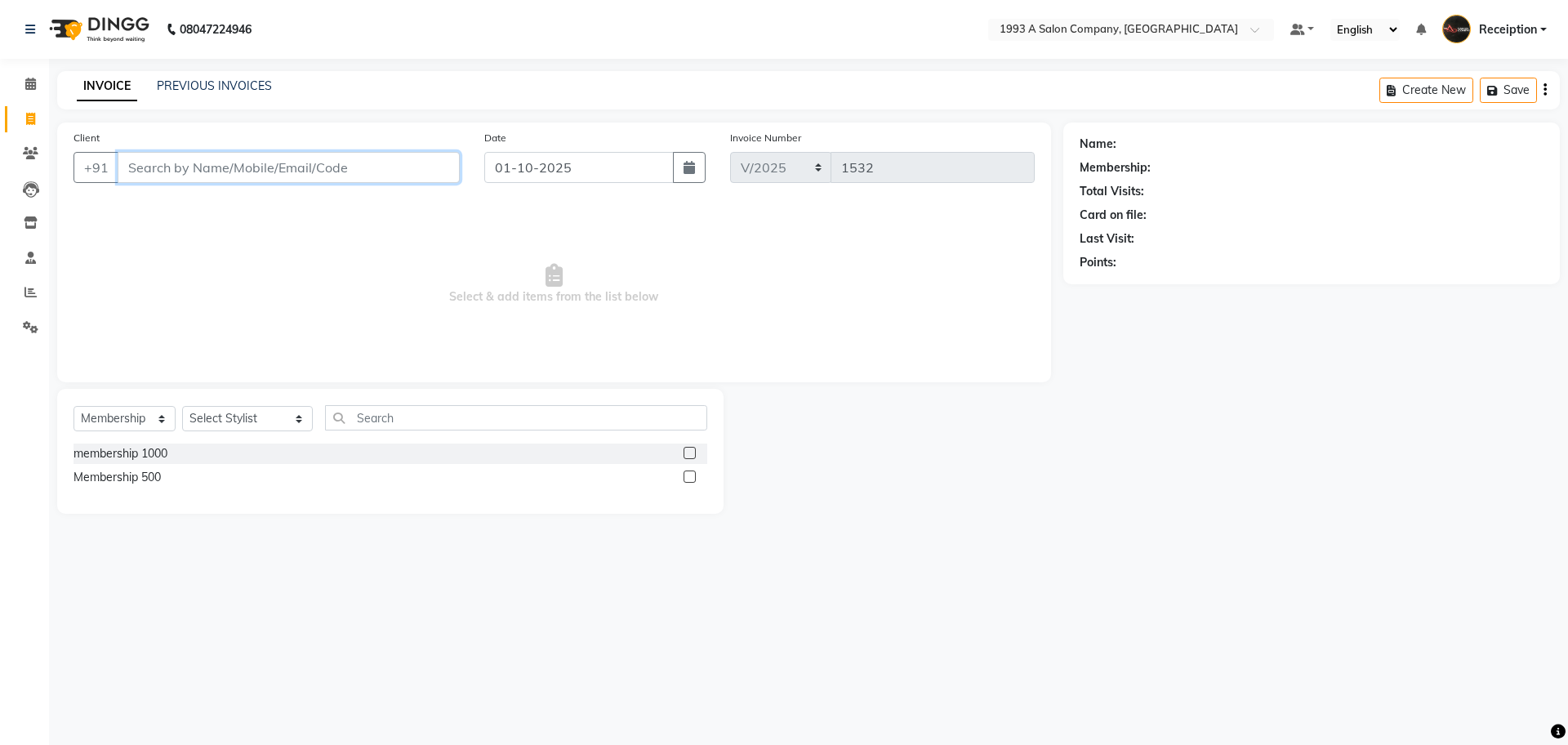
click at [216, 172] on input "Client" at bounding box center [288, 167] width 342 height 31
type input "7666586695"
click at [422, 172] on span "Add Client" at bounding box center [417, 167] width 64 height 16
select select "22"
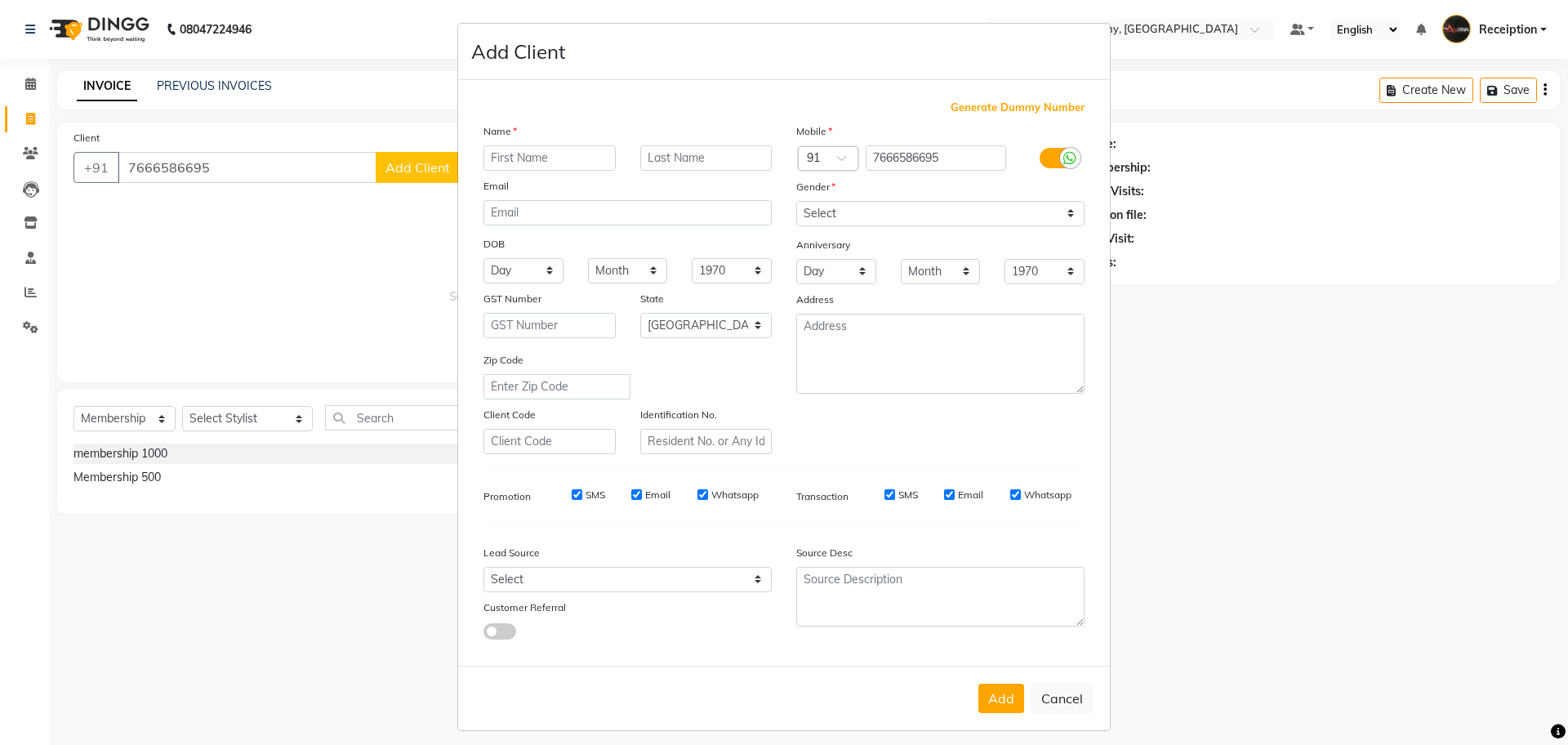
click at [527, 165] on input "text" at bounding box center [549, 158] width 133 height 26
type input "[PERSON_NAME]"
click at [879, 215] on select "Select [DEMOGRAPHIC_DATA] [DEMOGRAPHIC_DATA] Other Prefer Not To Say" at bounding box center [940, 214] width 288 height 26
select select "[DEMOGRAPHIC_DATA]"
click at [796, 201] on select "Select [DEMOGRAPHIC_DATA] [DEMOGRAPHIC_DATA] Other Prefer Not To Say" at bounding box center [940, 214] width 288 height 26
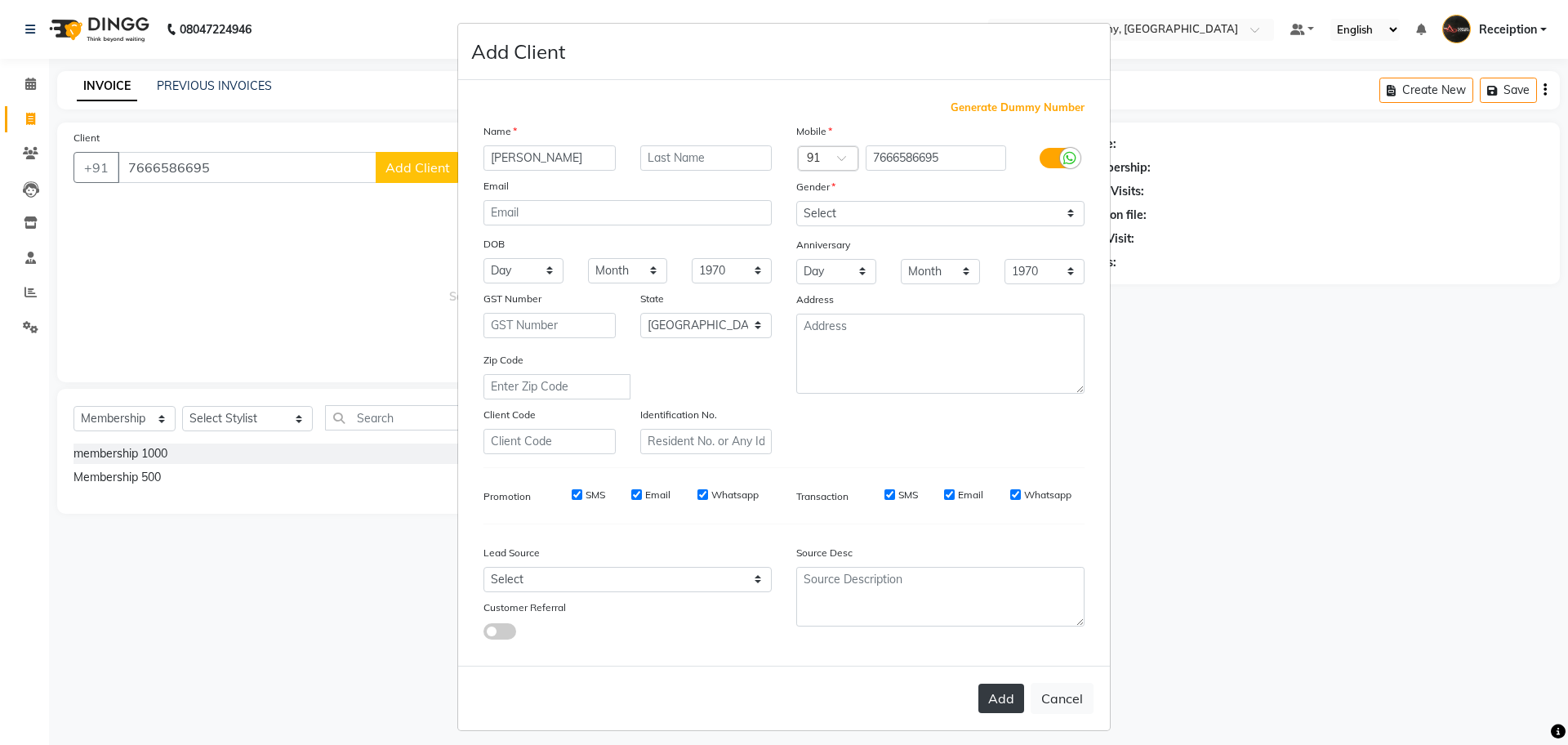
click at [989, 702] on button "Add" at bounding box center [1001, 699] width 45 height 29
select select
select select "null"
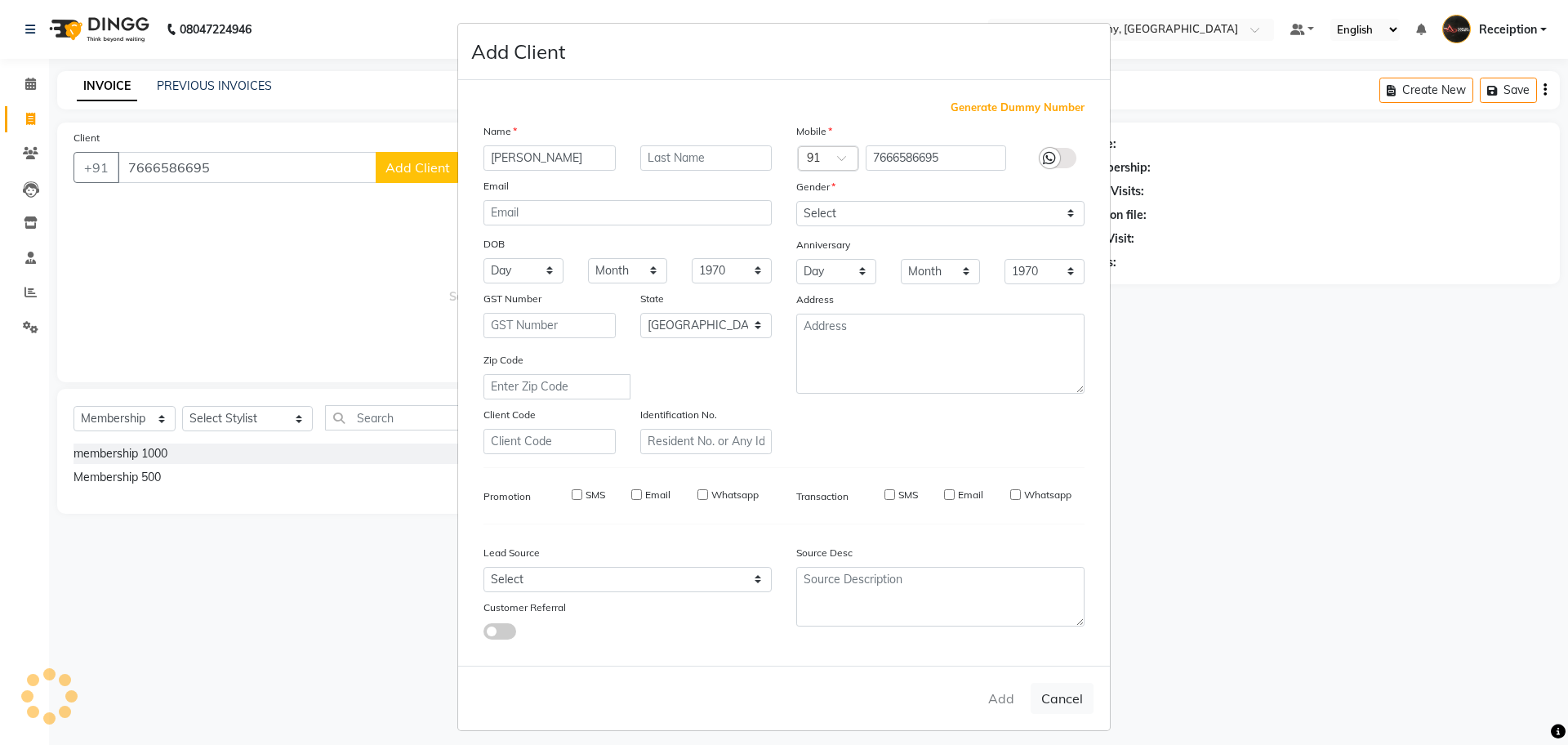
select select
checkbox input "false"
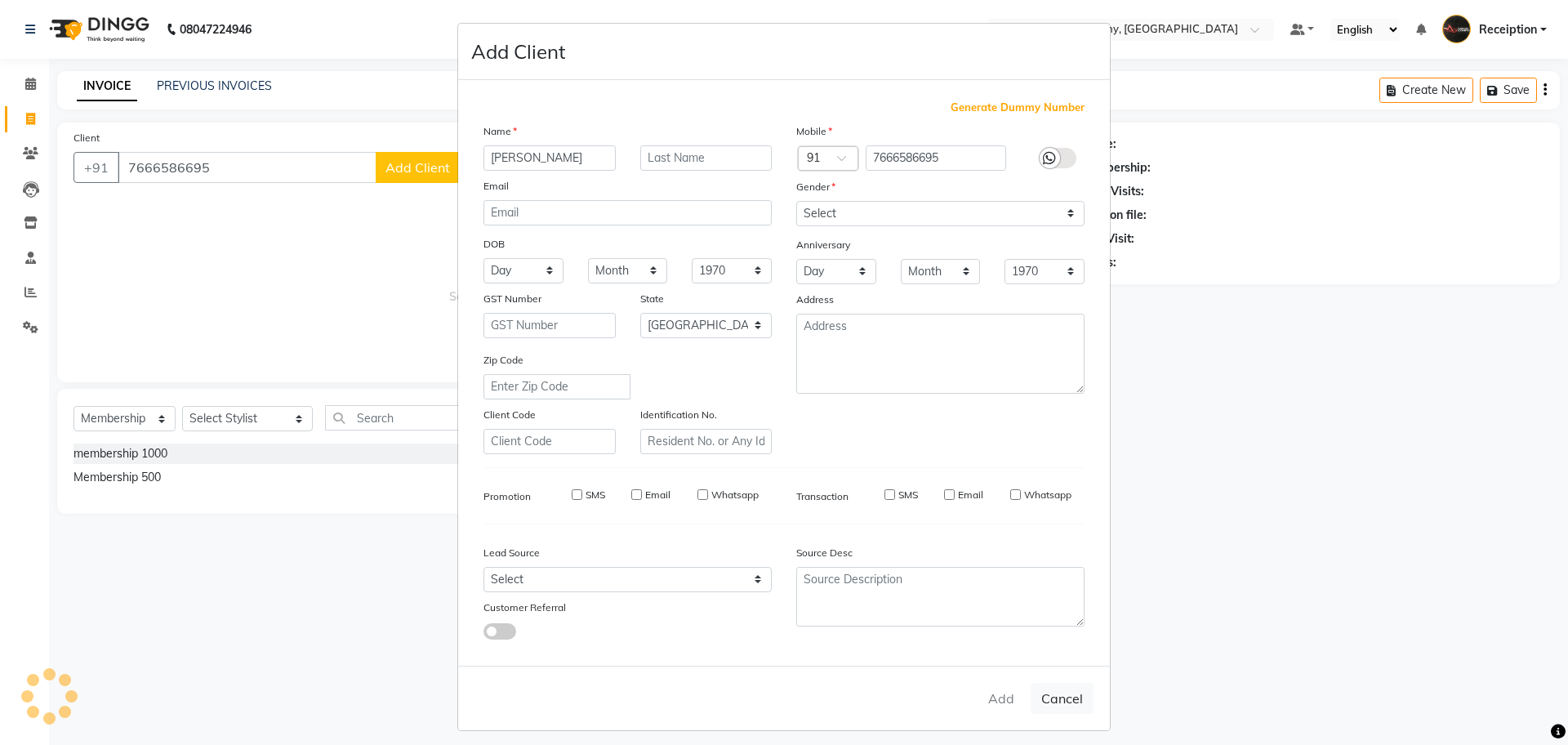
checkbox input "false"
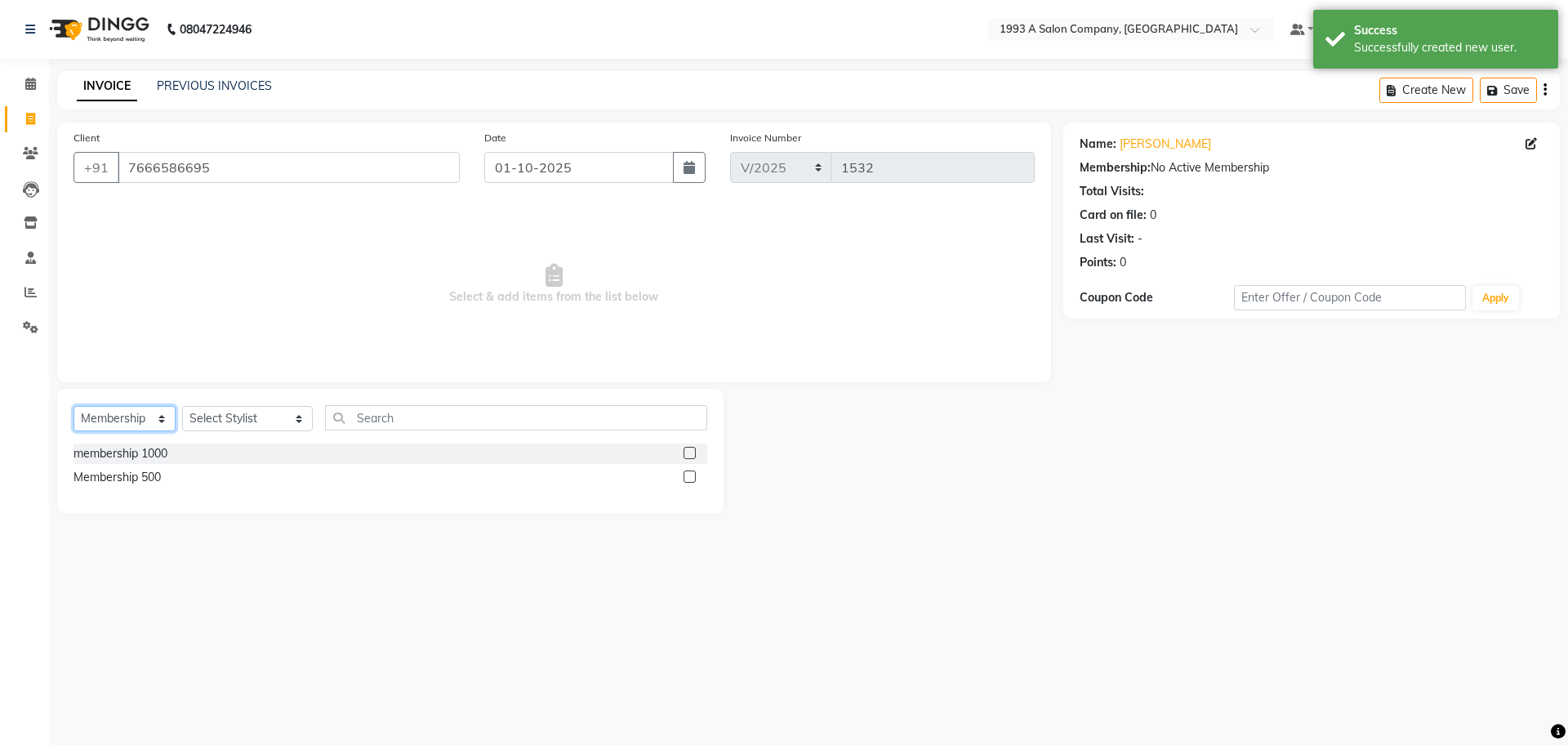
click at [137, 428] on select "Select Service Product Membership Package Voucher Prepaid Gift Card" at bounding box center [124, 419] width 102 height 26
select select "service"
click at [74, 406] on select "Select Service Product Membership Package Voucher Prepaid Gift Card" at bounding box center [124, 419] width 102 height 26
click at [236, 451] on div "Select Service Product Membership Package Voucher Prepaid Gift Card Select Styl…" at bounding box center [390, 427] width 667 height 78
click at [268, 420] on select "Select Stylist [PERSON_NAME] [PERSON_NAME] [PERSON_NAME] [MEDICAL_DATA][PERSON_…" at bounding box center [247, 419] width 131 height 26
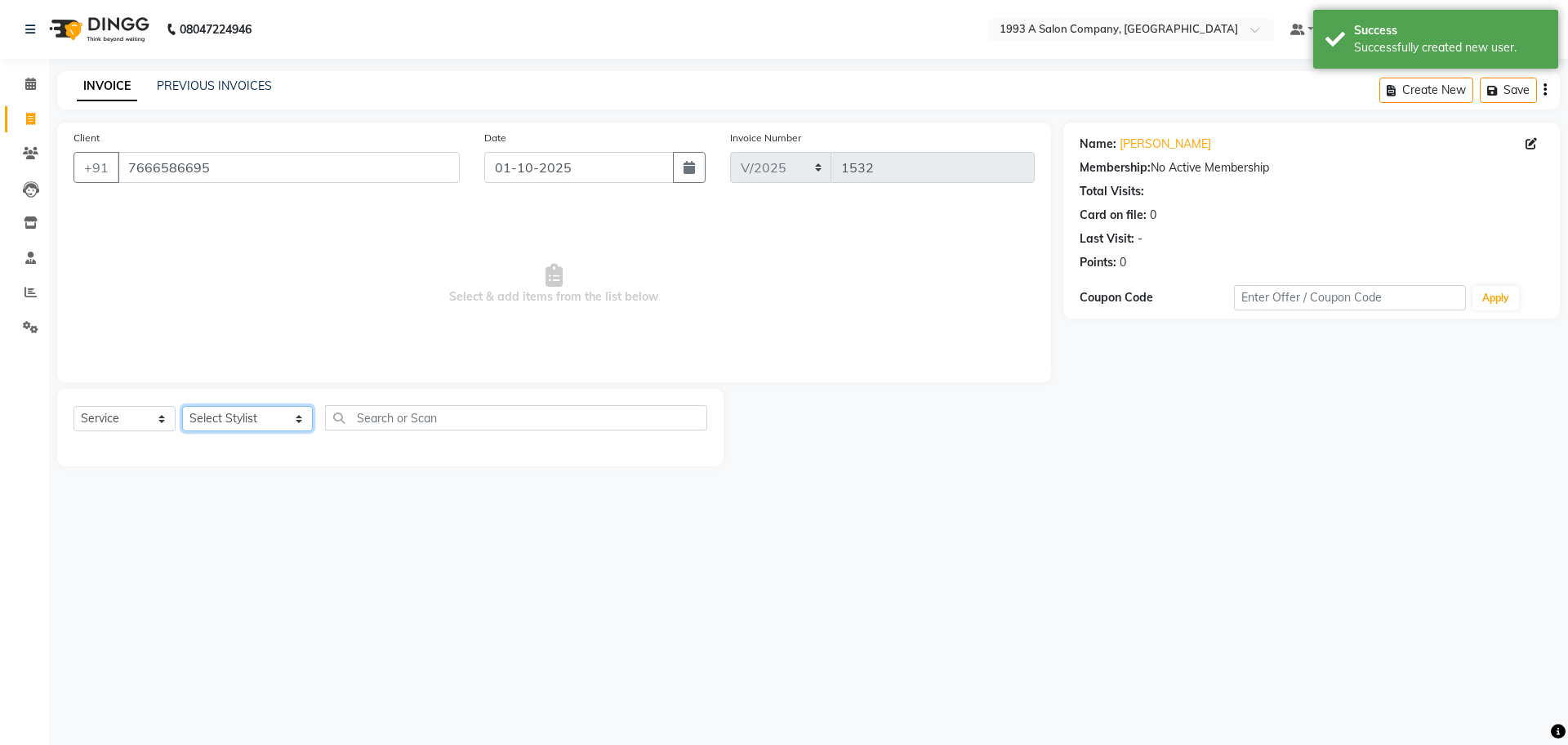
select select "85295"
click at [182, 406] on select "Select Stylist [PERSON_NAME] [PERSON_NAME] [PERSON_NAME] [MEDICAL_DATA][PERSON_…" at bounding box center [247, 419] width 131 height 26
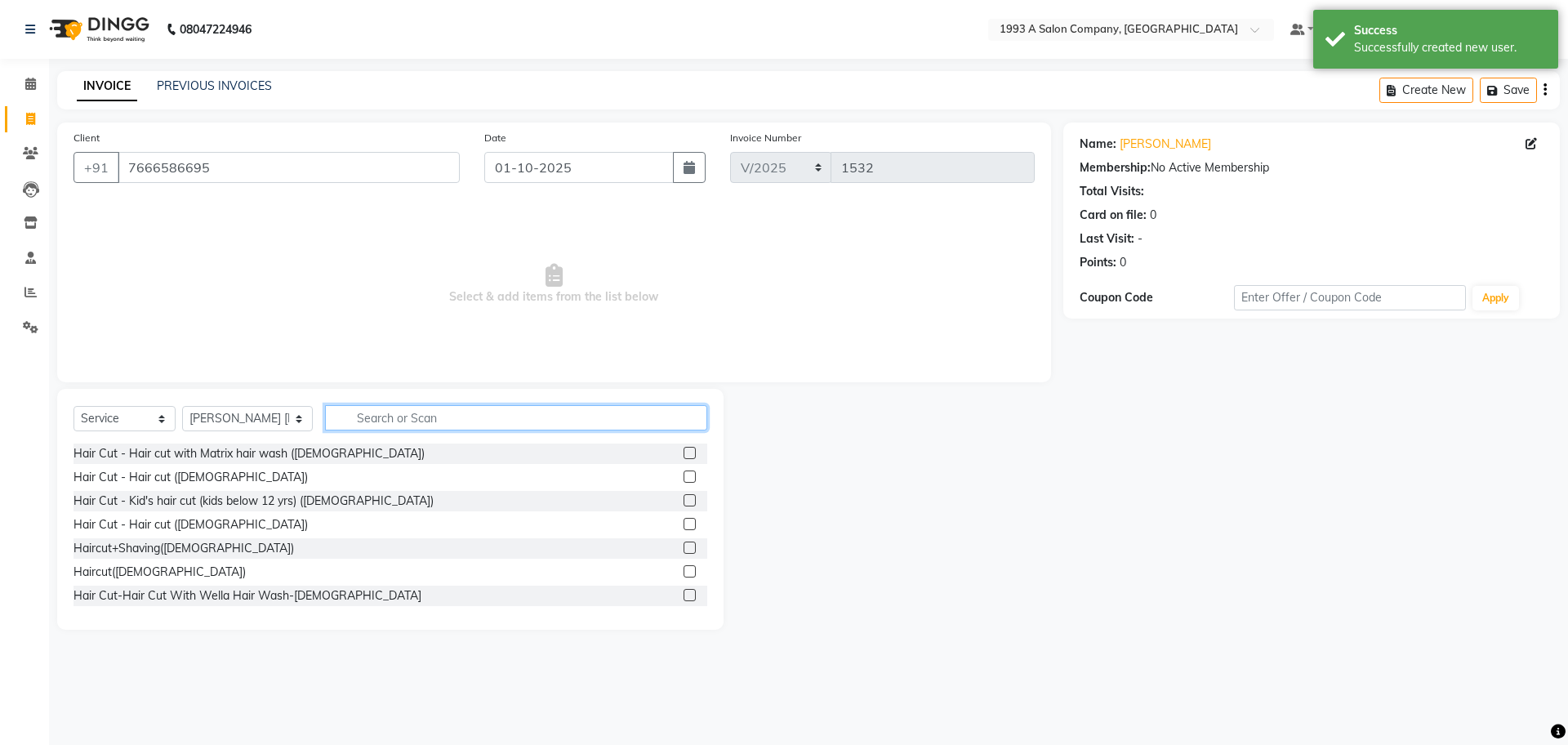
click at [411, 418] on input "text" at bounding box center [516, 418] width 383 height 26
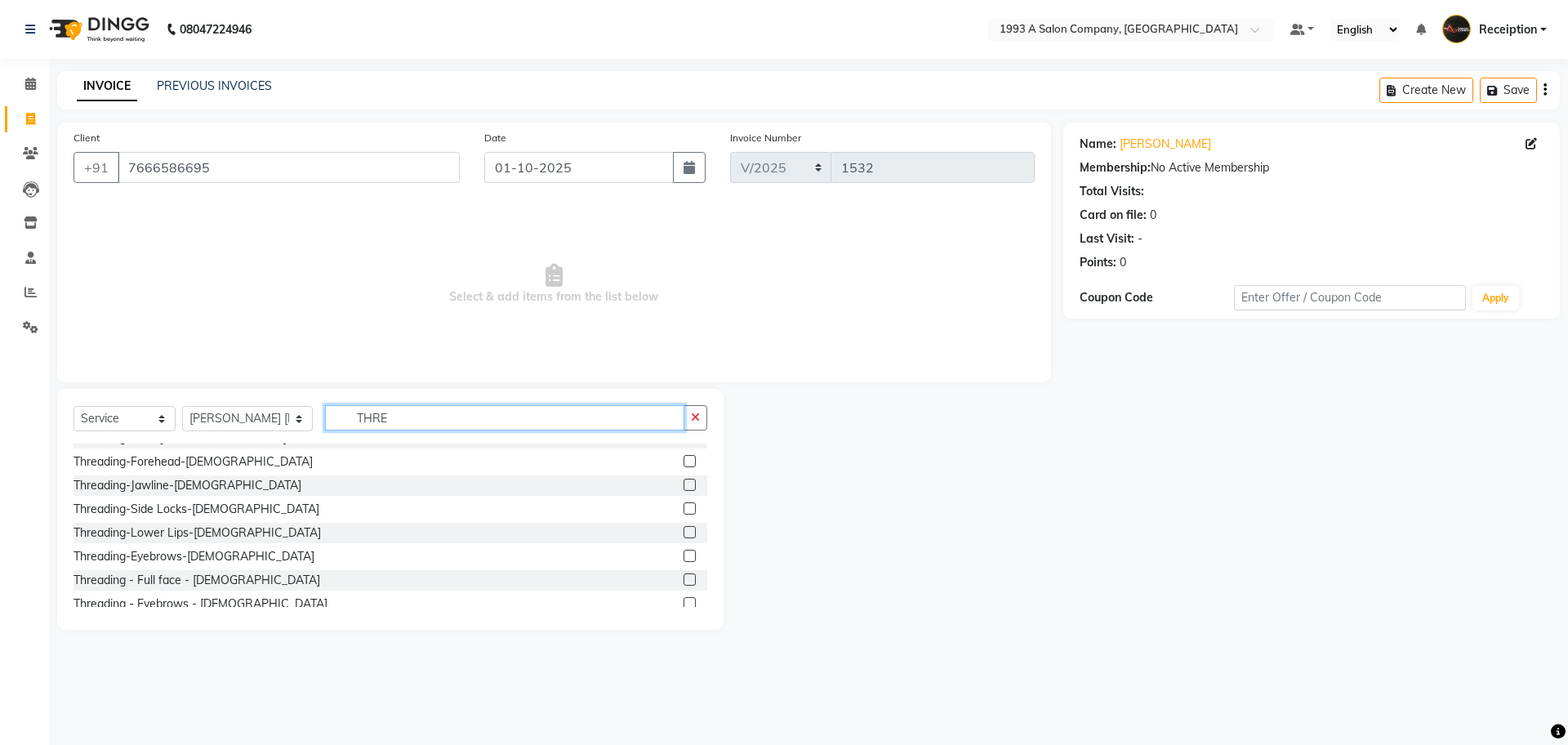
scroll to position [122, 0]
type input "THRE"
click at [684, 450] on label at bounding box center [690, 449] width 12 height 12
click at [684, 450] on input "checkbox" at bounding box center [689, 450] width 10 height 10
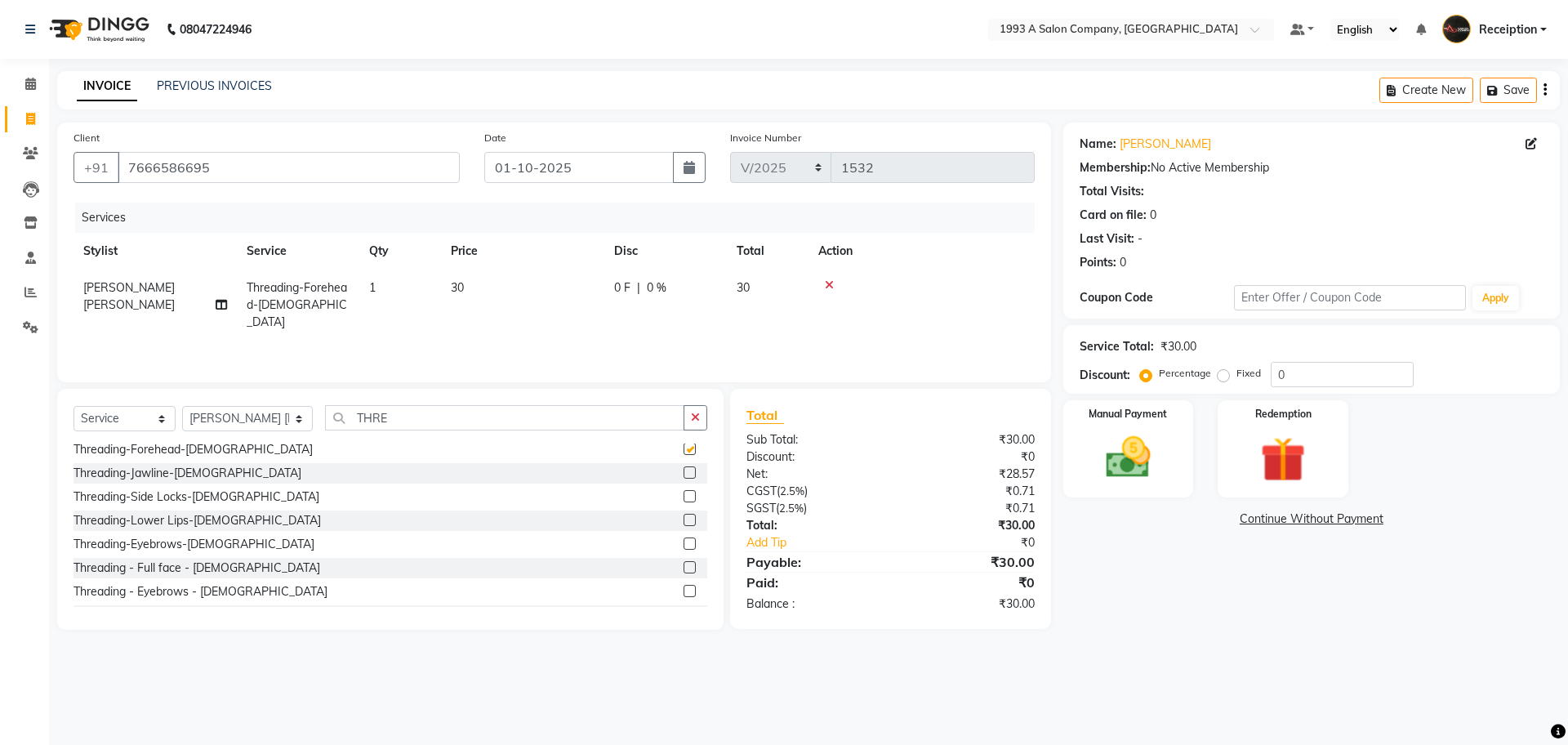
checkbox input "false"
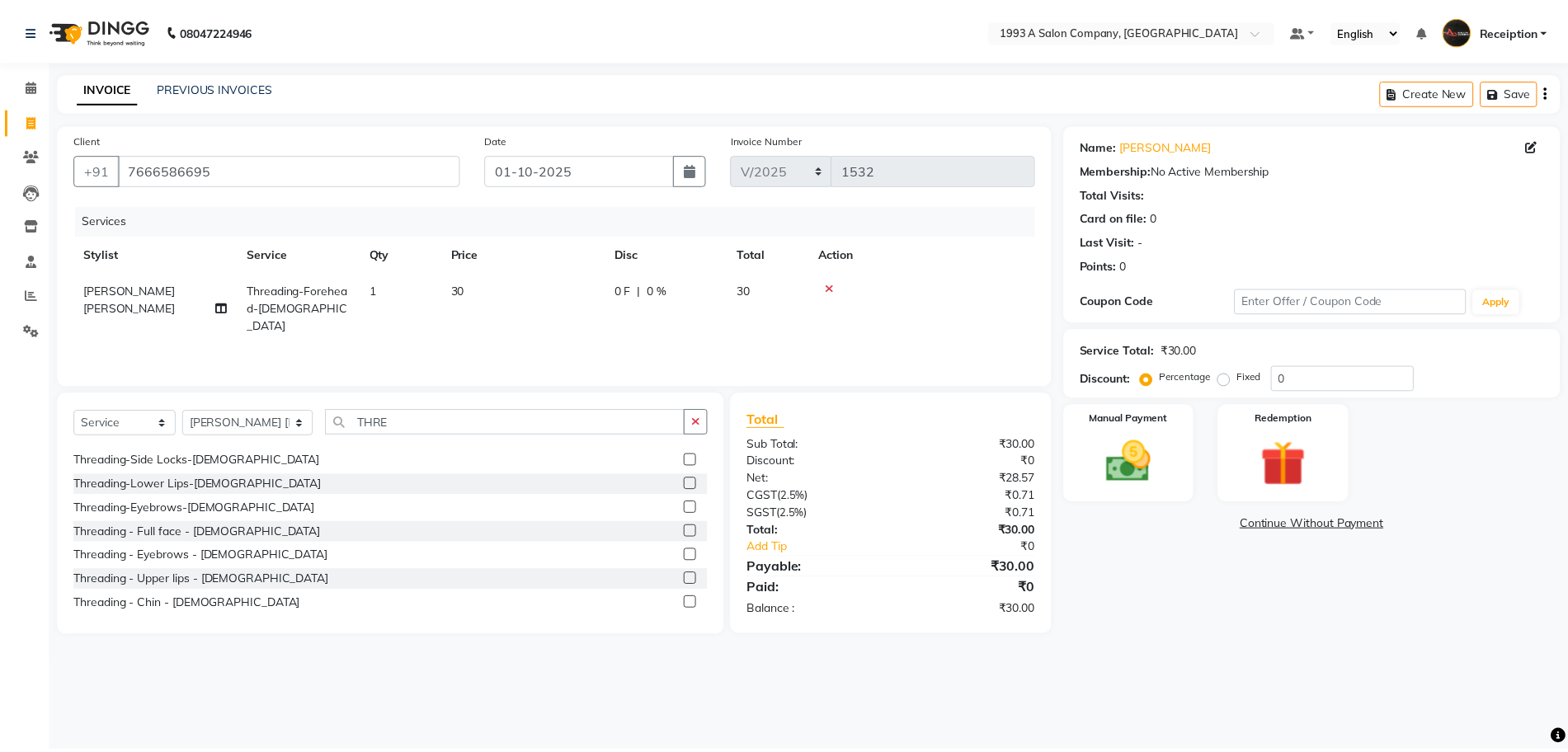
scroll to position [207, 0]
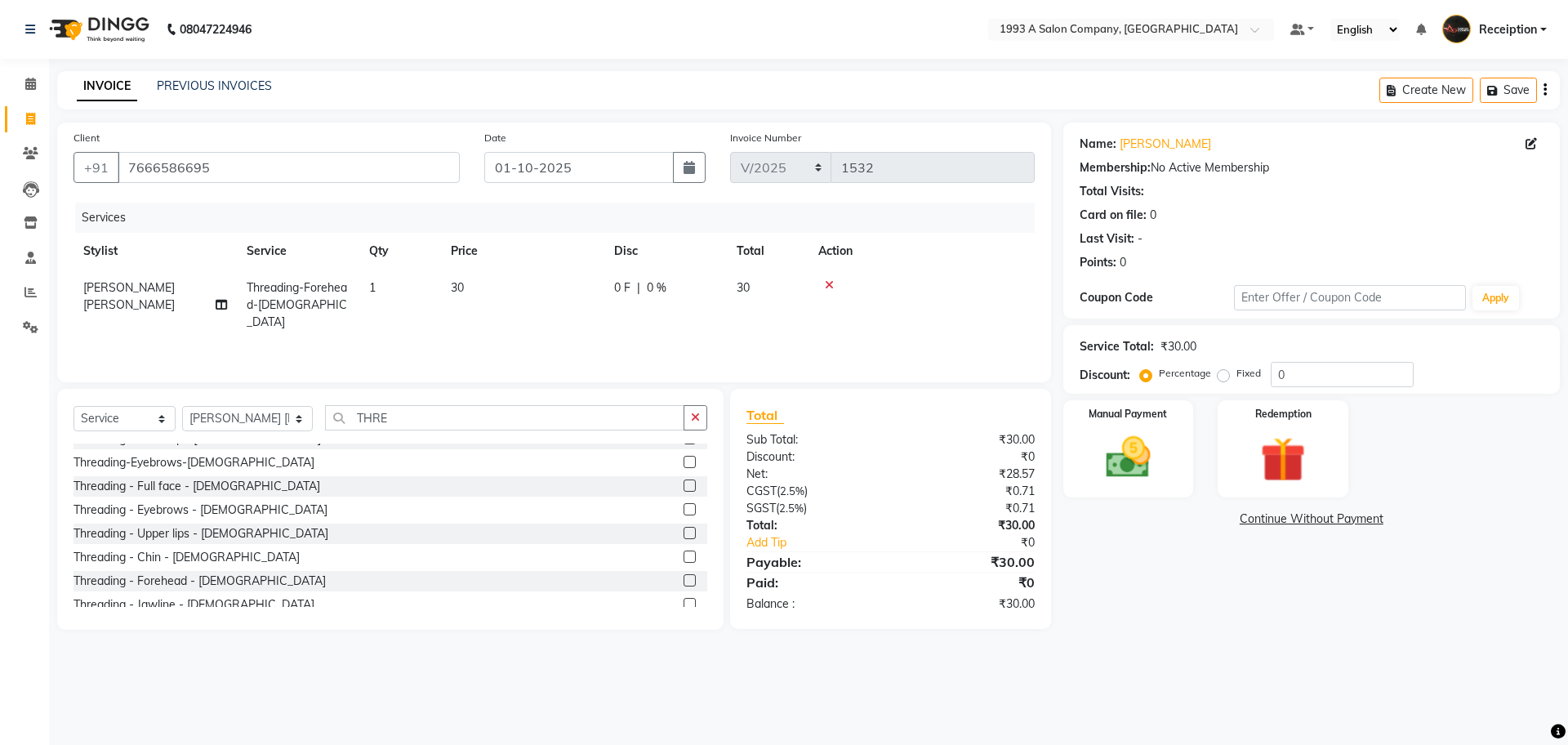
click at [684, 509] on label at bounding box center [690, 510] width 12 height 12
click at [684, 509] on input "checkbox" at bounding box center [689, 510] width 10 height 10
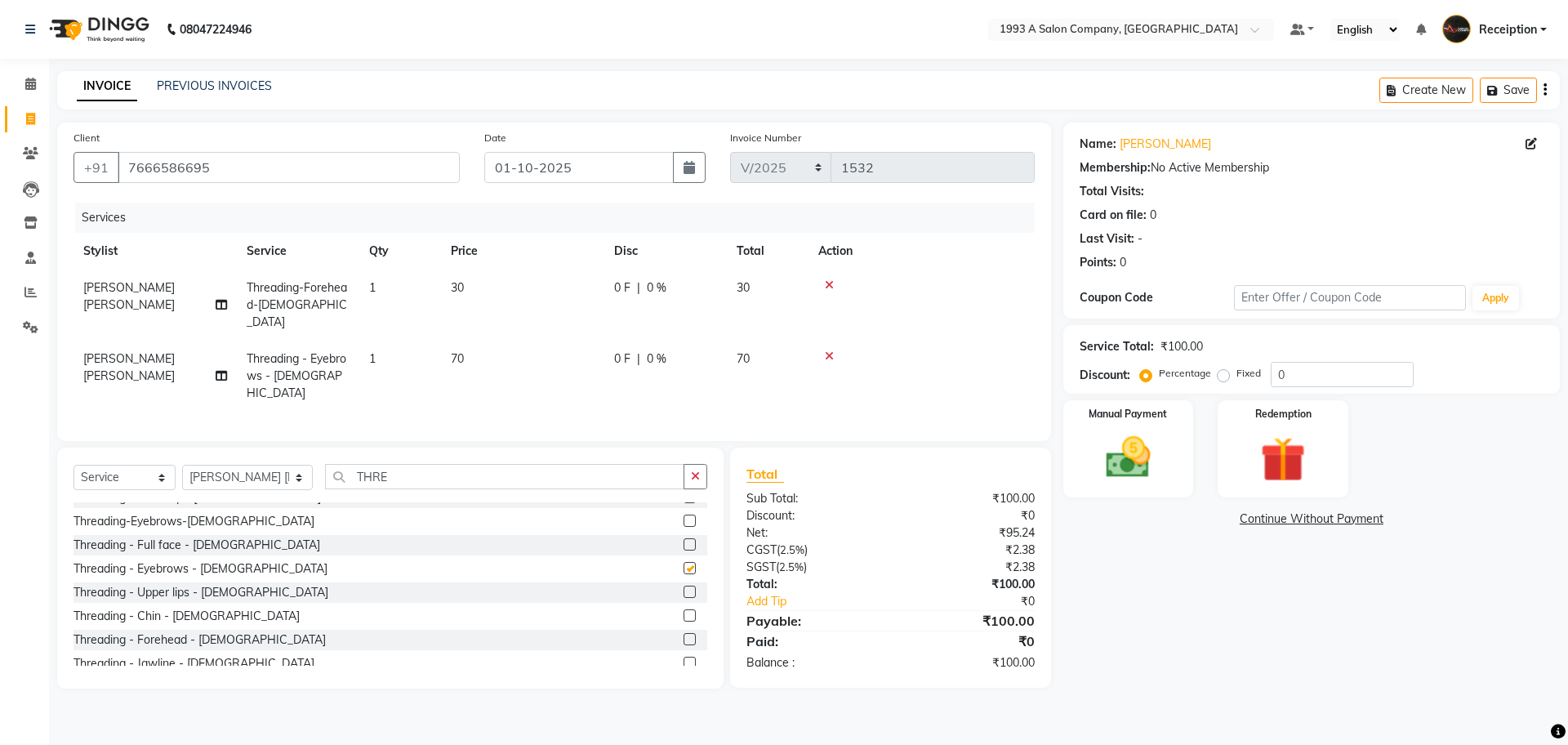
checkbox input "false"
click at [830, 284] on icon at bounding box center [829, 284] width 9 height 11
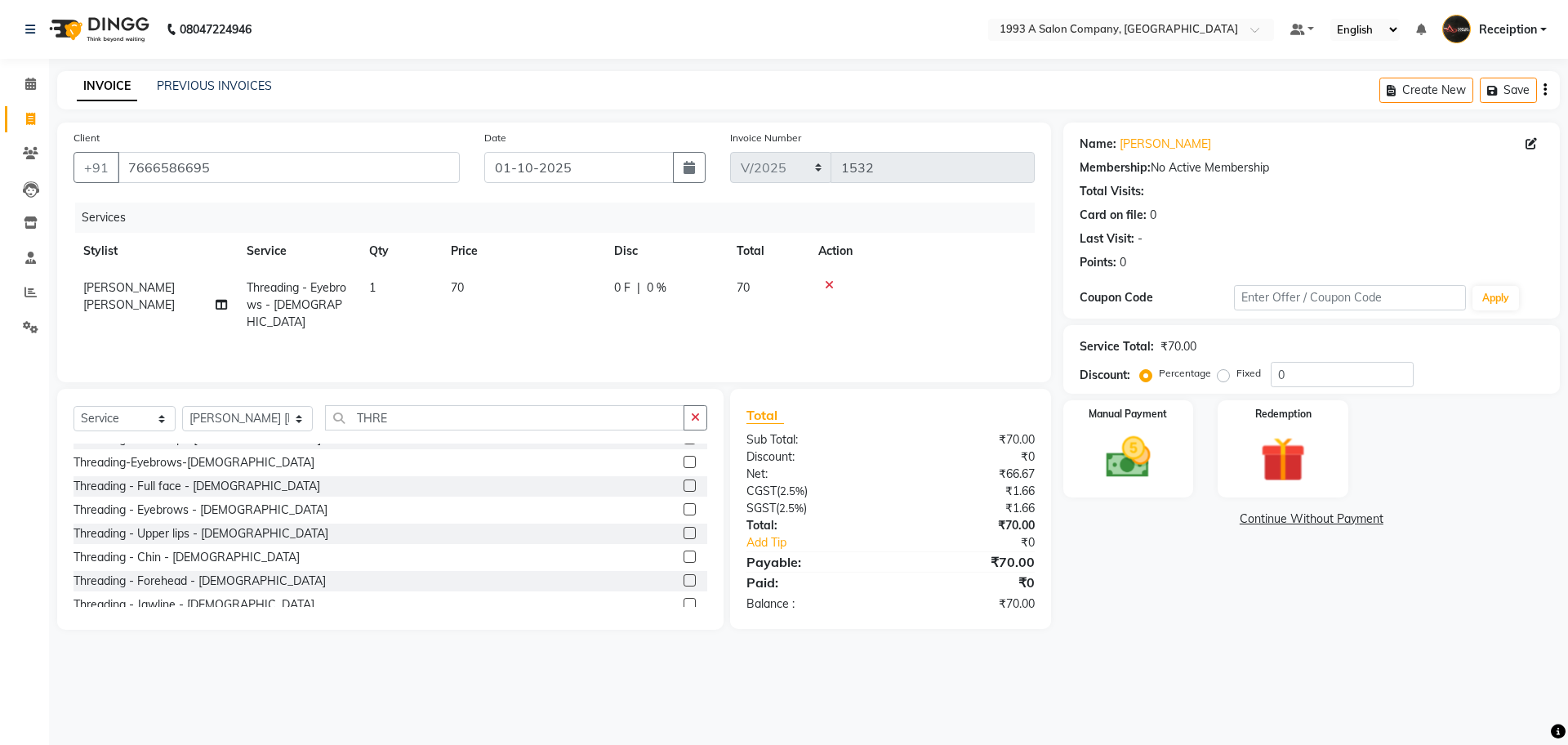
click at [684, 581] on label at bounding box center [690, 581] width 12 height 12
click at [684, 581] on input "checkbox" at bounding box center [689, 581] width 10 height 10
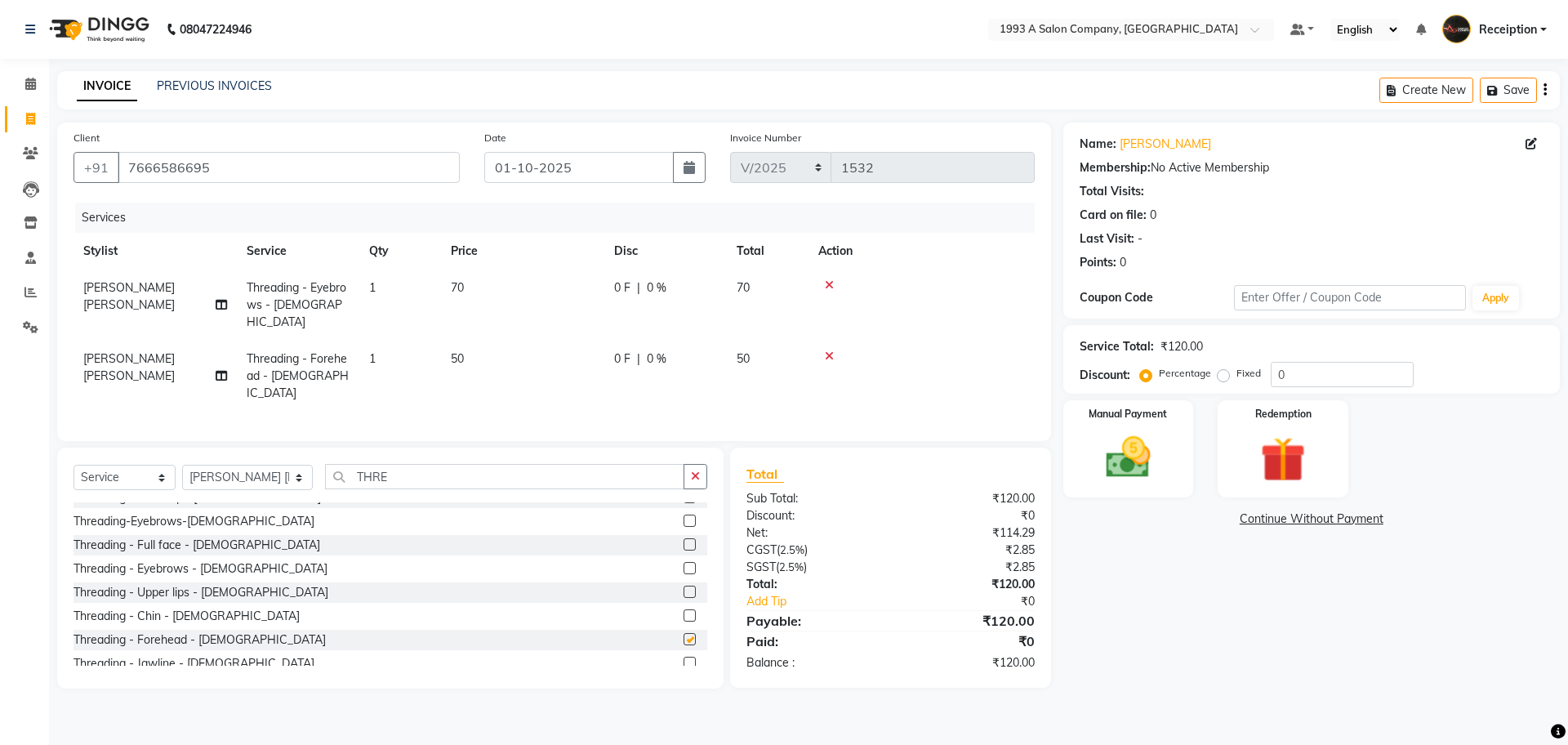
checkbox input "false"
click at [684, 586] on label at bounding box center [690, 592] width 12 height 12
click at [684, 587] on input "checkbox" at bounding box center [689, 593] width 10 height 10
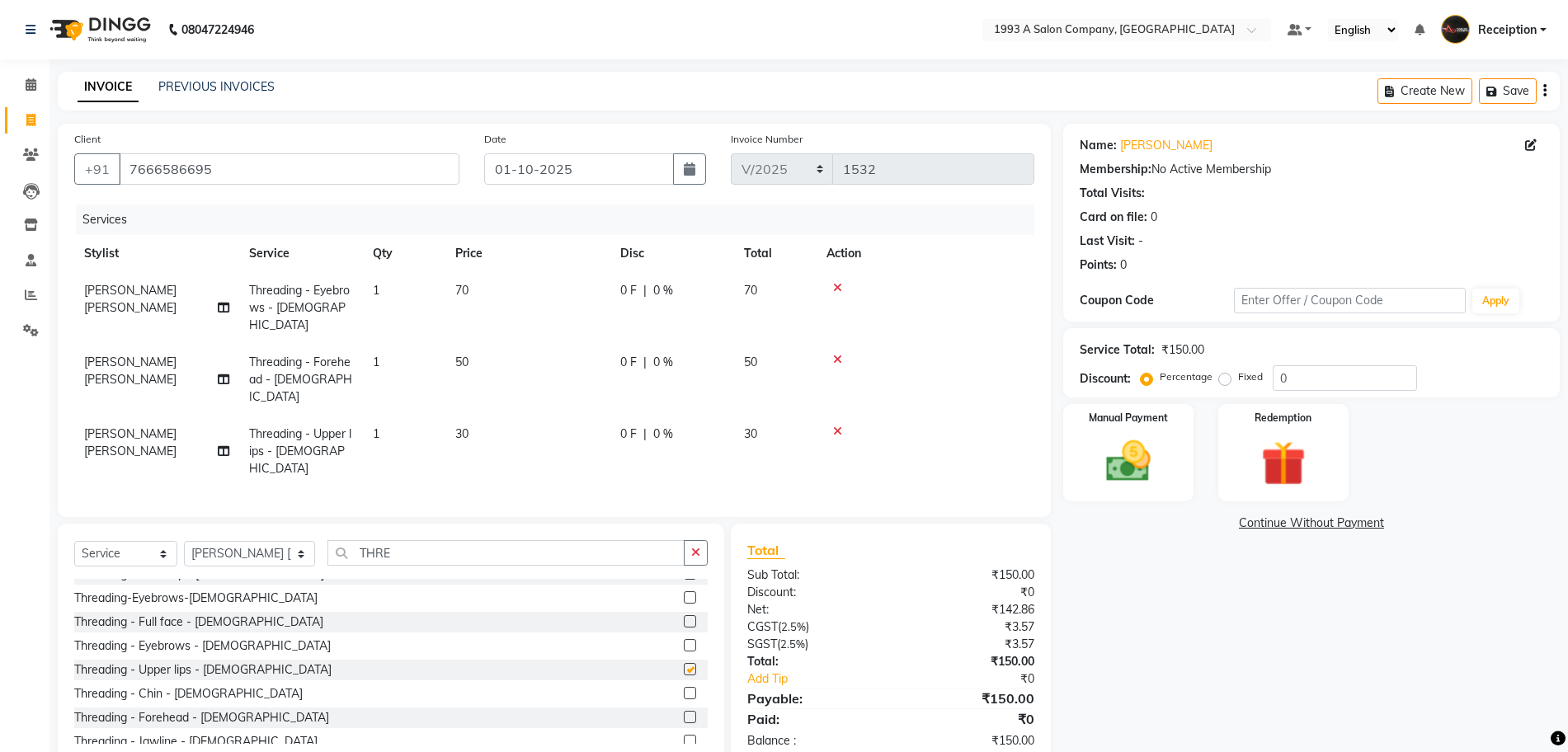
checkbox input "false"
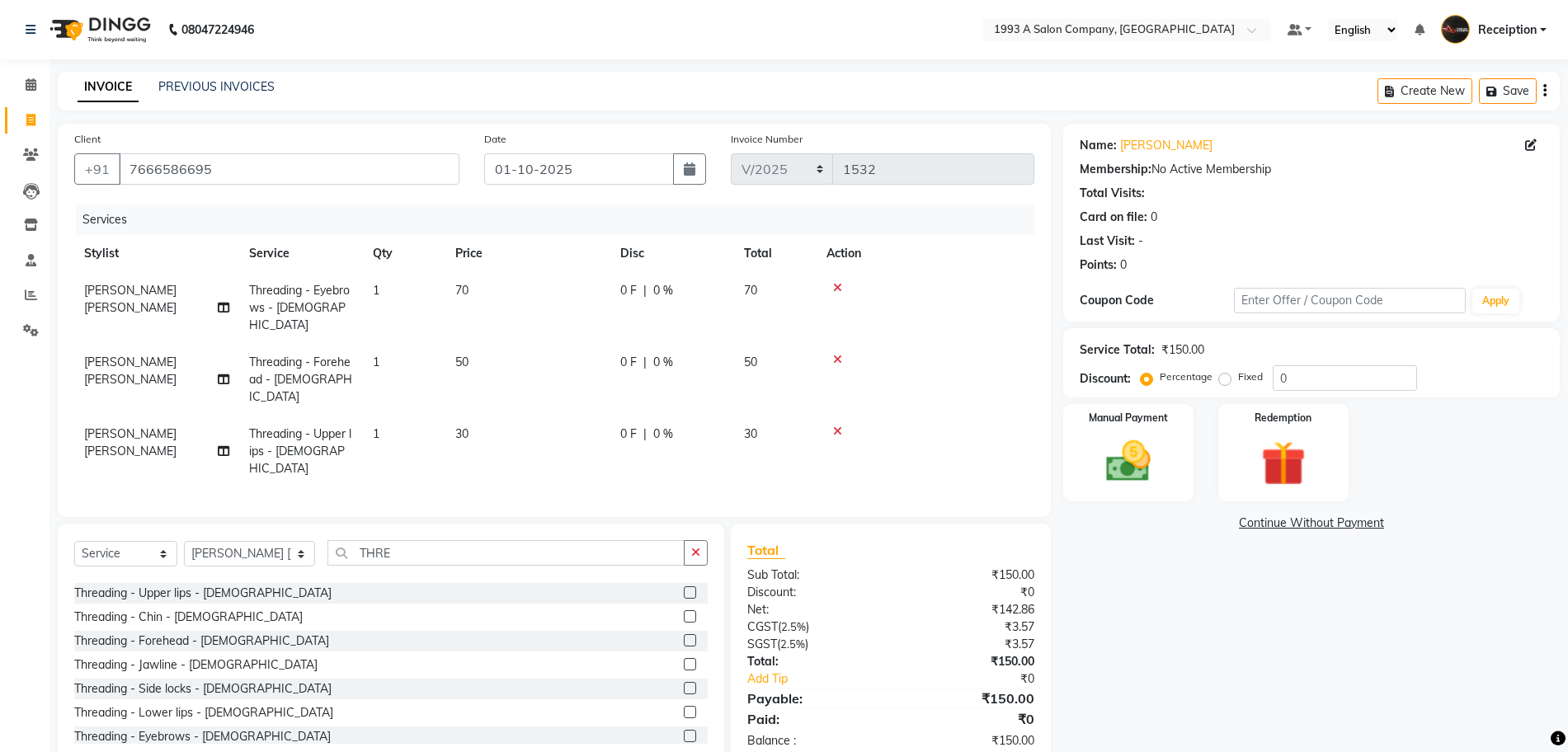
scroll to position [289, 0]
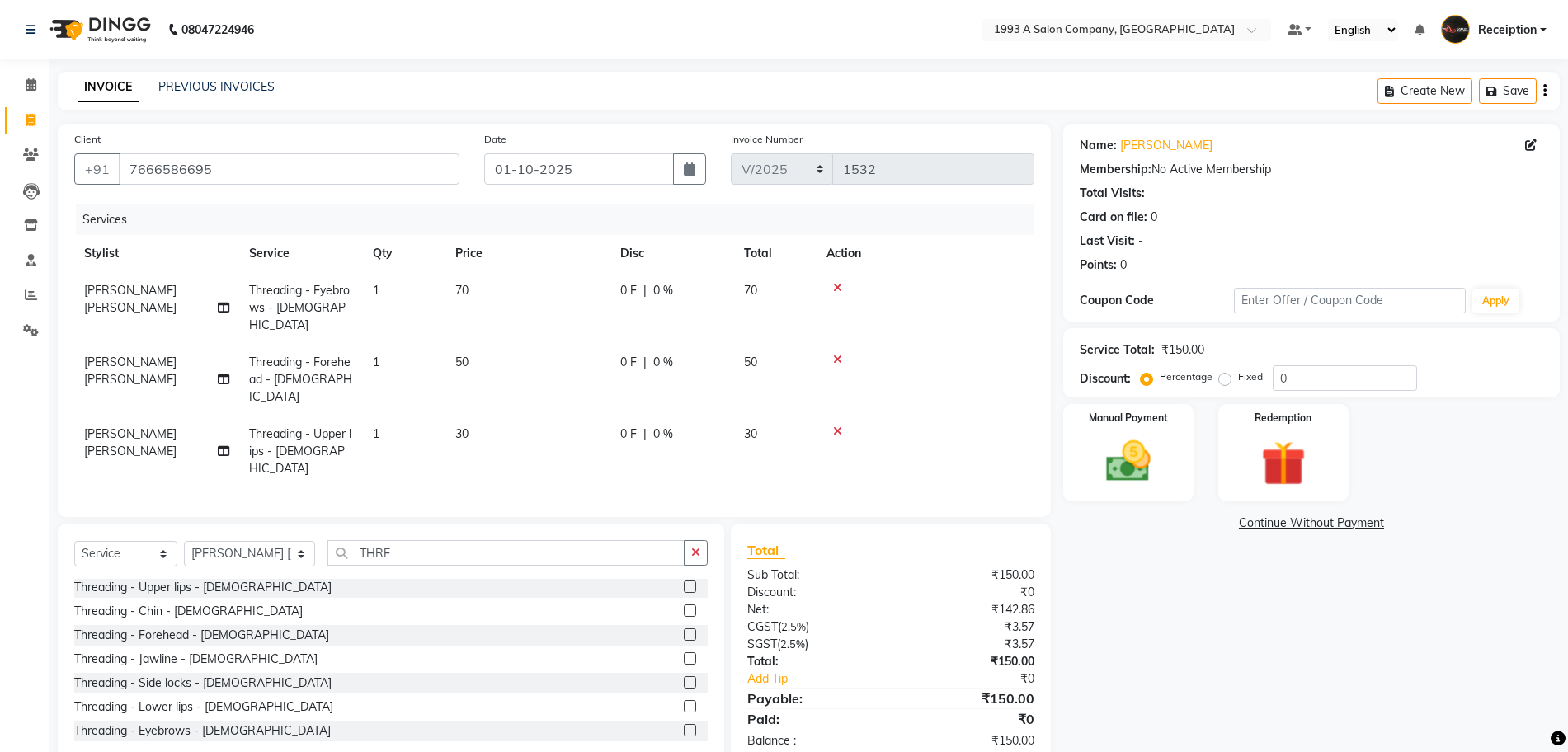
click at [684, 700] on label at bounding box center [690, 706] width 12 height 12
click at [684, 702] on input "checkbox" at bounding box center [689, 707] width 10 height 10
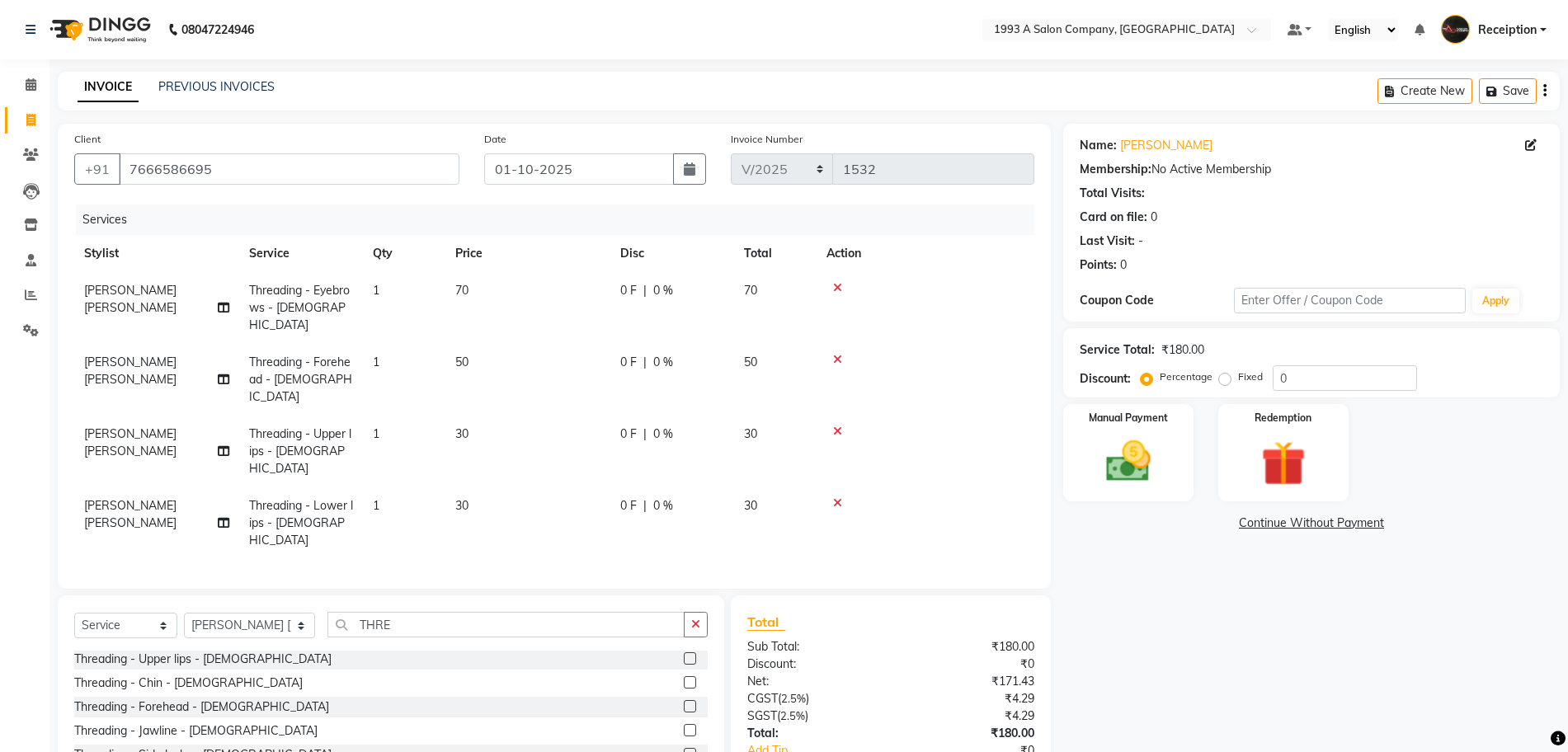
checkbox input "false"
click at [1168, 453] on div "Manual Payment" at bounding box center [1128, 453] width 136 height 100
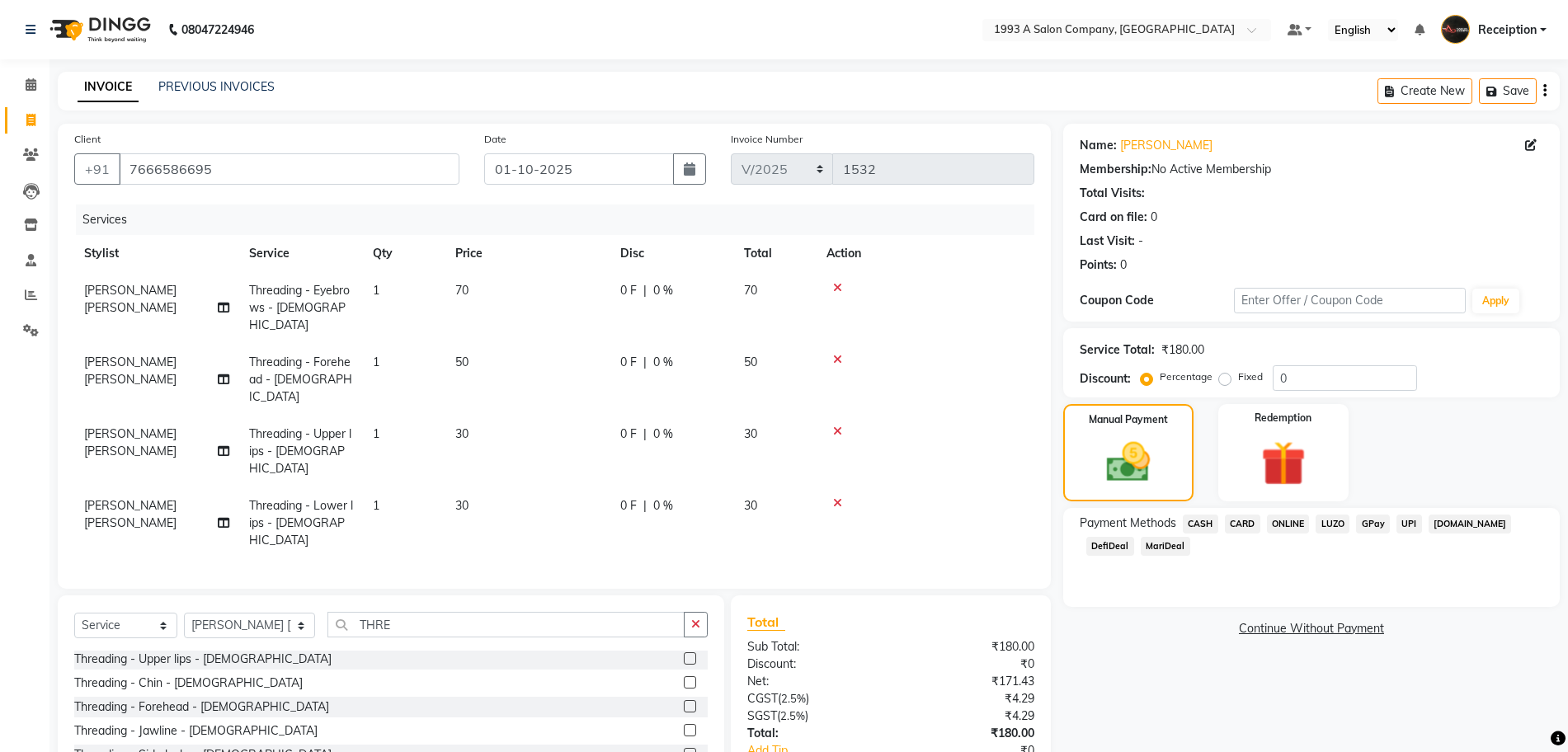
click at [1208, 527] on span "CASH" at bounding box center [1200, 524] width 35 height 19
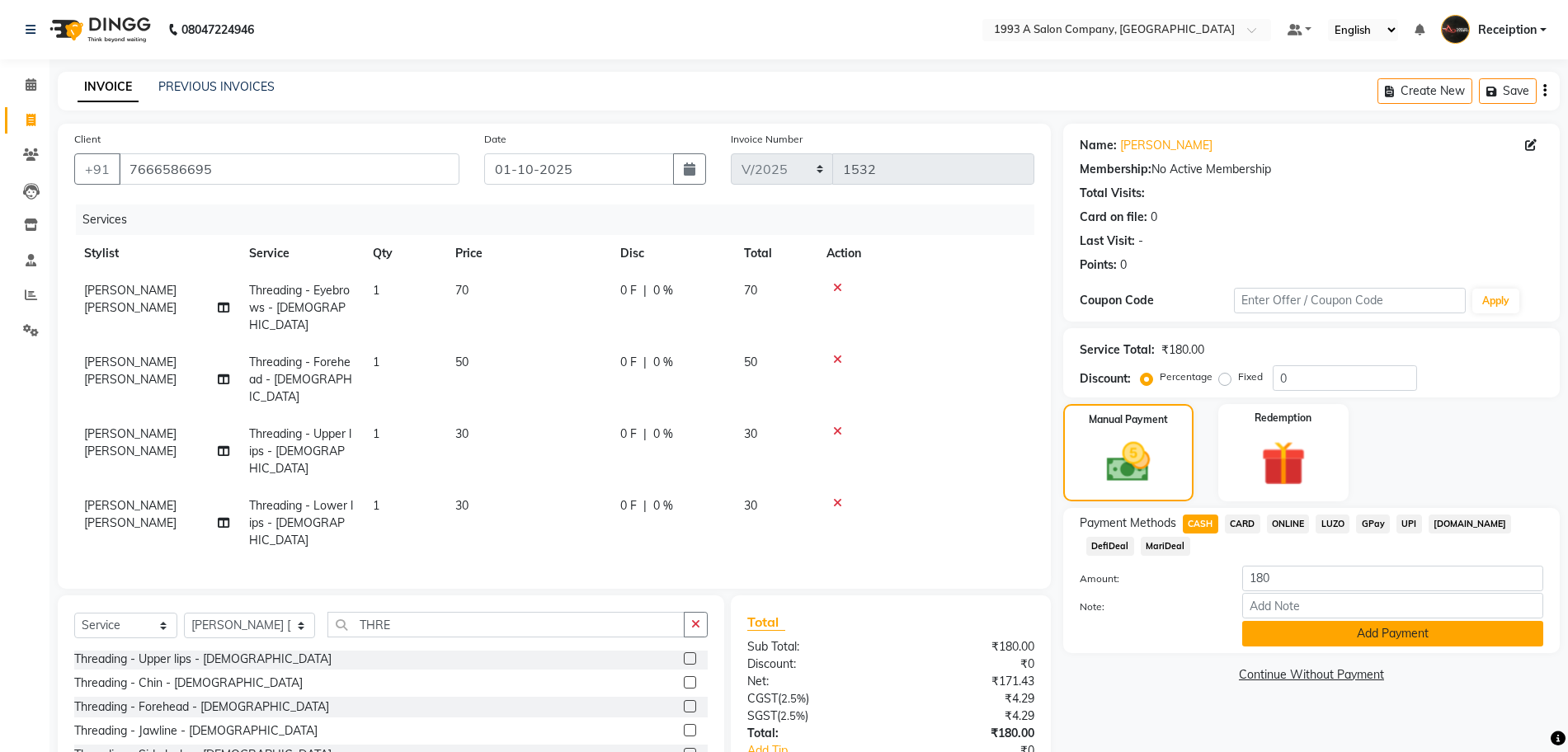
click at [1362, 636] on button "Add Payment" at bounding box center [1393, 634] width 301 height 26
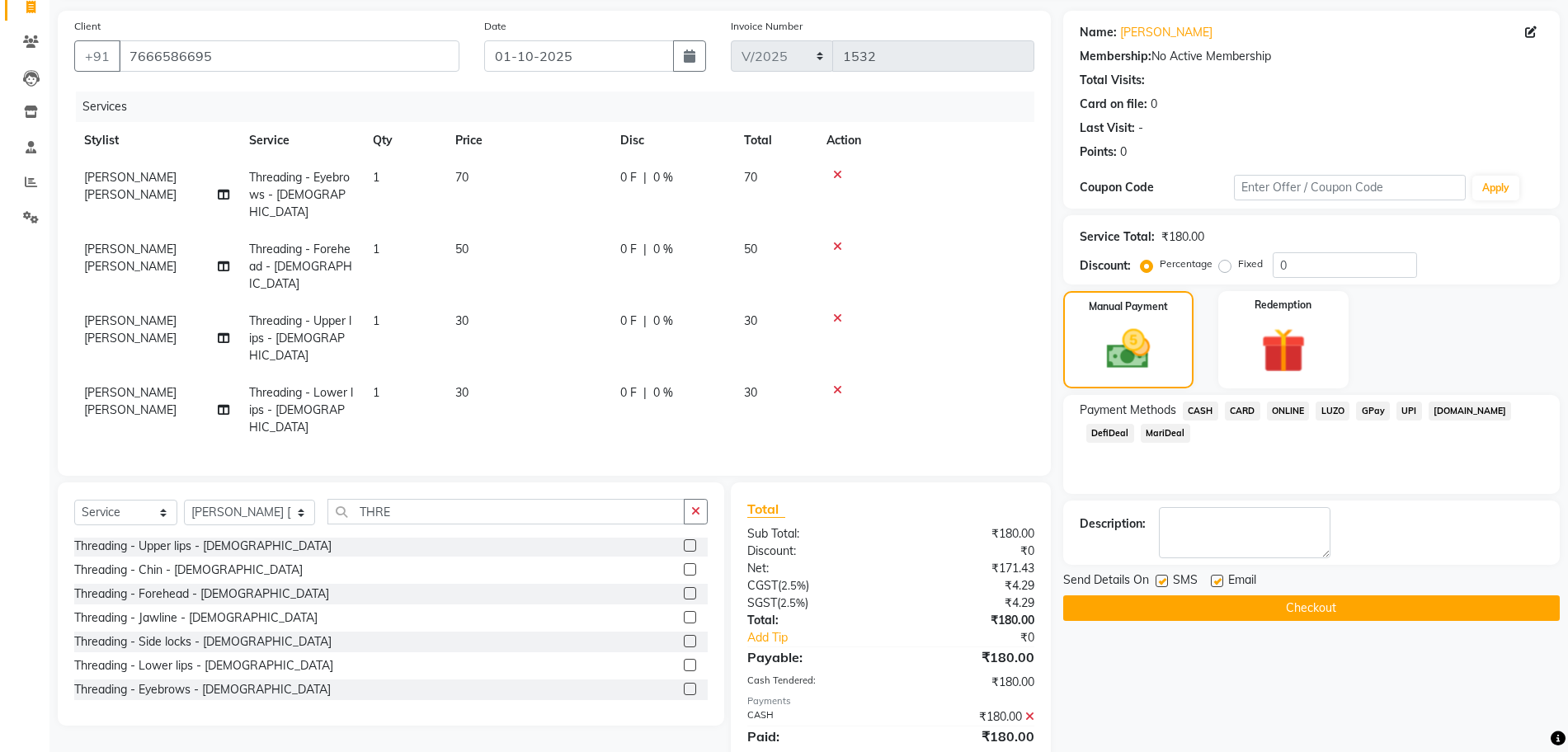
scroll to position [116, 0]
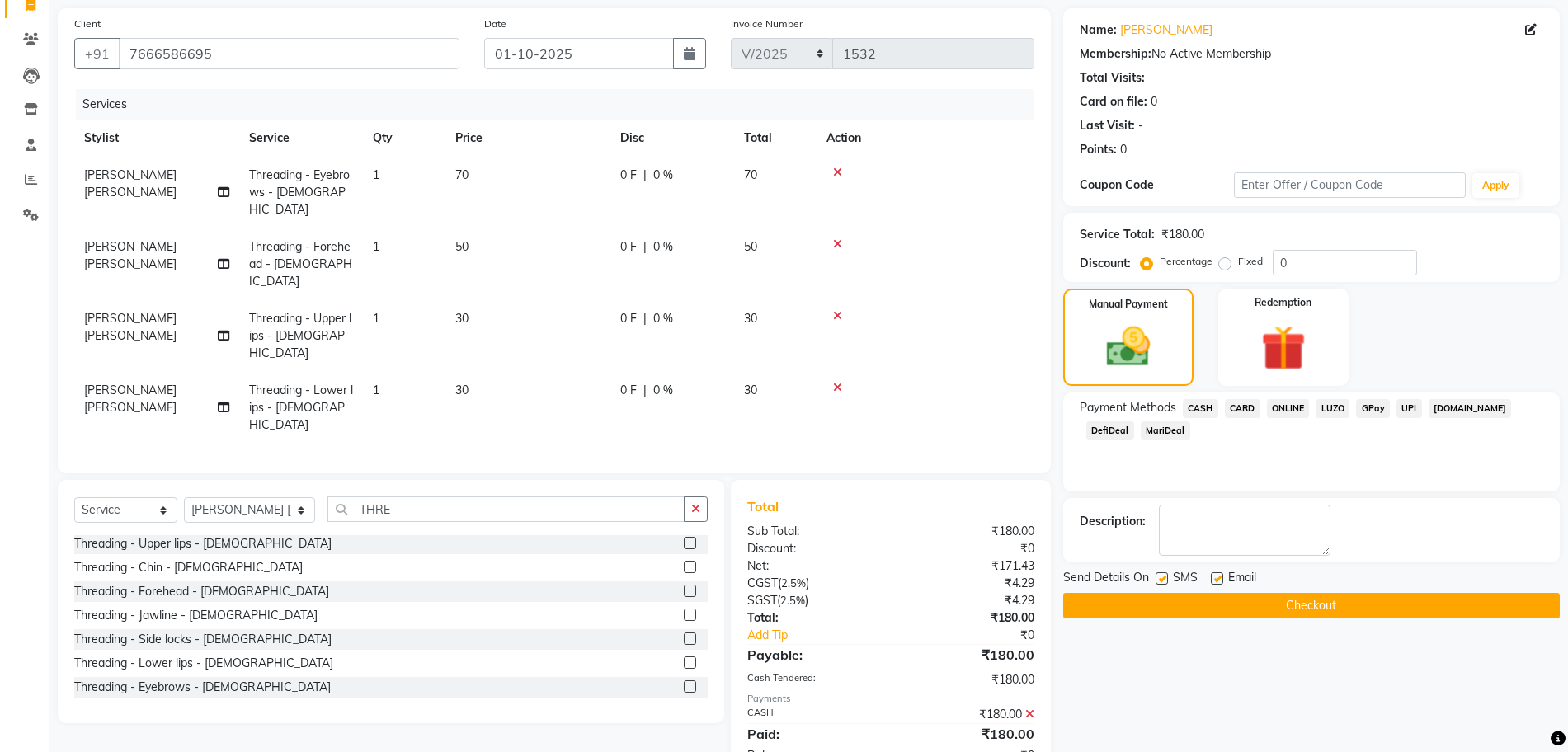
click at [1220, 582] on label at bounding box center [1217, 578] width 12 height 12
click at [1220, 582] on input "checkbox" at bounding box center [1216, 579] width 10 height 10
checkbox input "false"
click at [1163, 582] on label at bounding box center [1162, 578] width 12 height 12
click at [1163, 582] on input "checkbox" at bounding box center [1161, 579] width 10 height 10
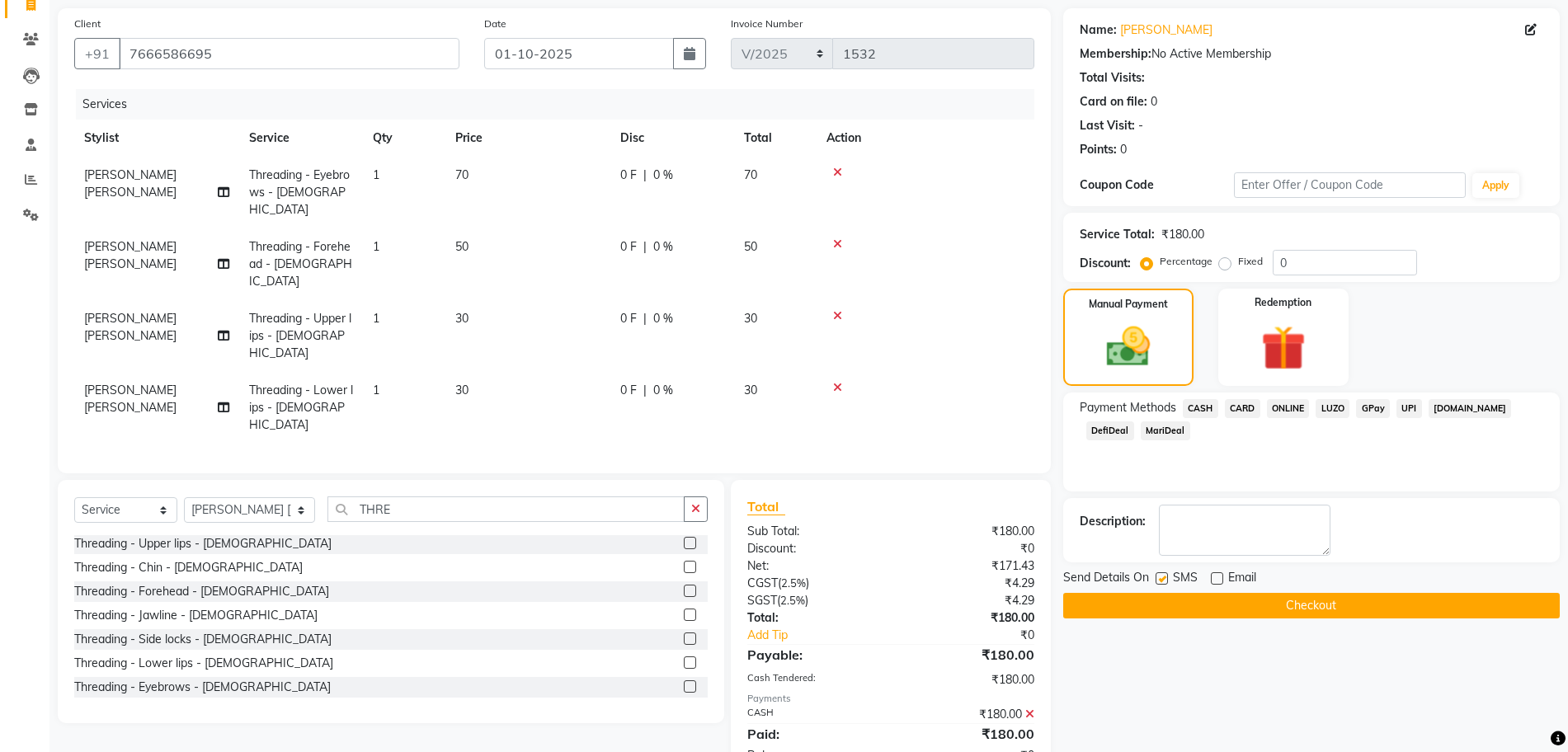
checkbox input "false"
click at [1252, 609] on button "Checkout" at bounding box center [1311, 606] width 496 height 26
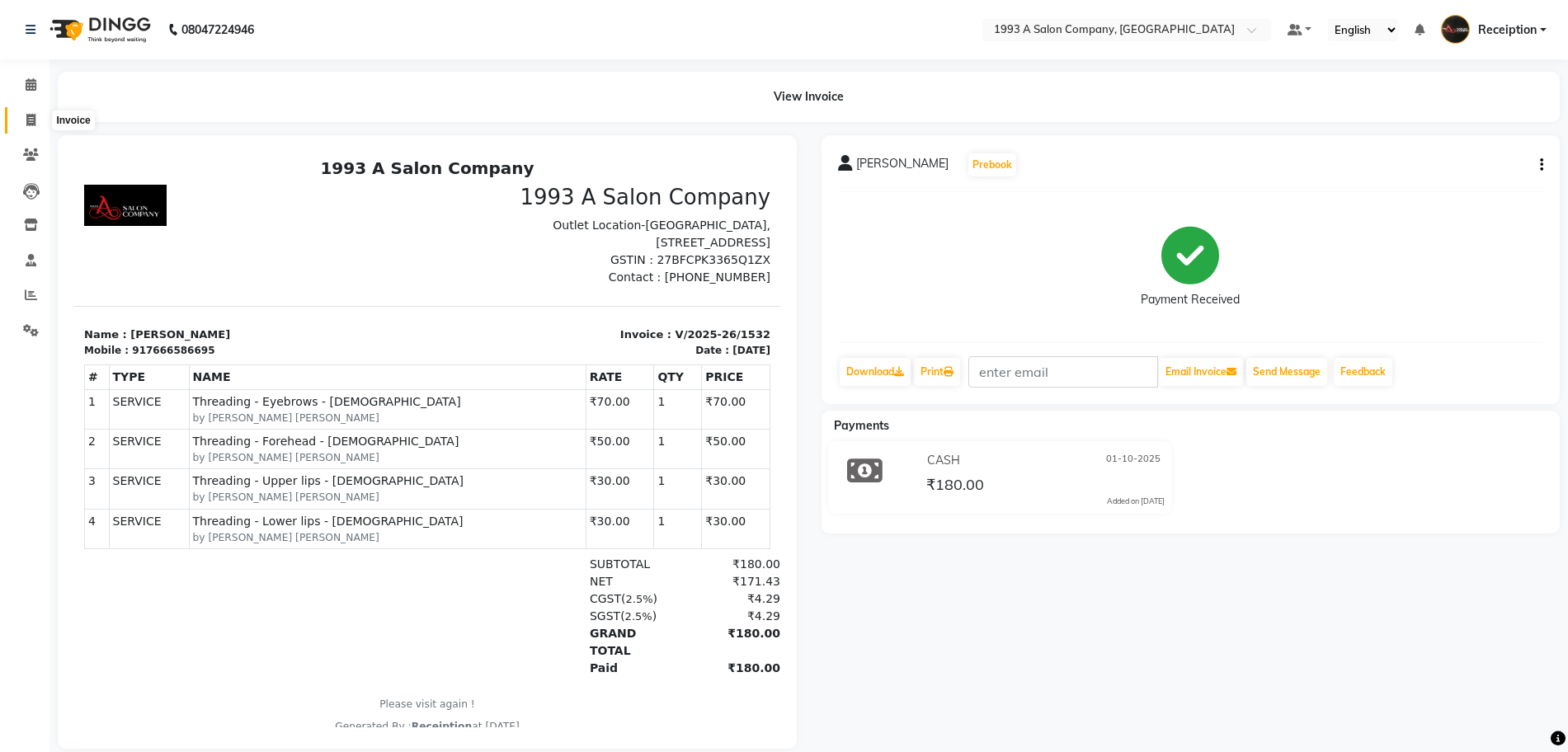
click at [33, 125] on icon at bounding box center [31, 120] width 9 height 12
select select "688"
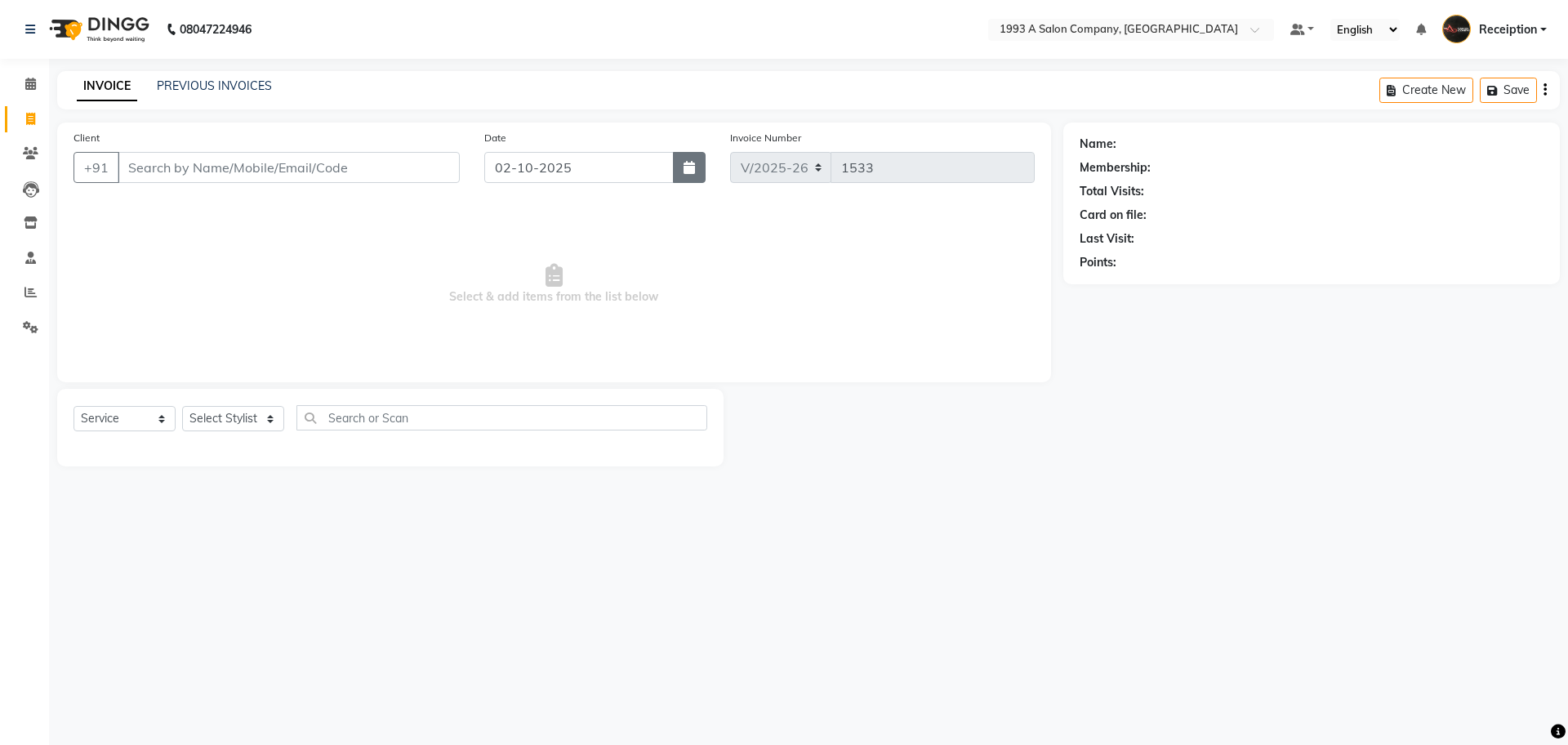
click at [682, 175] on button "button" at bounding box center [689, 167] width 33 height 31
select select "membership"
select select "10"
select select "2025"
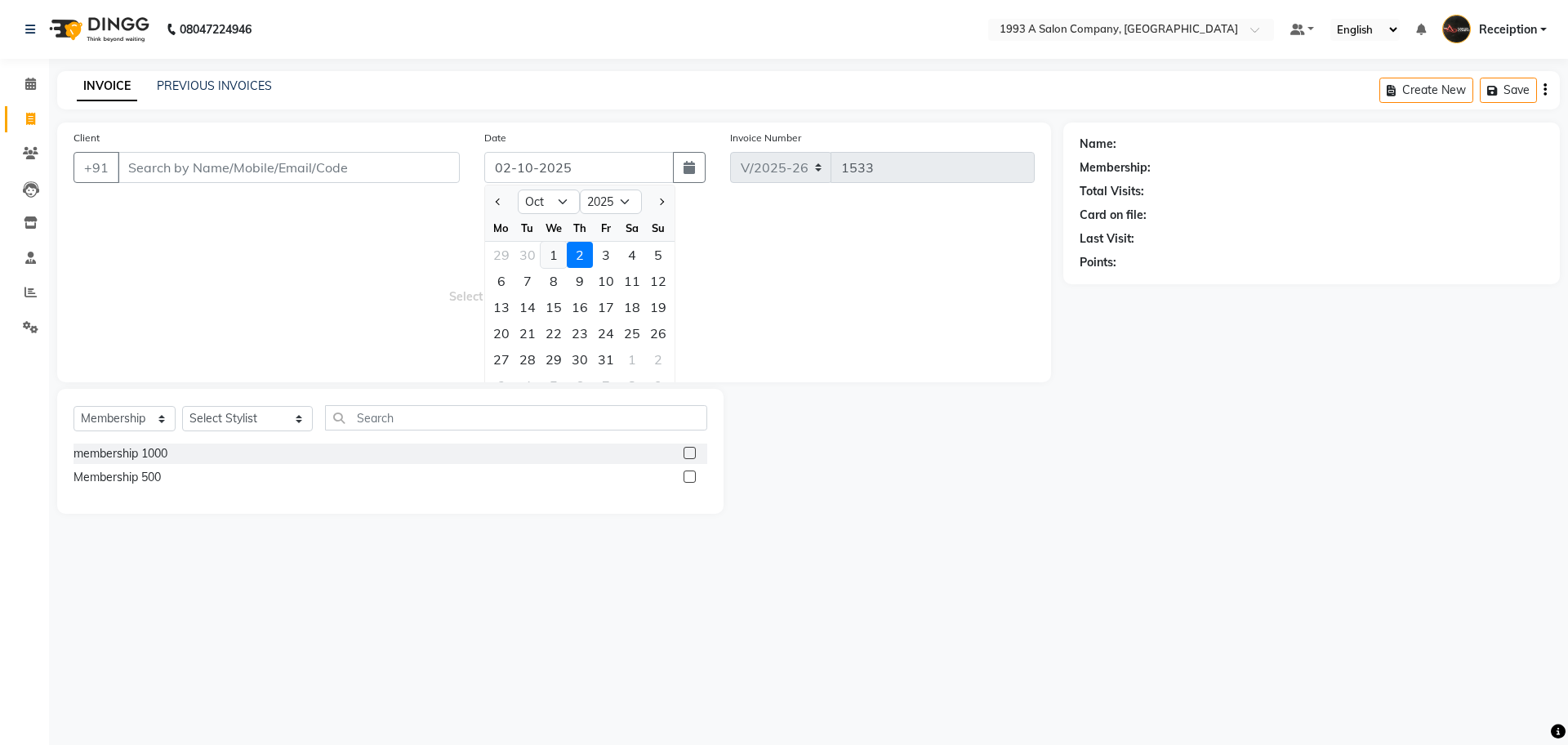
click at [547, 259] on div "1" at bounding box center [554, 254] width 27 height 27
type input "01-10-2025"
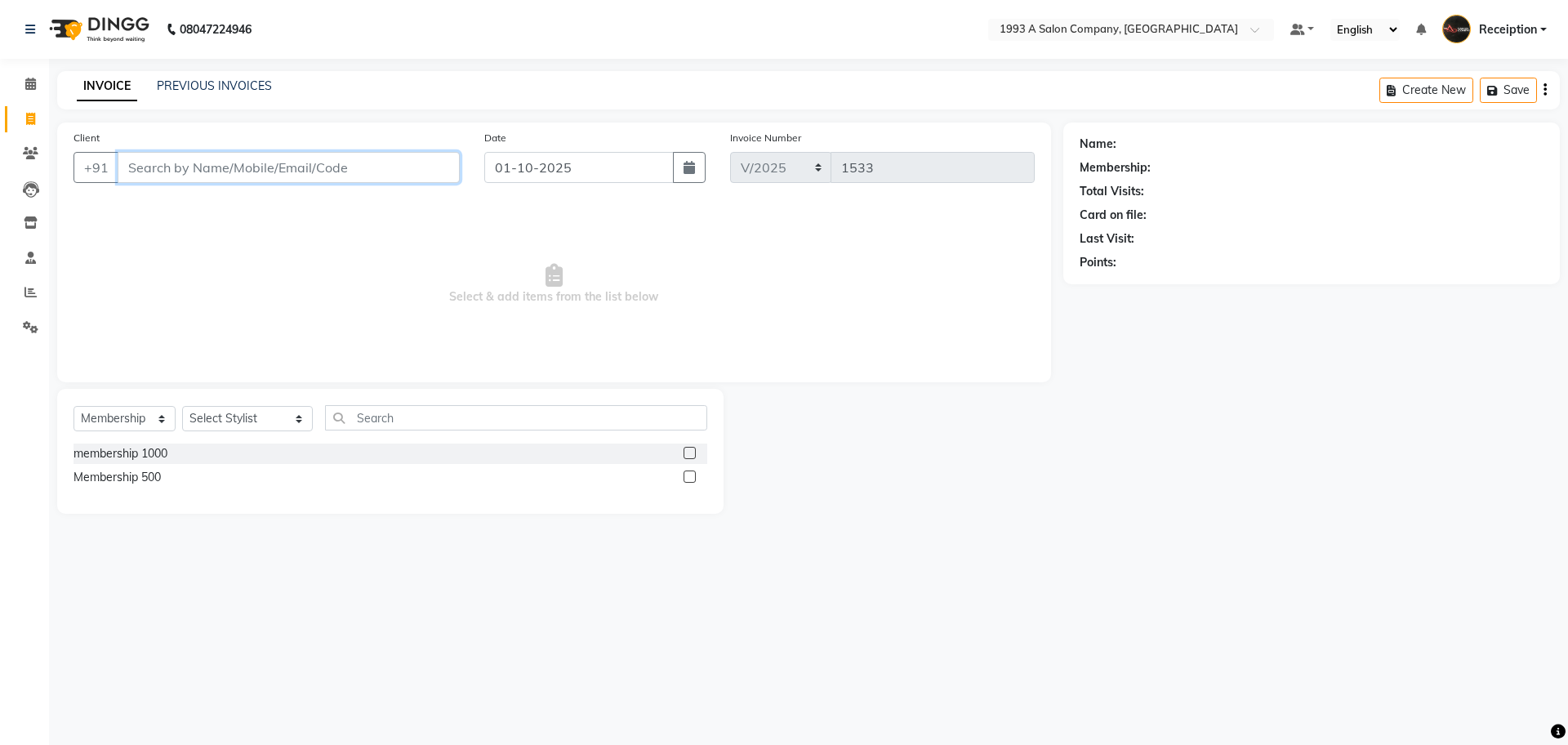
click at [313, 179] on input "Client" at bounding box center [288, 167] width 342 height 31
click at [215, 176] on input "Client" at bounding box center [288, 167] width 342 height 31
click at [208, 207] on span "845962" at bounding box center [200, 205] width 49 height 16
type input "8459628924"
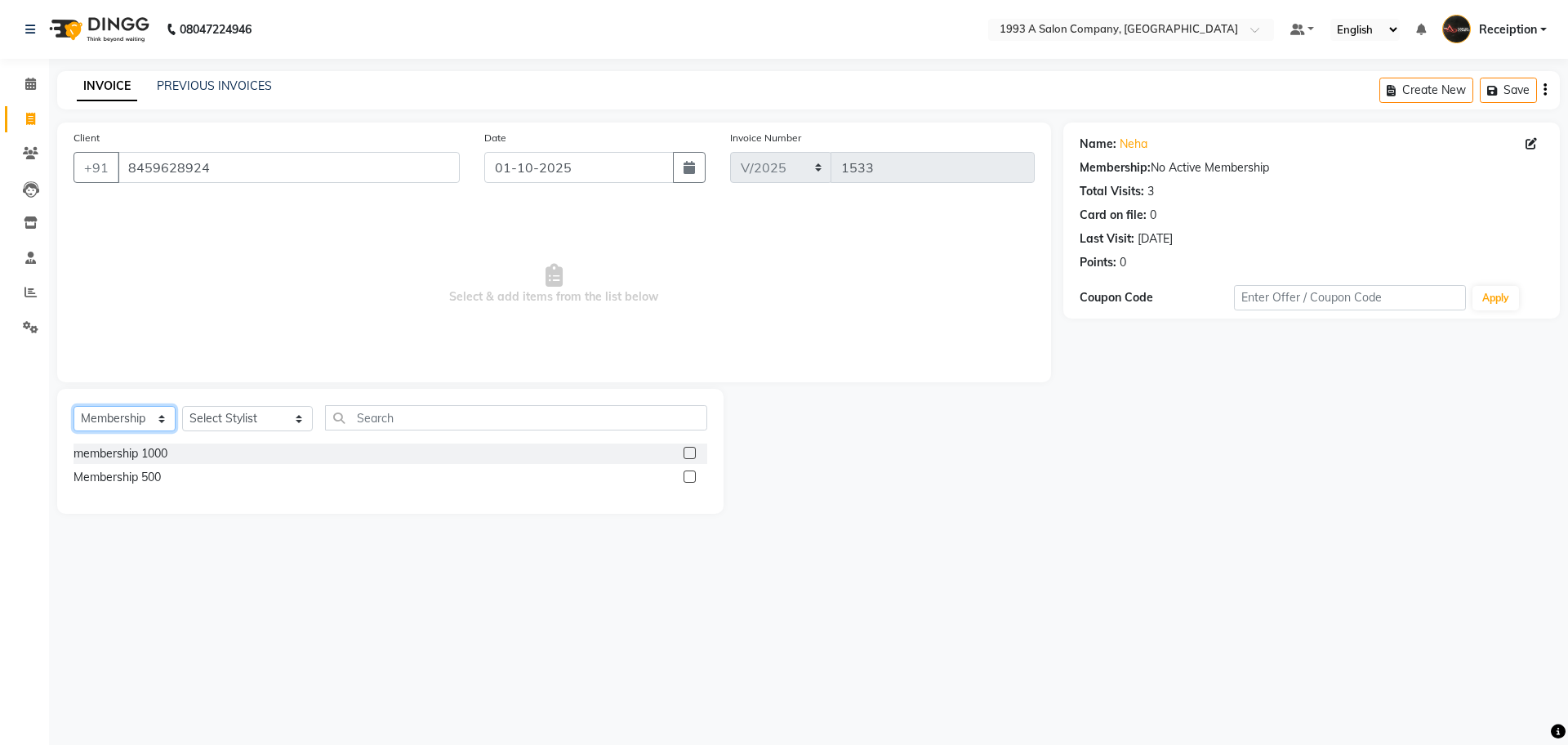
click at [146, 425] on select "Select Service Product Membership Package Voucher Prepaid Gift Card" at bounding box center [124, 419] width 102 height 26
select select "service"
click at [74, 406] on select "Select Service Product Membership Package Voucher Prepaid Gift Card" at bounding box center [124, 419] width 102 height 26
click at [310, 535] on div "08047224946 Select Location × 1993 A Salon Company, [GEOGRAPHIC_DATA] Default P…" at bounding box center [784, 372] width 1568 height 745
click at [243, 412] on select "Select Stylist [PERSON_NAME] [PERSON_NAME] [PERSON_NAME] [MEDICAL_DATA][PERSON_…" at bounding box center [247, 419] width 131 height 26
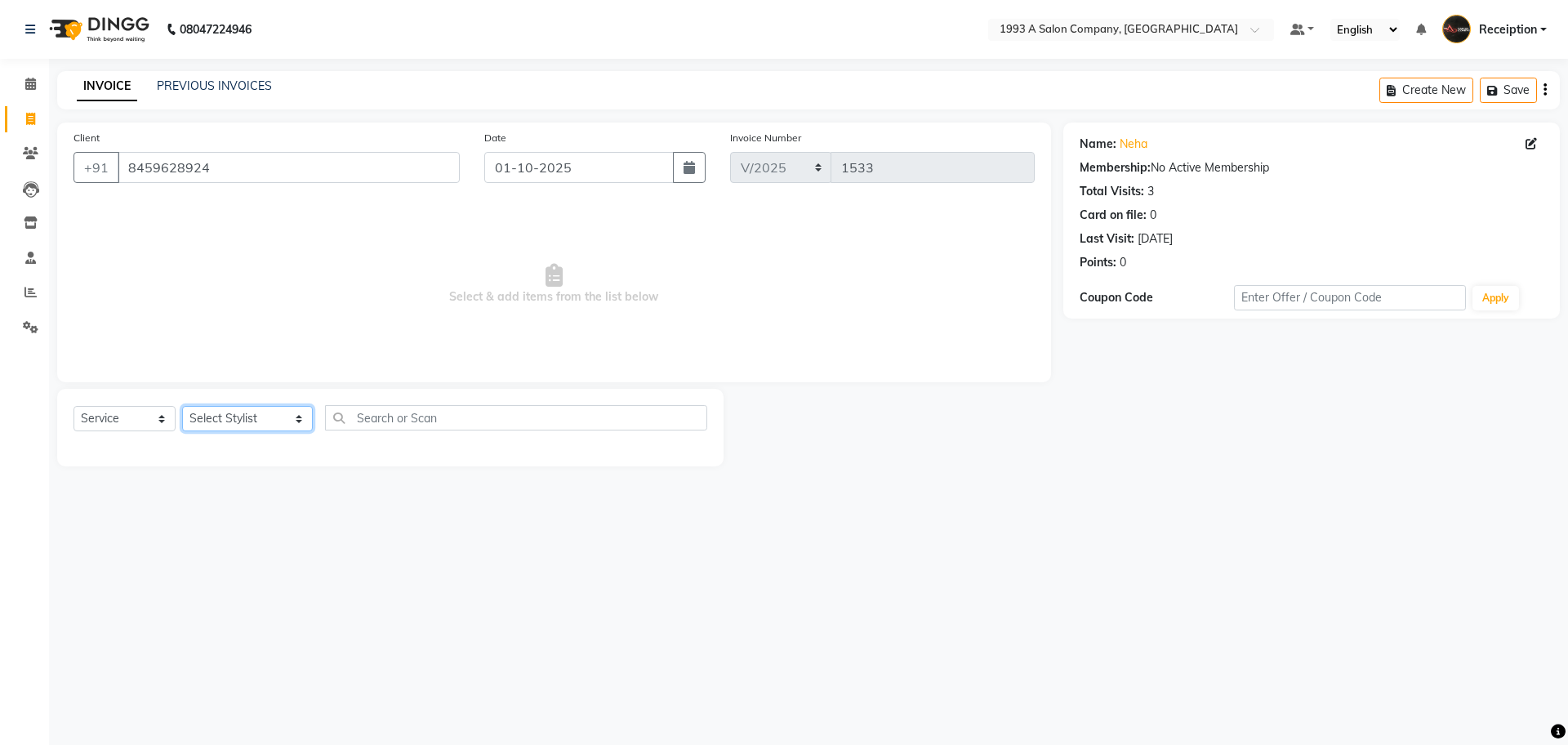
select select "85294"
click at [182, 406] on select "Select Stylist [PERSON_NAME] [PERSON_NAME] [PERSON_NAME] [MEDICAL_DATA][PERSON_…" at bounding box center [247, 419] width 131 height 26
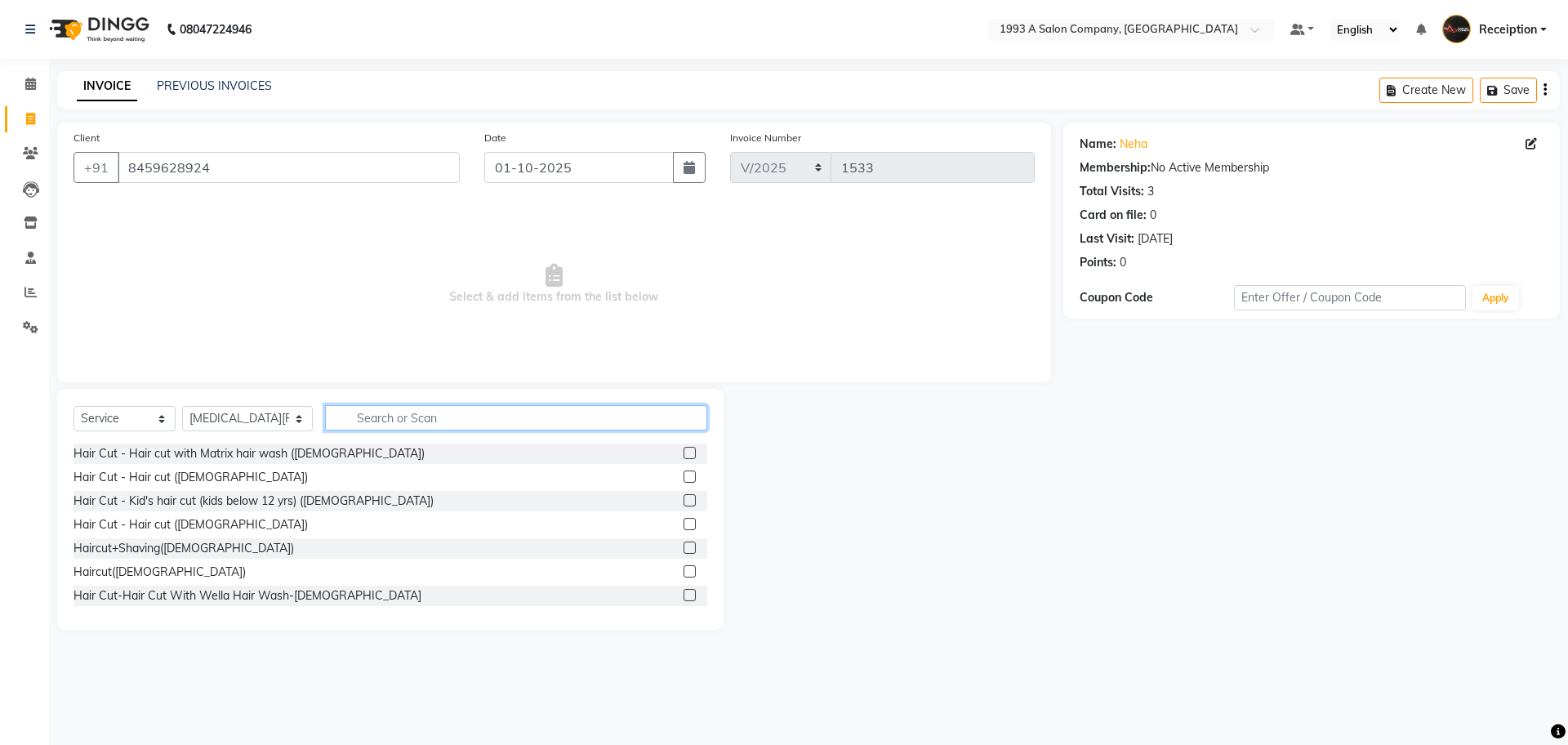
click at [404, 408] on input "text" at bounding box center [516, 418] width 383 height 26
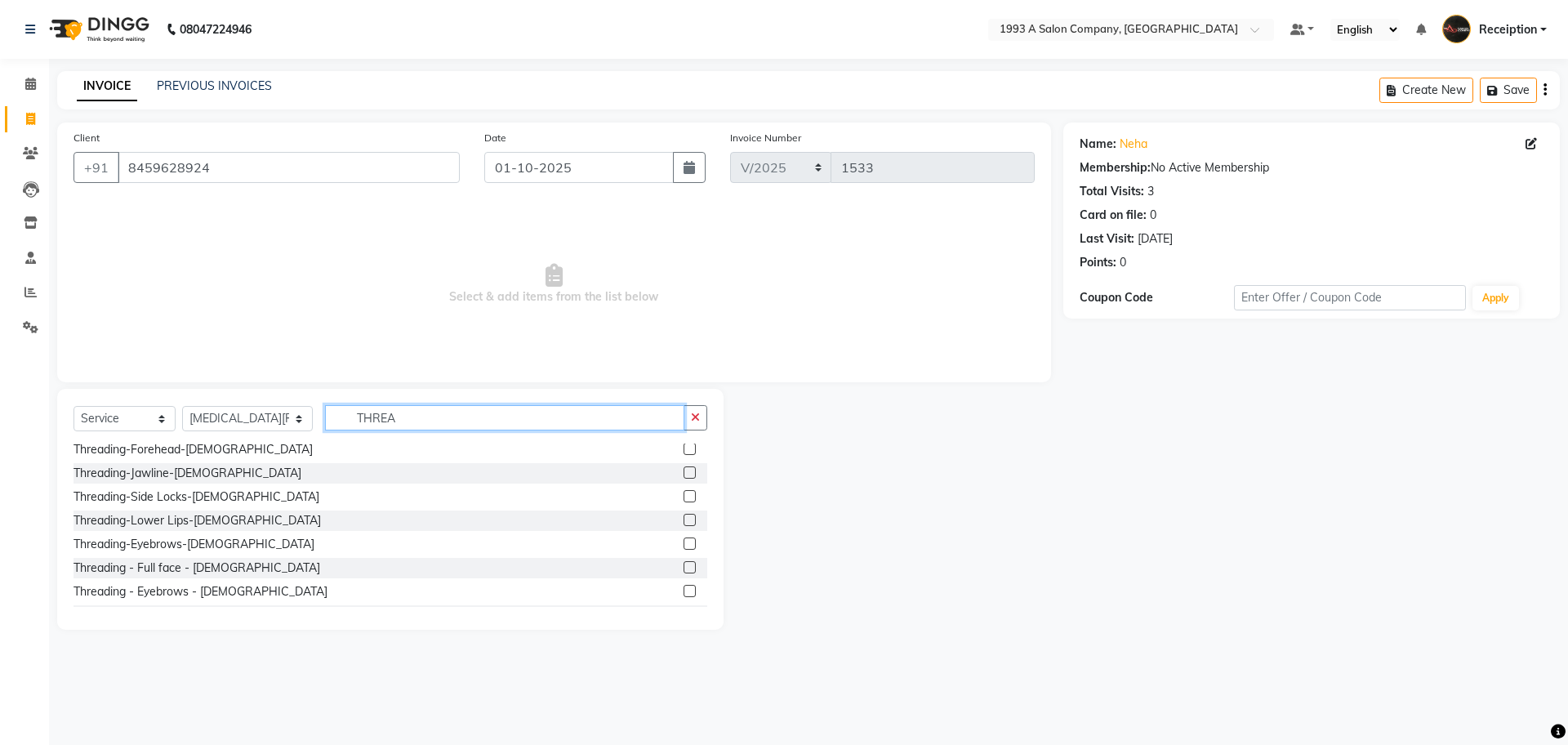
scroll to position [164, 0]
type input "THREA"
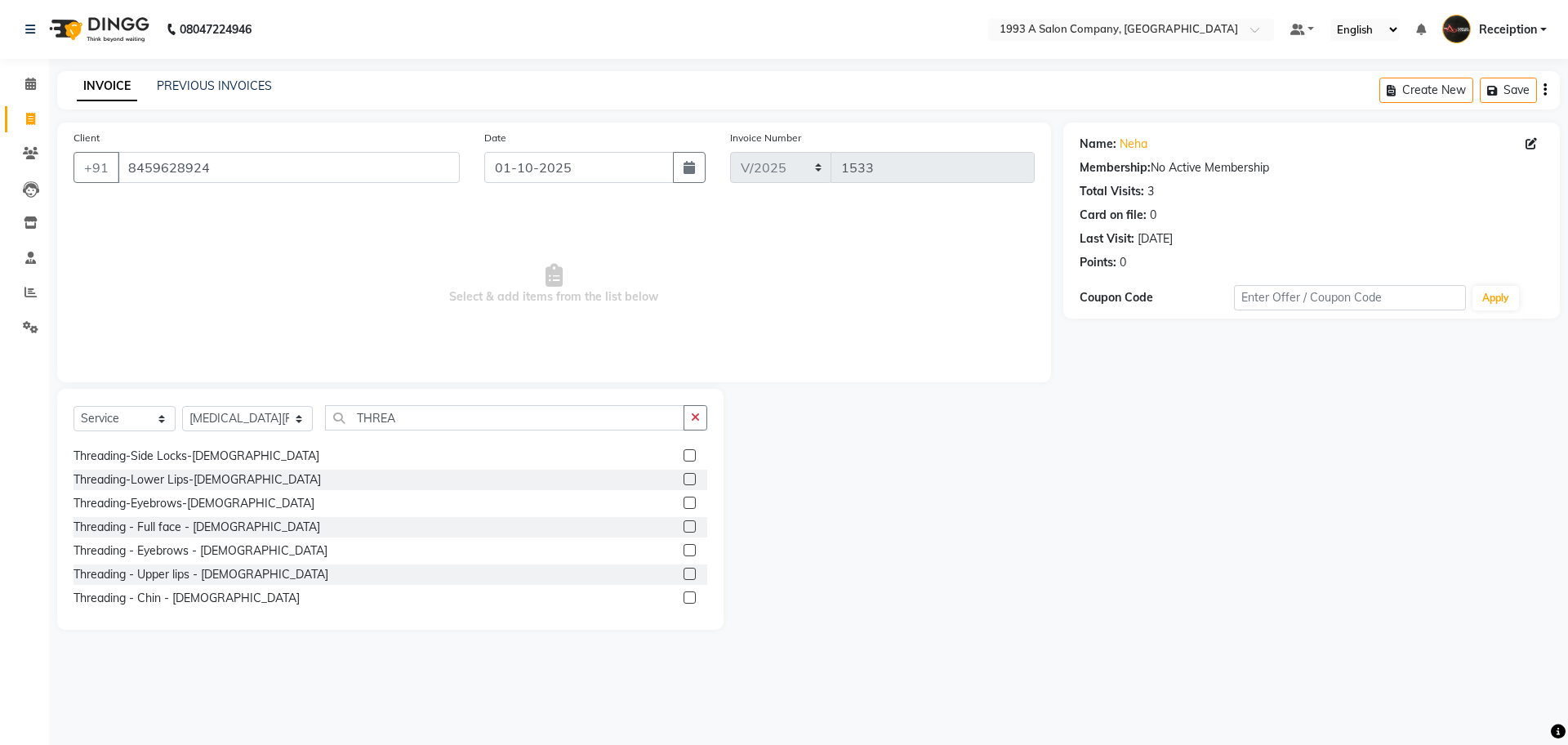
click at [684, 551] on label at bounding box center [690, 551] width 12 height 12
click at [684, 551] on input "checkbox" at bounding box center [689, 551] width 10 height 10
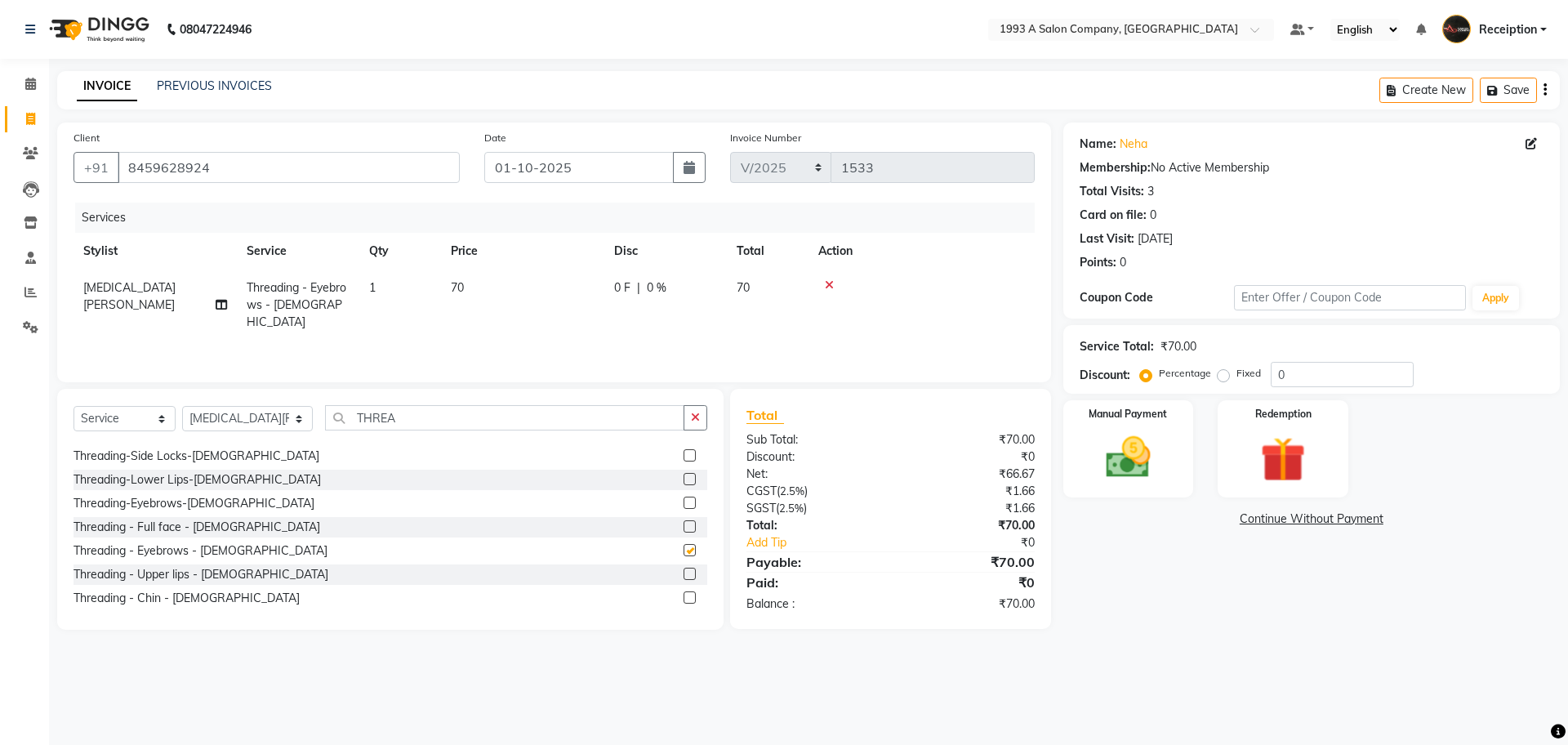
checkbox input "false"
click at [684, 578] on label at bounding box center [690, 581] width 12 height 12
click at [684, 578] on input "checkbox" at bounding box center [689, 581] width 10 height 10
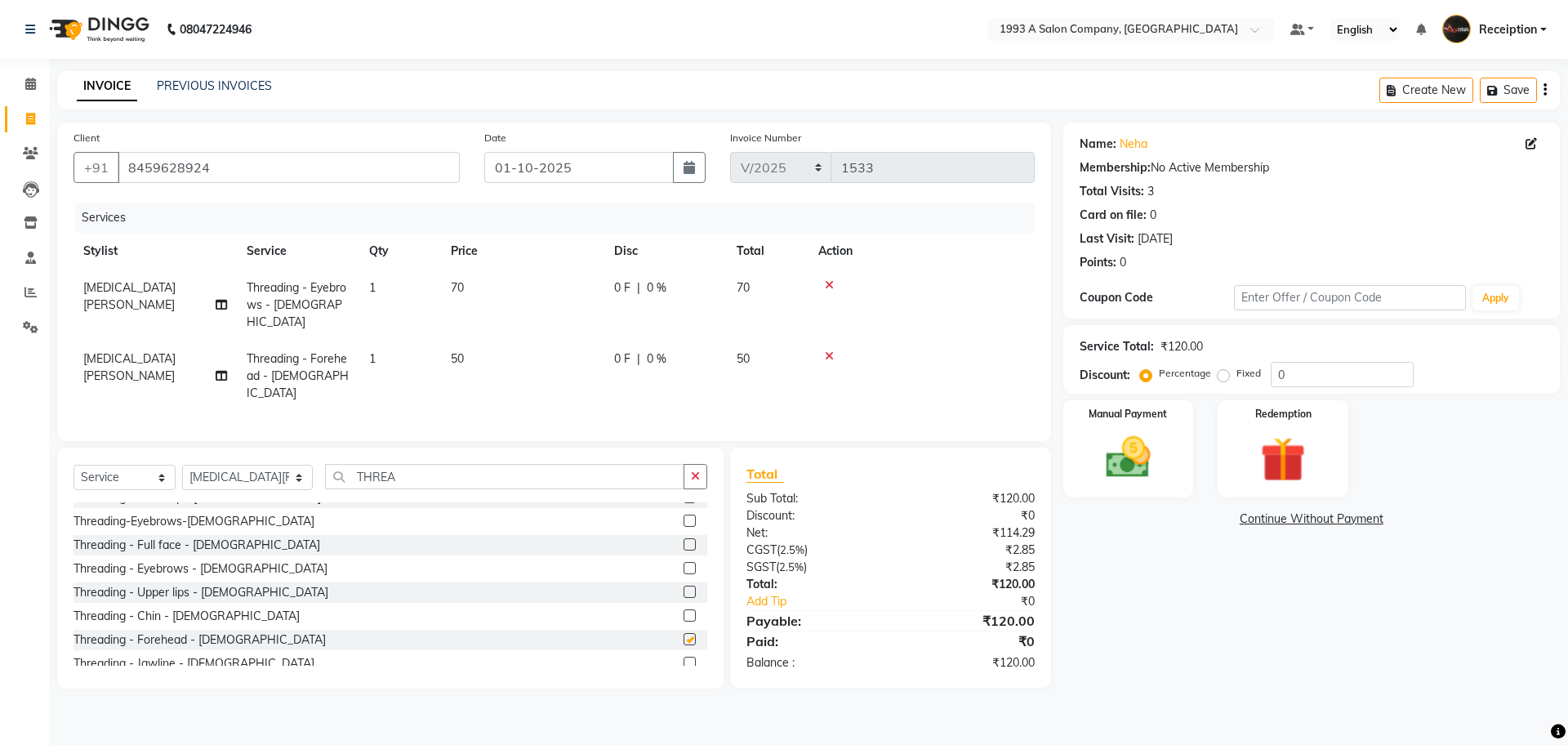
checkbox input "false"
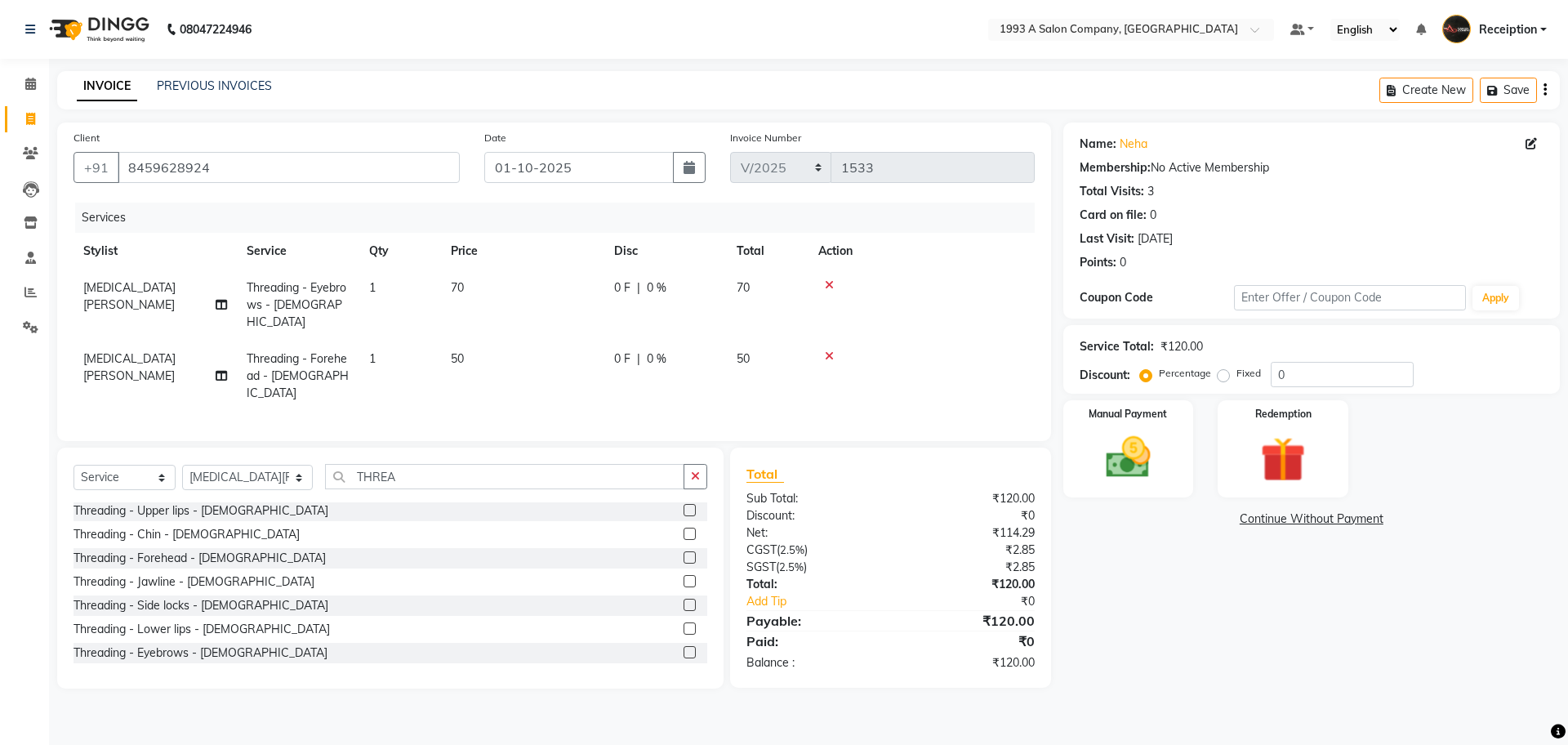
scroll to position [287, 0]
click at [684, 504] on label at bounding box center [690, 510] width 12 height 12
click at [684, 505] on input "checkbox" at bounding box center [689, 510] width 10 height 10
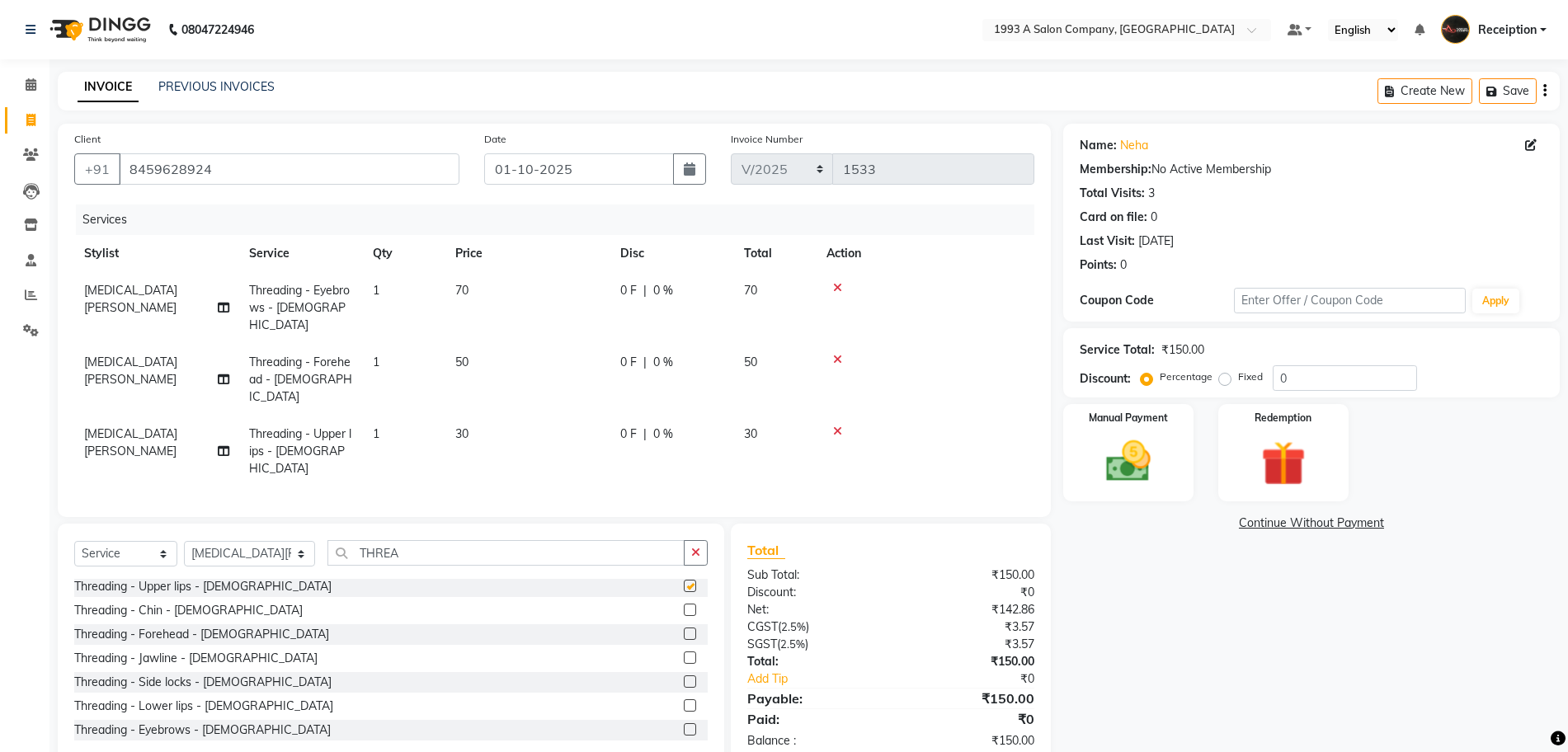
checkbox input "false"
click at [1157, 458] on img at bounding box center [1129, 462] width 76 height 54
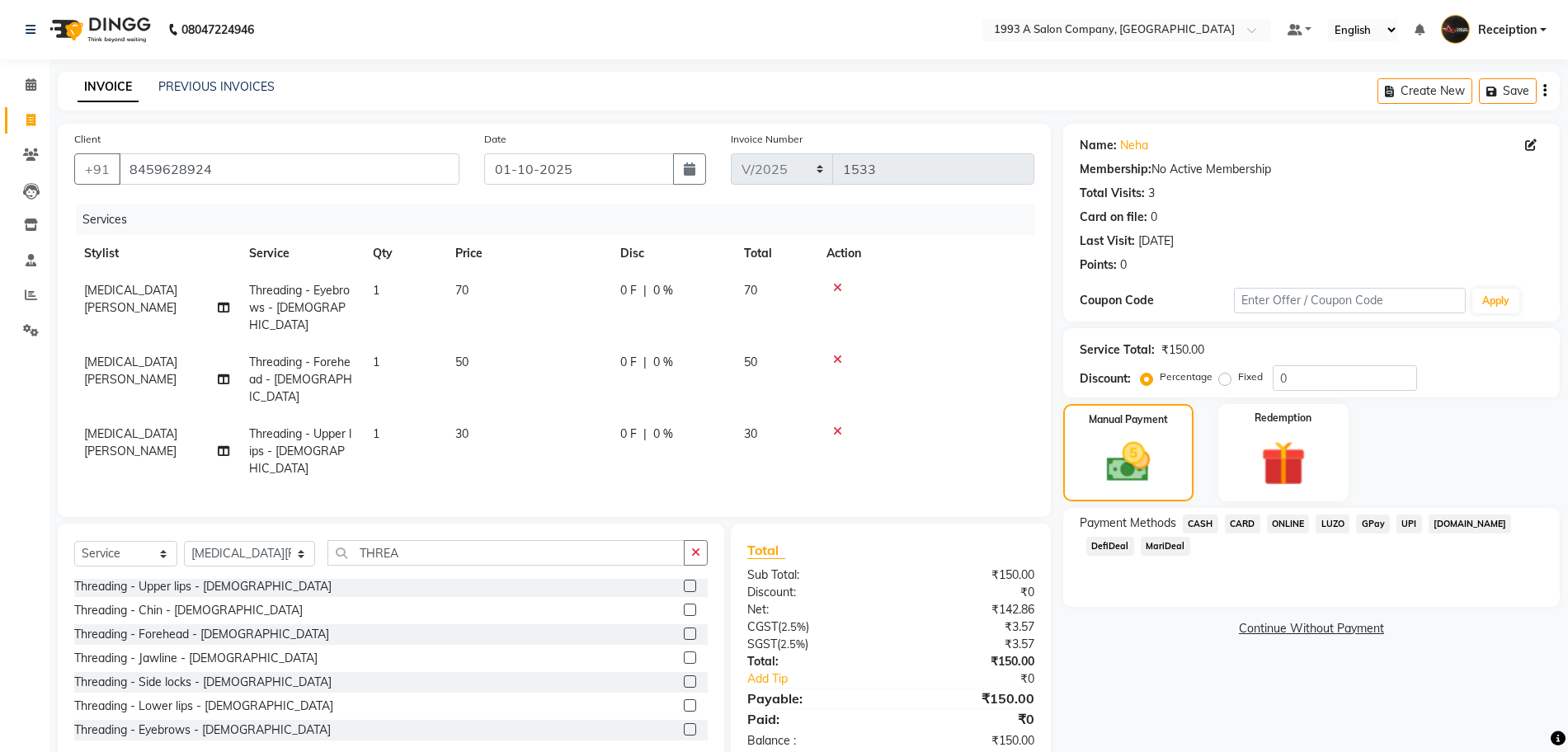
click at [1281, 521] on span "ONLINE" at bounding box center [1289, 524] width 43 height 19
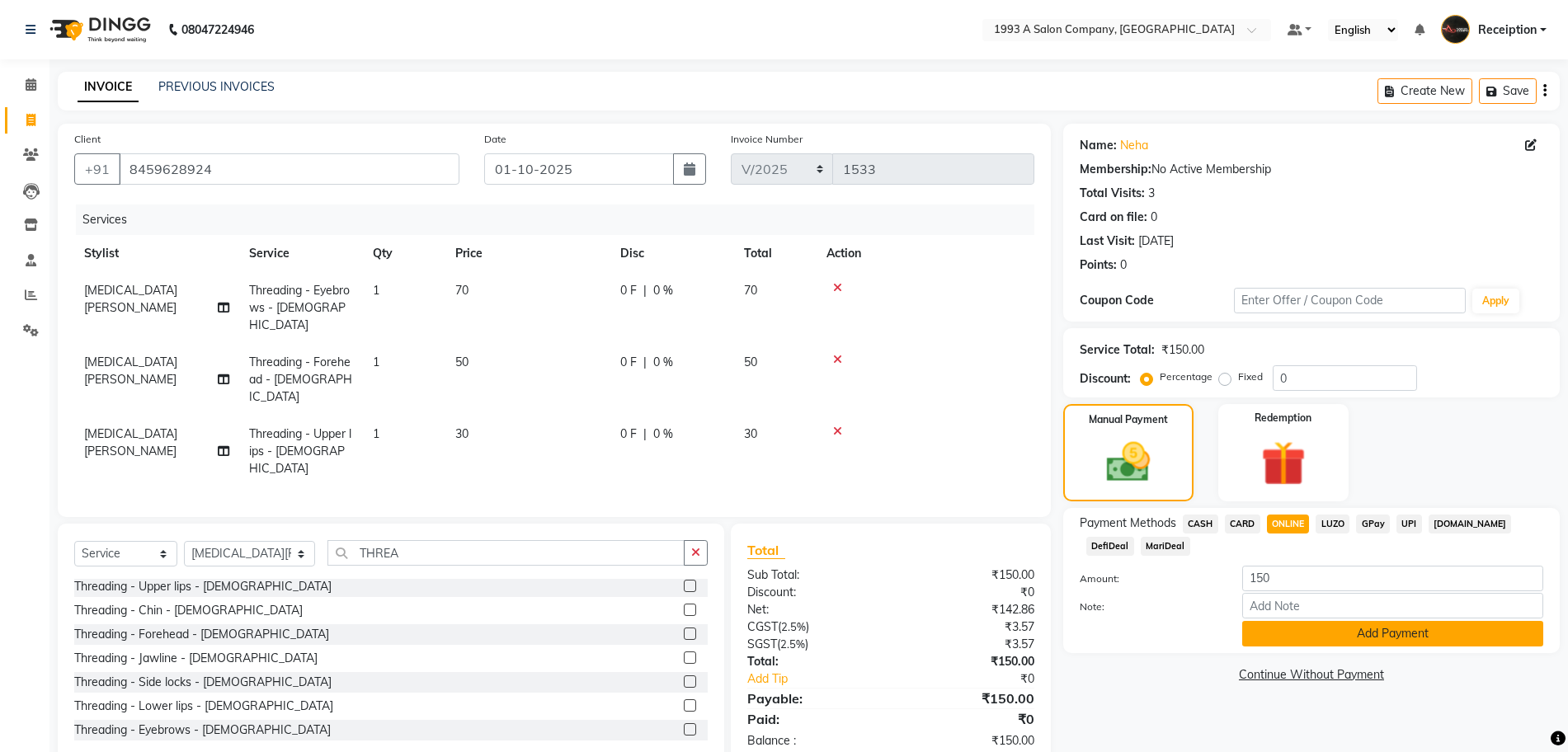
click at [1336, 640] on button "Add Payment" at bounding box center [1393, 634] width 301 height 26
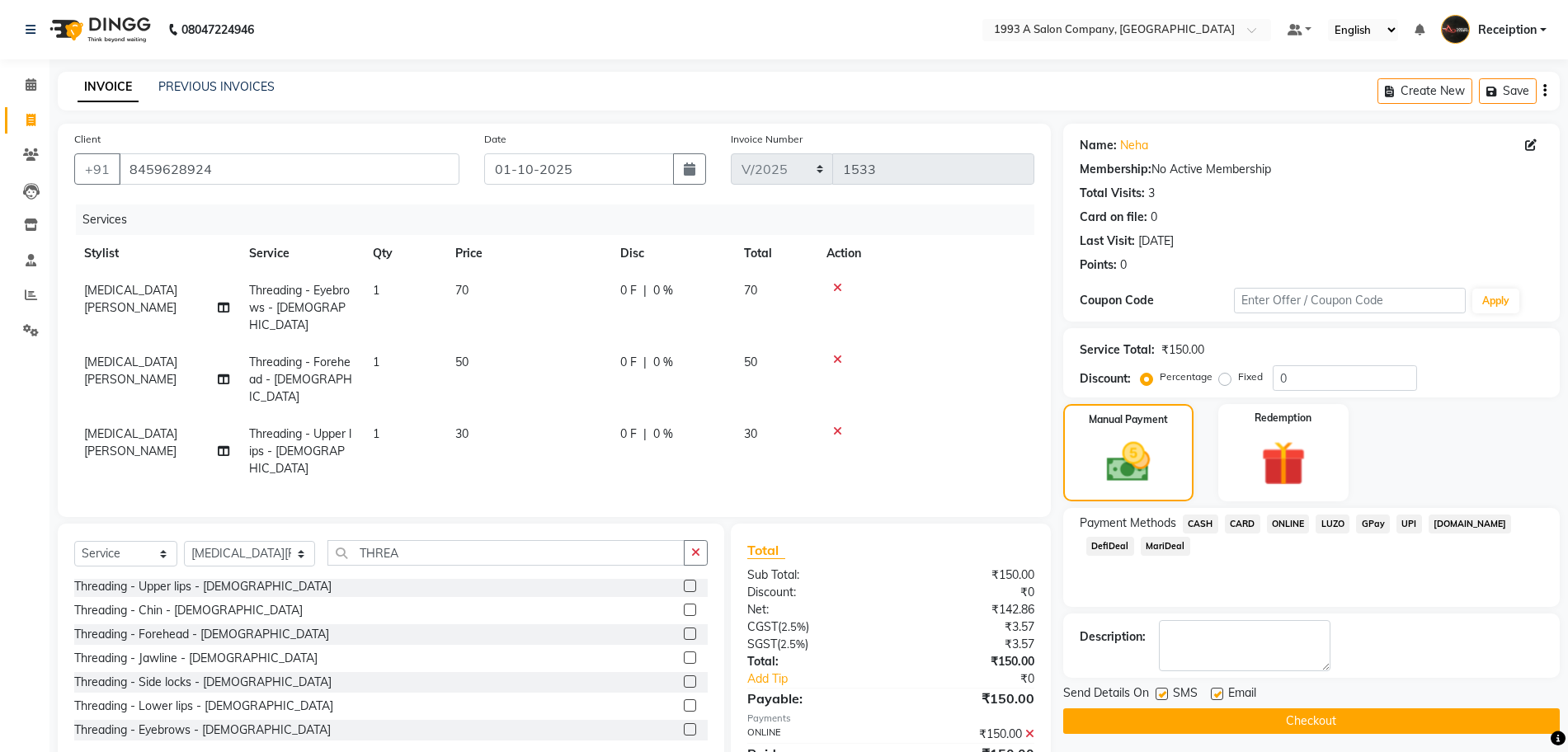
click at [1220, 695] on label at bounding box center [1217, 694] width 12 height 12
click at [1220, 695] on input "checkbox" at bounding box center [1216, 695] width 10 height 10
checkbox input "false"
click at [1161, 694] on label at bounding box center [1162, 694] width 12 height 12
click at [1161, 694] on input "checkbox" at bounding box center [1161, 695] width 10 height 10
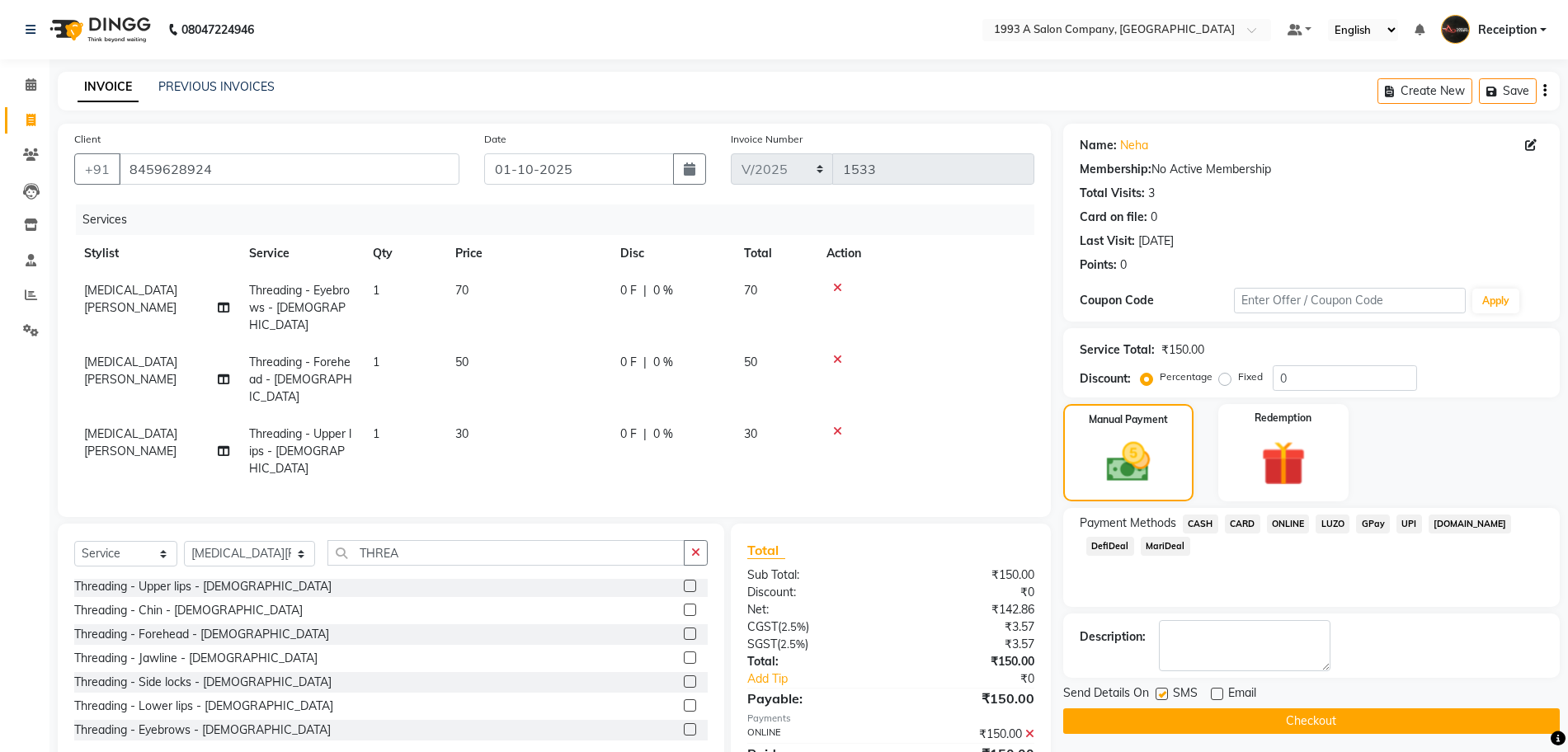
checkbox input "false"
click at [1298, 725] on button "Checkout" at bounding box center [1311, 722] width 496 height 26
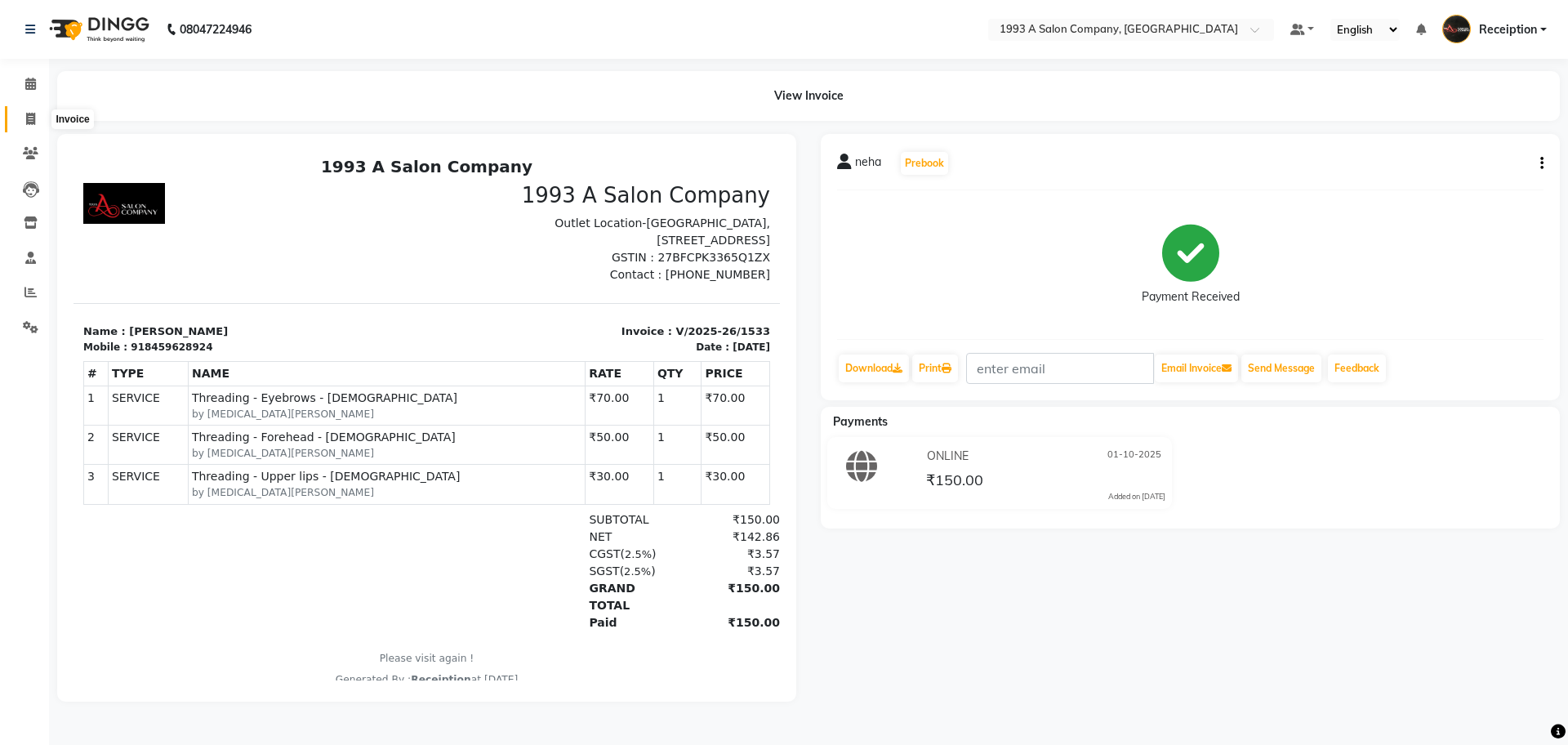
click at [39, 116] on span at bounding box center [30, 120] width 28 height 19
select select "688"
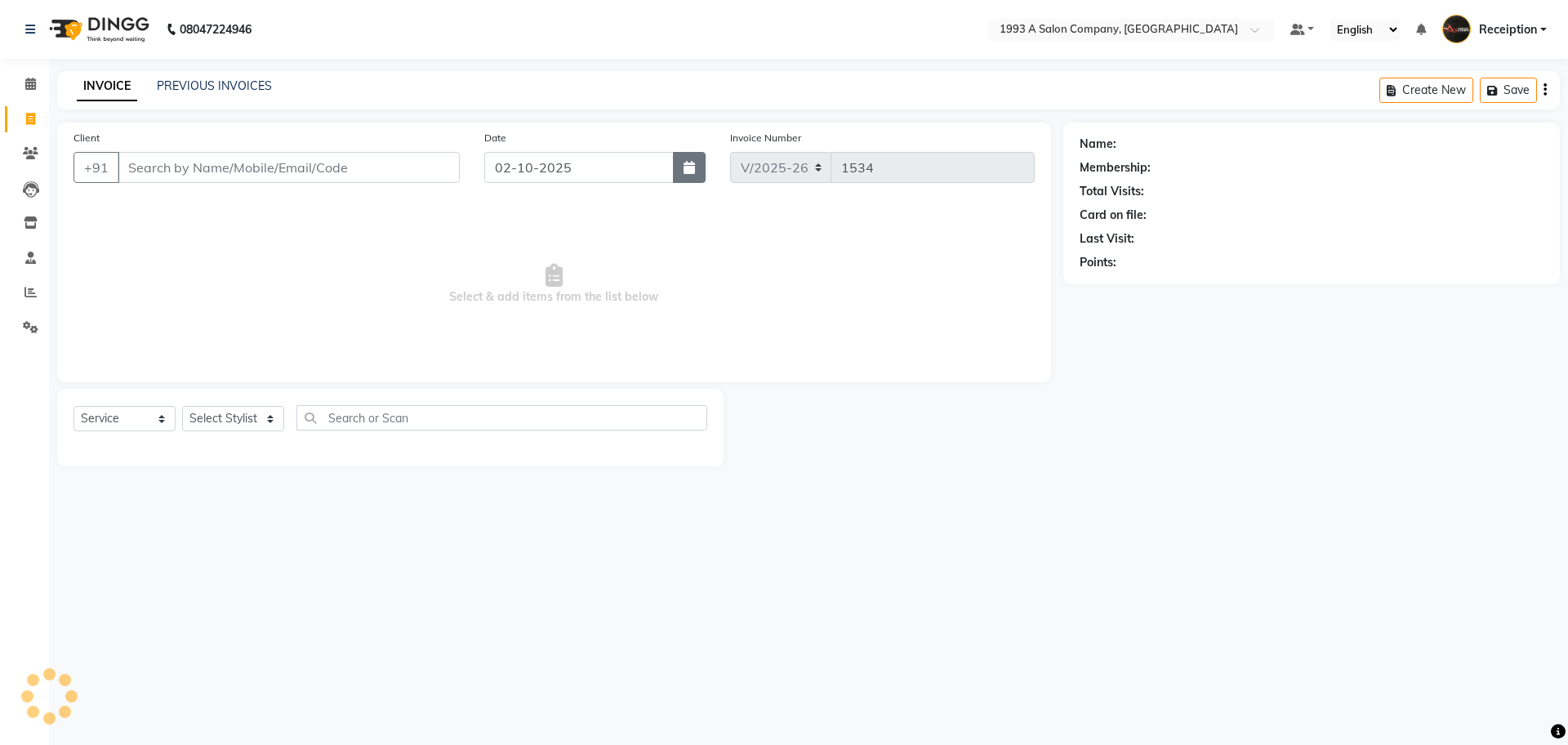
select select "membership"
click at [688, 167] on icon "button" at bounding box center [689, 167] width 11 height 13
select select "10"
select select "2025"
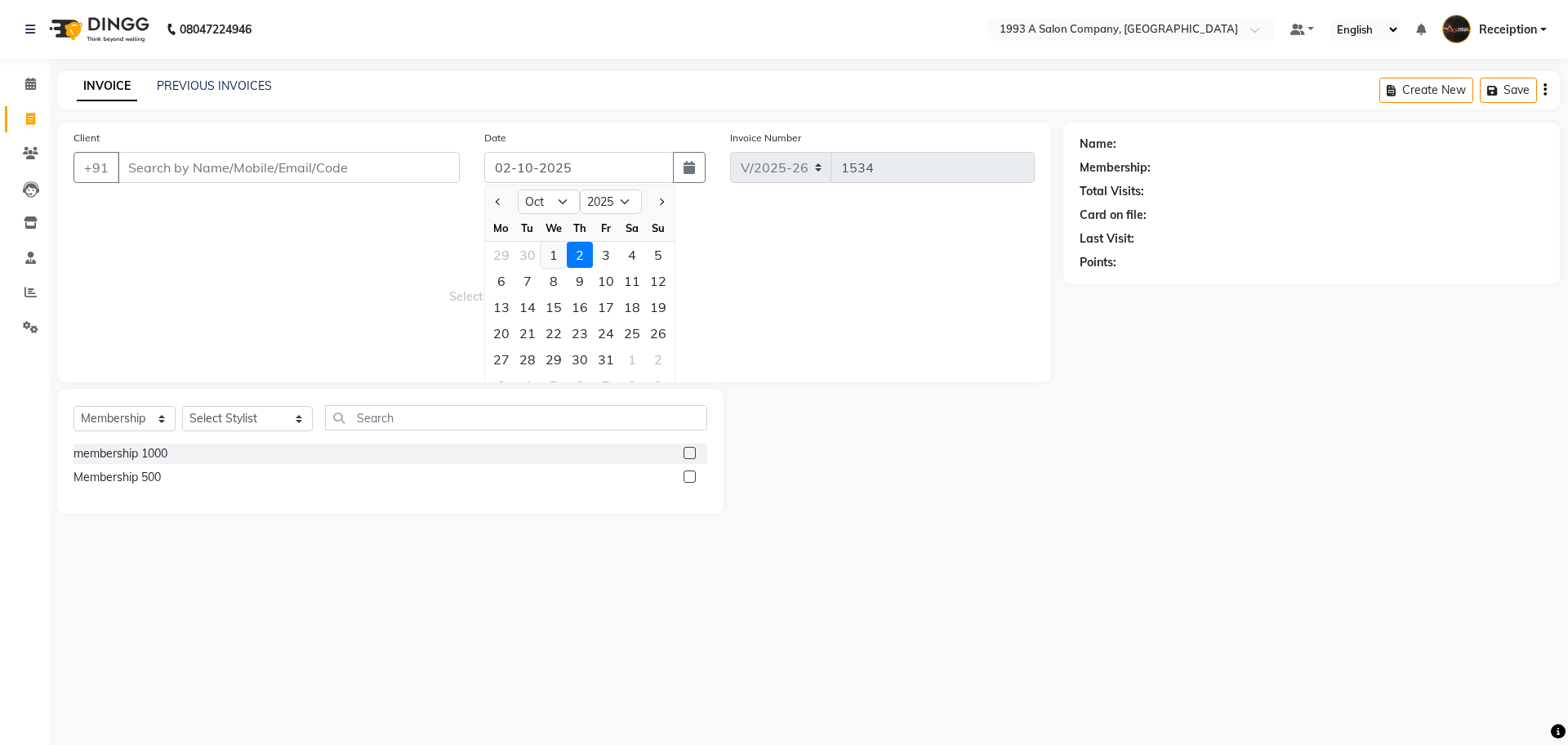
click at [561, 256] on div "1" at bounding box center [554, 254] width 27 height 27
type input "01-10-2025"
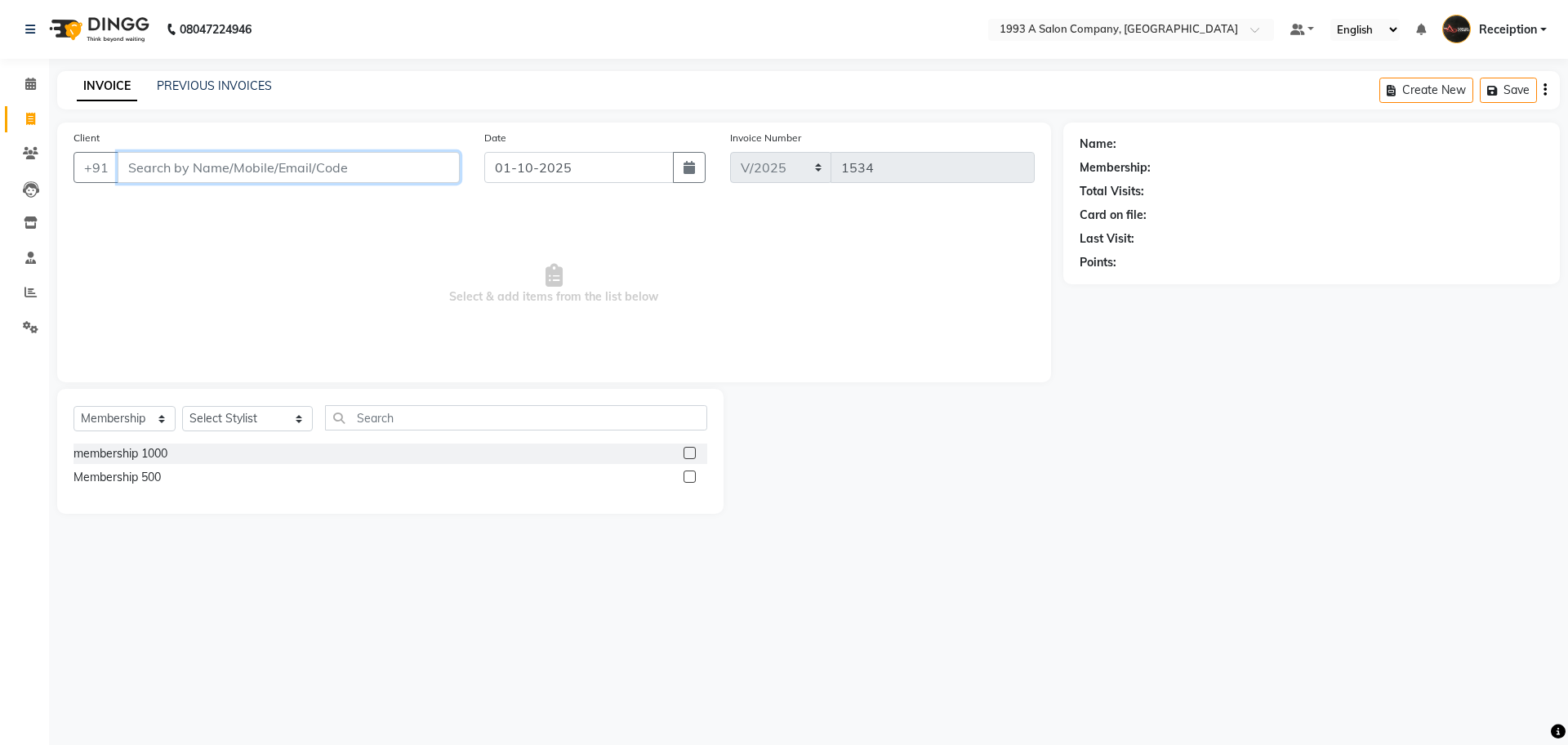
click at [389, 174] on input "Client" at bounding box center [288, 167] width 342 height 31
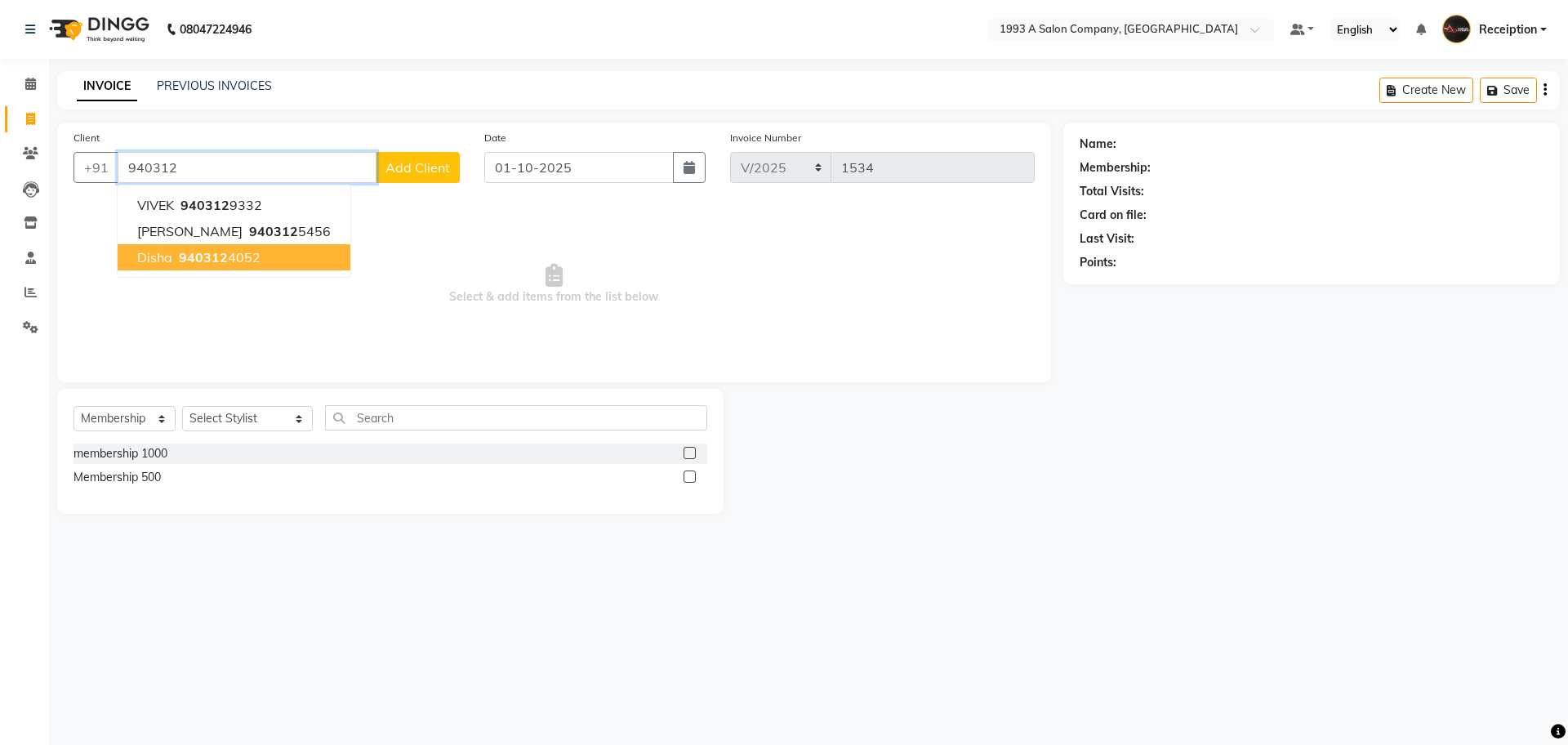
click at [221, 265] on button "disha 940312 4052" at bounding box center [234, 257] width 233 height 27
type input "9403124052"
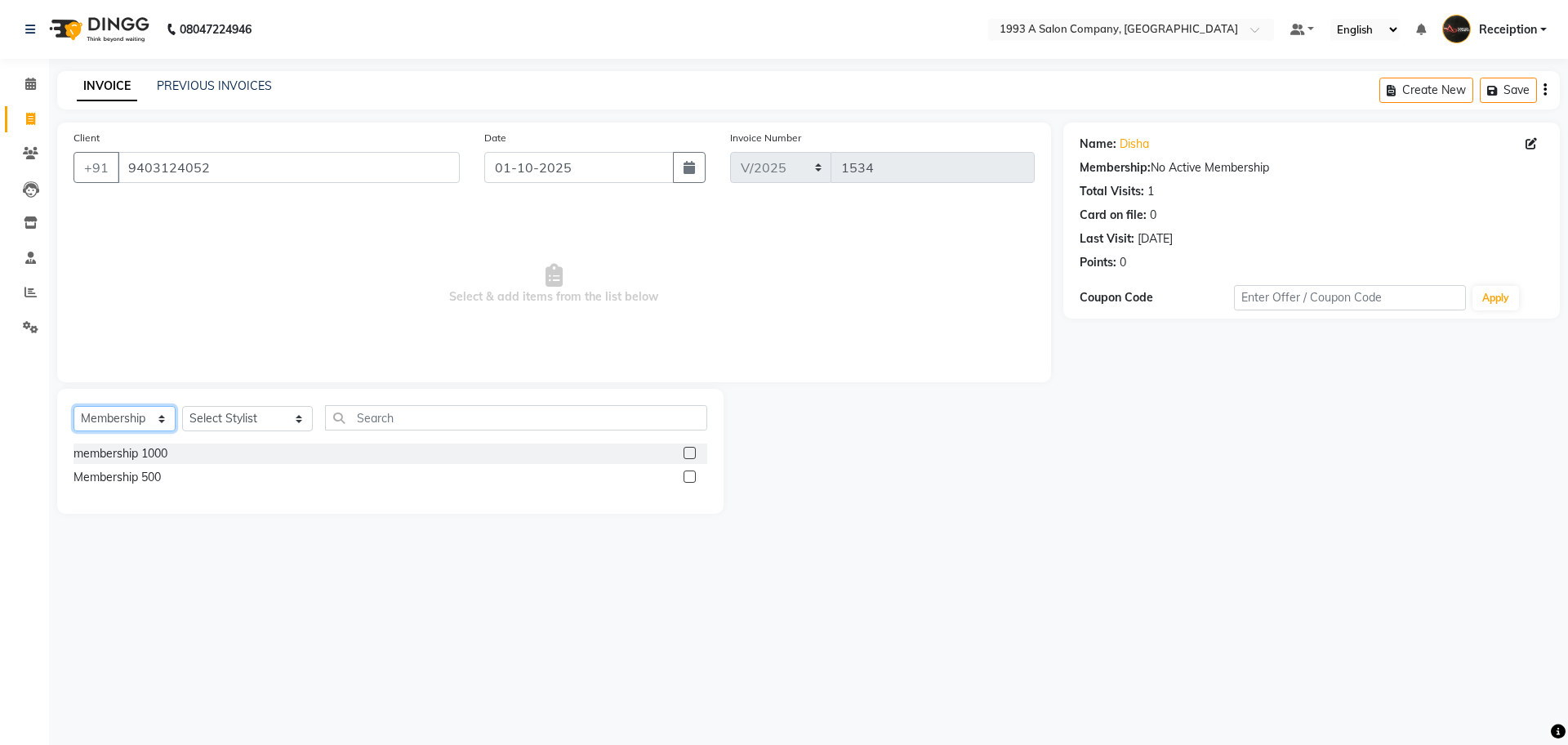
click at [149, 427] on select "Select Service Product Membership Package Voucher Prepaid Gift Card" at bounding box center [124, 419] width 102 height 26
select select "service"
click at [74, 406] on select "Select Service Product Membership Package Voucher Prepaid Gift Card" at bounding box center [124, 419] width 102 height 26
click at [241, 422] on select "Select Stylist [PERSON_NAME] [PERSON_NAME] [PERSON_NAME] [MEDICAL_DATA][PERSON_…" at bounding box center [247, 419] width 131 height 26
select select "85295"
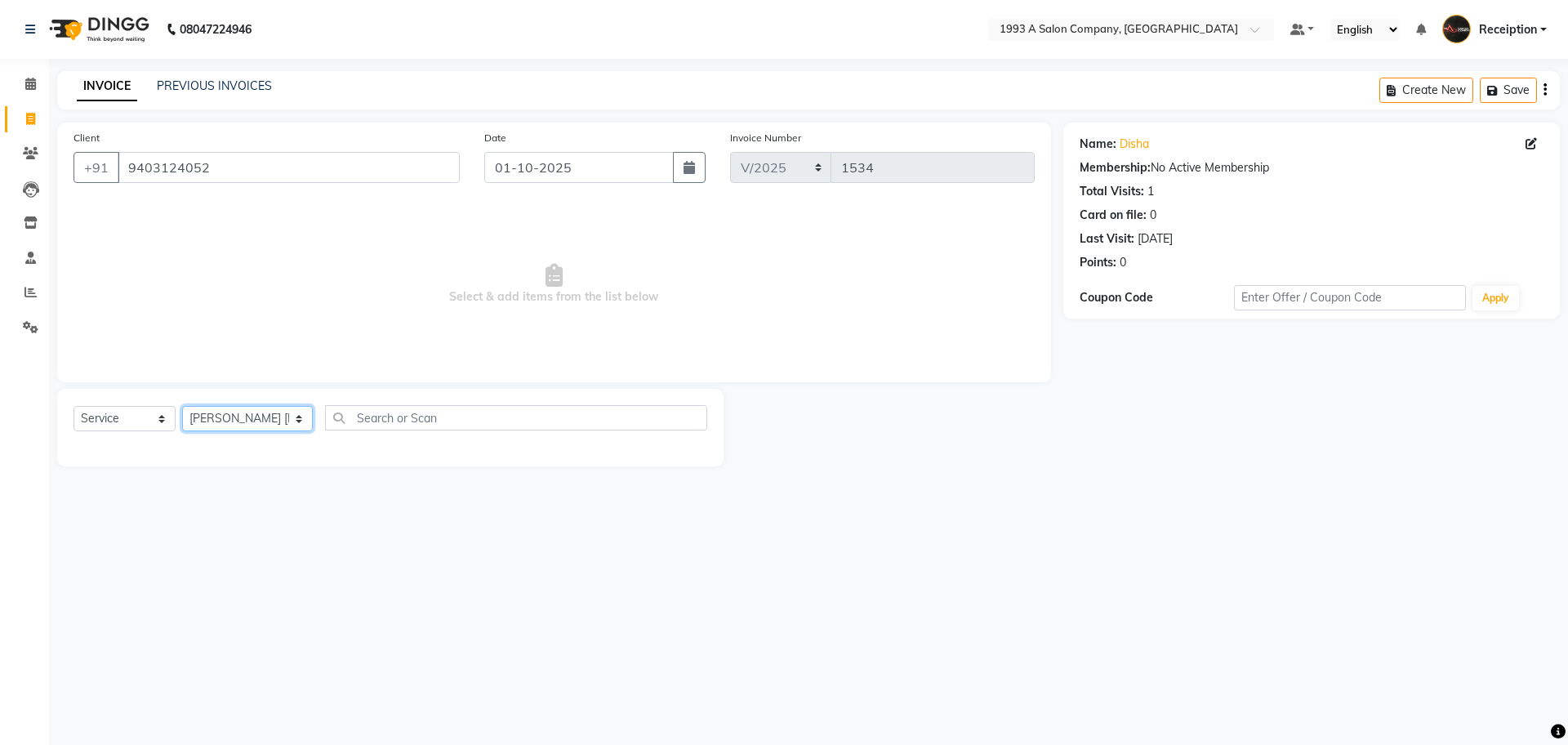
click at [182, 406] on select "Select Stylist [PERSON_NAME] [PERSON_NAME] [PERSON_NAME] [MEDICAL_DATA][PERSON_…" at bounding box center [247, 419] width 131 height 26
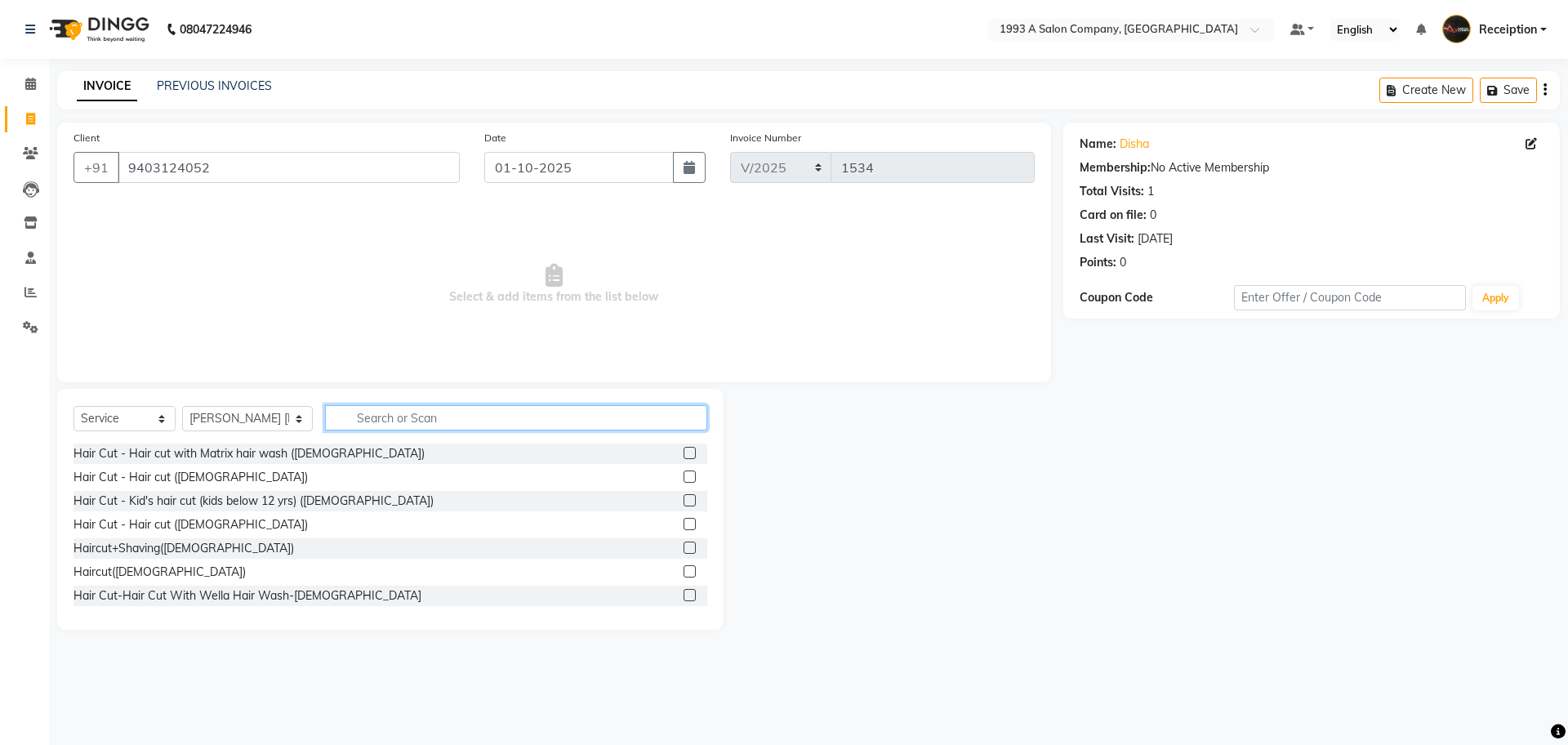
click at [429, 417] on input "text" at bounding box center [516, 418] width 383 height 26
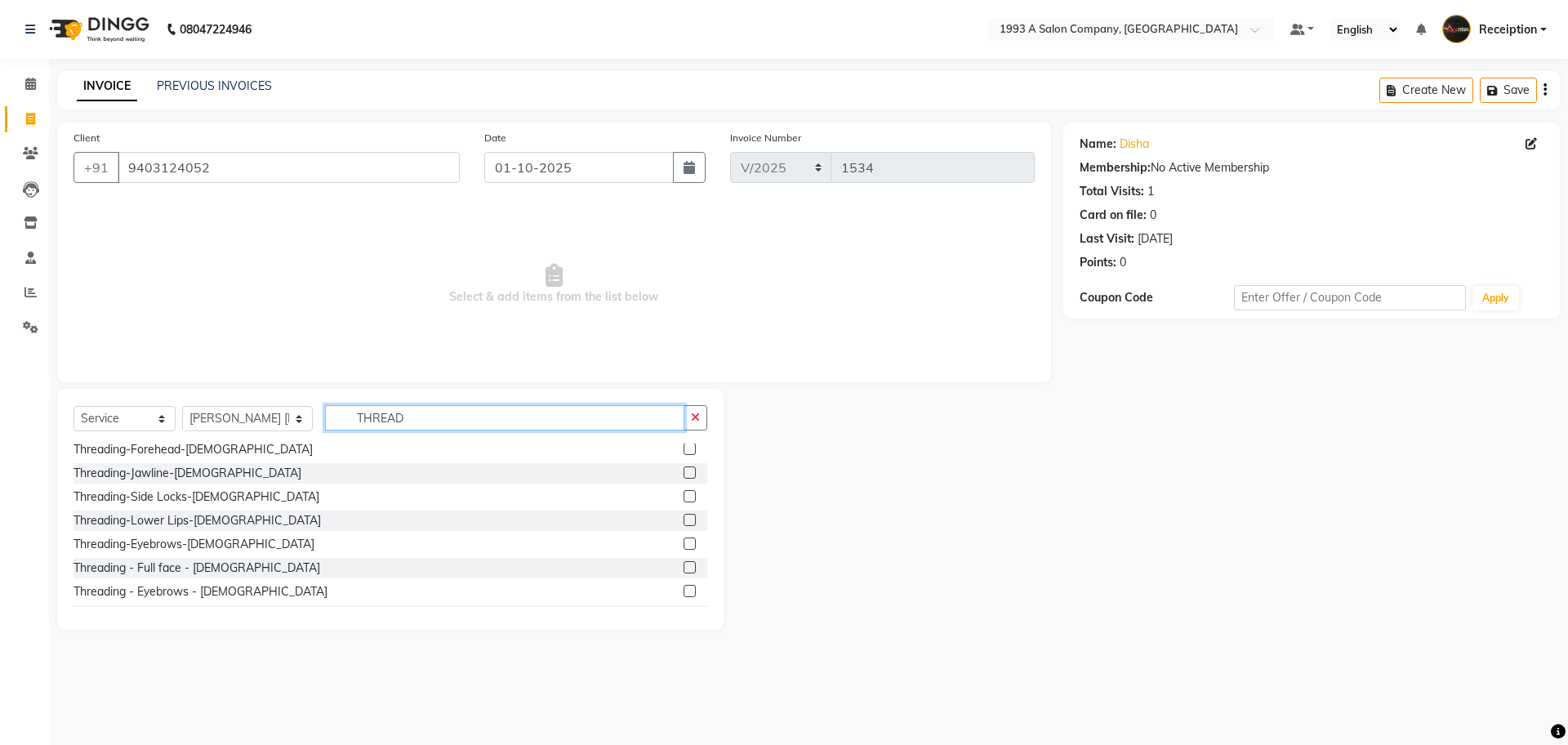
scroll to position [164, 0]
type input "THREAD"
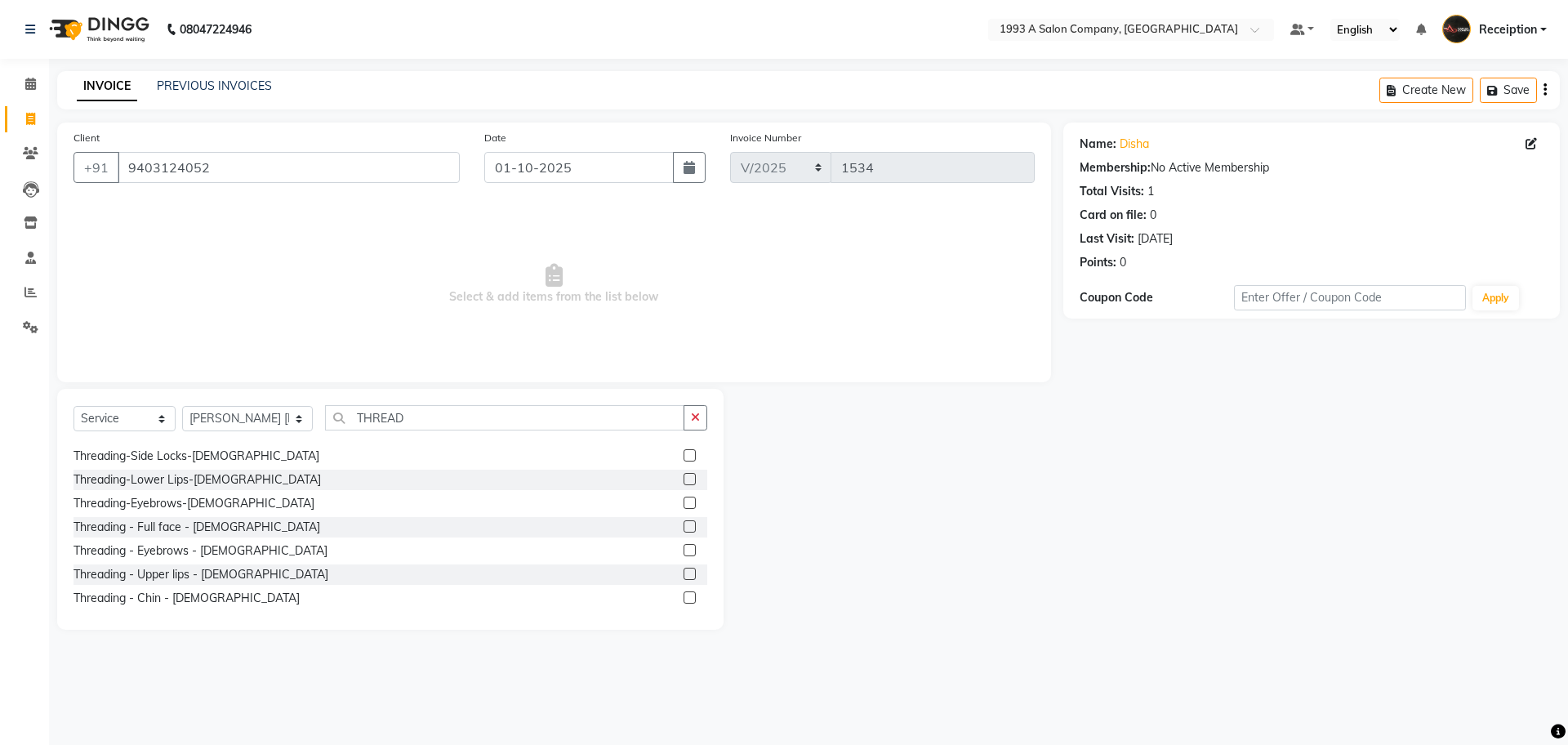
click at [684, 553] on label at bounding box center [690, 551] width 12 height 12
click at [684, 553] on input "checkbox" at bounding box center [689, 551] width 10 height 10
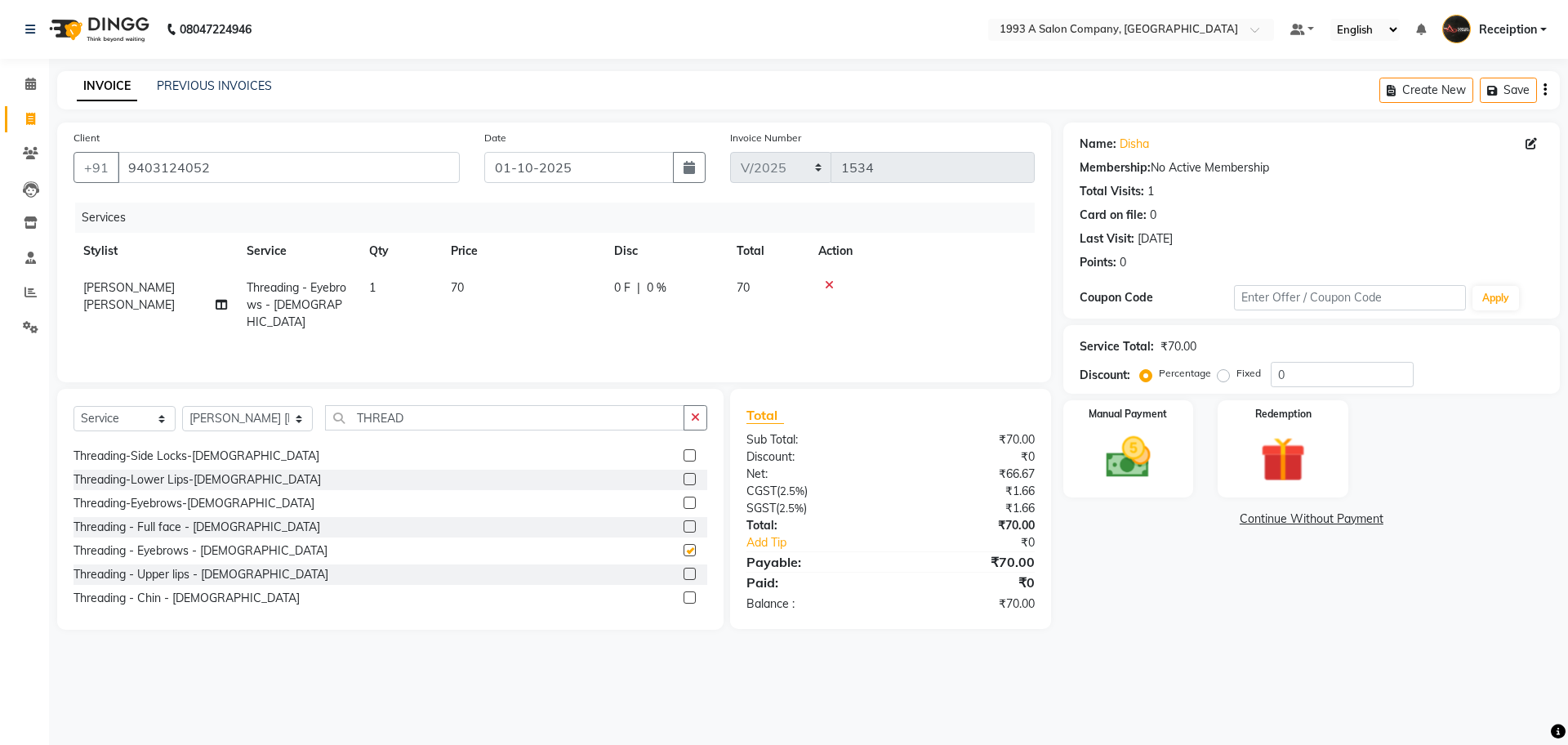
checkbox input "false"
click at [684, 581] on div at bounding box center [689, 576] width 10 height 17
click at [684, 575] on label at bounding box center [690, 574] width 12 height 12
click at [684, 575] on input "checkbox" at bounding box center [689, 575] width 10 height 10
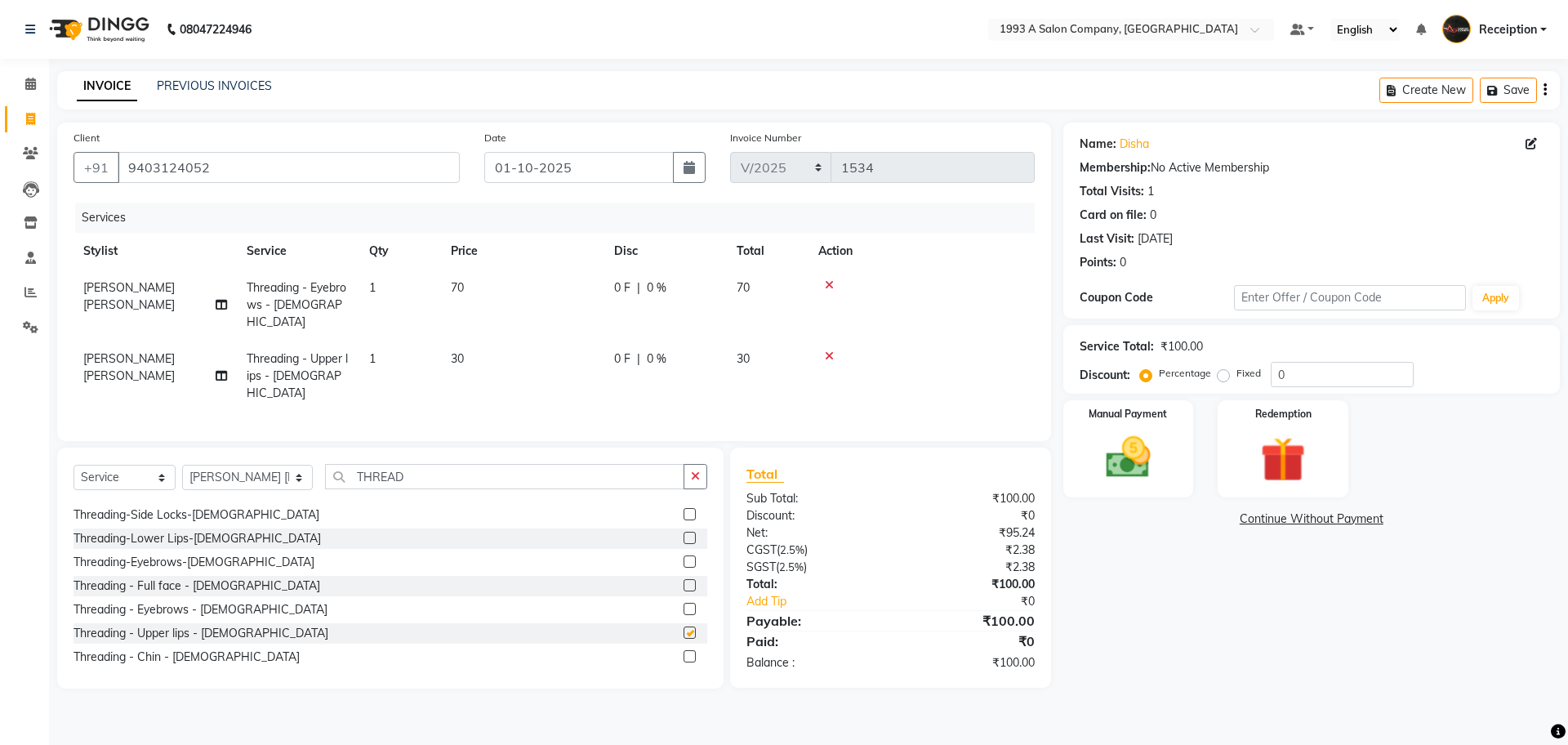
checkbox input "false"
click at [437, 464] on input "THREAD" at bounding box center [505, 477] width 359 height 26
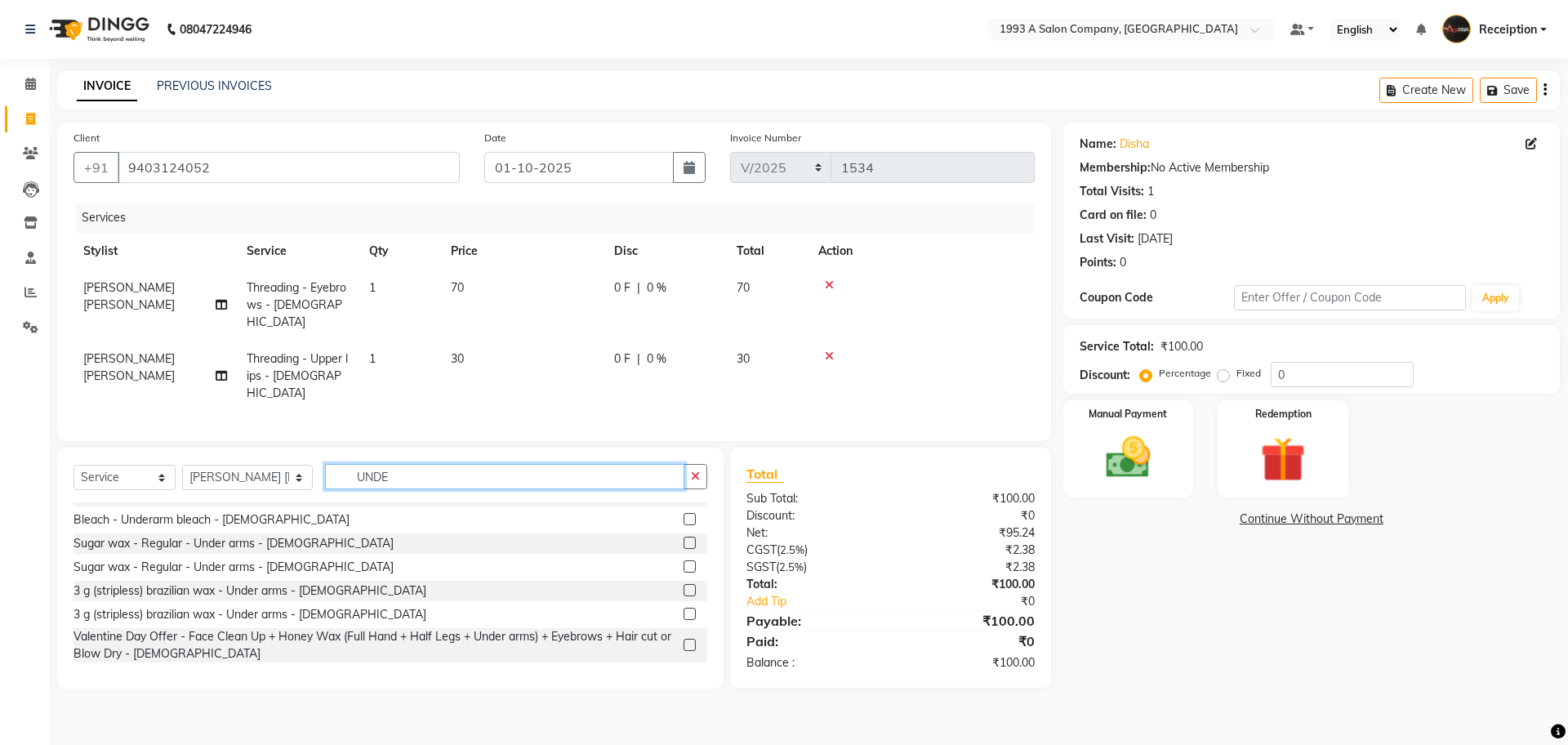
scroll to position [63, 0]
type input "UNDER"
click at [684, 537] on label at bounding box center [690, 543] width 12 height 12
click at [684, 539] on input "checkbox" at bounding box center [689, 544] width 10 height 10
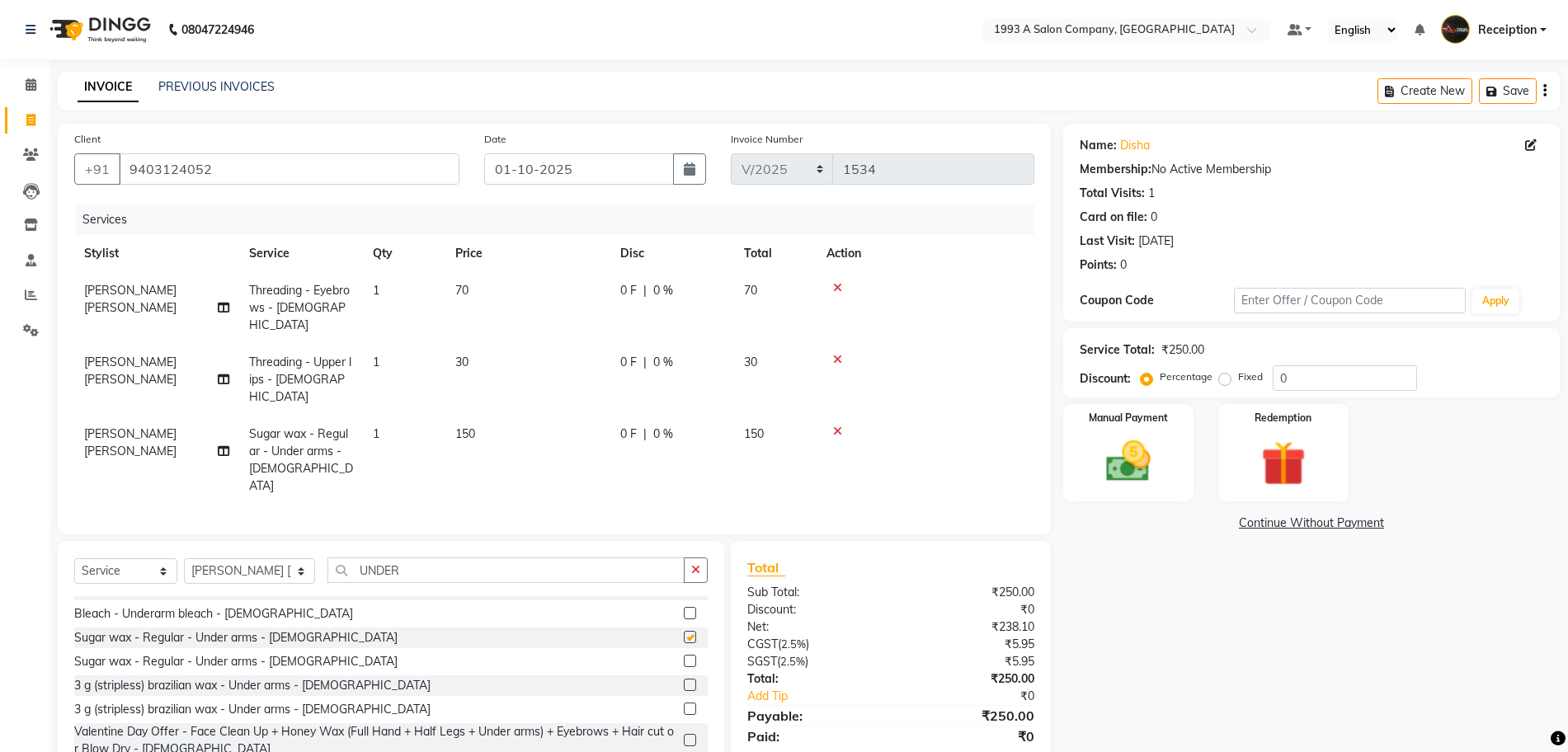
checkbox input "false"
click at [1140, 462] on img at bounding box center [1129, 462] width 76 height 54
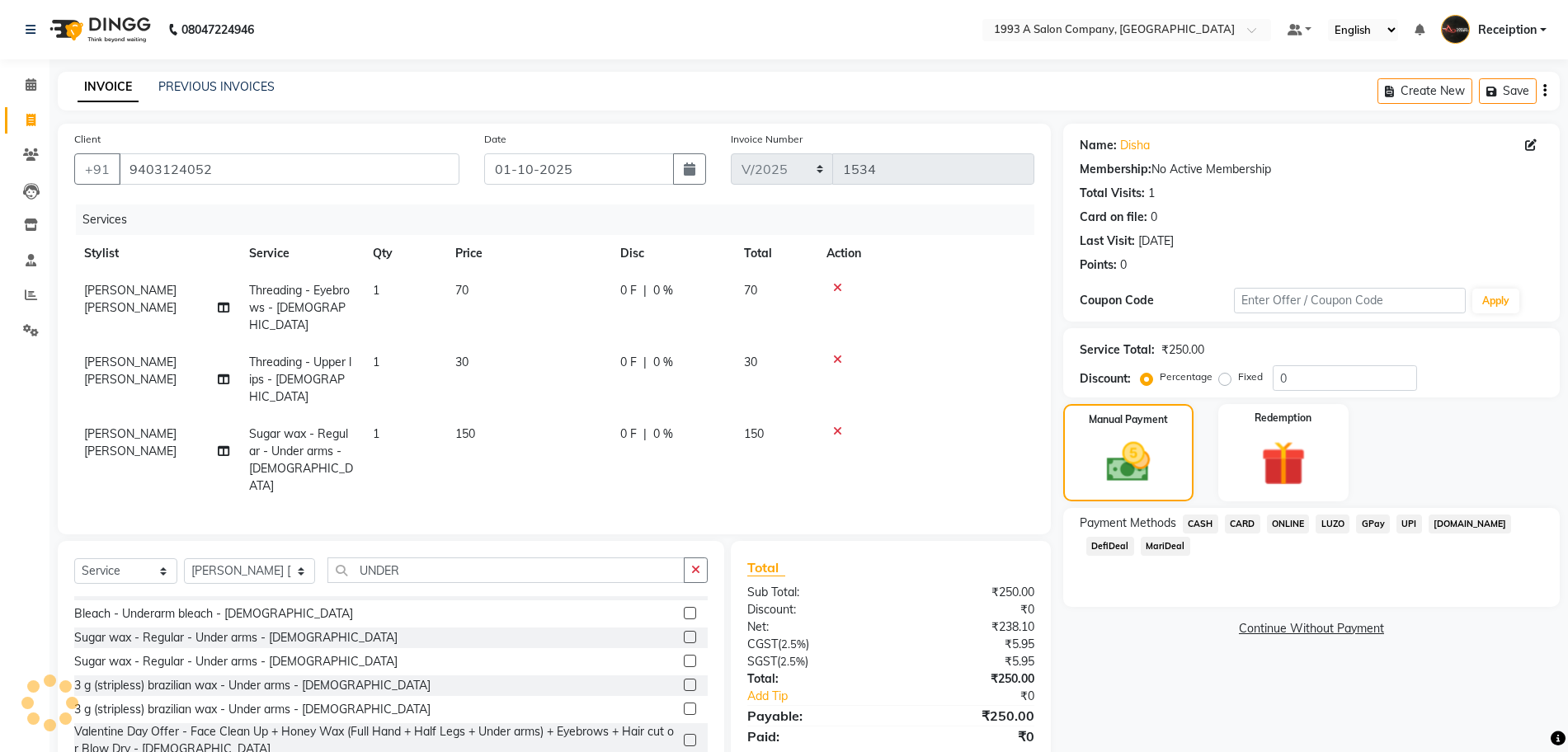
click at [1284, 524] on span "ONLINE" at bounding box center [1289, 524] width 43 height 19
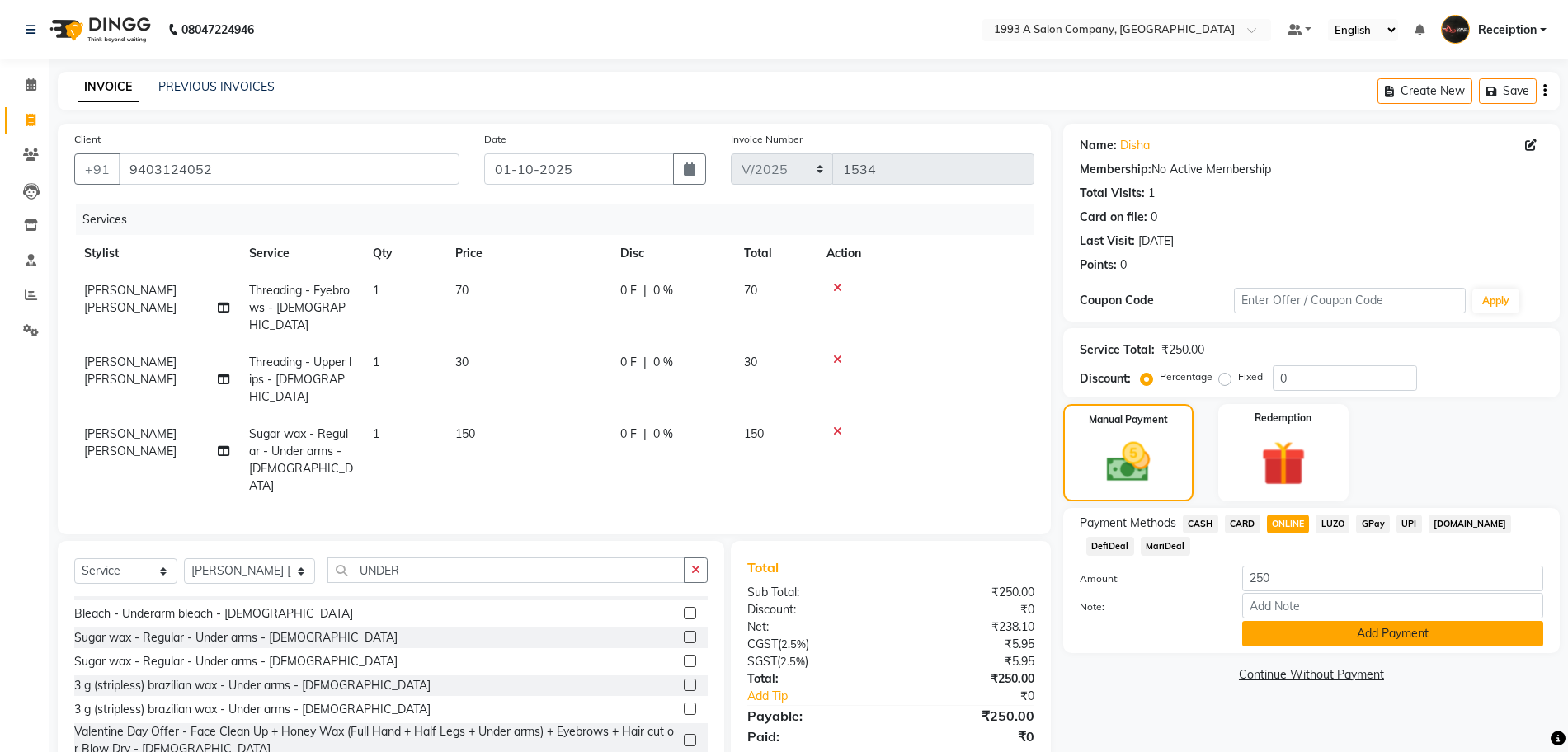
click at [1342, 639] on button "Add Payment" at bounding box center [1393, 634] width 301 height 26
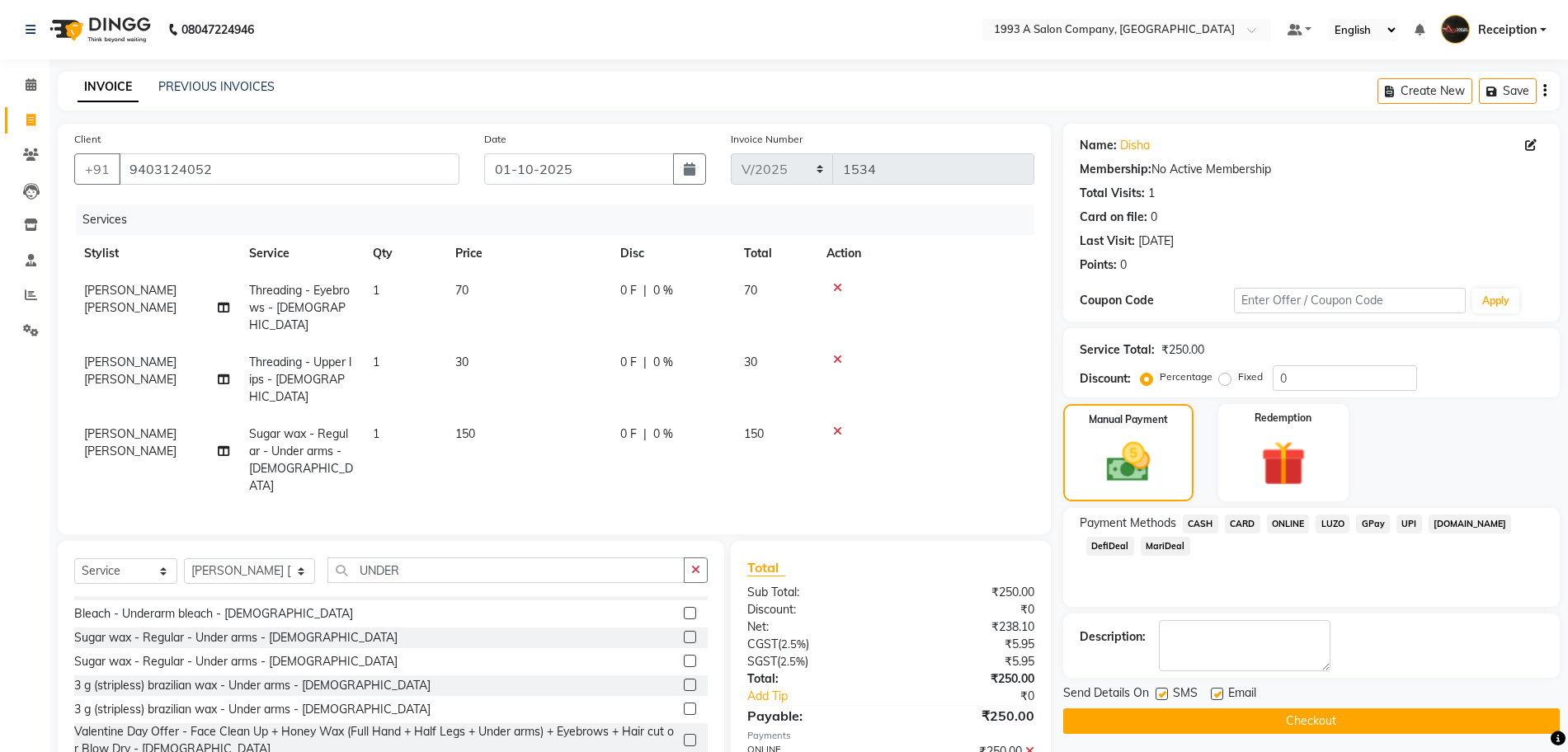
click at [1215, 694] on label at bounding box center [1217, 694] width 12 height 12
click at [1215, 694] on input "checkbox" at bounding box center [1216, 695] width 10 height 10
checkbox input "false"
click at [1165, 694] on label at bounding box center [1162, 694] width 12 height 12
click at [1165, 694] on input "checkbox" at bounding box center [1161, 695] width 10 height 10
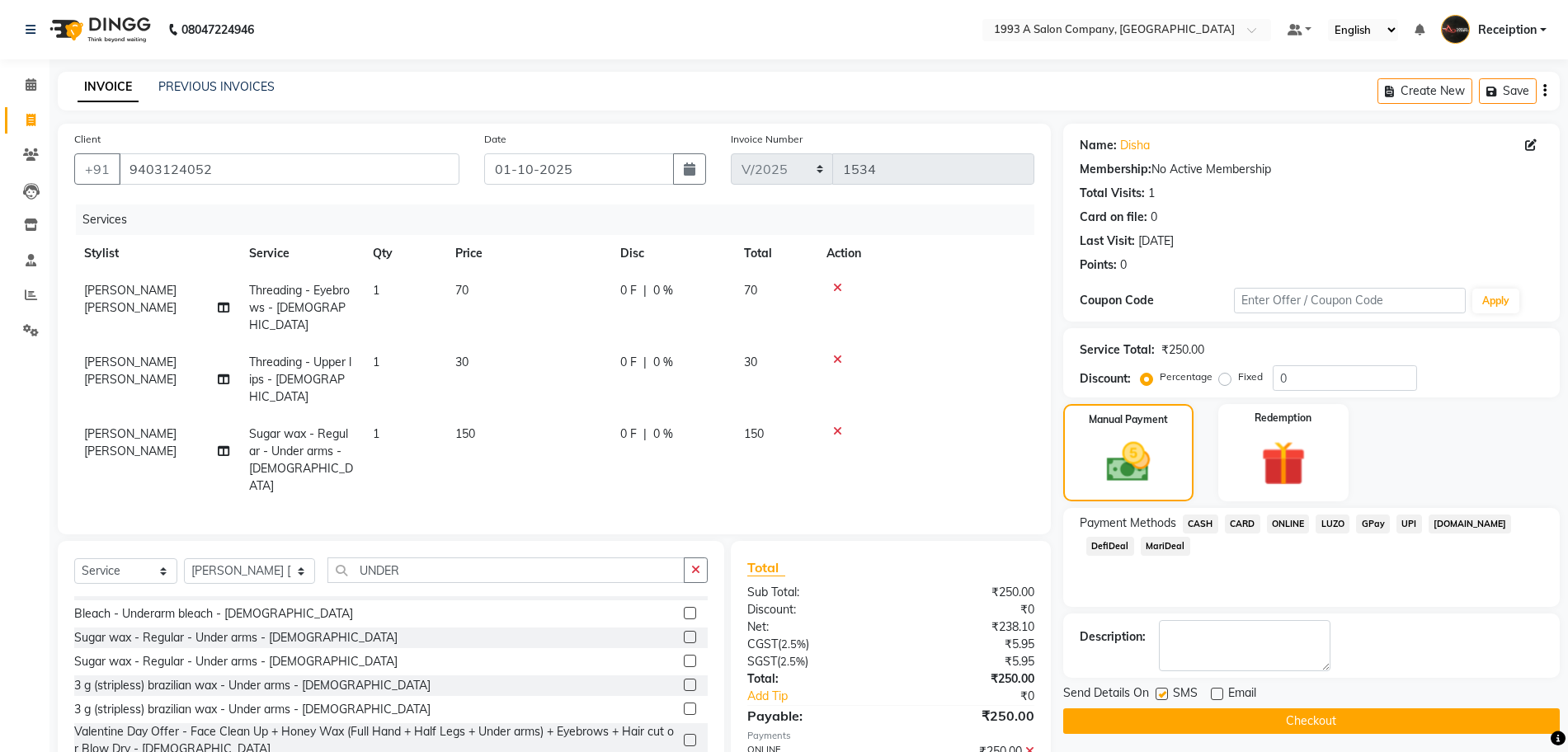
checkbox input "false"
click at [1255, 731] on button "Checkout" at bounding box center [1311, 722] width 496 height 26
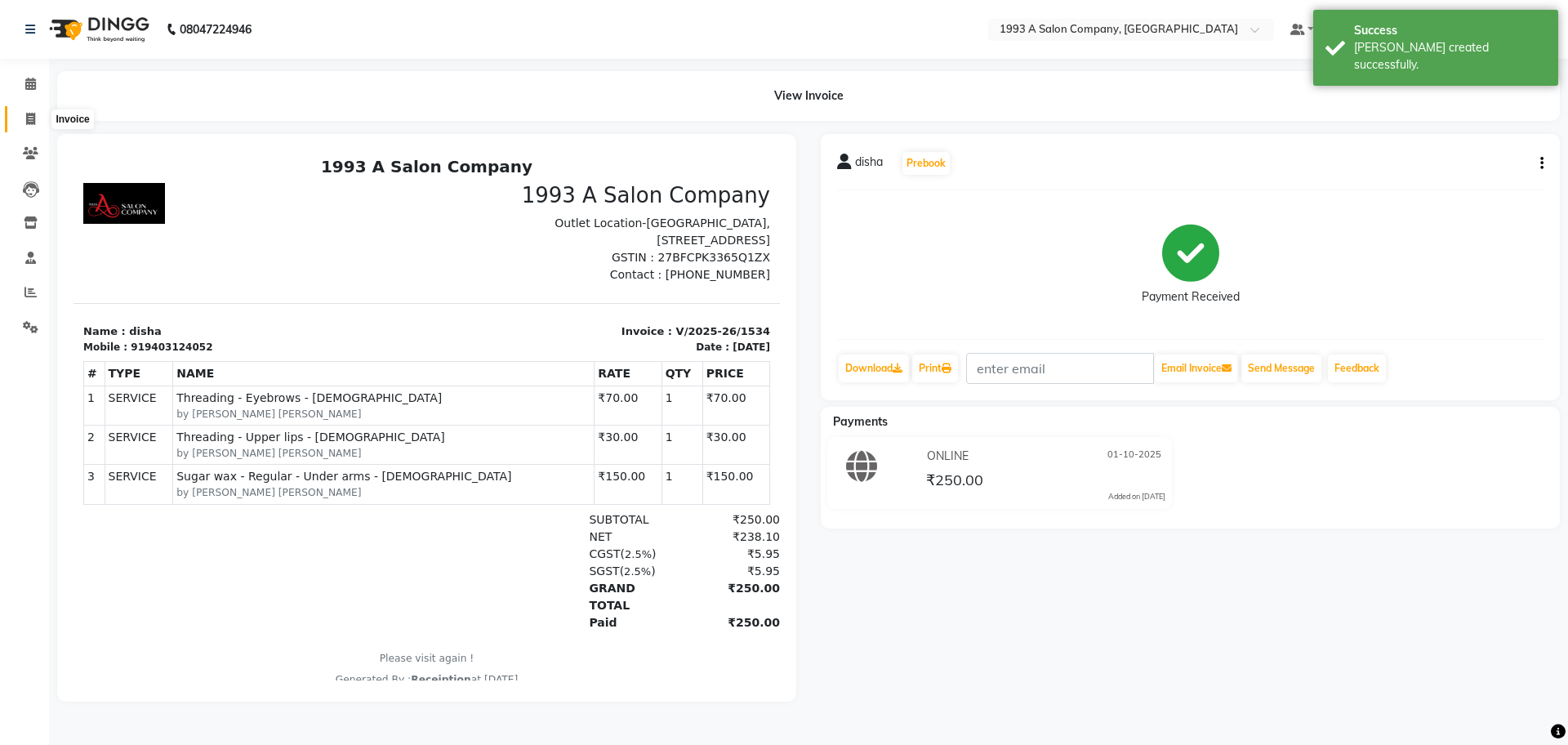
click at [32, 122] on icon at bounding box center [31, 119] width 9 height 12
select select "688"
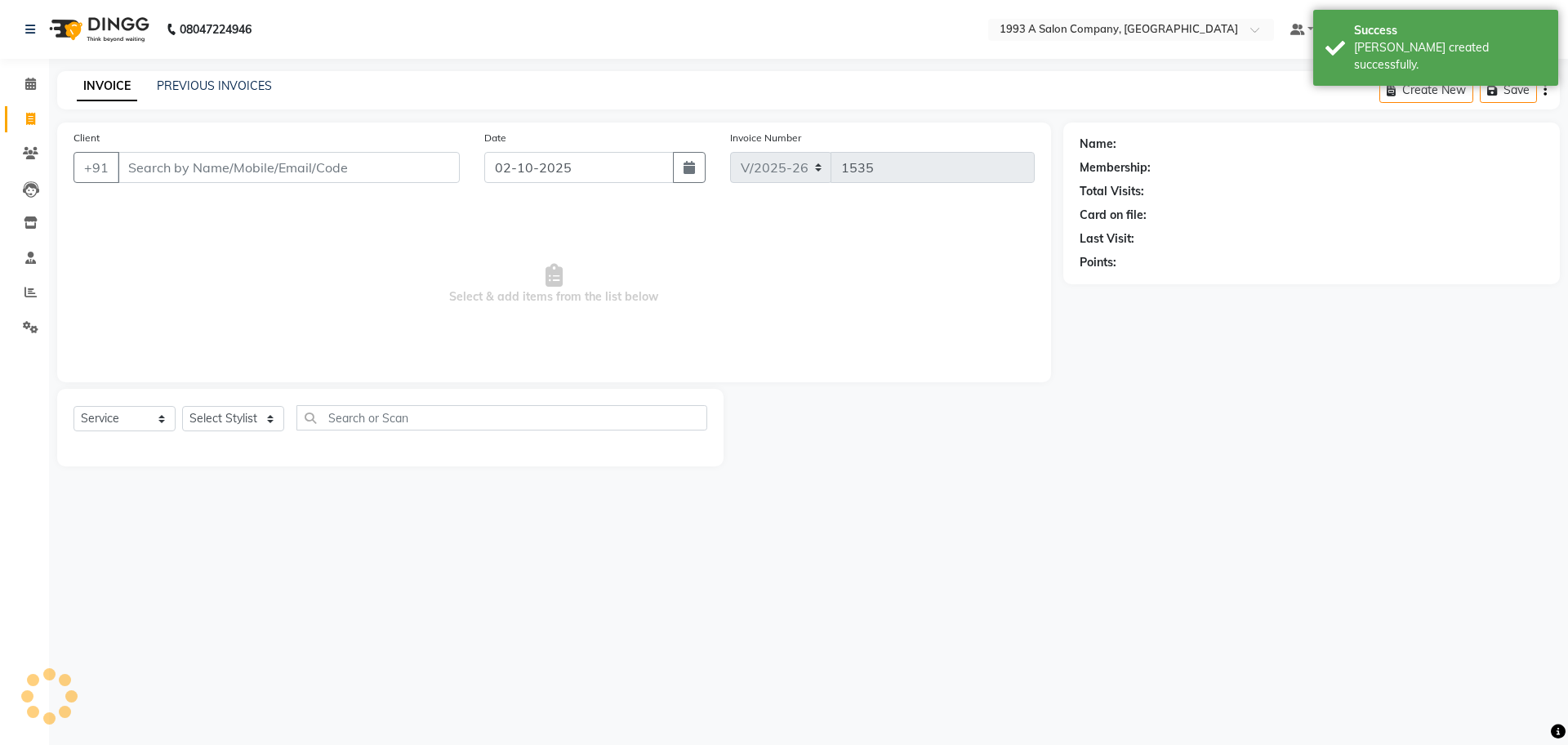
select select "membership"
click at [230, 83] on link "PREVIOUS INVOICES" at bounding box center [214, 86] width 116 height 15
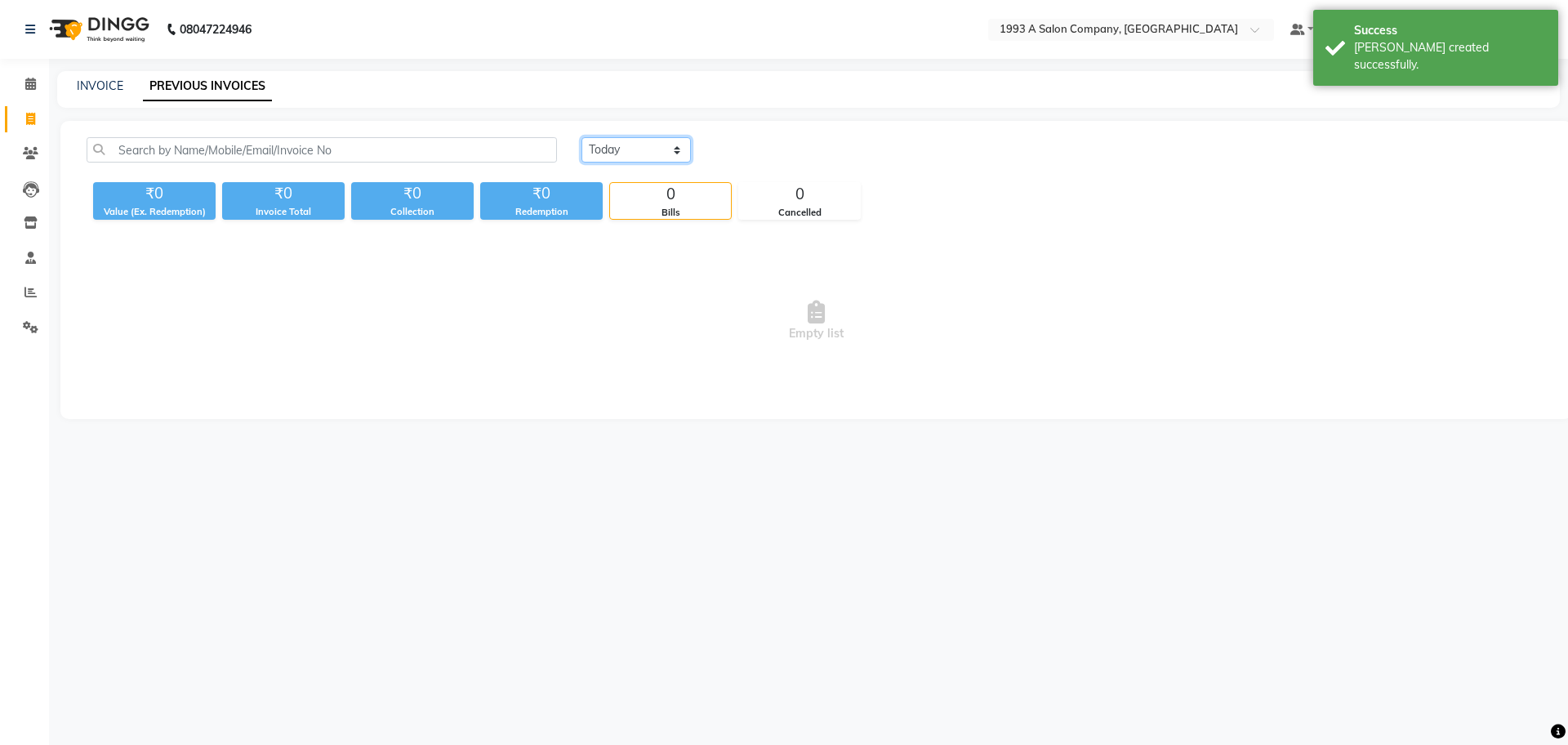
click at [655, 152] on select "[DATE] [DATE] Custom Range" at bounding box center [636, 150] width 110 height 26
select select "[DATE]"
click at [581, 137] on select "[DATE] [DATE] Custom Range" at bounding box center [636, 150] width 110 height 26
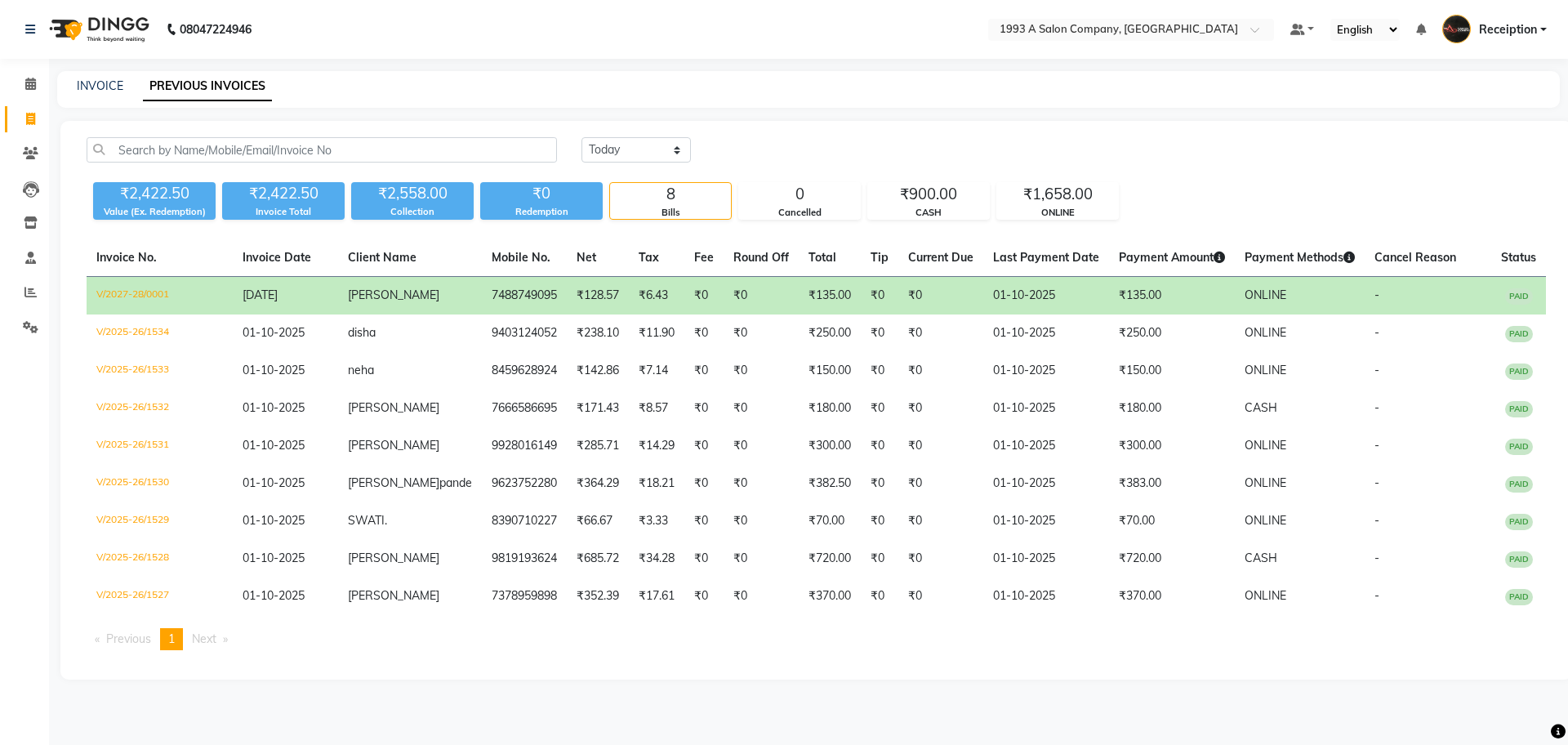
click at [1540, 35] on link "Receiption" at bounding box center [1494, 29] width 104 height 27
click at [1458, 124] on link "Sign out" at bounding box center [1463, 117] width 150 height 26
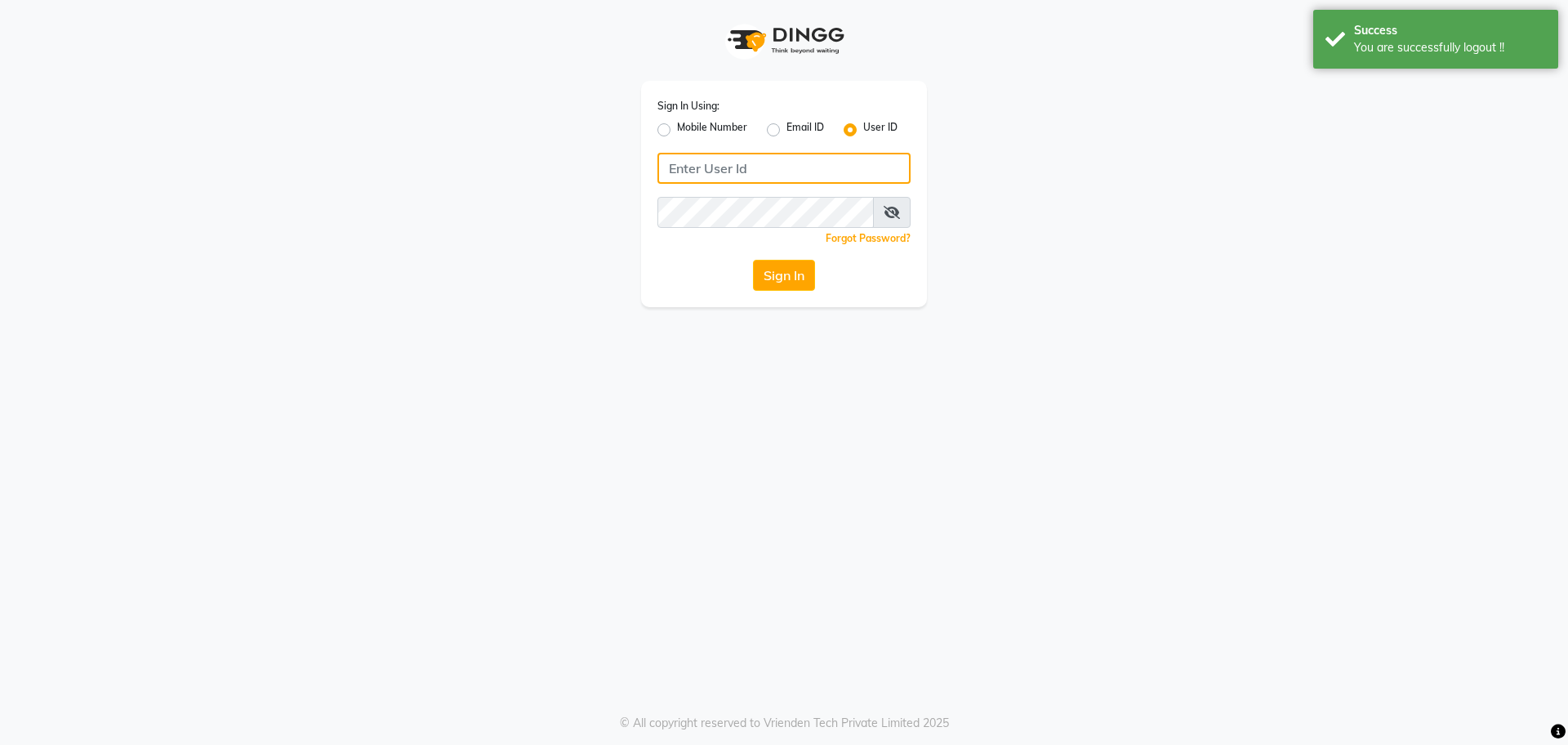
type input "7249532391"
click at [1224, 438] on div "Sign In Using: Mobile Number Email ID User ID 7249532391 Remember me Forgot Pas…" at bounding box center [784, 372] width 1568 height 745
